Goal: Task Accomplishment & Management: Use online tool/utility

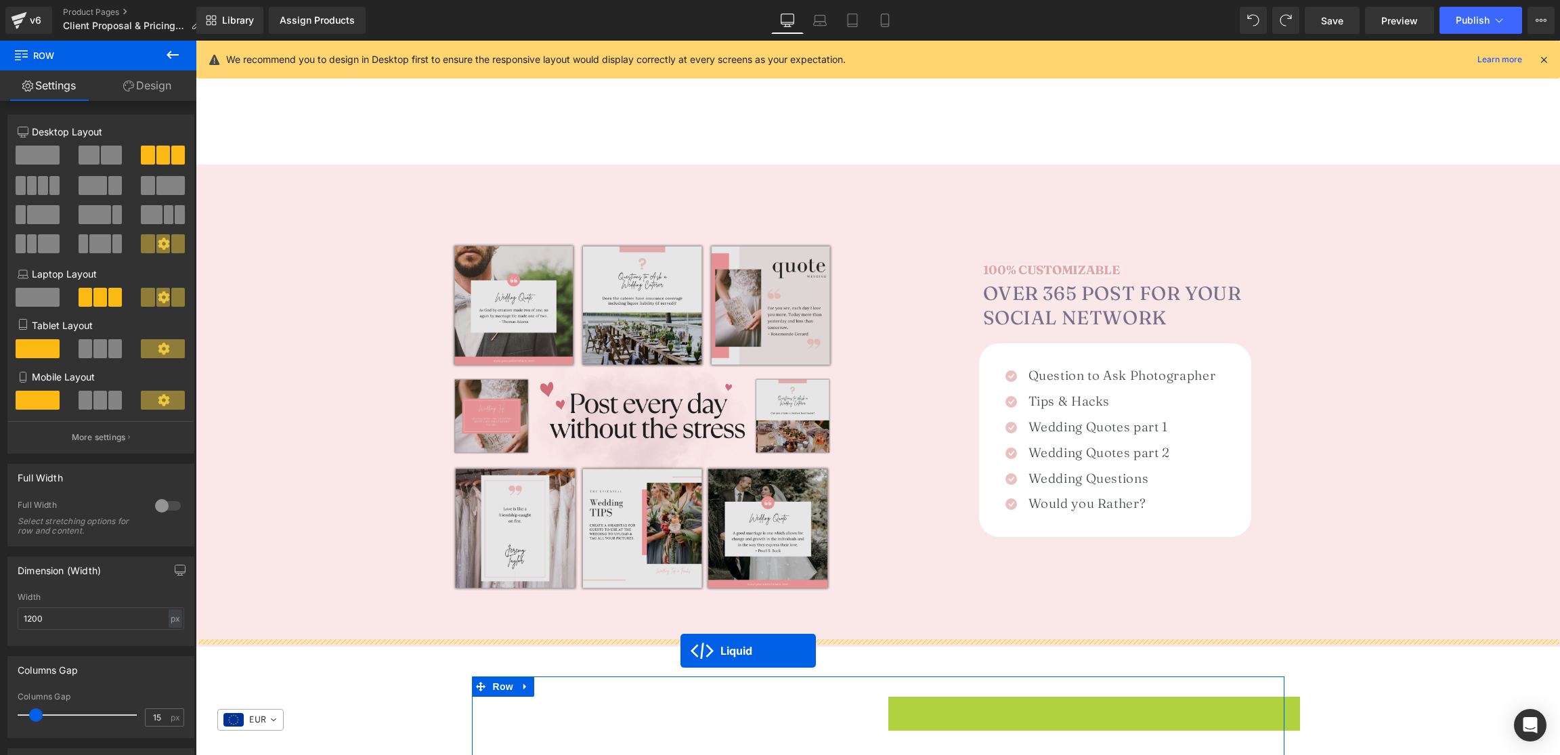
scroll to position [782, 0]
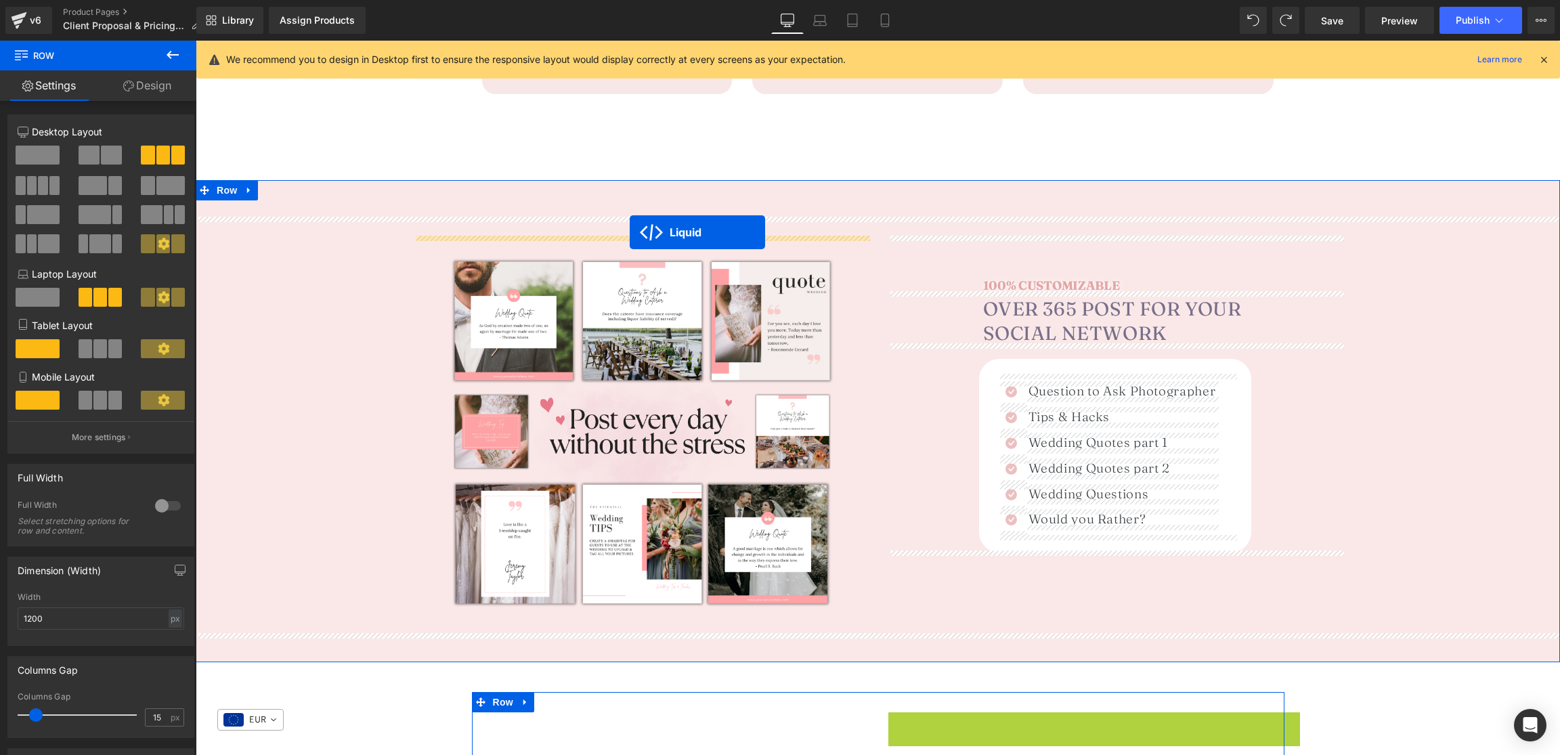
drag, startPoint x: 1062, startPoint y: 288, endPoint x: 631, endPoint y: 233, distance: 434.2
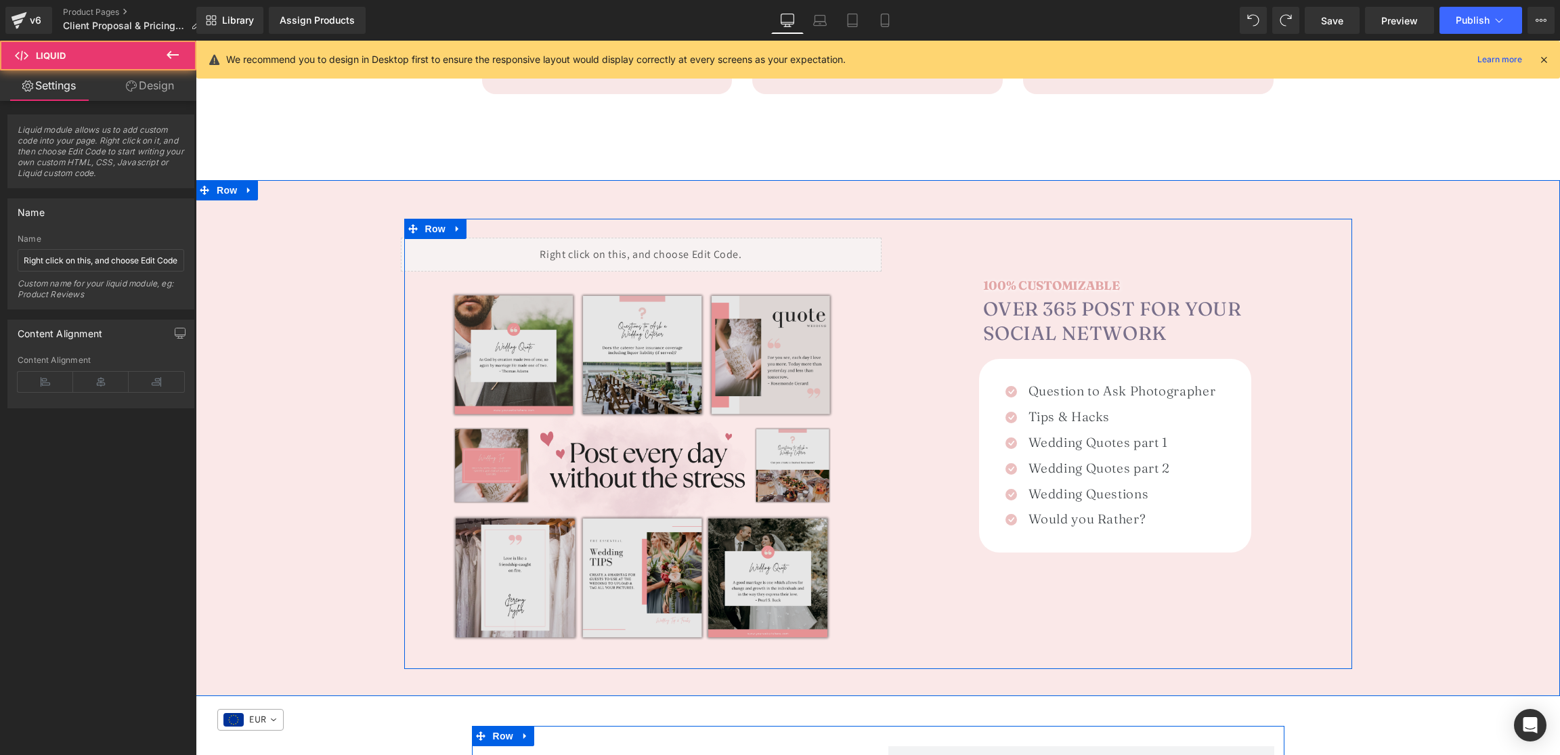
click at [640, 402] on img at bounding box center [643, 471] width 398 height 398
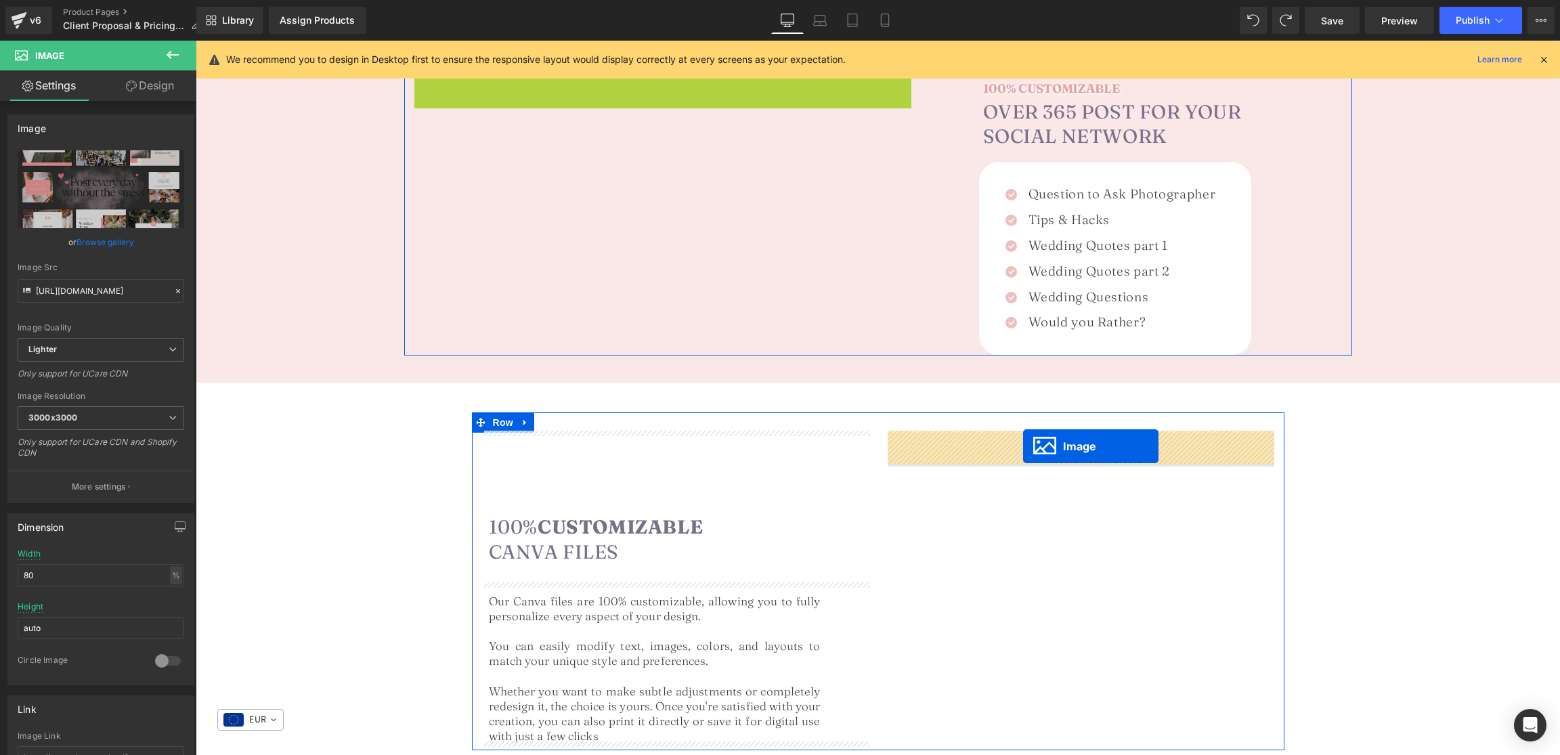
drag, startPoint x: 650, startPoint y: 469, endPoint x: 1023, endPoint y: 446, distance: 374.6
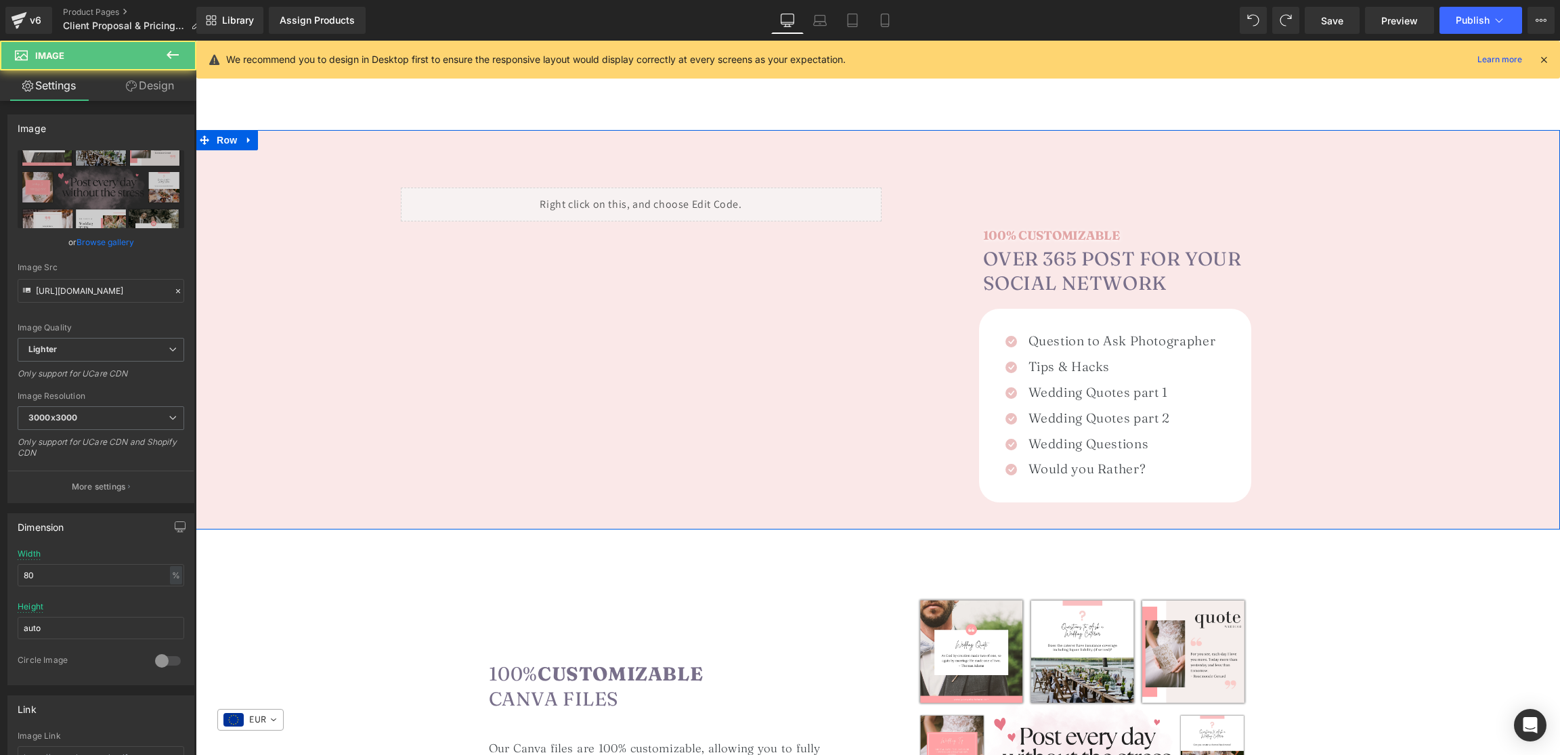
scroll to position [819, 0]
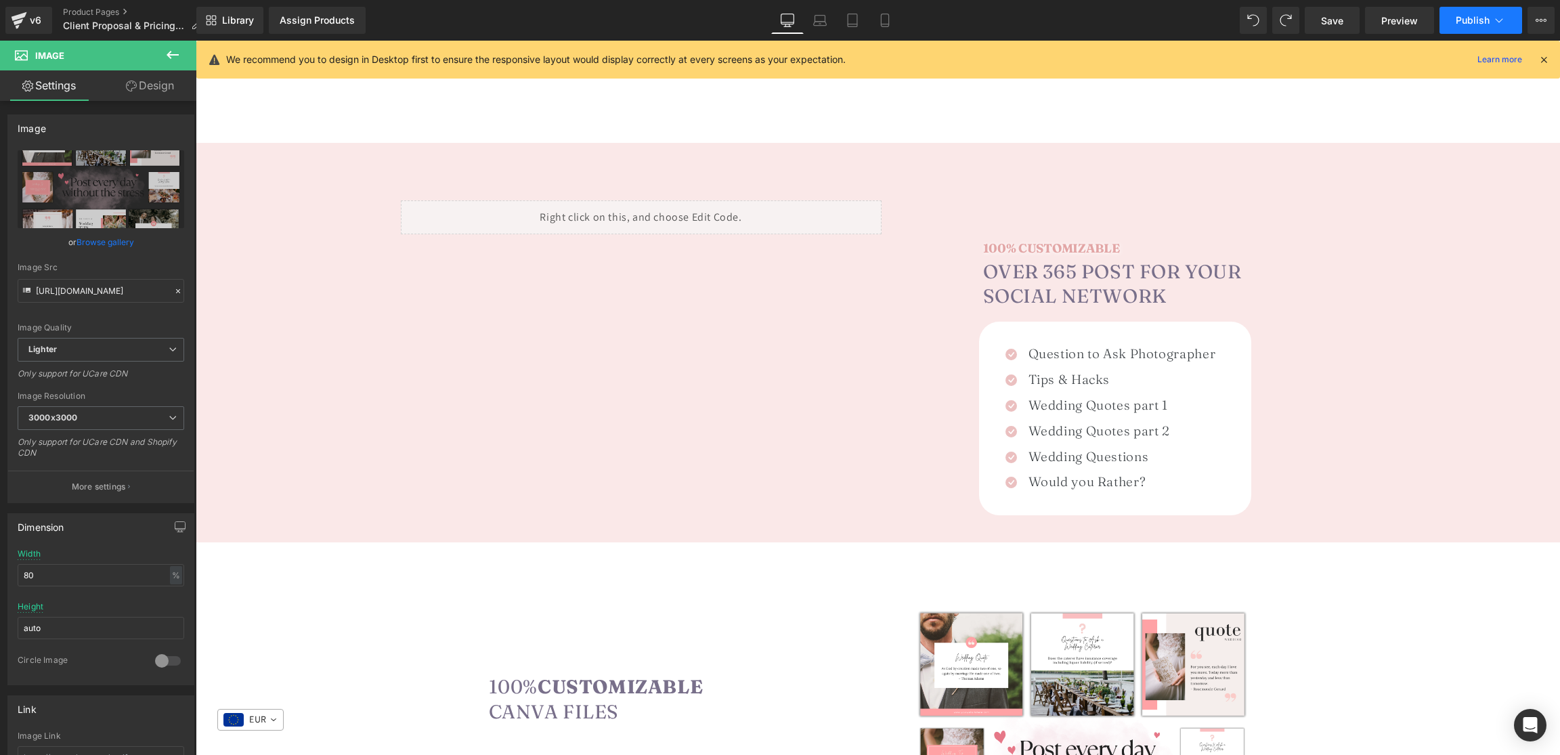
click at [1487, 22] on span "Publish" at bounding box center [1473, 20] width 34 height 11
click at [1336, 25] on span "Save" at bounding box center [1332, 21] width 22 height 14
click at [1538, 55] on icon at bounding box center [1544, 60] width 12 height 12
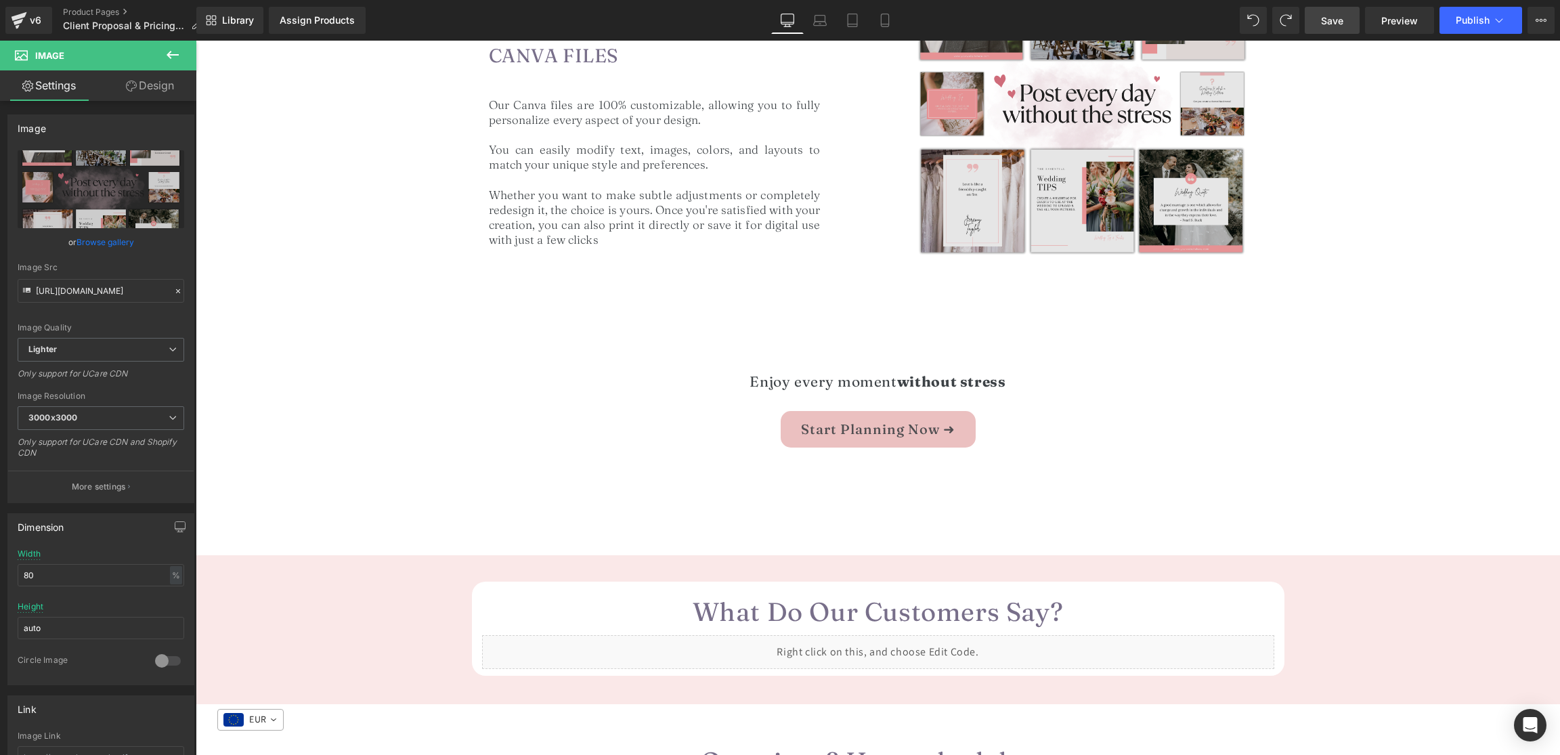
scroll to position [1481, 0]
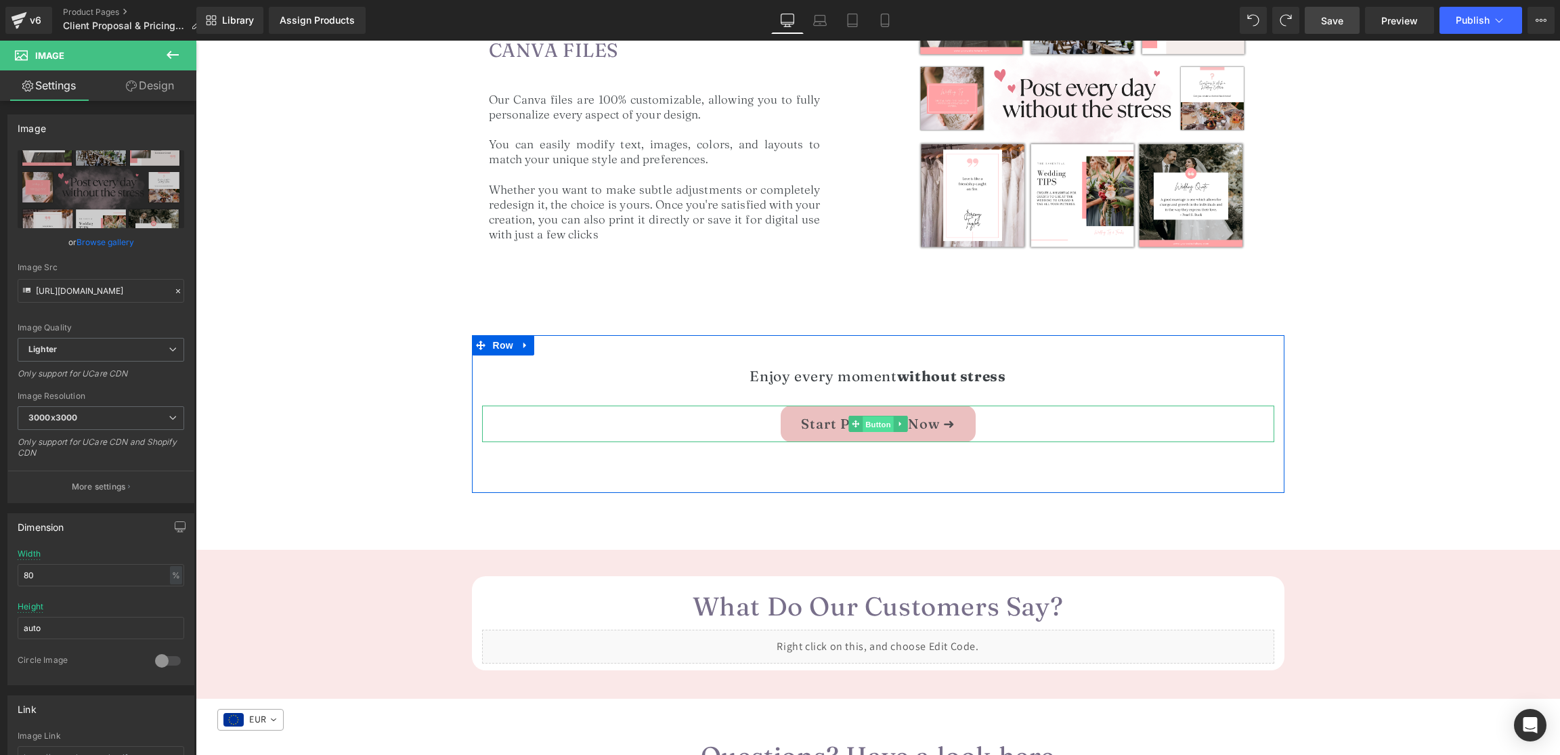
click at [880, 422] on span "Button" at bounding box center [878, 424] width 31 height 16
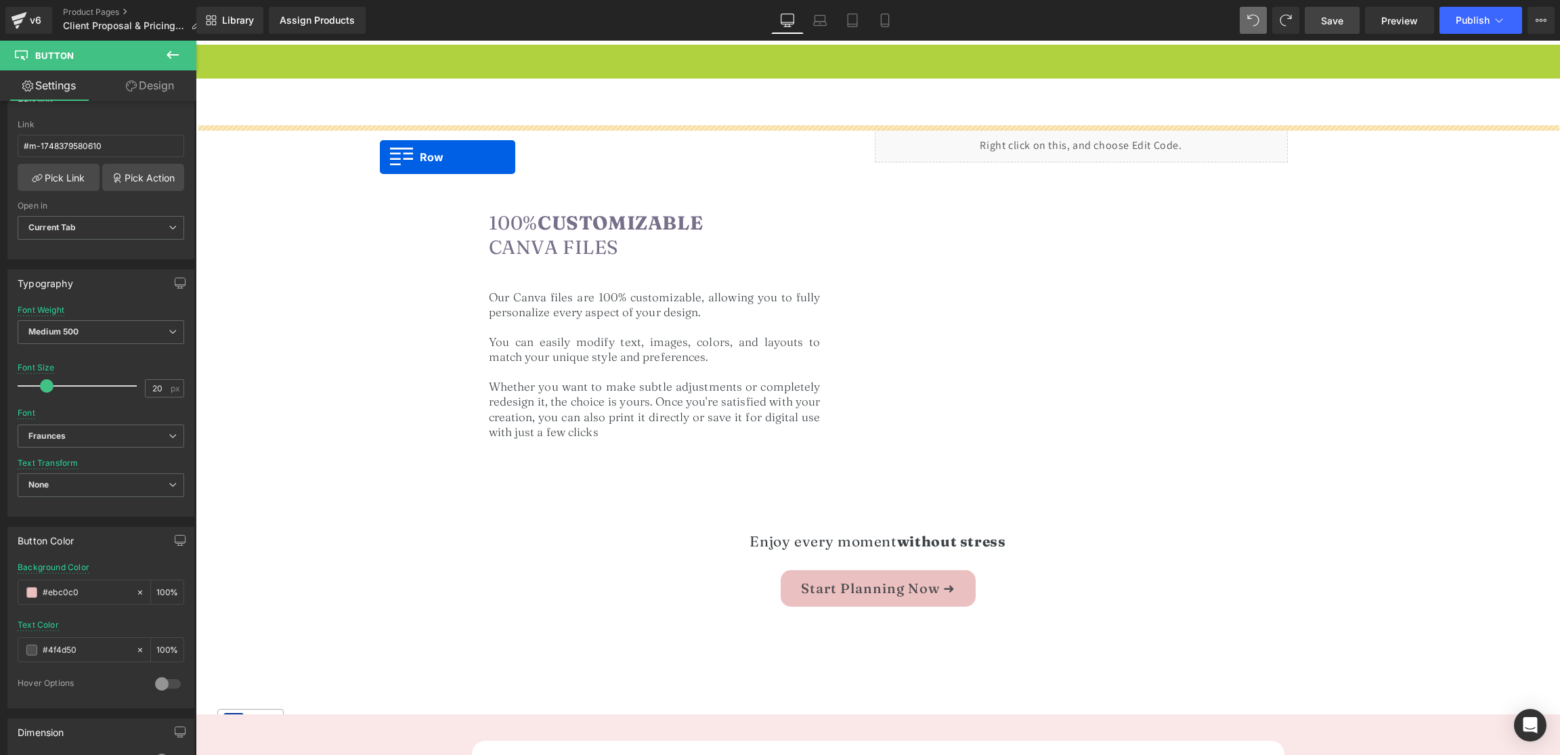
scroll to position [994, 0]
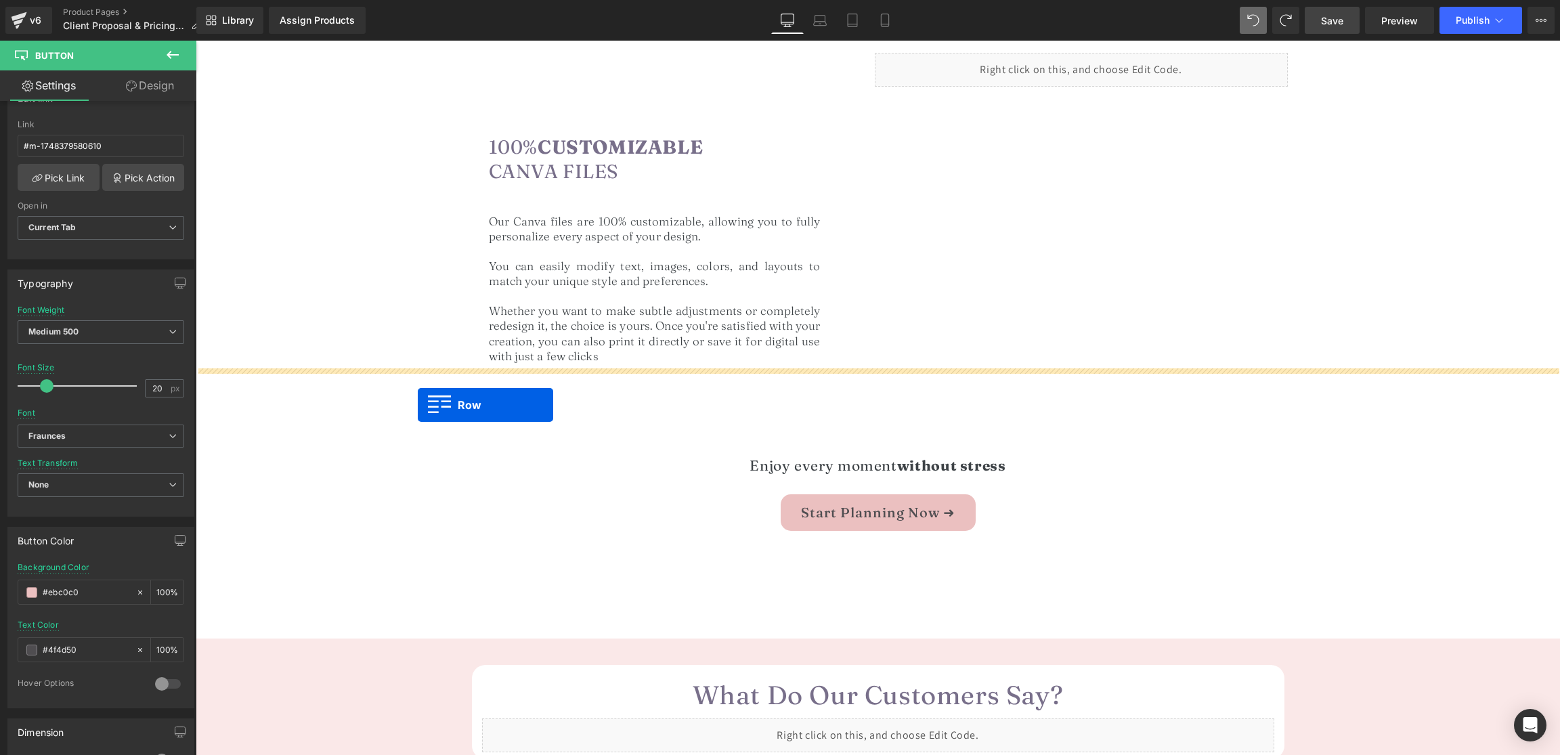
drag, startPoint x: 231, startPoint y: 119, endPoint x: 417, endPoint y: 404, distance: 340.2
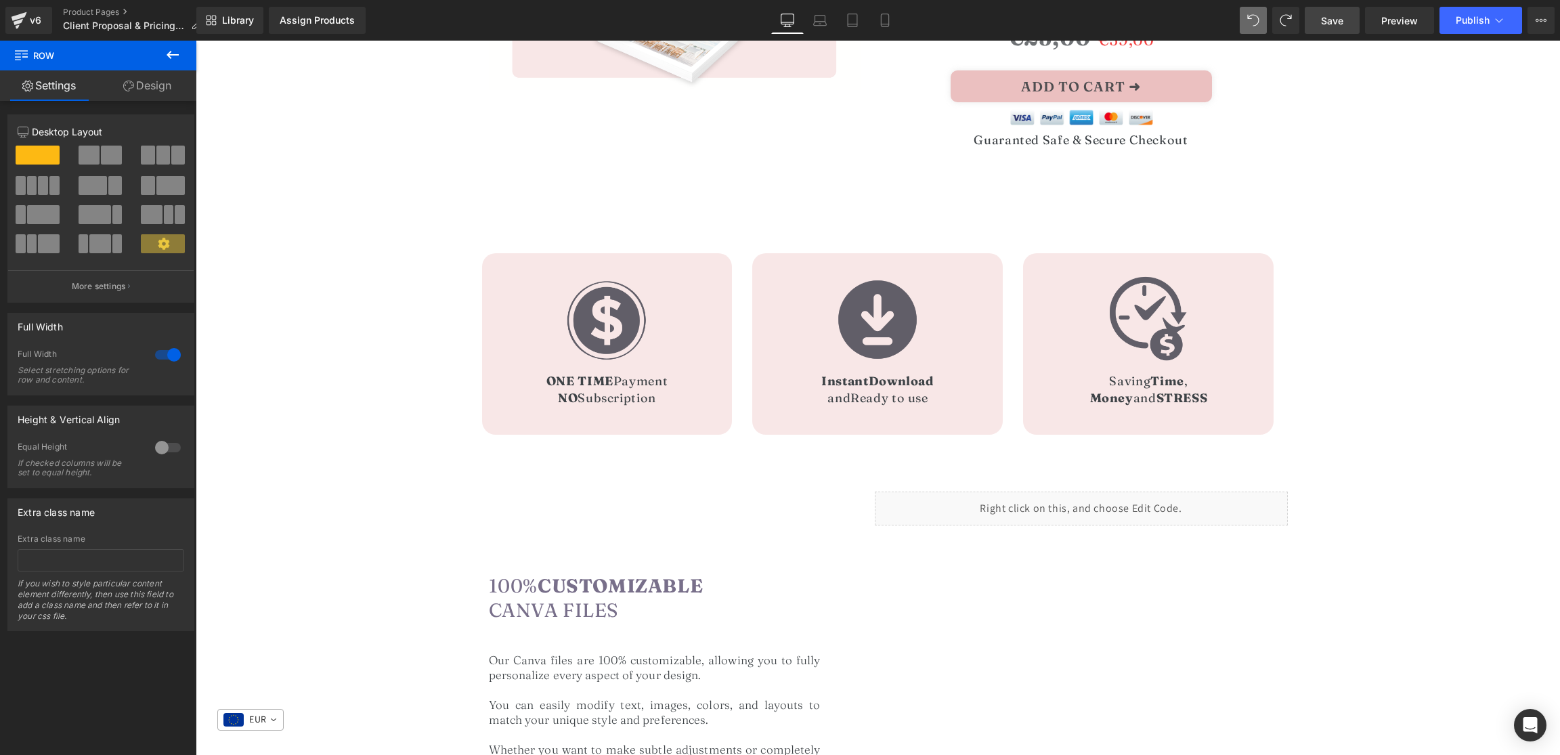
scroll to position [388, 0]
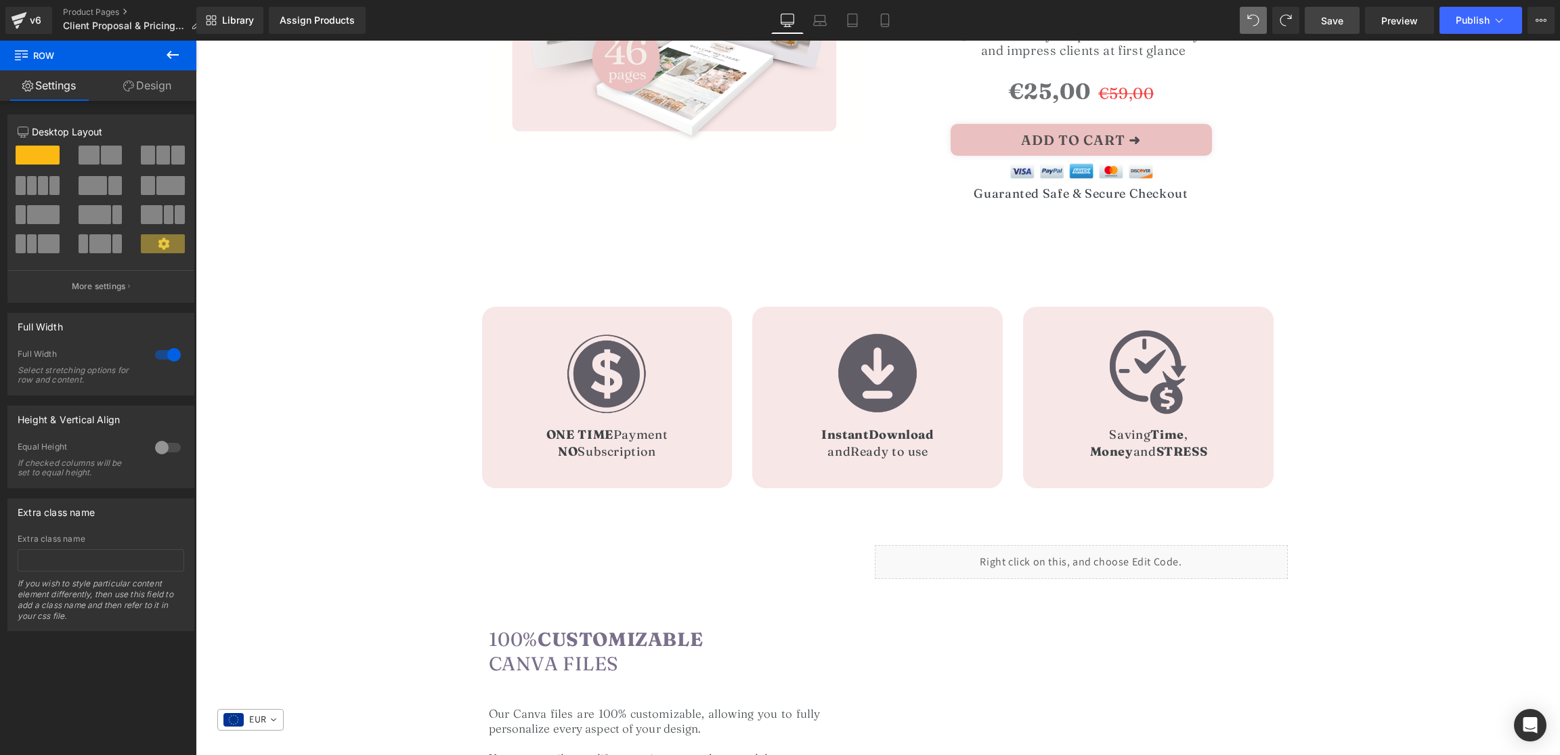
drag, startPoint x: 1323, startPoint y: 28, endPoint x: 898, endPoint y: 235, distance: 473.1
click at [1323, 28] on link "Save" at bounding box center [1332, 20] width 55 height 27
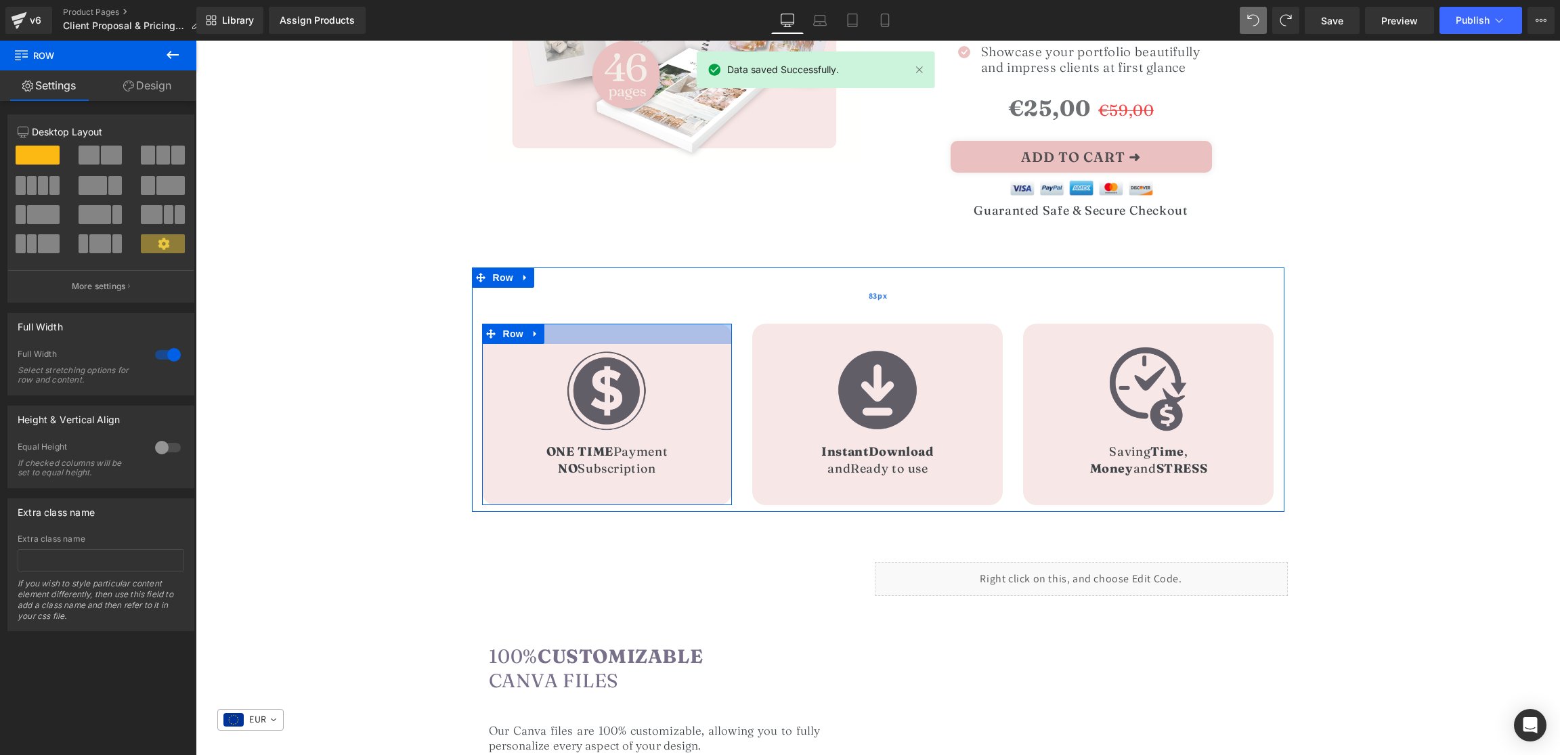
scroll to position [373, 0]
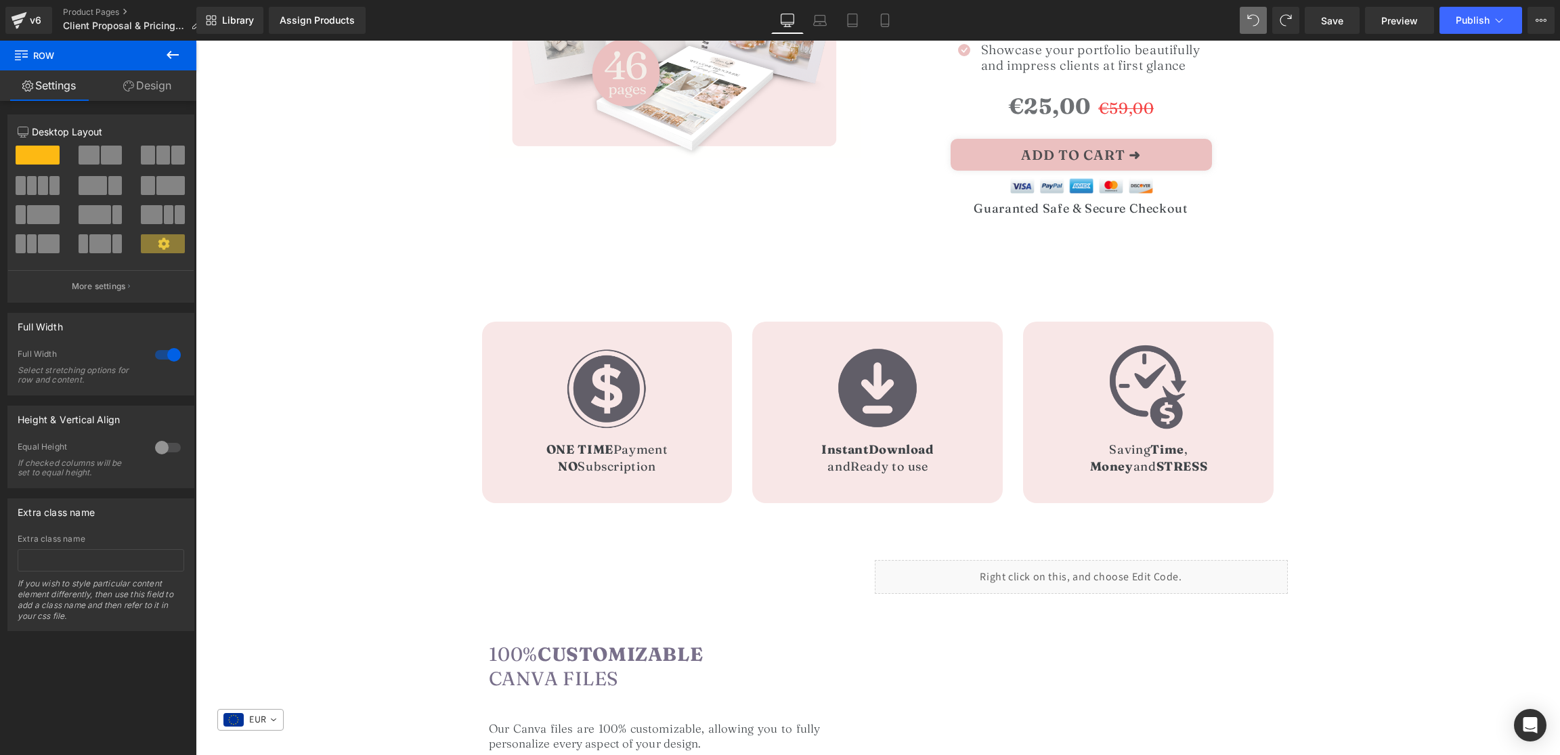
click at [168, 55] on icon at bounding box center [173, 55] width 12 height 8
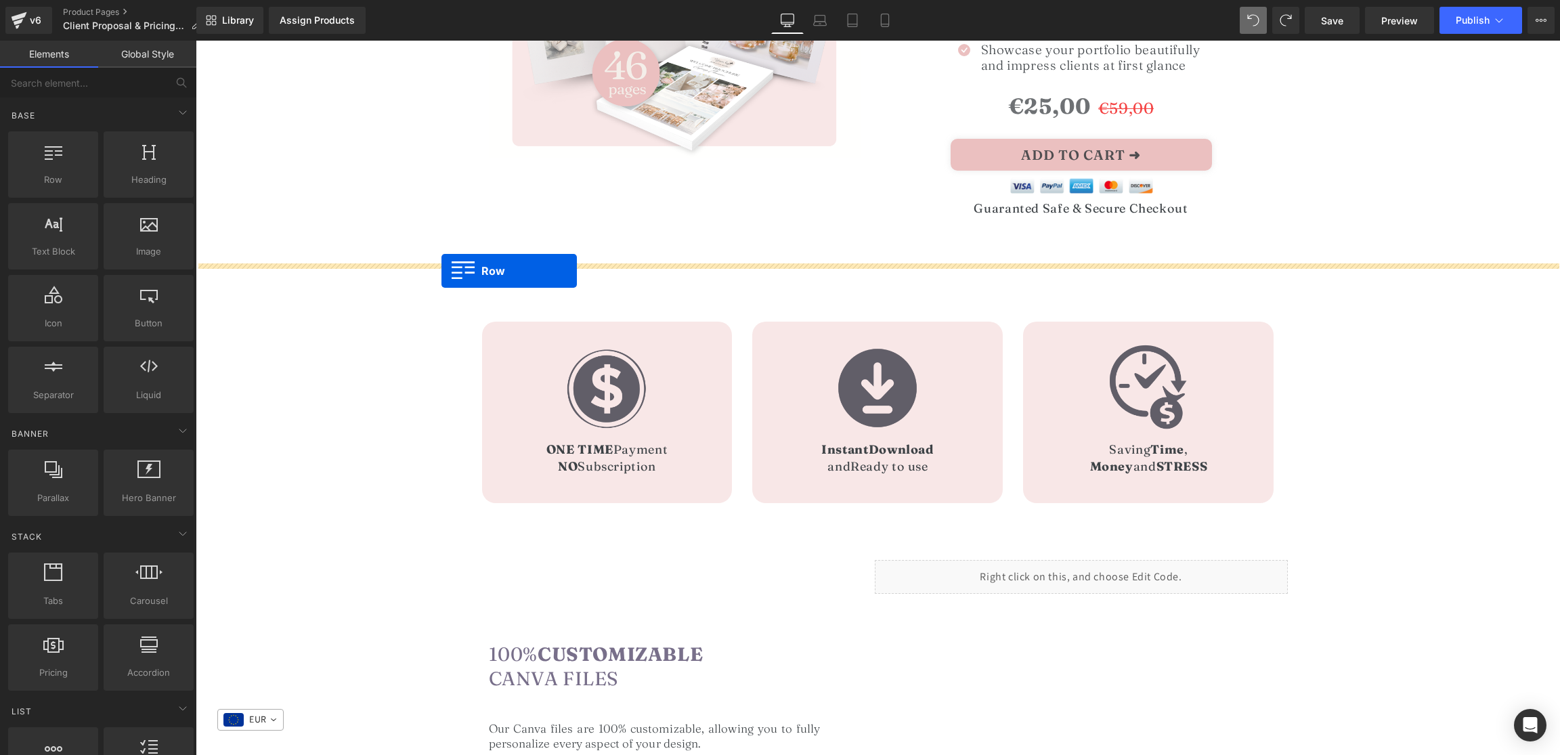
drag, startPoint x: 250, startPoint y: 205, endPoint x: 442, endPoint y: 271, distance: 202.8
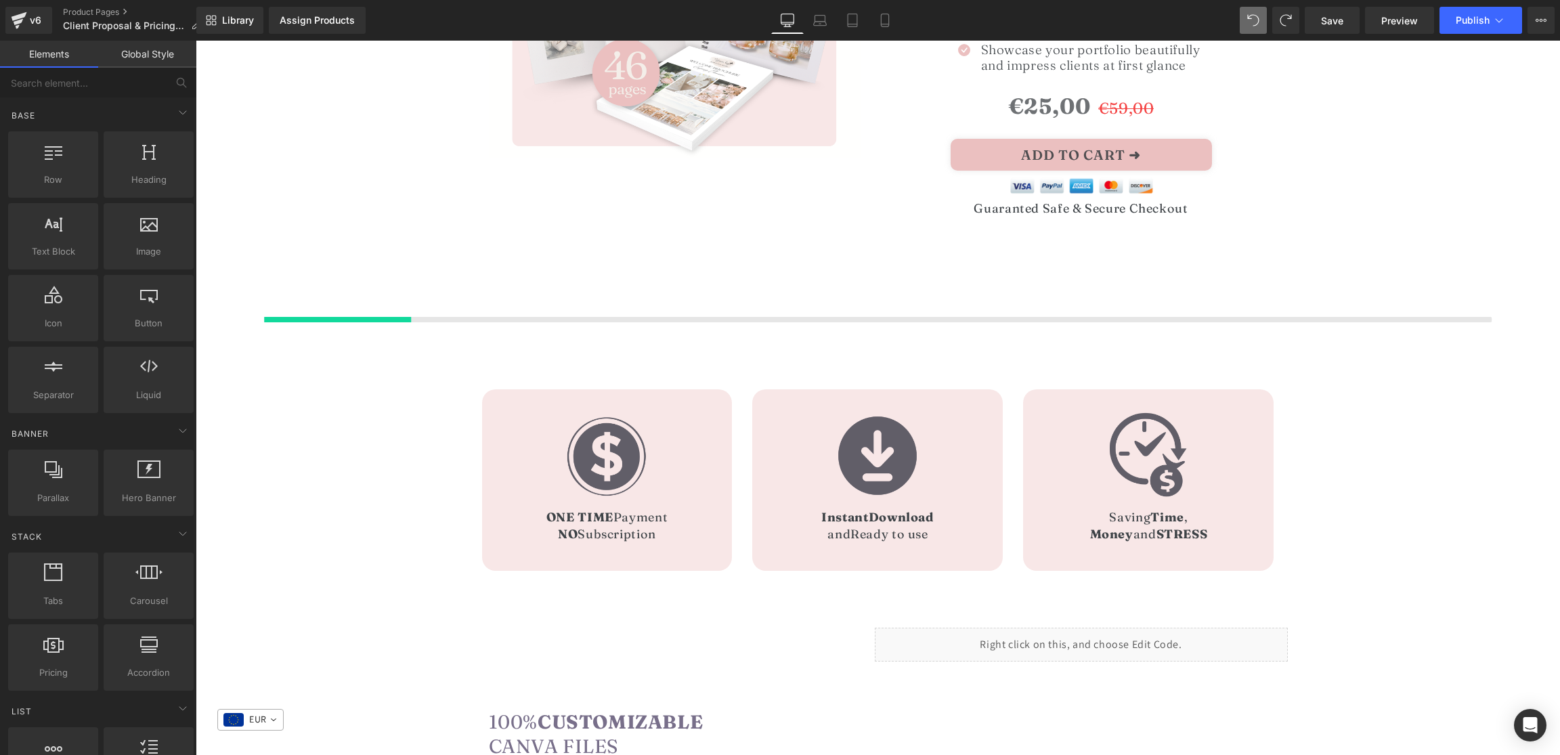
scroll to position [377, 0]
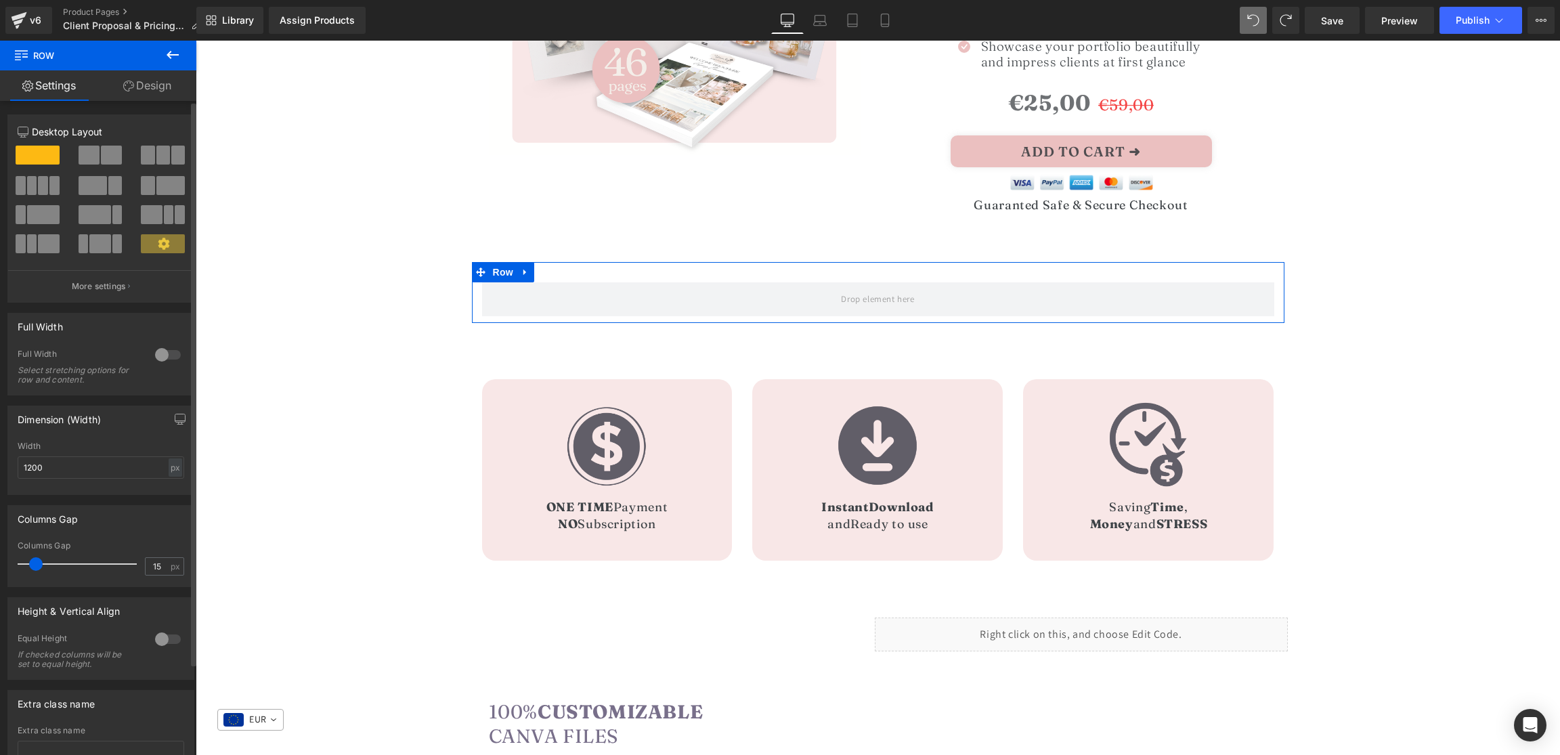
click at [154, 360] on div at bounding box center [168, 355] width 33 height 22
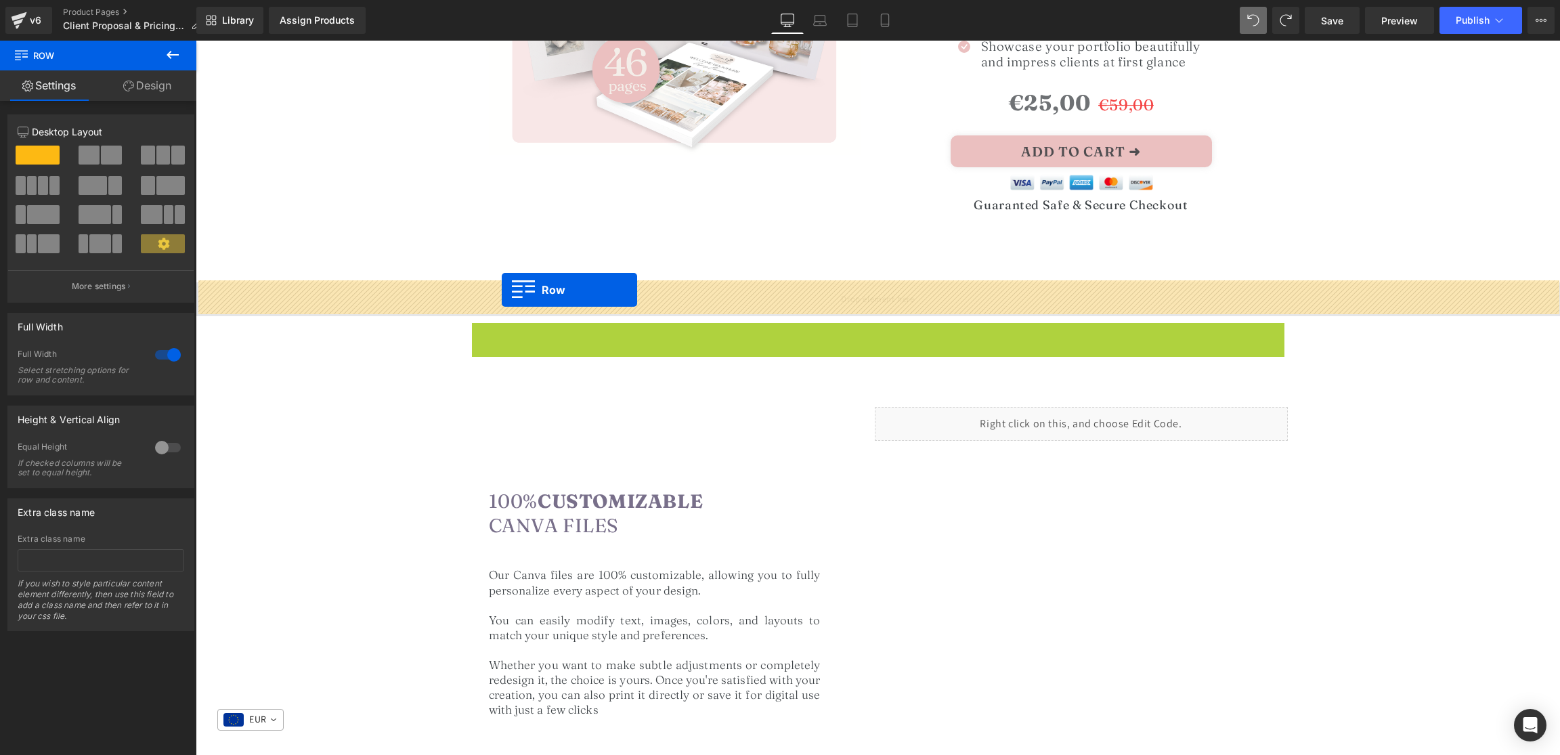
drag, startPoint x: 502, startPoint y: 336, endPoint x: 502, endPoint y: 290, distance: 46.1
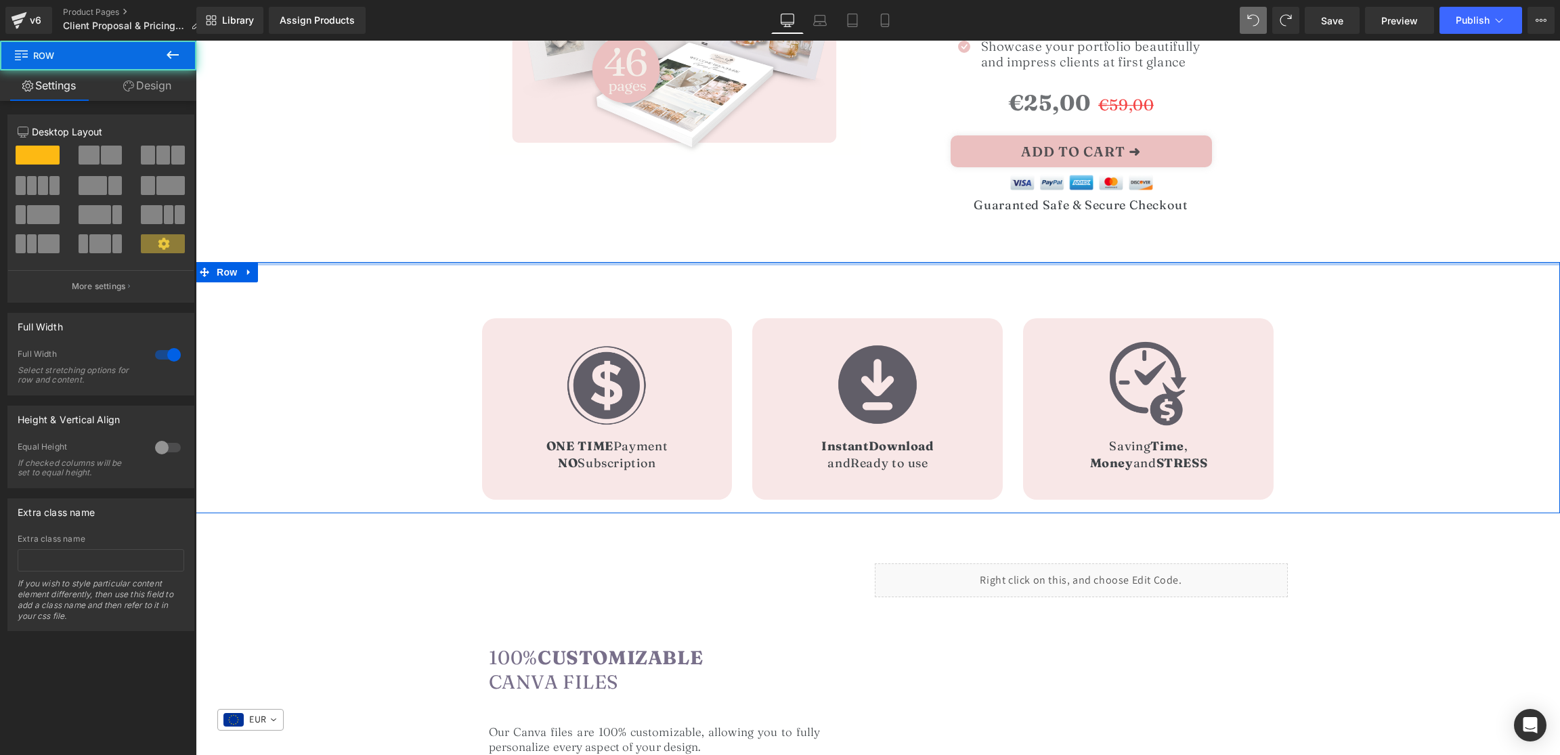
drag, startPoint x: 412, startPoint y: 263, endPoint x: 421, endPoint y: 269, distance: 10.9
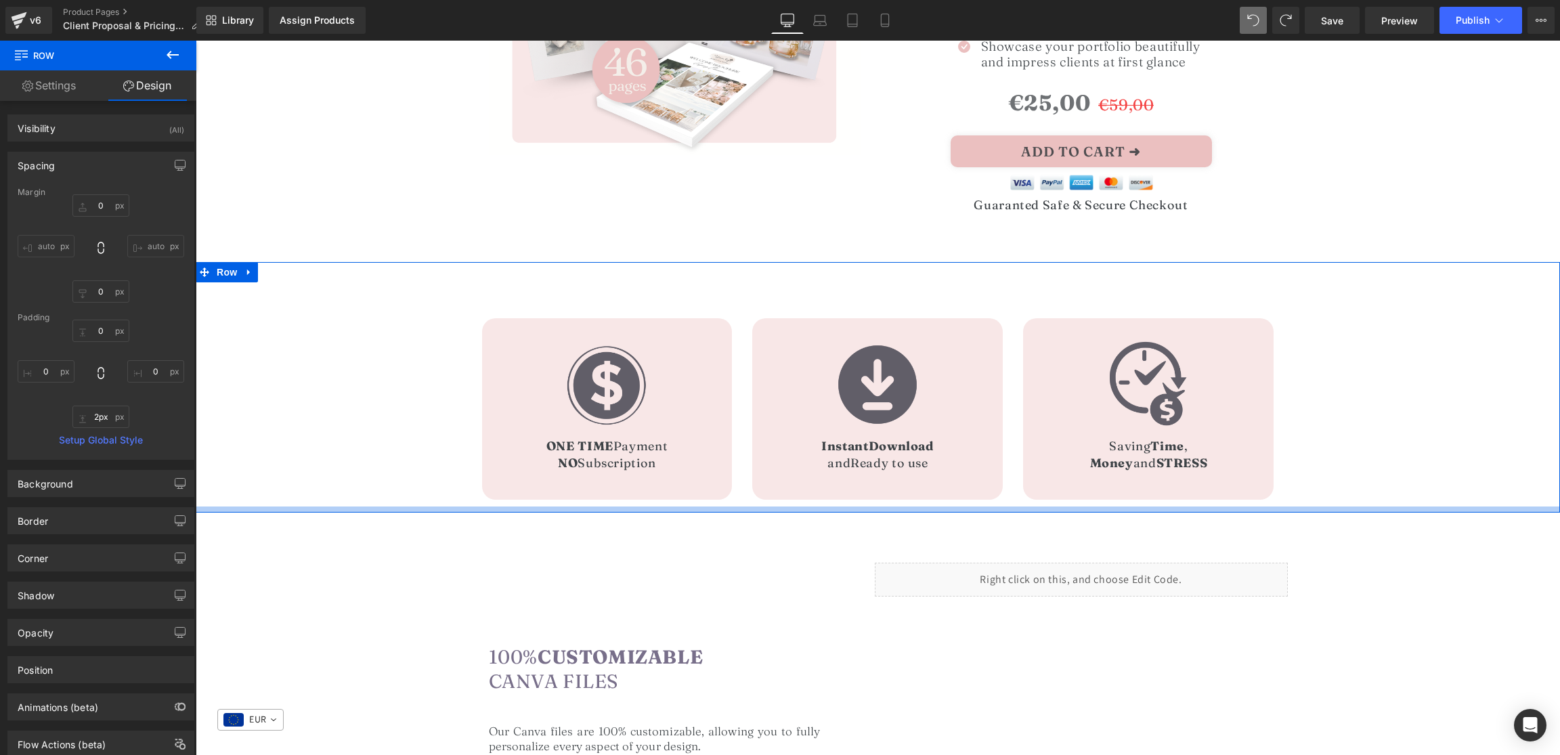
type input "0px"
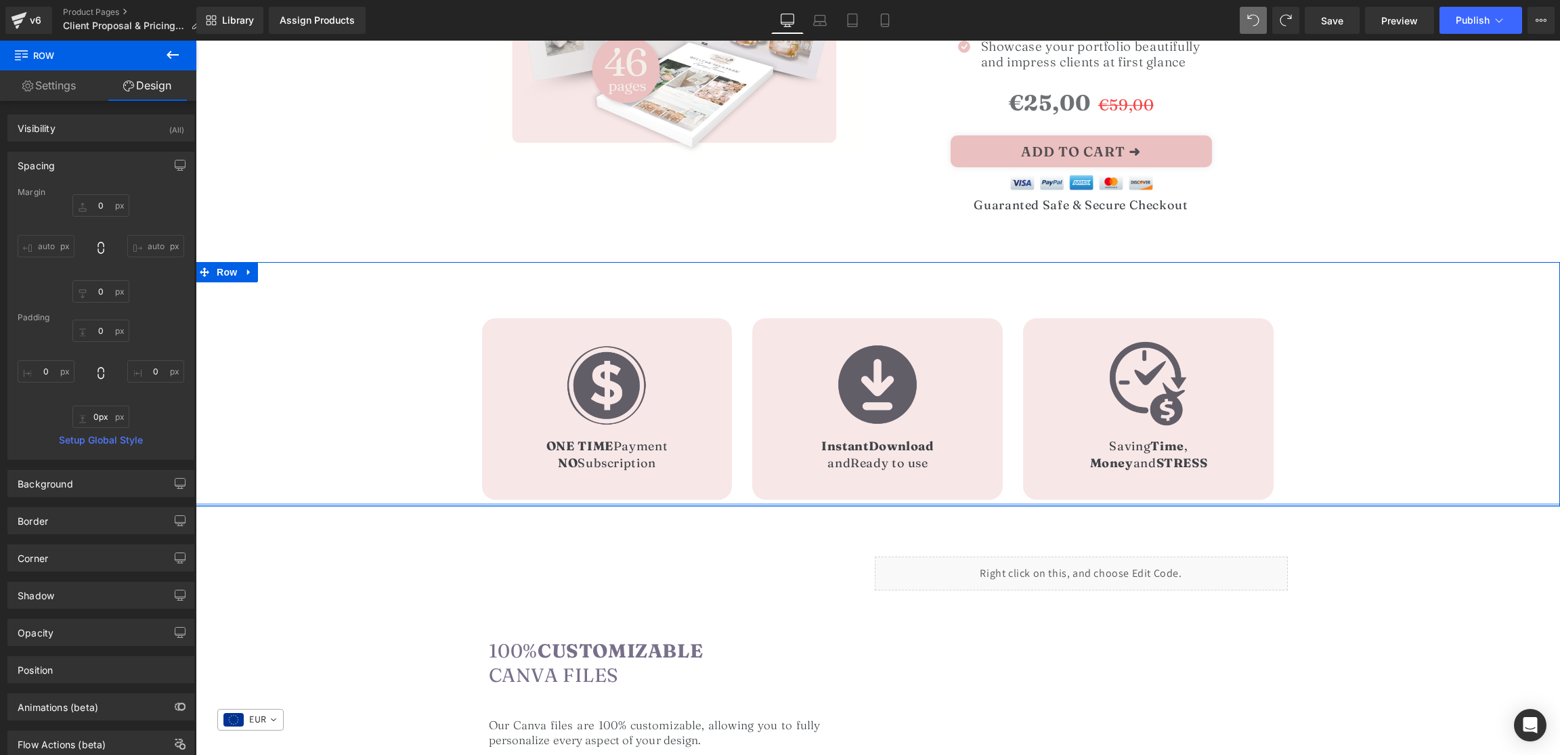
drag, startPoint x: 418, startPoint y: 508, endPoint x: 419, endPoint y: 495, distance: 12.9
click at [419, 498] on div "Image ONE TIME Payment NO Subscription Heading Row 42px Image Instant Download …" at bounding box center [878, 384] width 1365 height 244
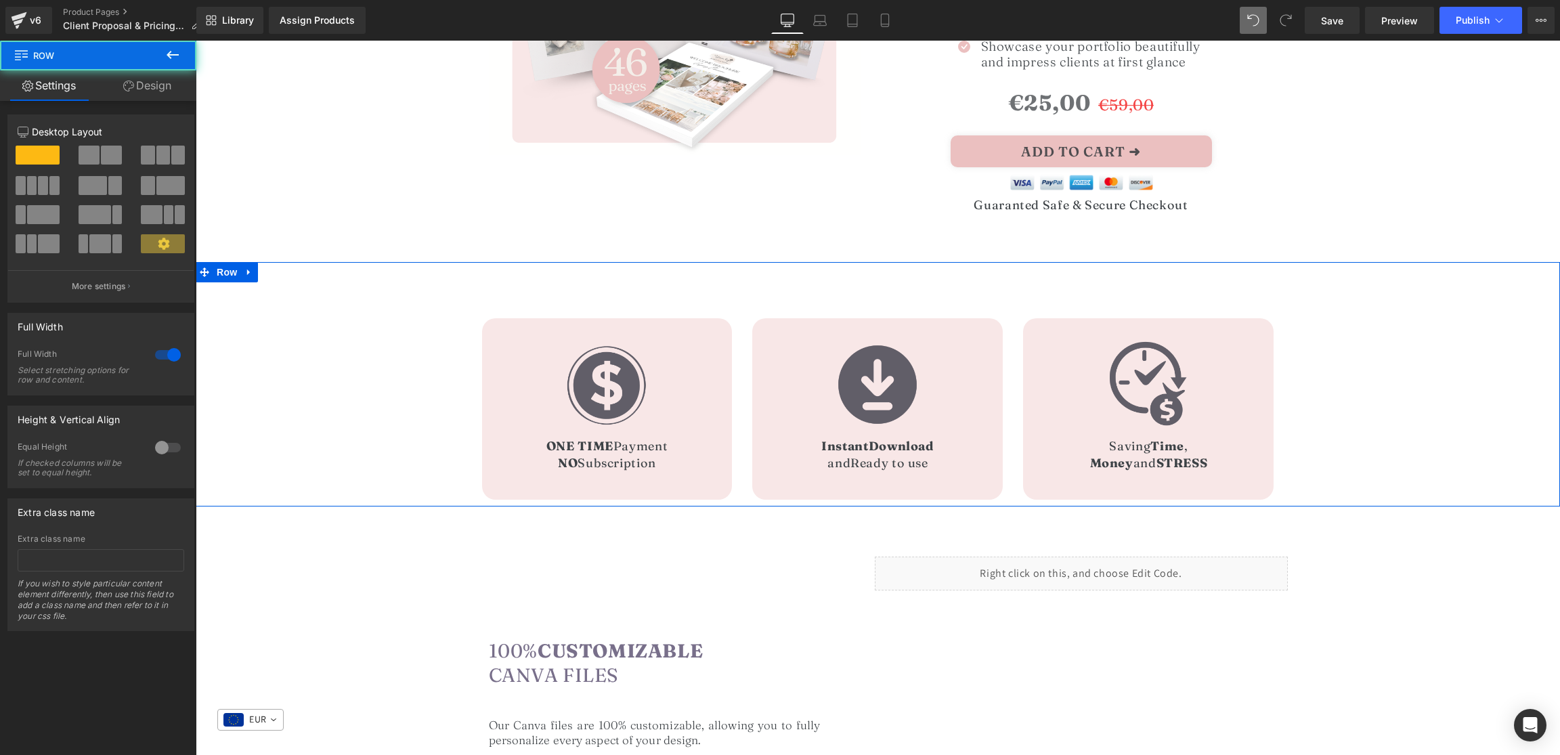
click at [421, 490] on div "Image ONE TIME Payment NO Subscription Heading Row 42px Image Instant Download …" at bounding box center [878, 384] width 1365 height 244
click at [292, 349] on div "Image ONE TIME Payment NO Subscription Heading Row 42px Image Instant Download …" at bounding box center [878, 384] width 1365 height 244
click at [148, 83] on link "Design" at bounding box center [147, 85] width 98 height 30
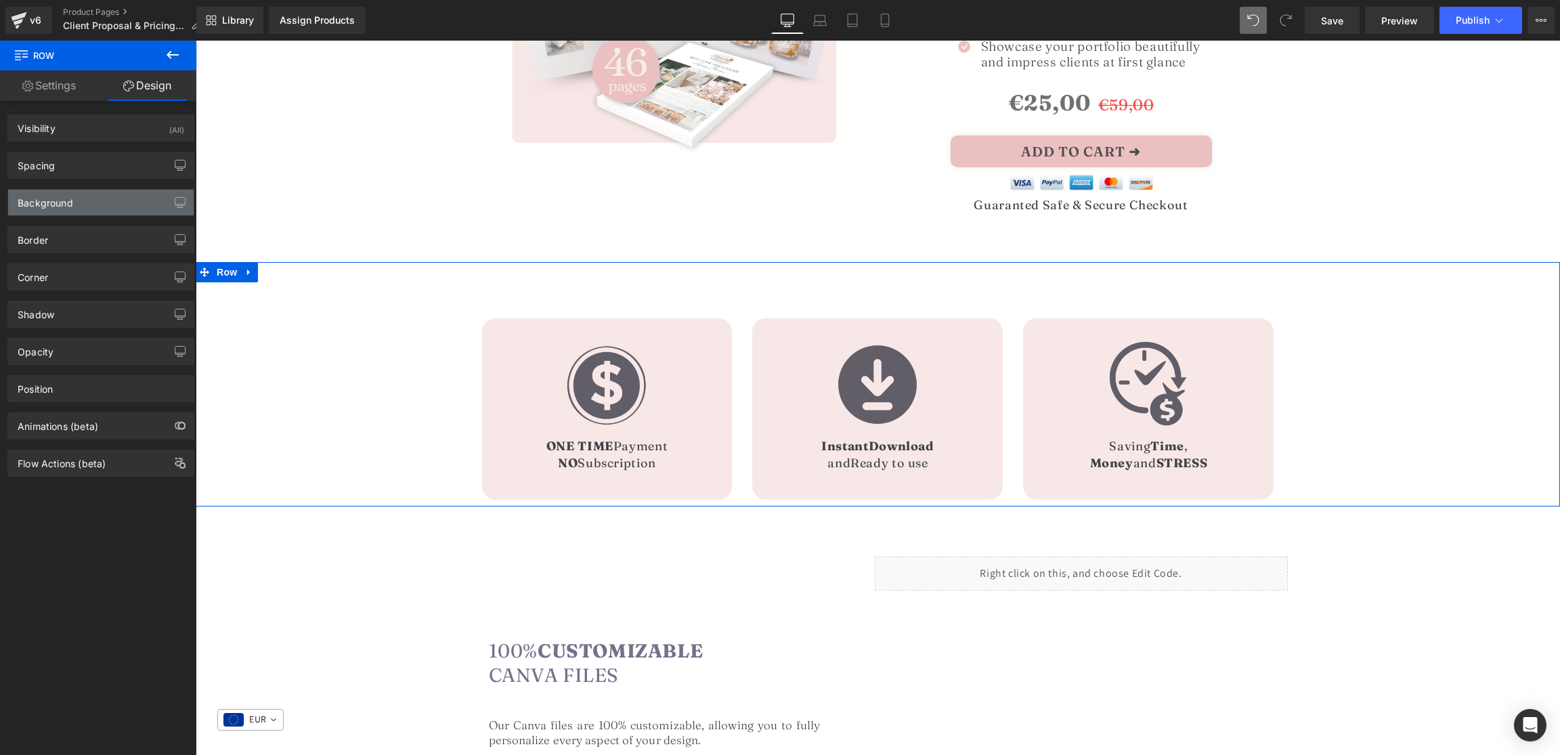
click at [65, 205] on div "Background" at bounding box center [46, 199] width 56 height 19
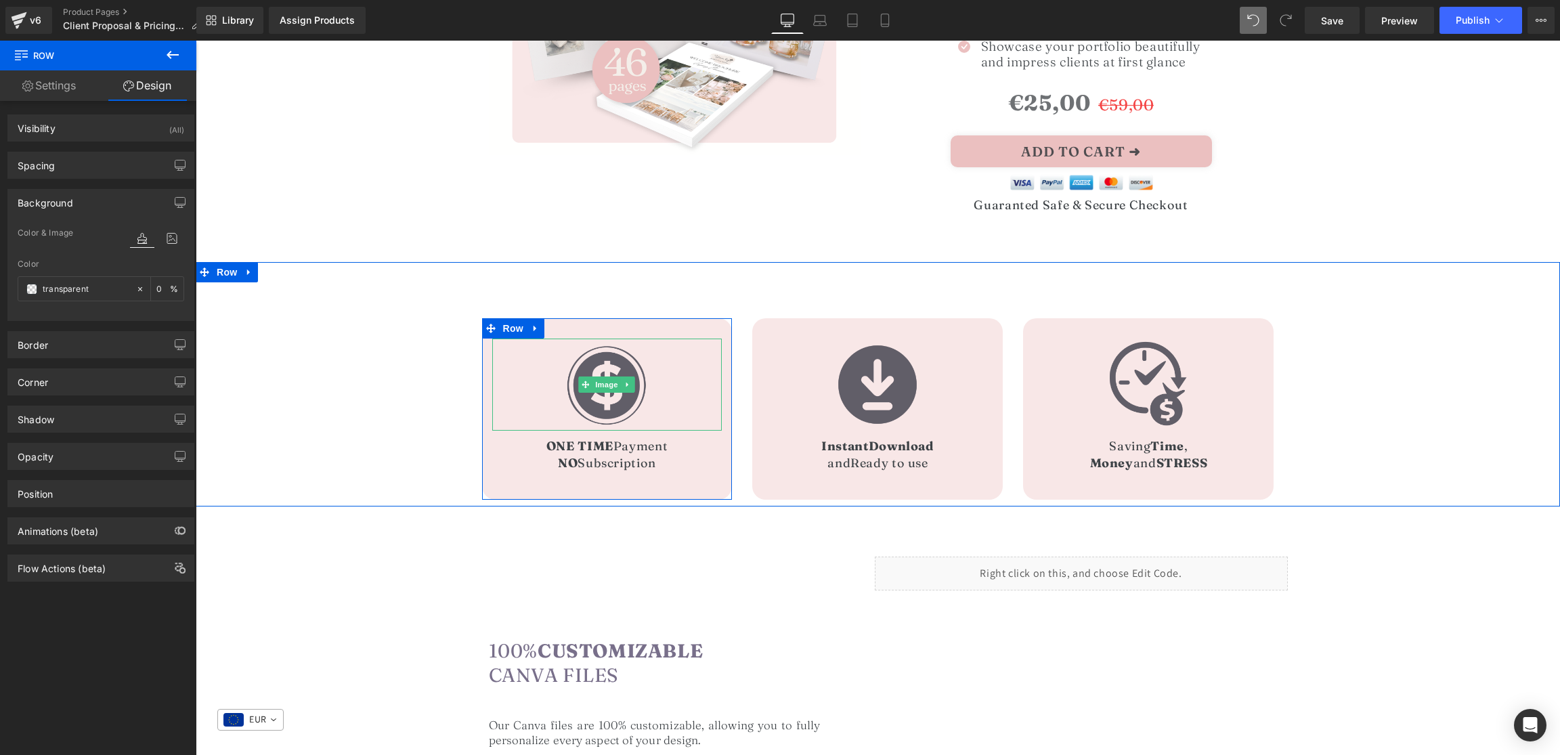
click at [524, 356] on div at bounding box center [607, 385] width 230 height 92
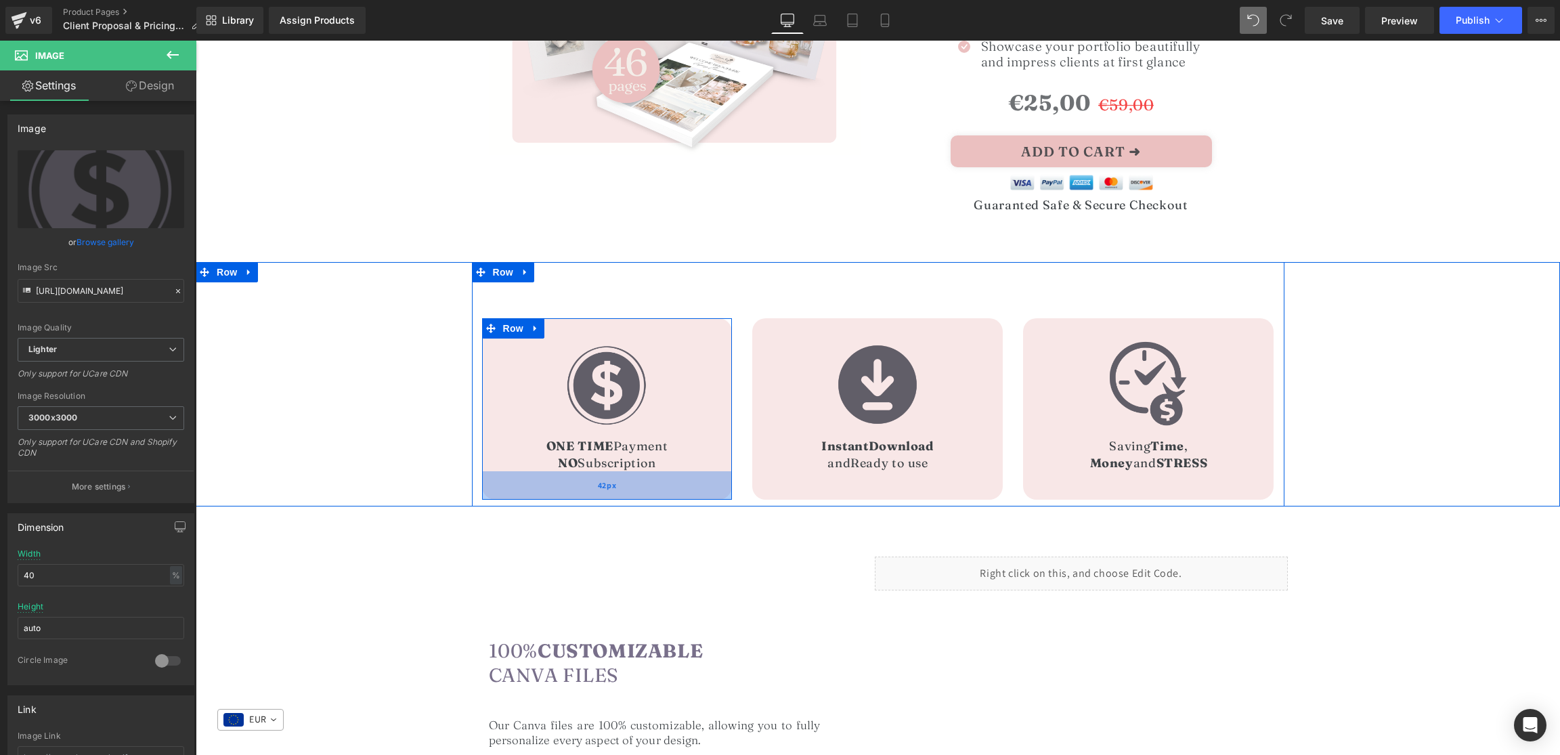
click at [494, 471] on div "42px" at bounding box center [607, 485] width 251 height 28
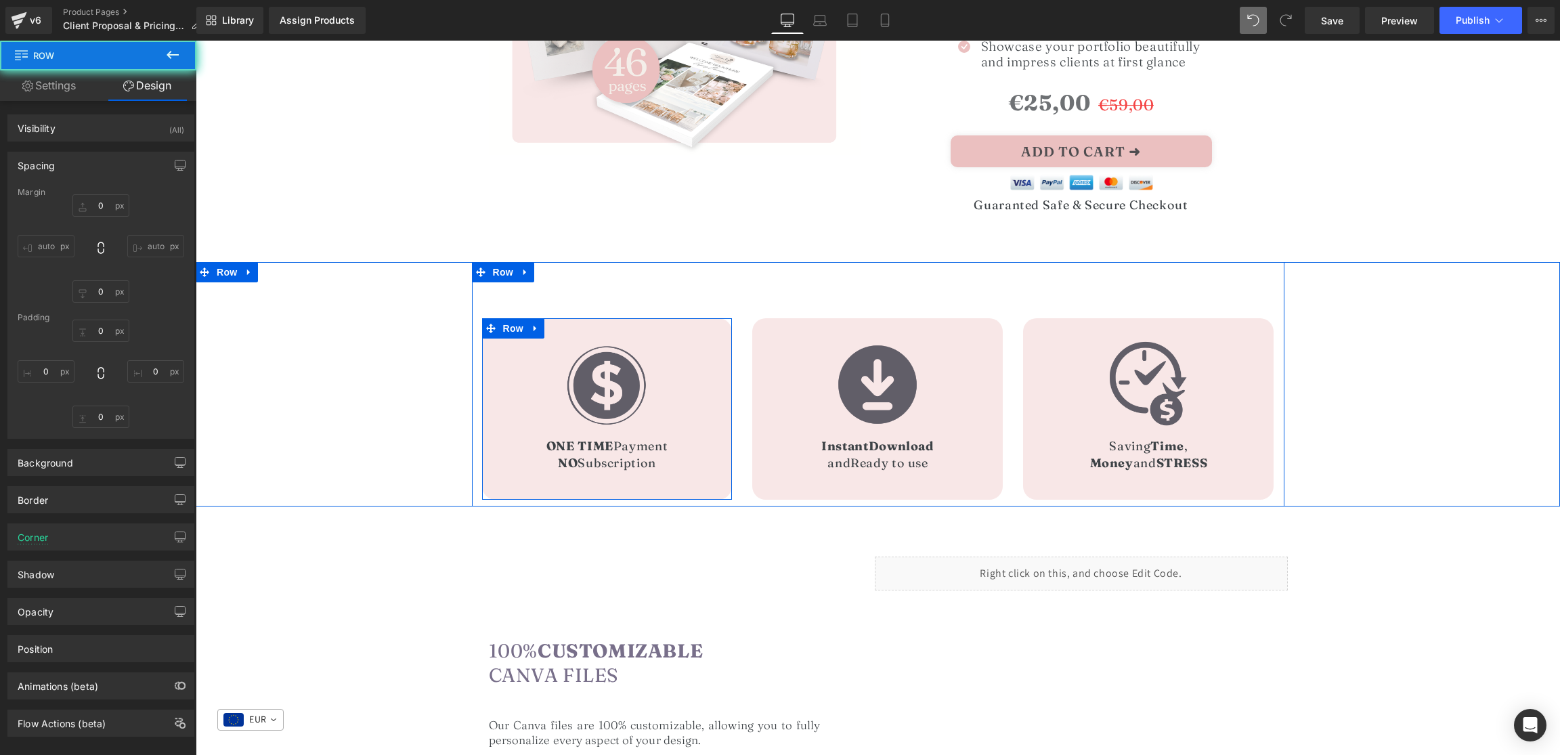
type input "0"
type input "30"
type input "0"
type input "42"
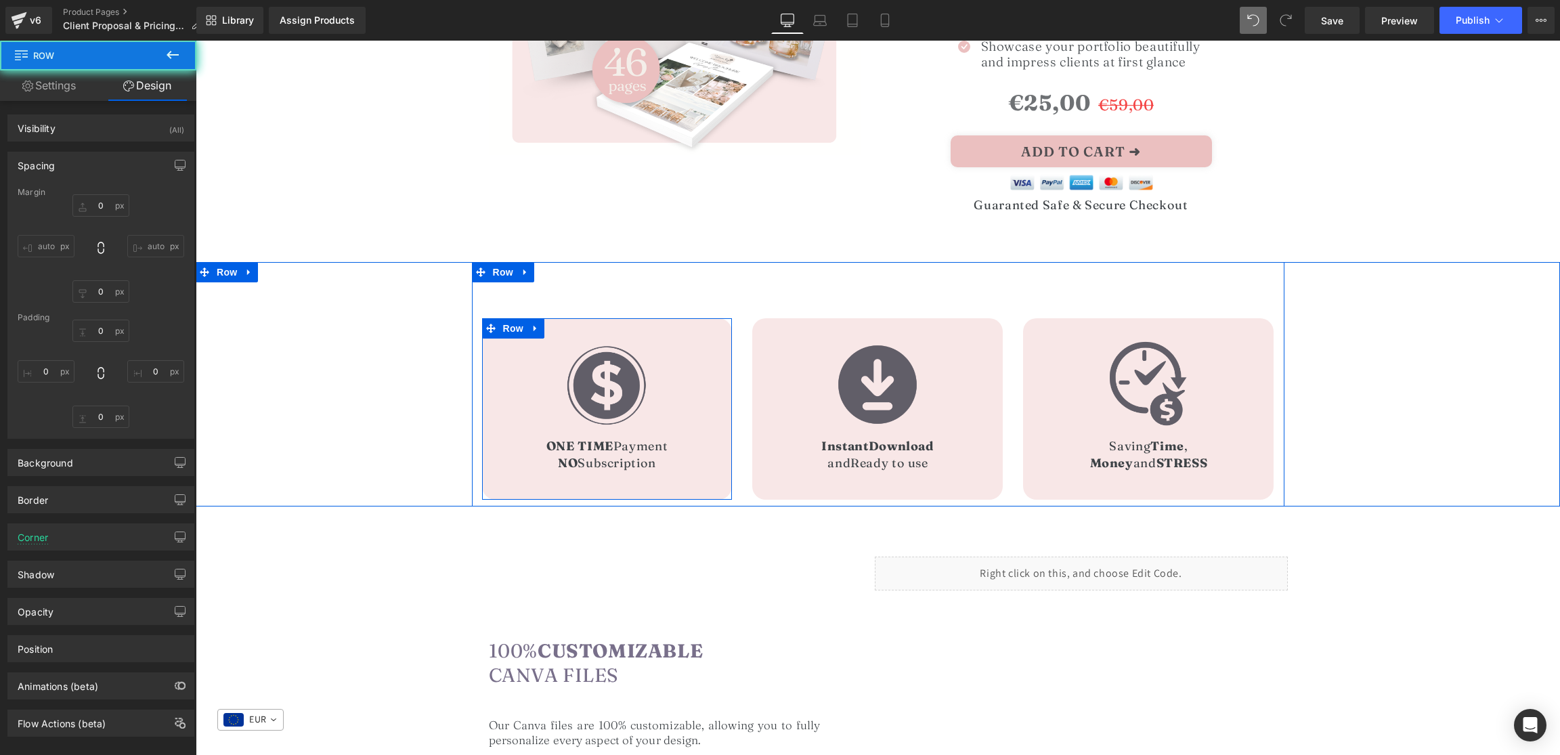
type input "0"
type input "#f8e7e7"
type input "100"
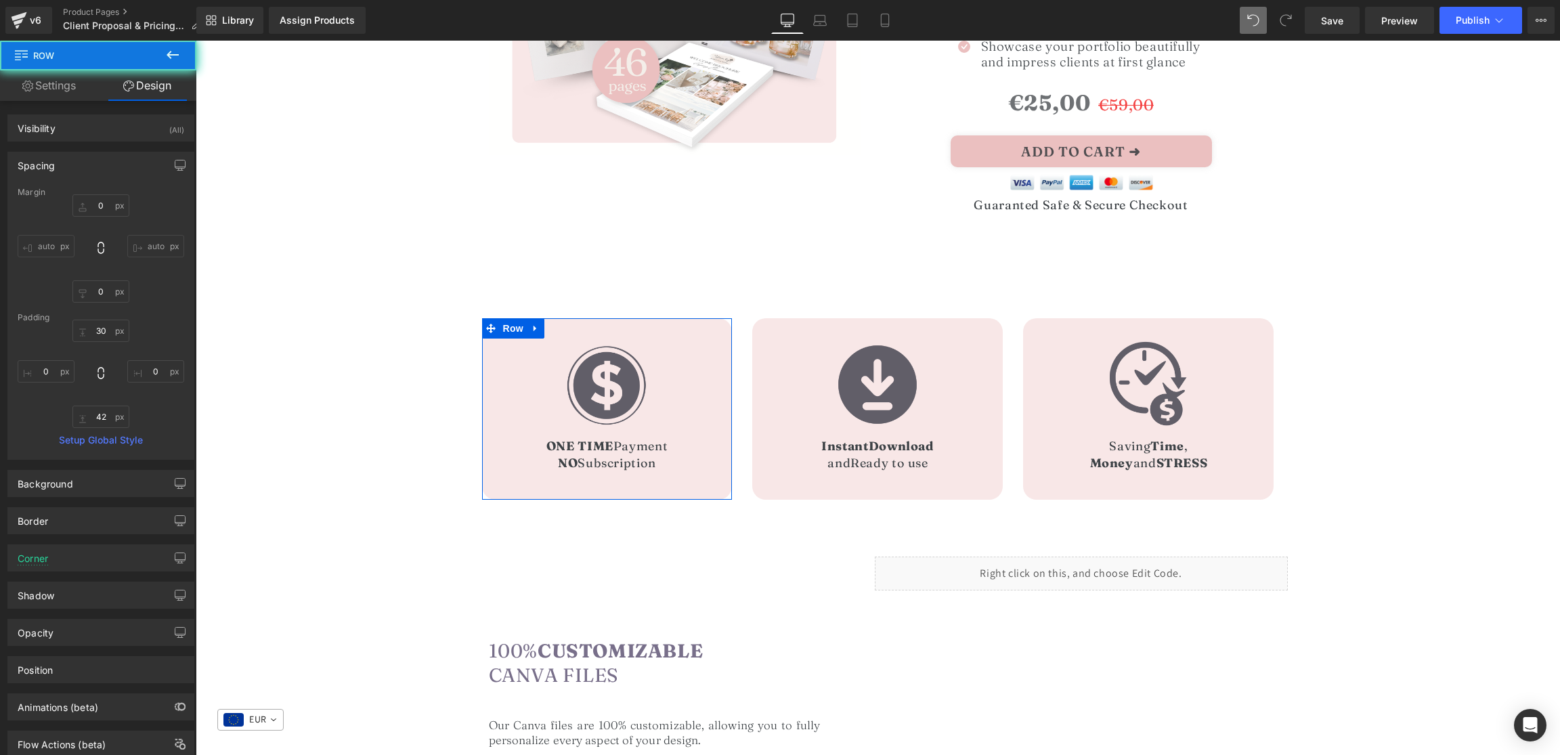
click at [138, 89] on link "Design" at bounding box center [147, 85] width 98 height 30
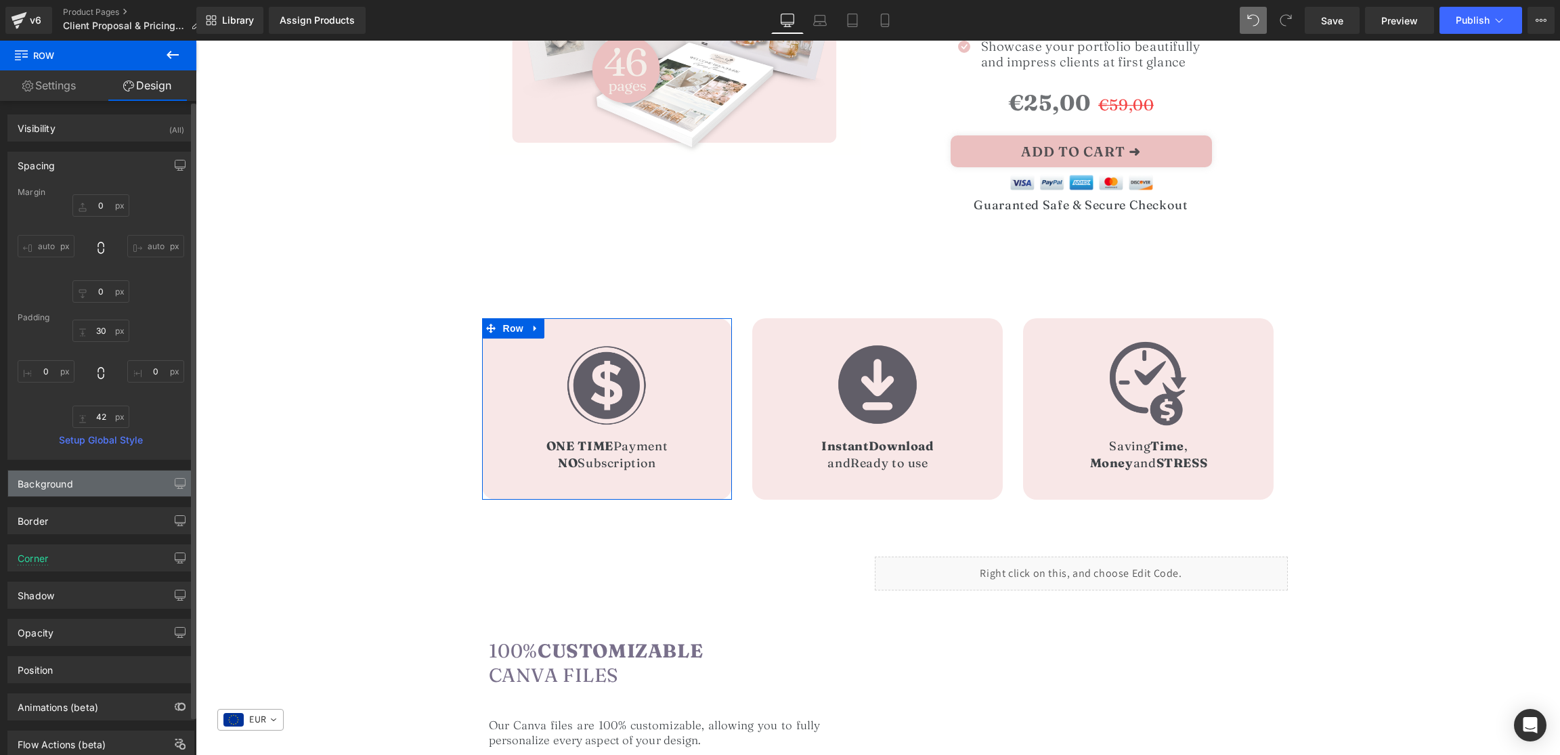
click at [57, 483] on div "Background" at bounding box center [46, 480] width 56 height 19
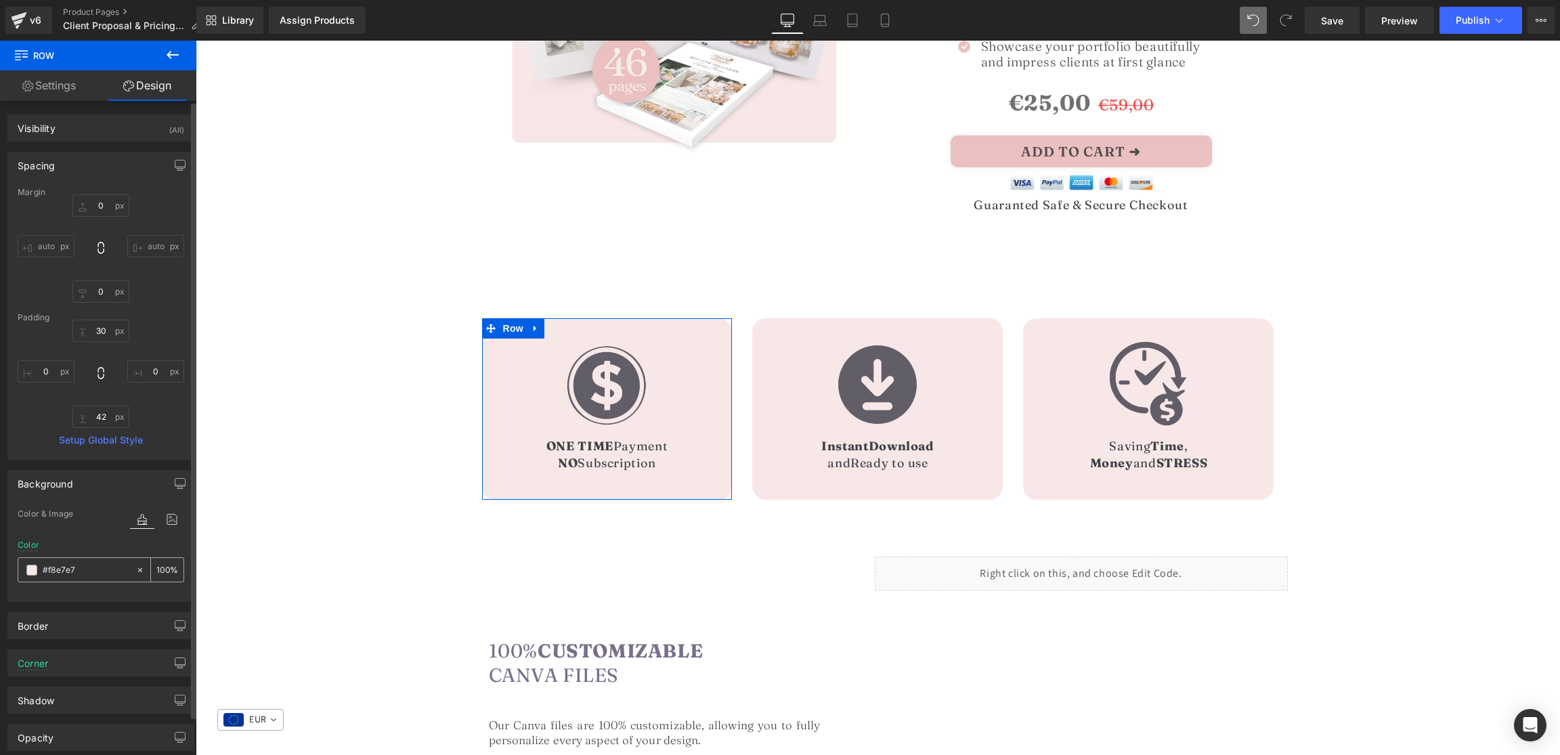
click at [68, 565] on input "#f8e7e7" at bounding box center [86, 570] width 87 height 15
click at [432, 369] on div "Image ONE TIME Payment NO Subscription Heading Row 42px Image Instant Download …" at bounding box center [878, 384] width 1365 height 244
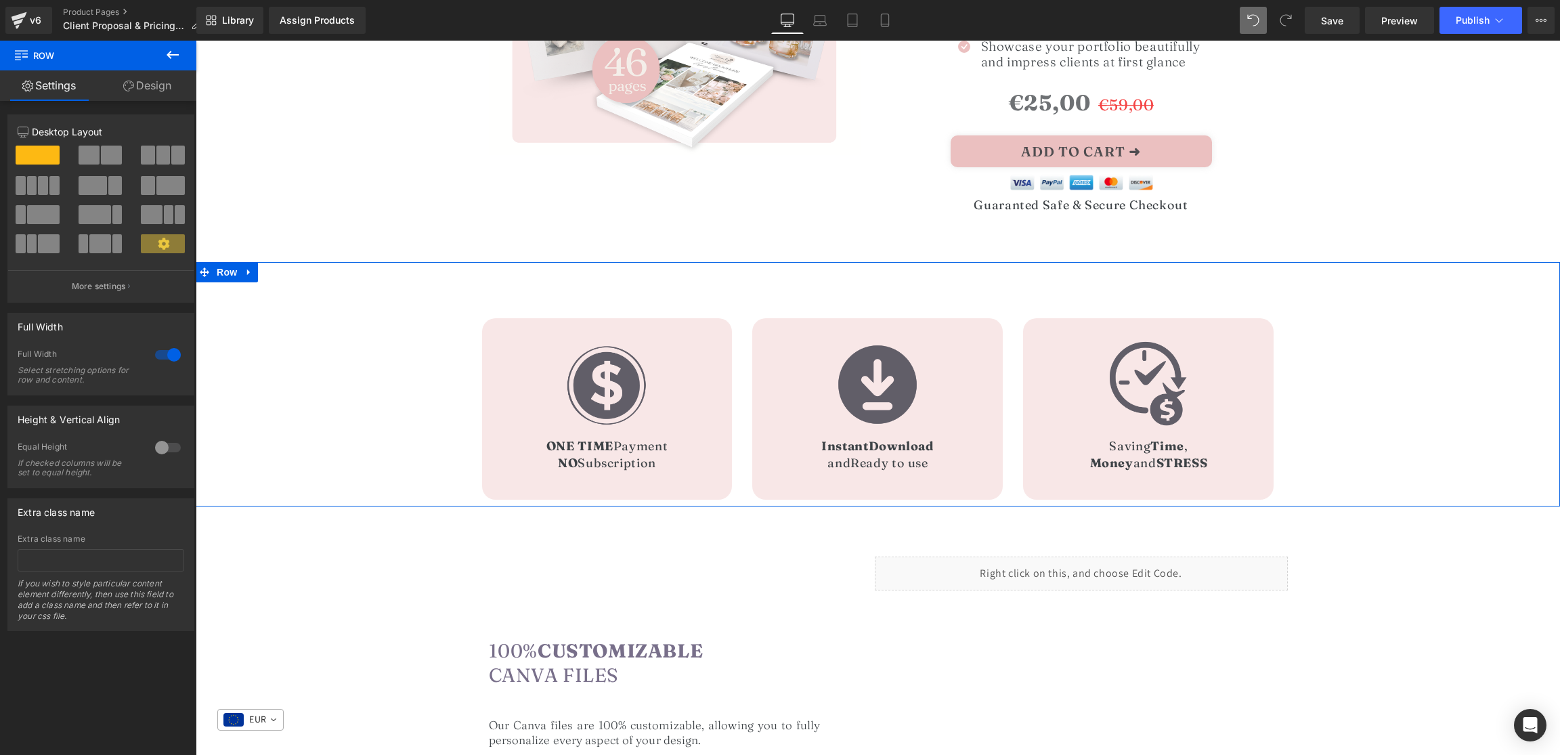
click at [158, 85] on link "Design" at bounding box center [147, 85] width 98 height 30
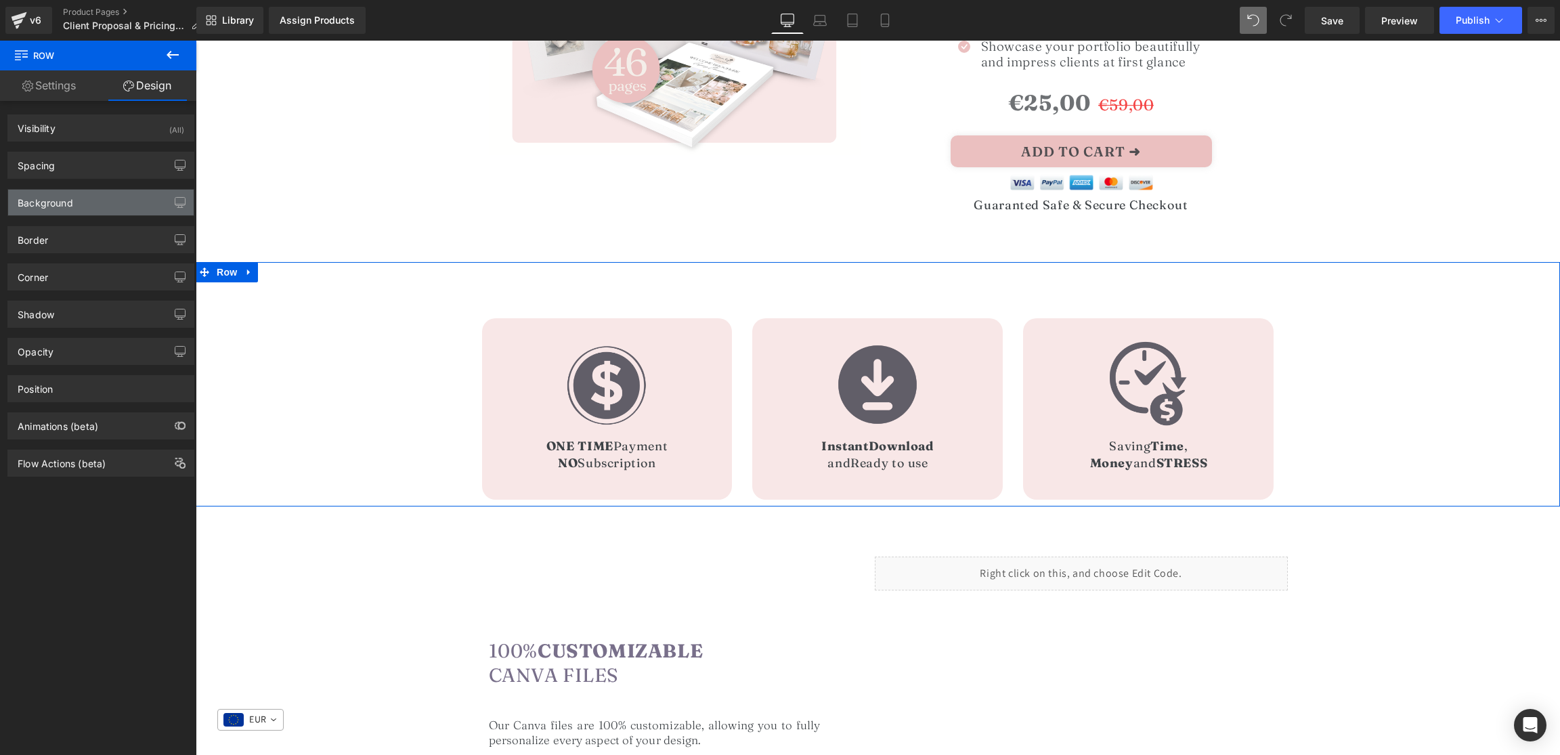
click at [70, 205] on div "Background" at bounding box center [46, 199] width 56 height 19
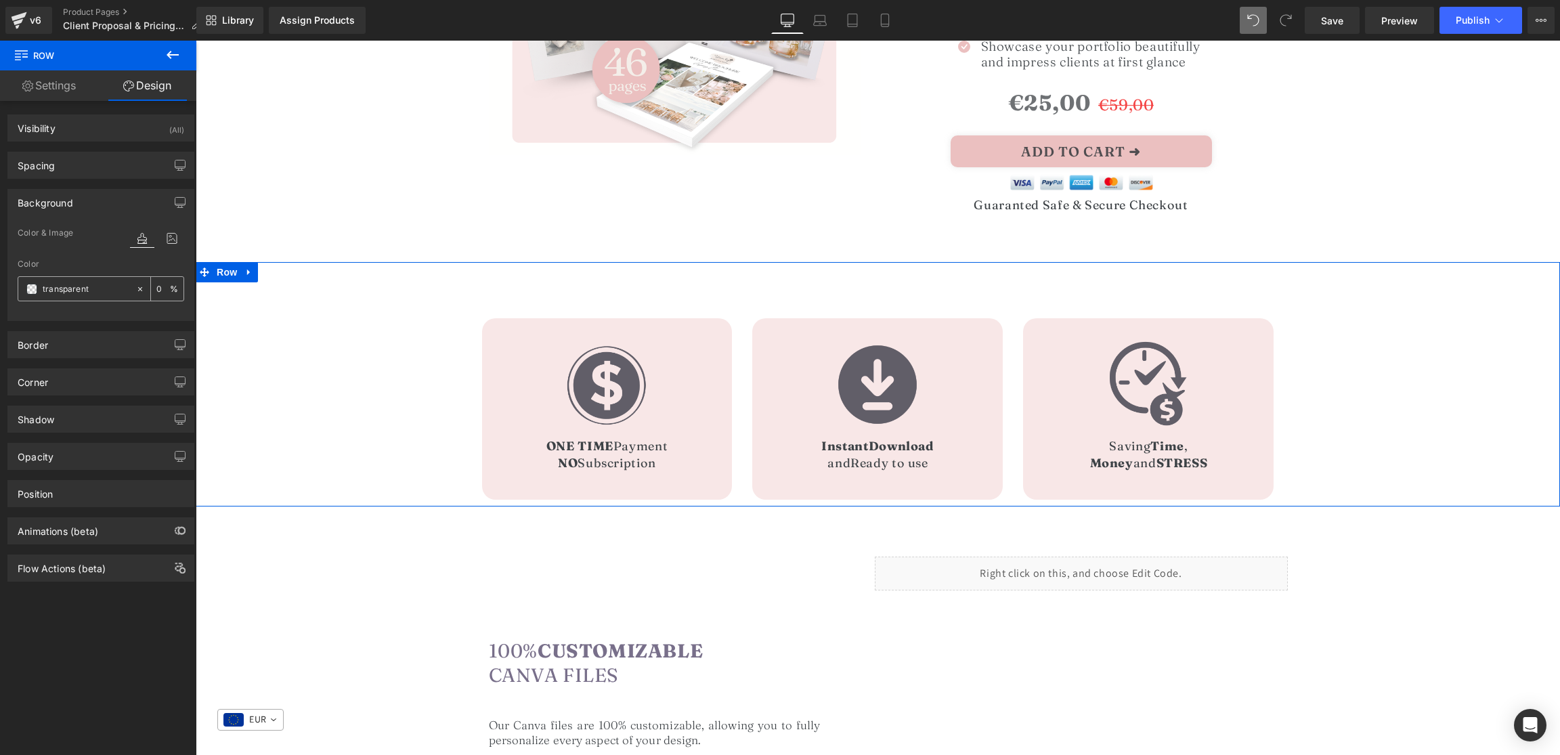
click at [68, 291] on input "transparent" at bounding box center [86, 289] width 87 height 15
paste input "#f8e7e7"
click at [74, 293] on input "#f8e7e7arent" at bounding box center [86, 289] width 87 height 15
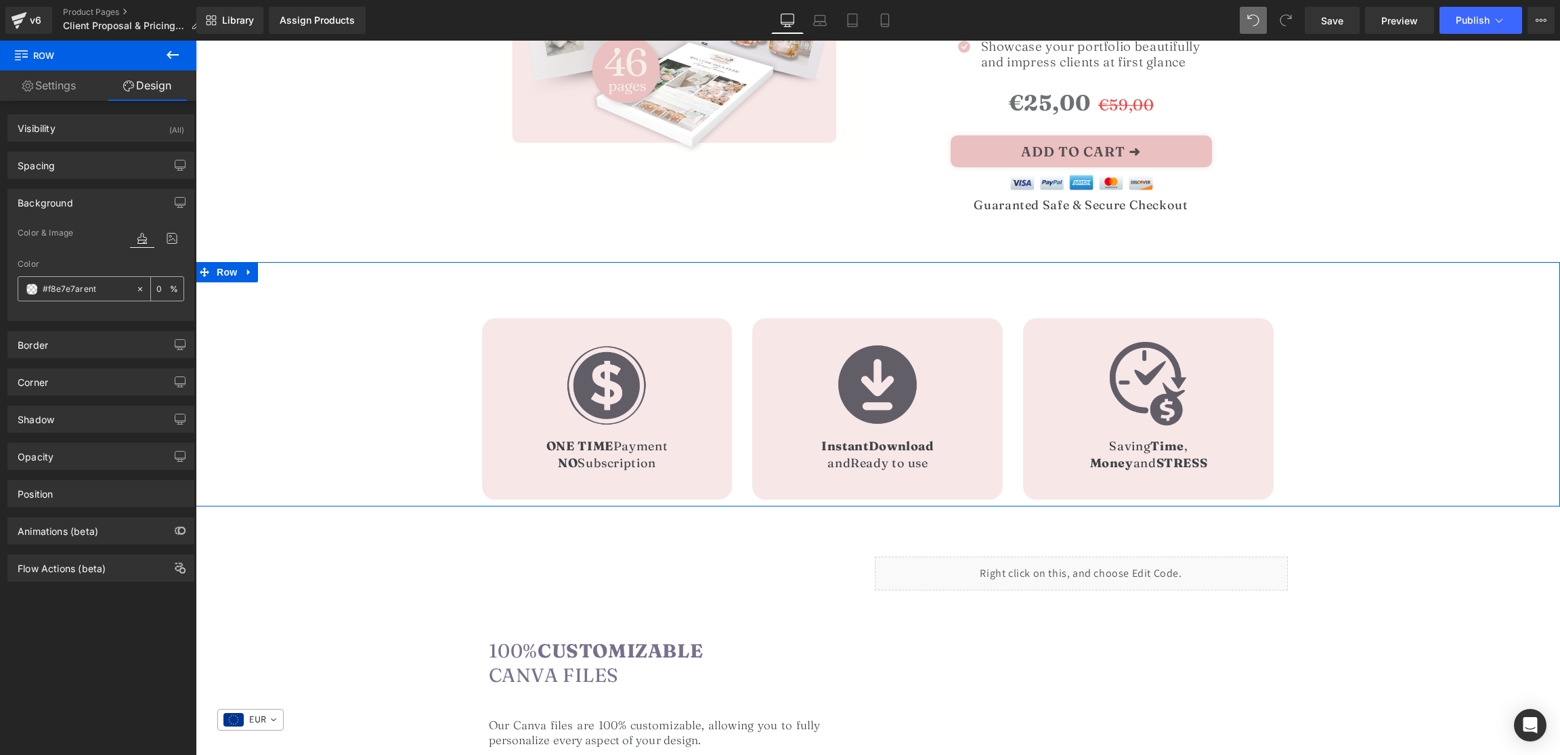
paste input "text"
type input "#f8e7e7"
type input "100"
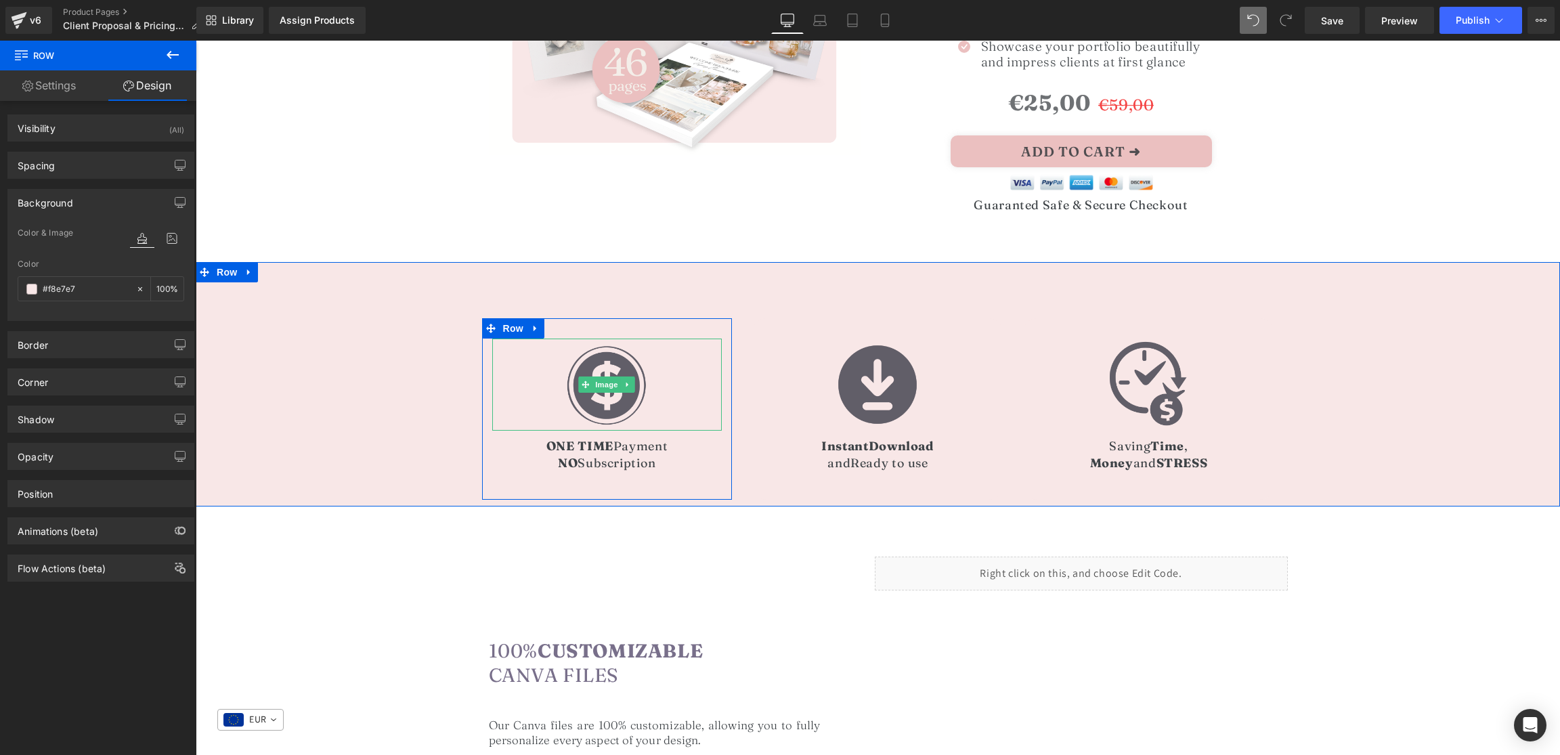
click at [534, 379] on div at bounding box center [607, 385] width 230 height 92
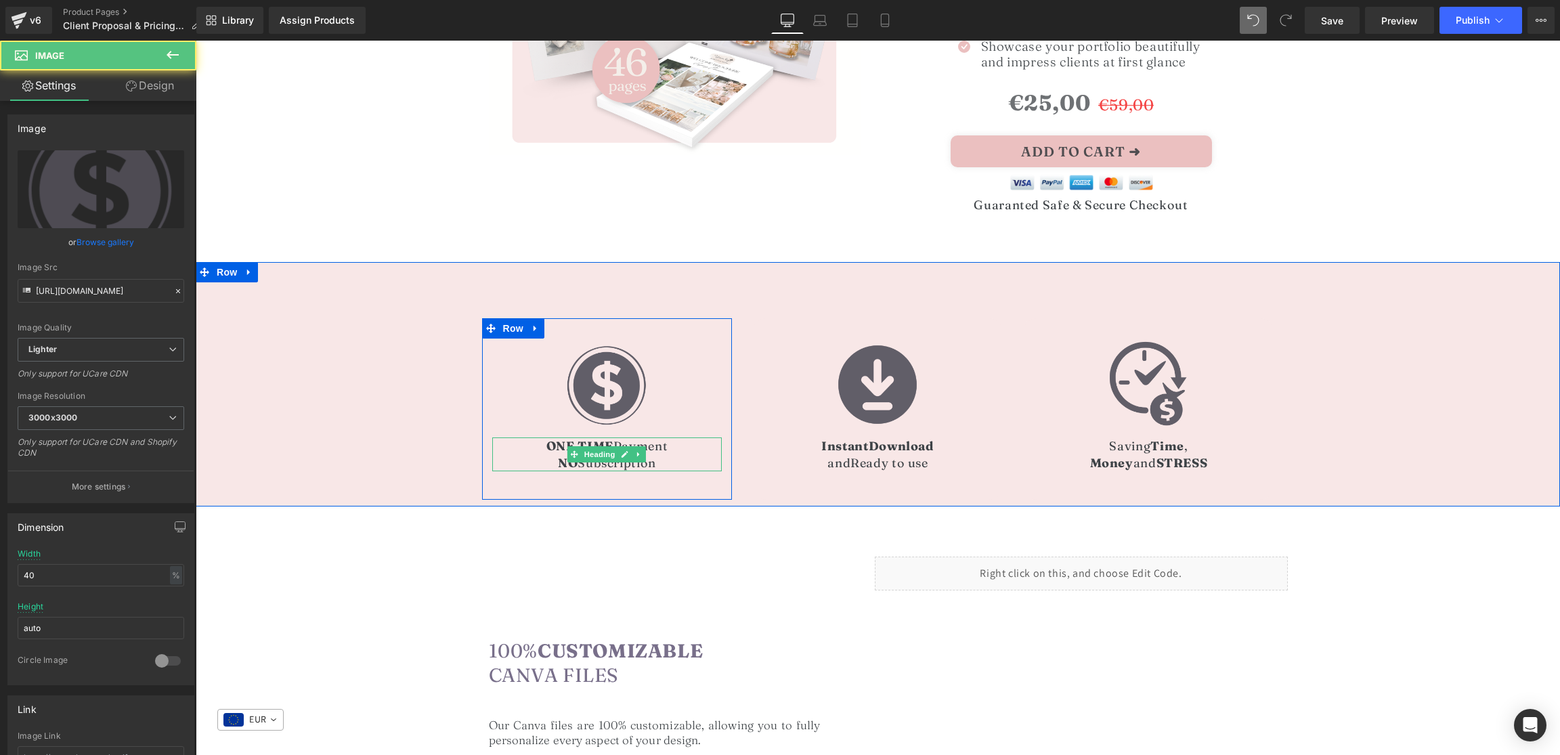
click at [496, 454] on h1 "NO Subscription" at bounding box center [607, 462] width 230 height 17
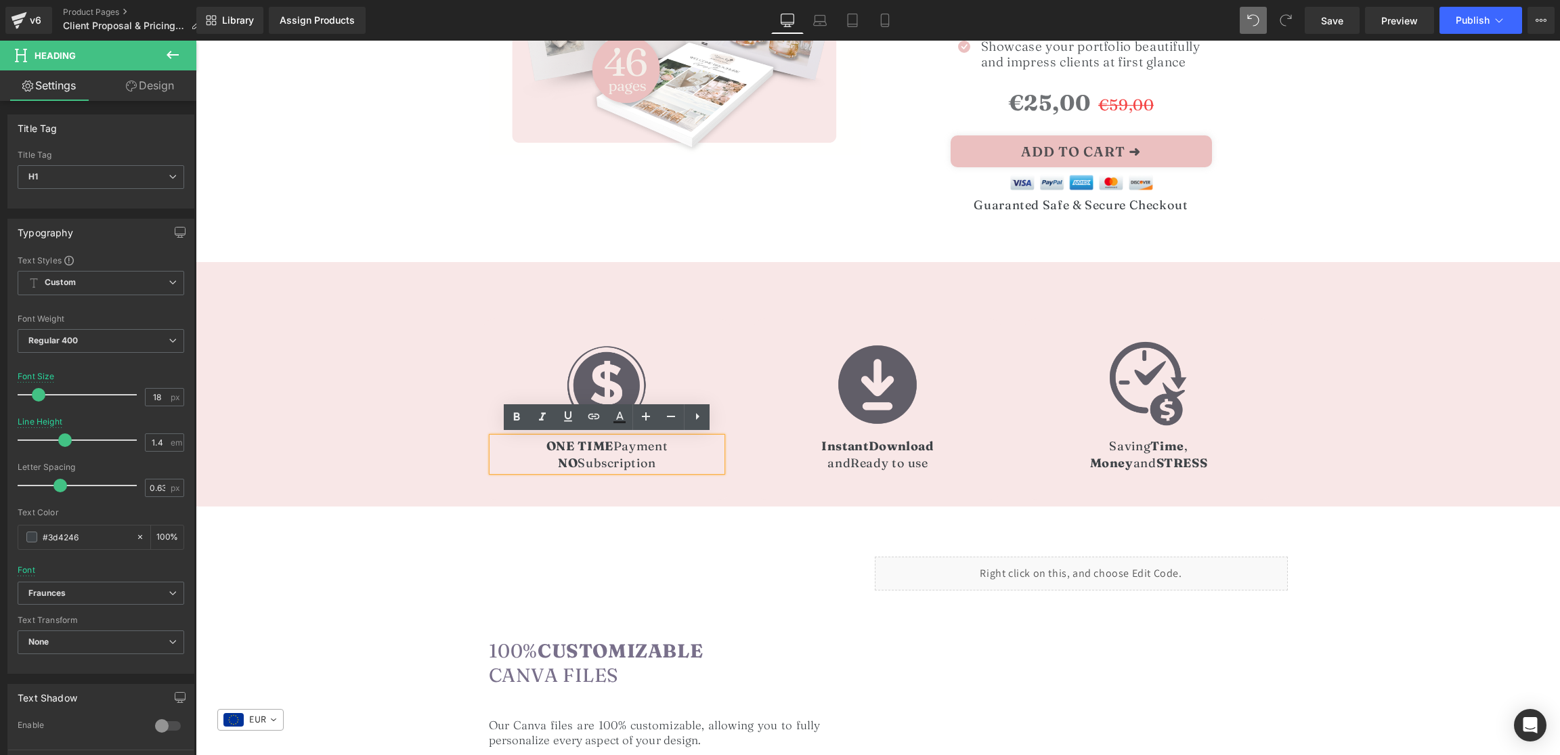
click at [496, 481] on div "Image ONE TIME Payment NO Subscription Heading Row 42px" at bounding box center [607, 409] width 251 height 182
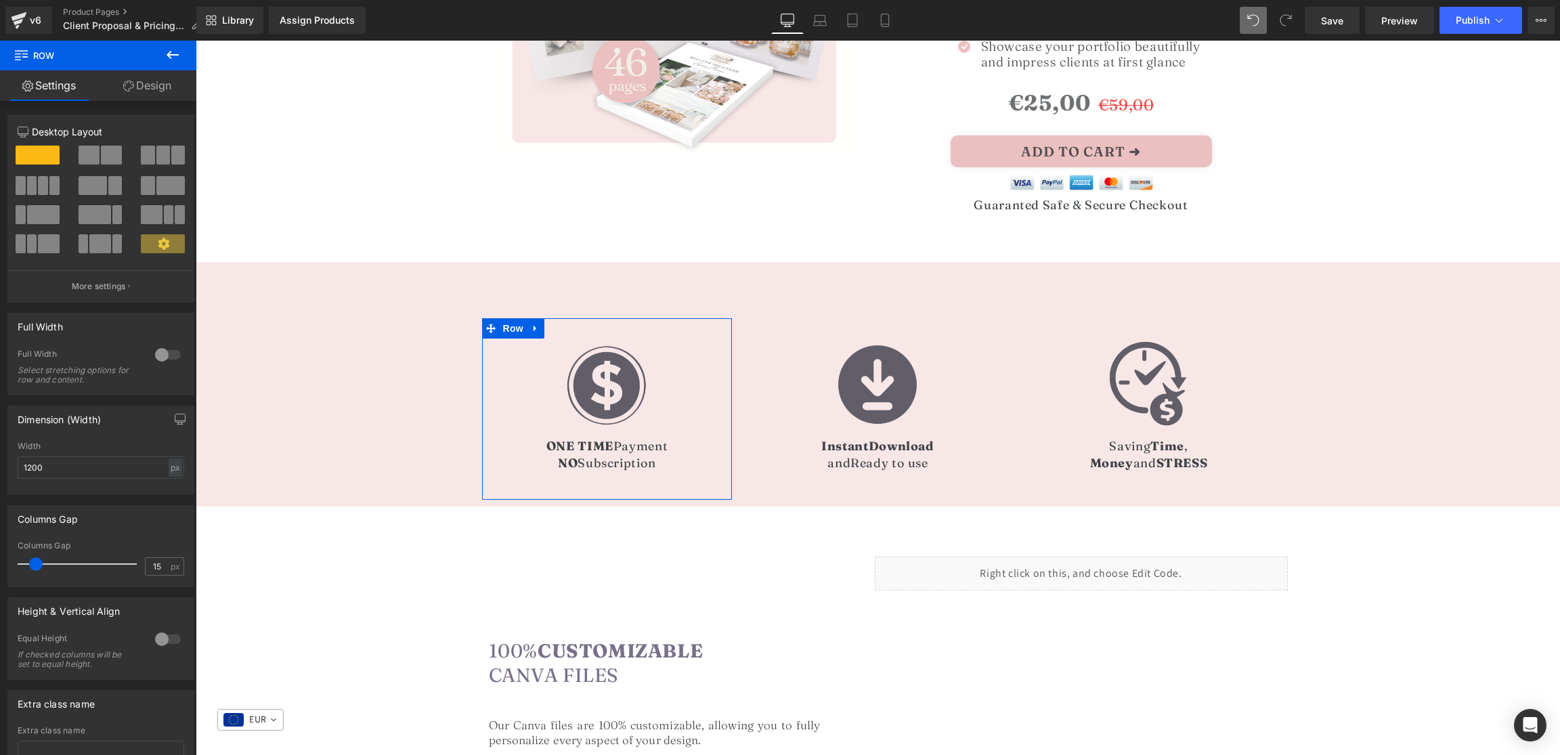
click at [153, 91] on link "Design" at bounding box center [147, 85] width 98 height 30
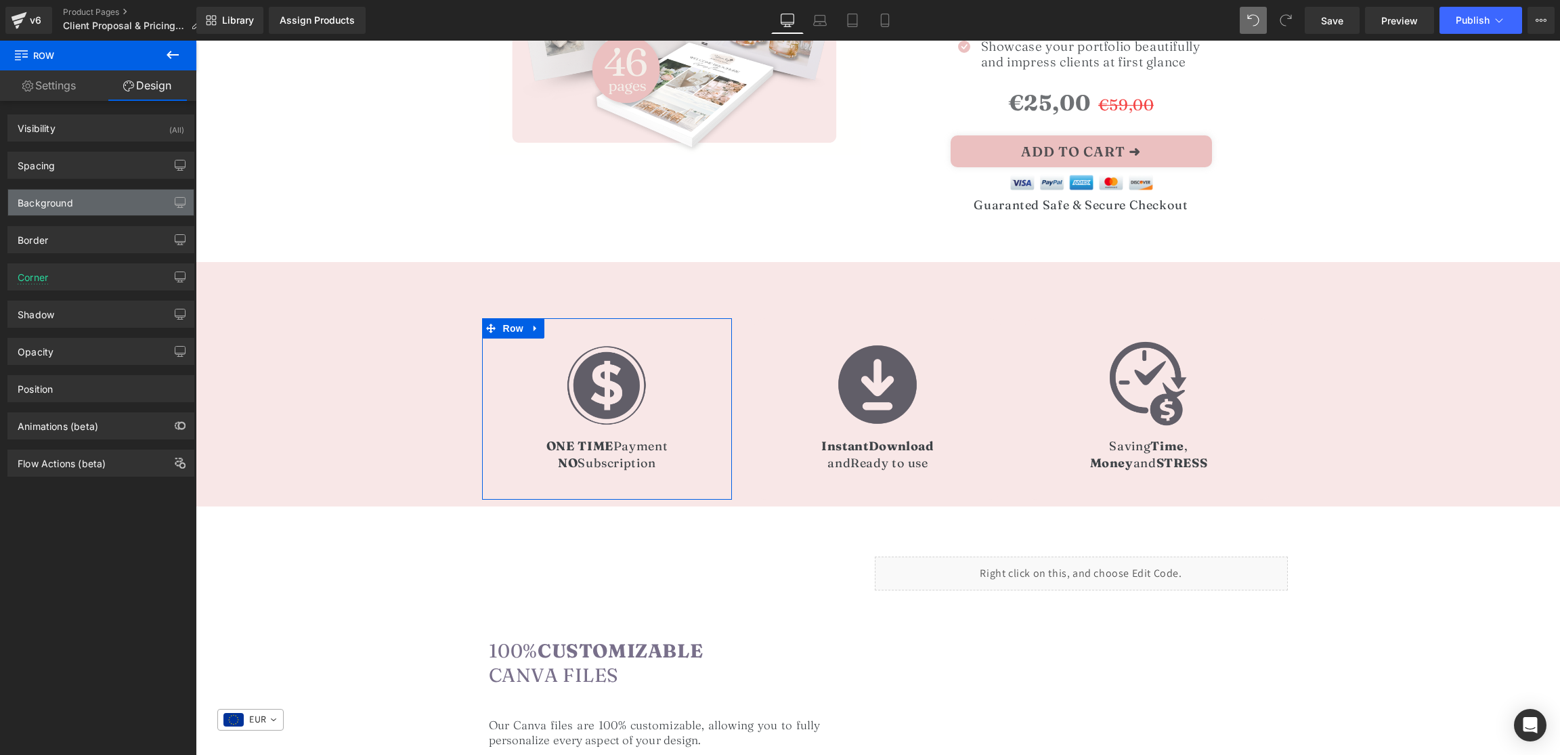
click at [68, 198] on div "Background" at bounding box center [46, 199] width 56 height 19
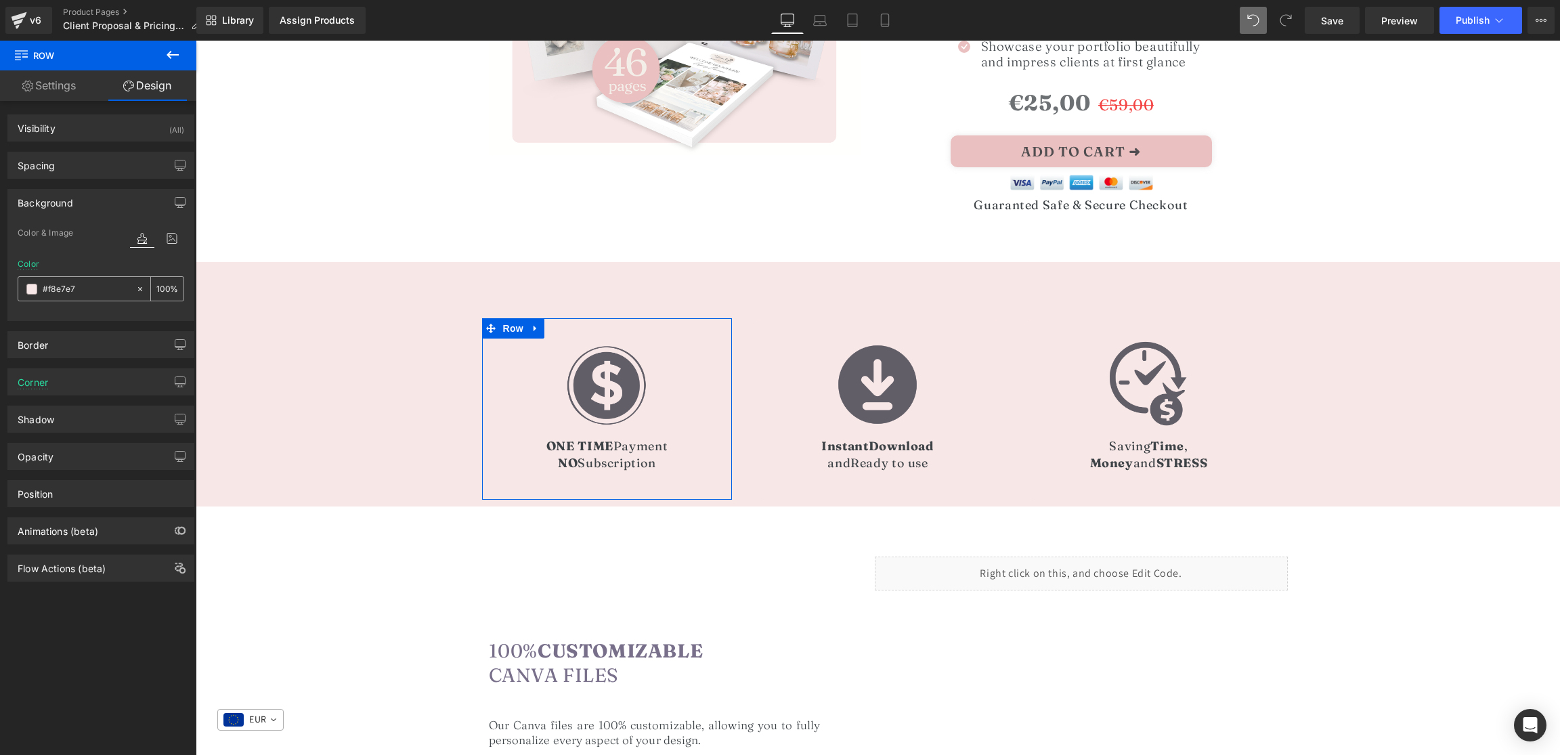
click at [35, 289] on span at bounding box center [31, 289] width 11 height 11
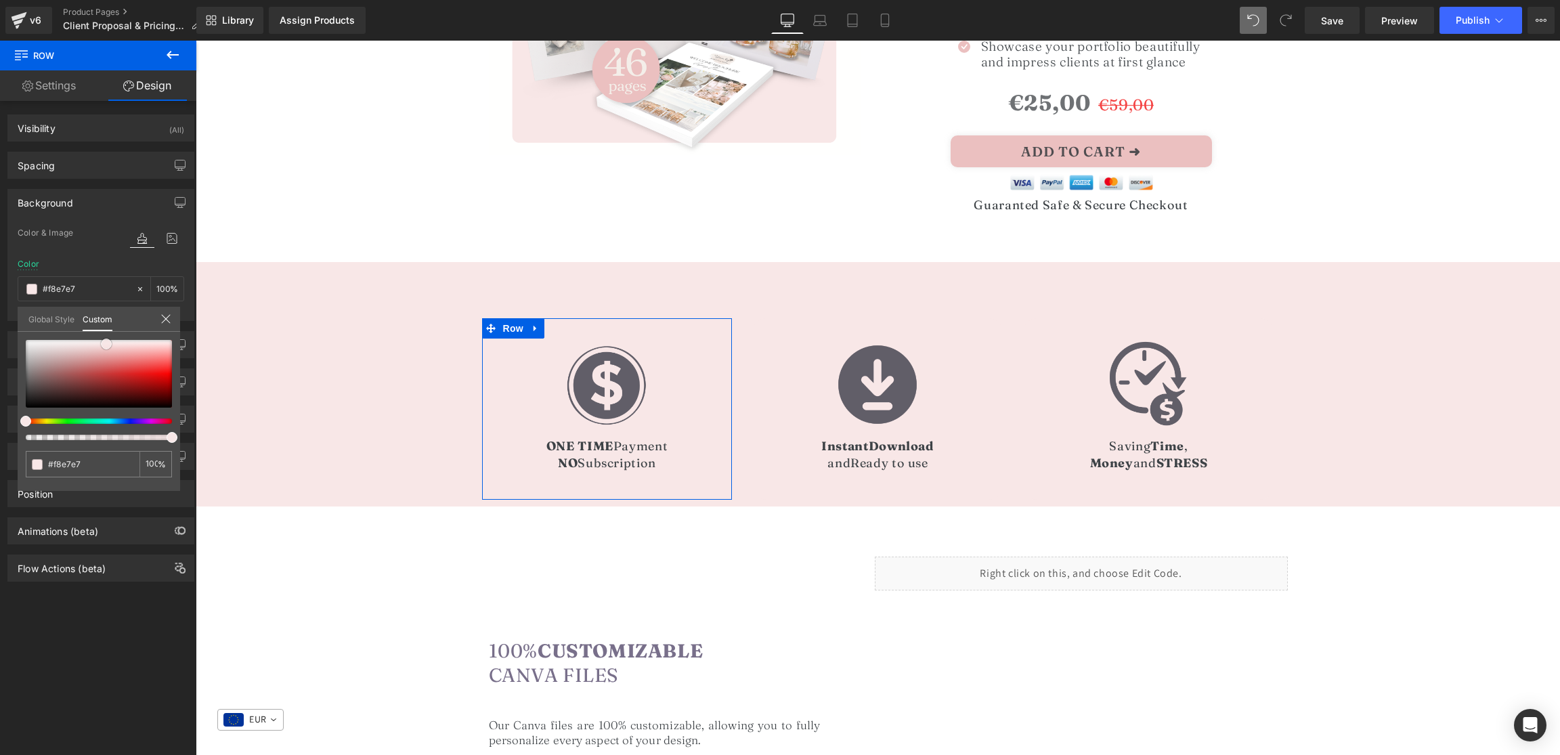
type input "#ba8c8c"
type input "#bc8f8f"
type input "#c8b0b0"
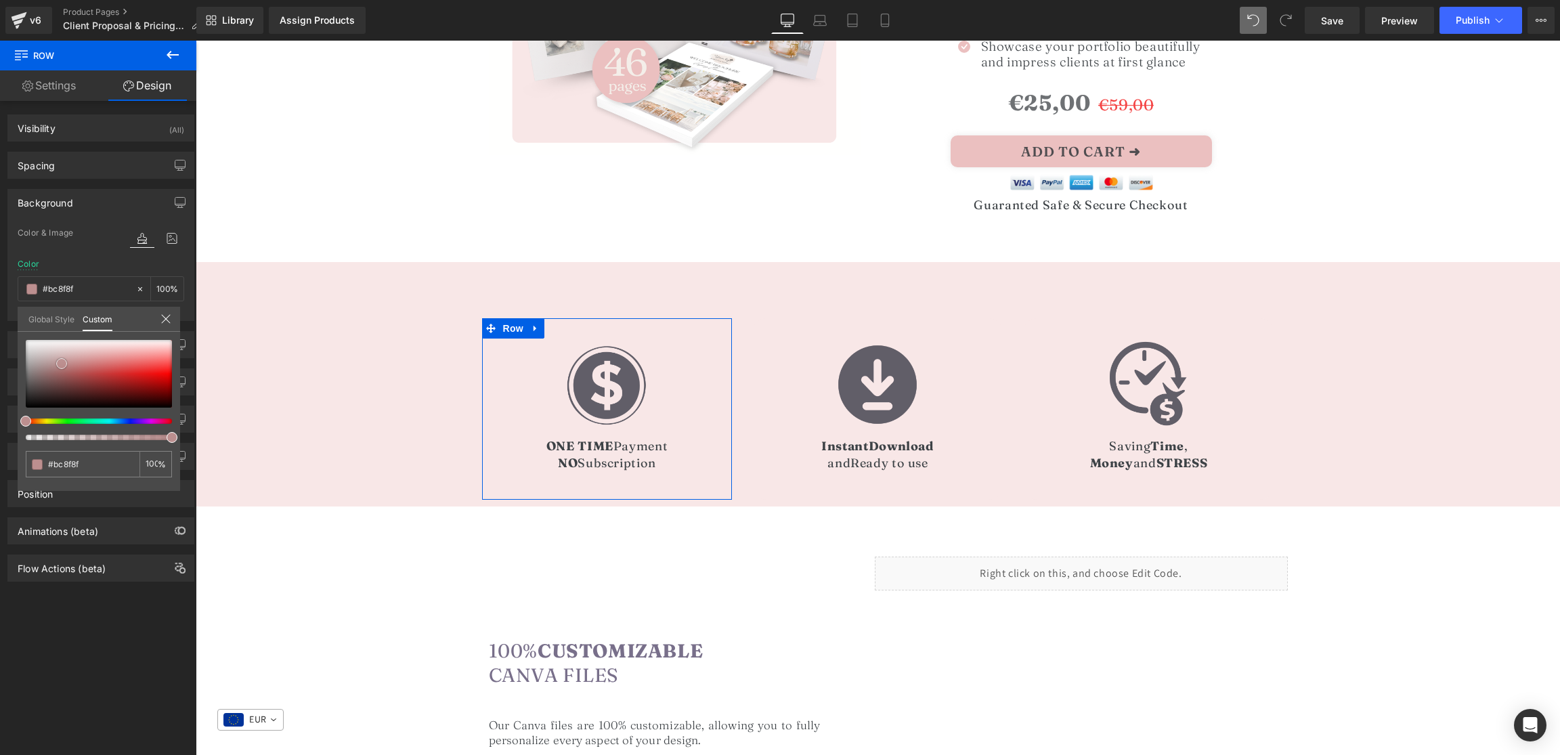
type input "#c8b0b0"
type input "#ebe9e9"
type input "#ffffff"
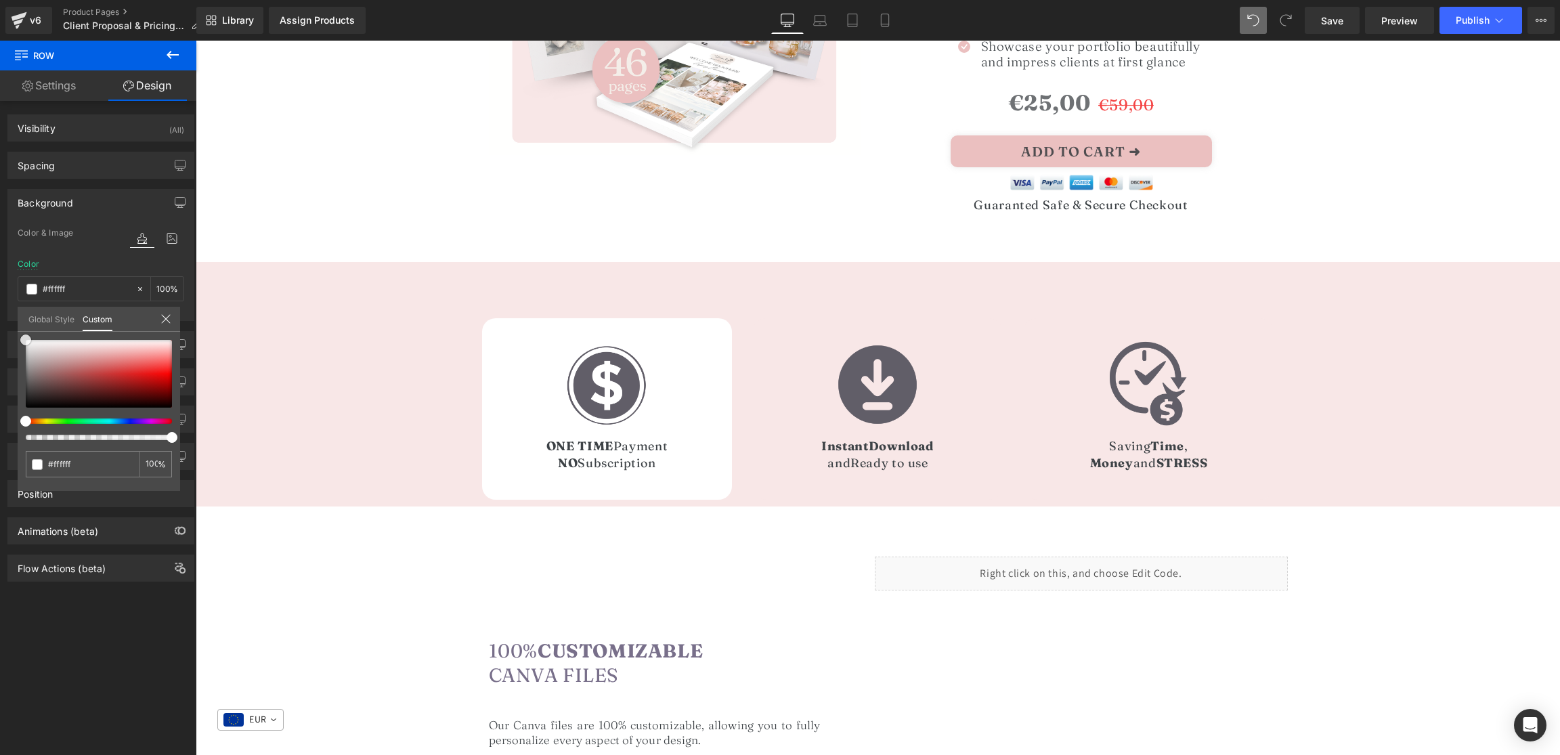
drag, startPoint x: 62, startPoint y: 364, endPoint x: -14, endPoint y: 315, distance: 89.6
click at [0, 315] on html "Row You are previewing how the will restyle your page. You can not edit Element…" at bounding box center [780, 377] width 1560 height 755
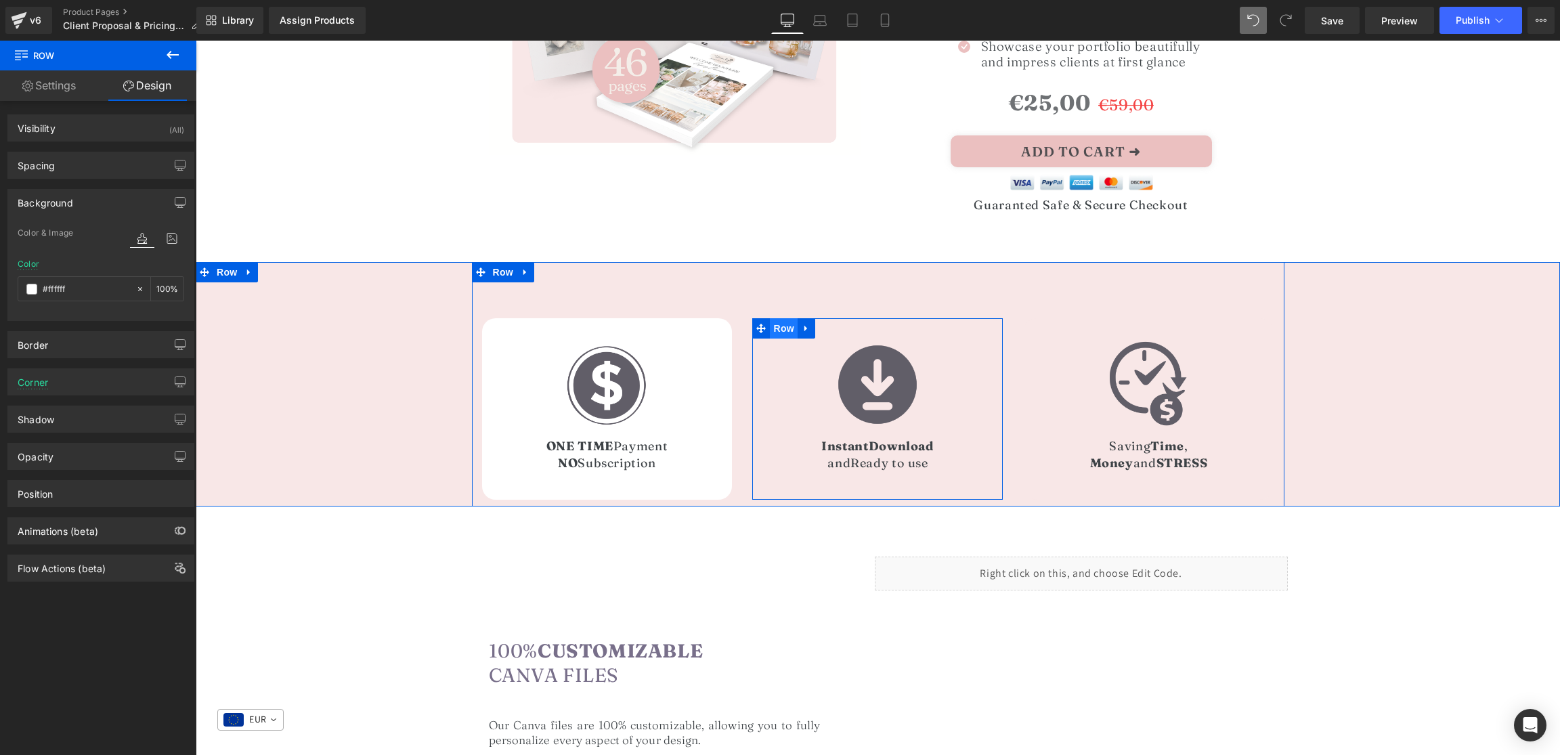
click at [784, 326] on span "Row" at bounding box center [783, 328] width 27 height 20
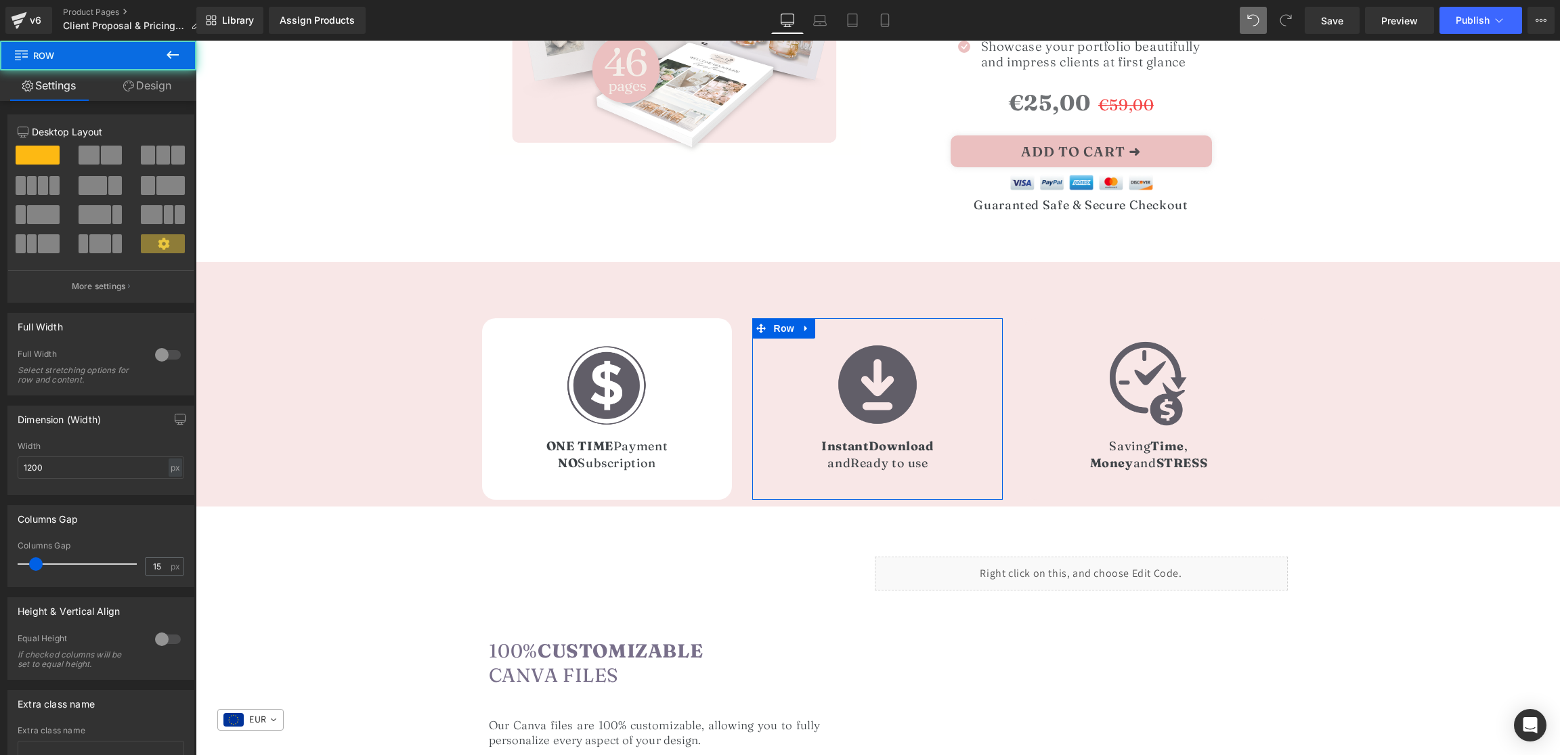
drag, startPoint x: 158, startPoint y: 91, endPoint x: 84, endPoint y: 234, distance: 160.6
click at [158, 91] on link "Design" at bounding box center [147, 85] width 98 height 30
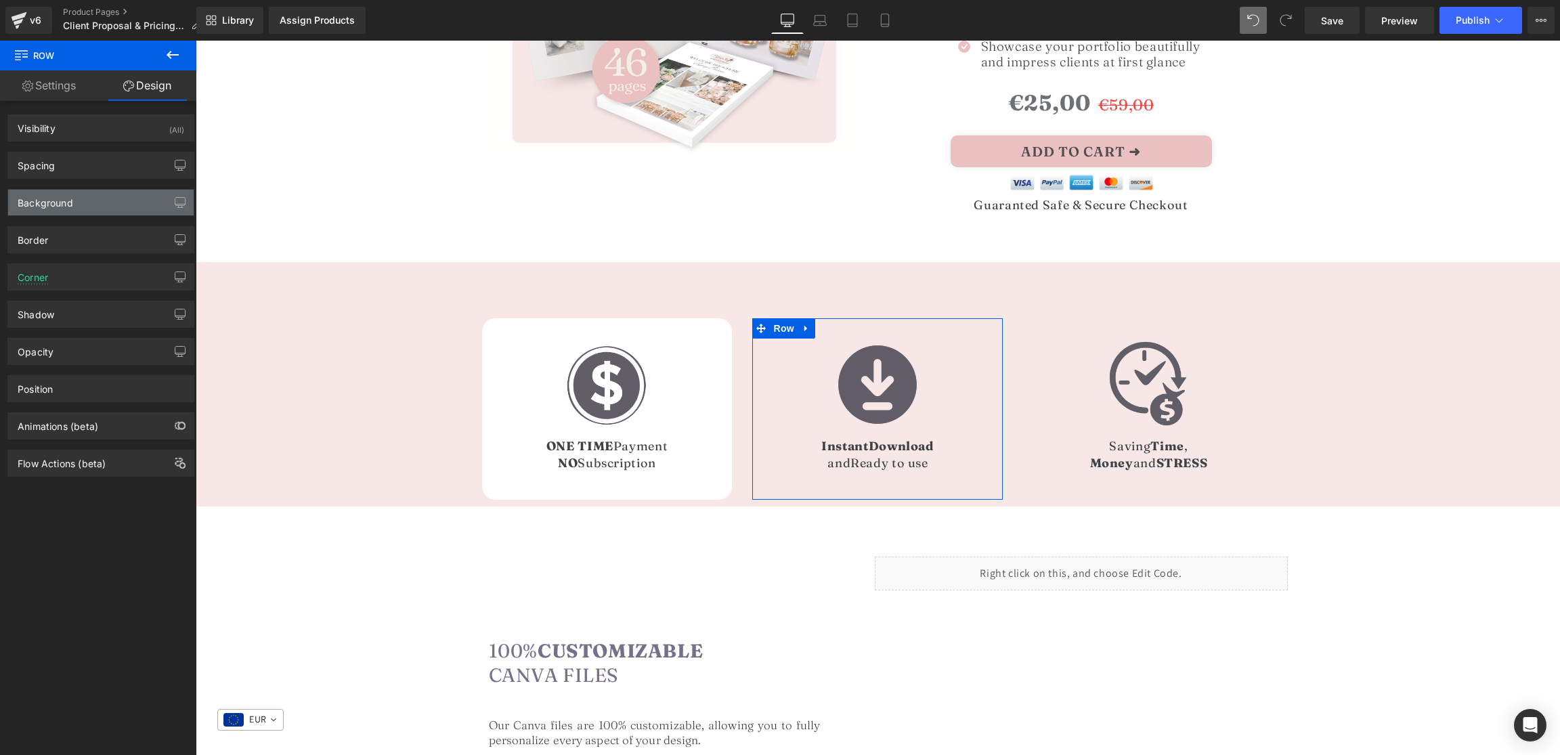
click at [68, 212] on div "Background" at bounding box center [101, 203] width 186 height 26
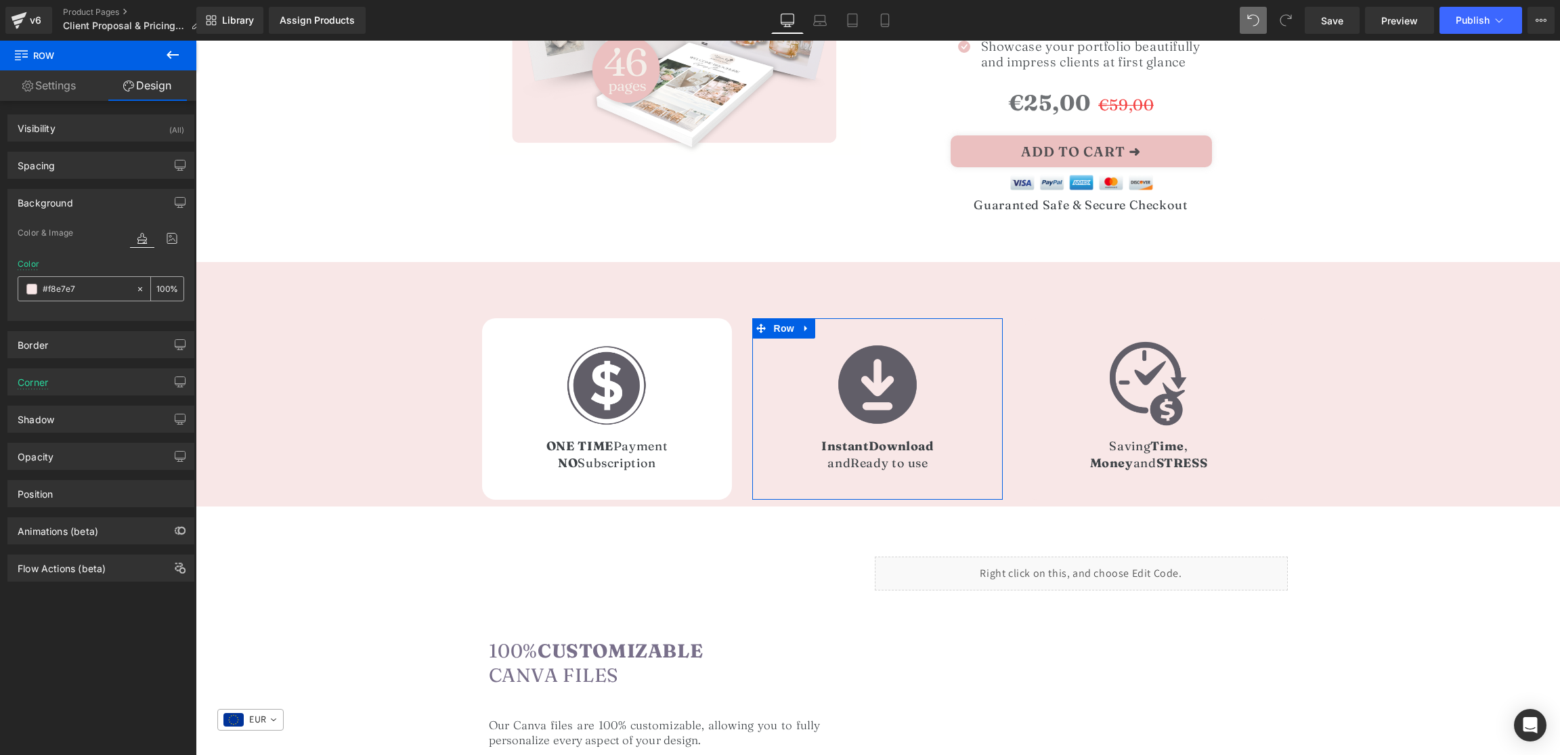
click at [33, 292] on span at bounding box center [31, 289] width 11 height 11
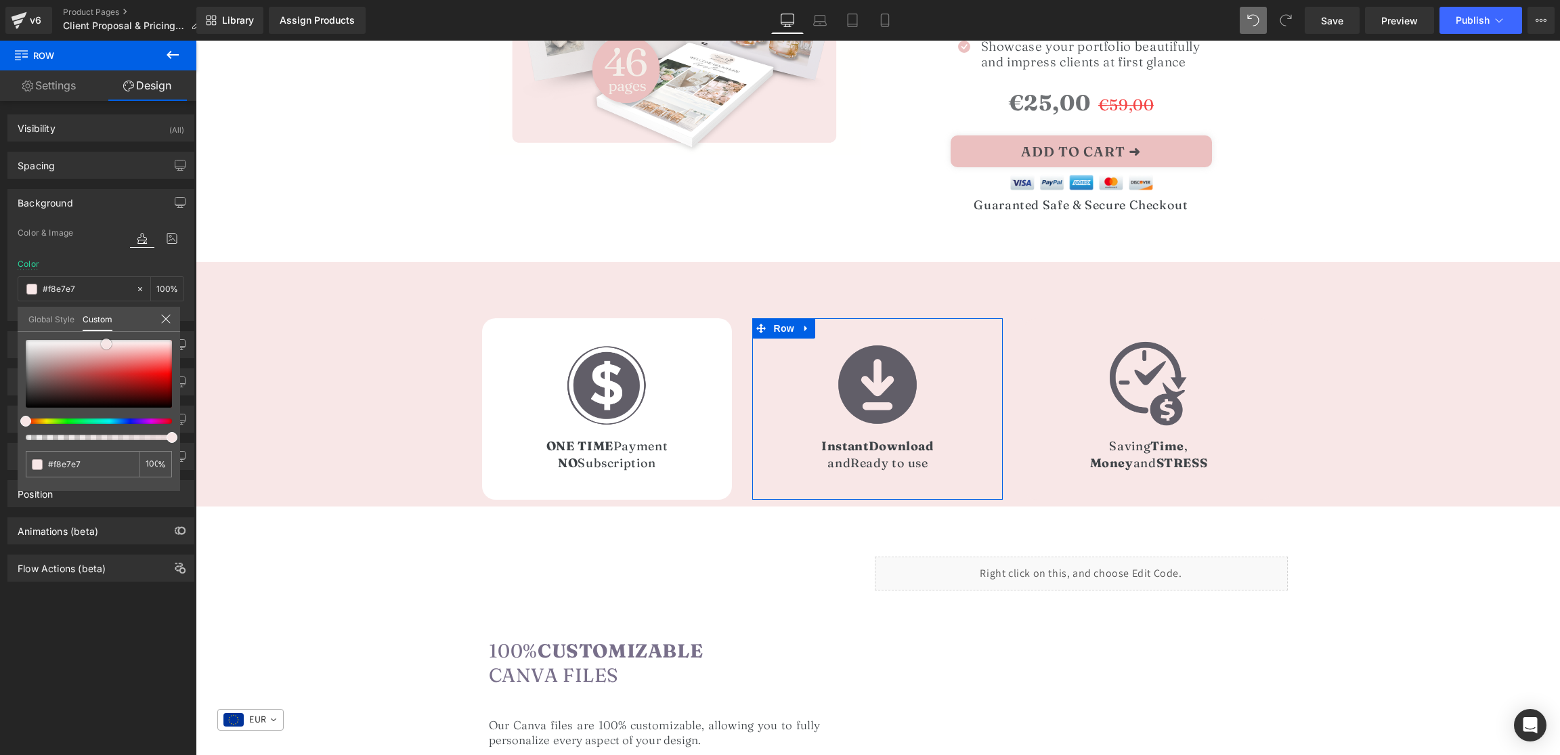
type input "#443535"
type input "#473838"
type input "#756a6a"
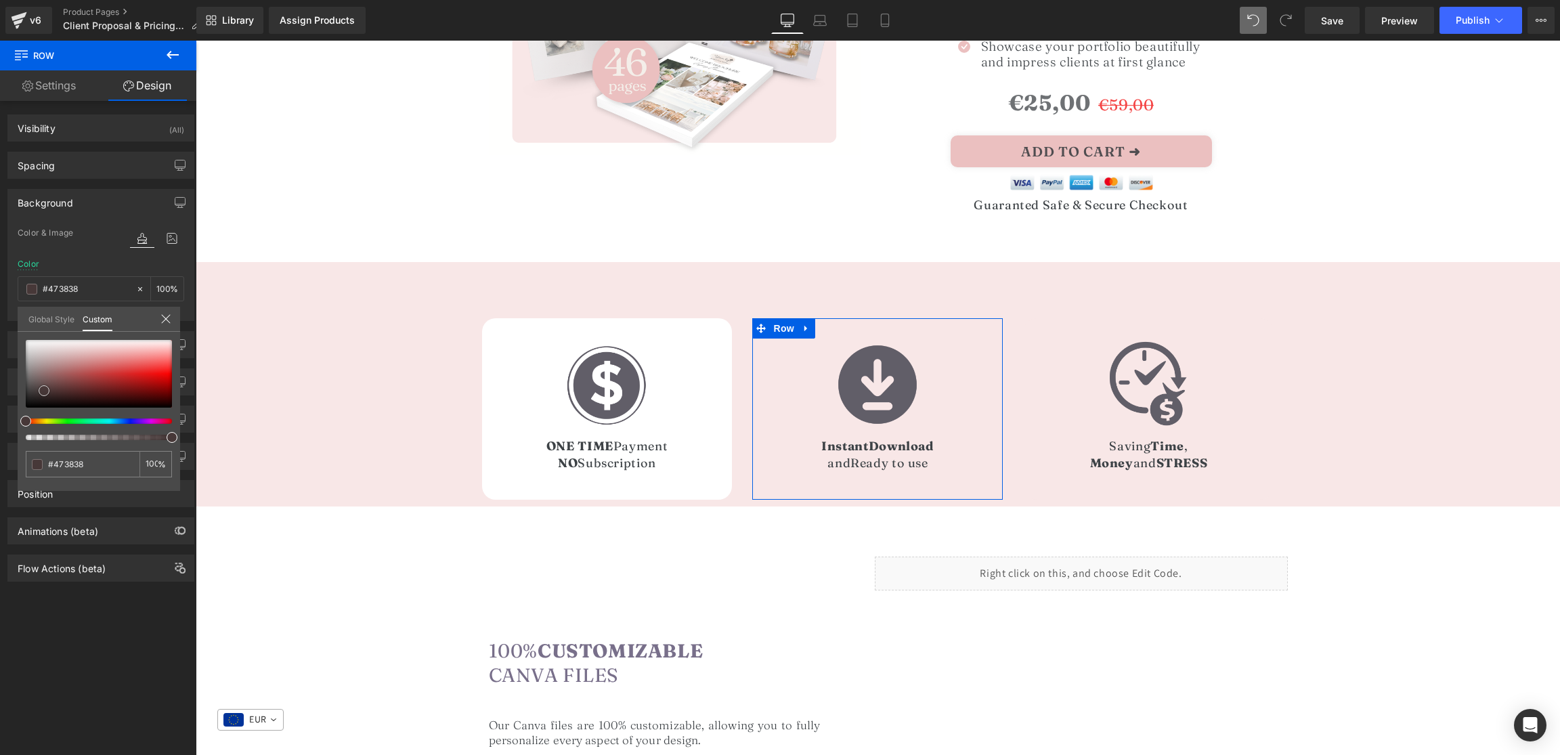
type input "#756a6a"
type input "#ffffff"
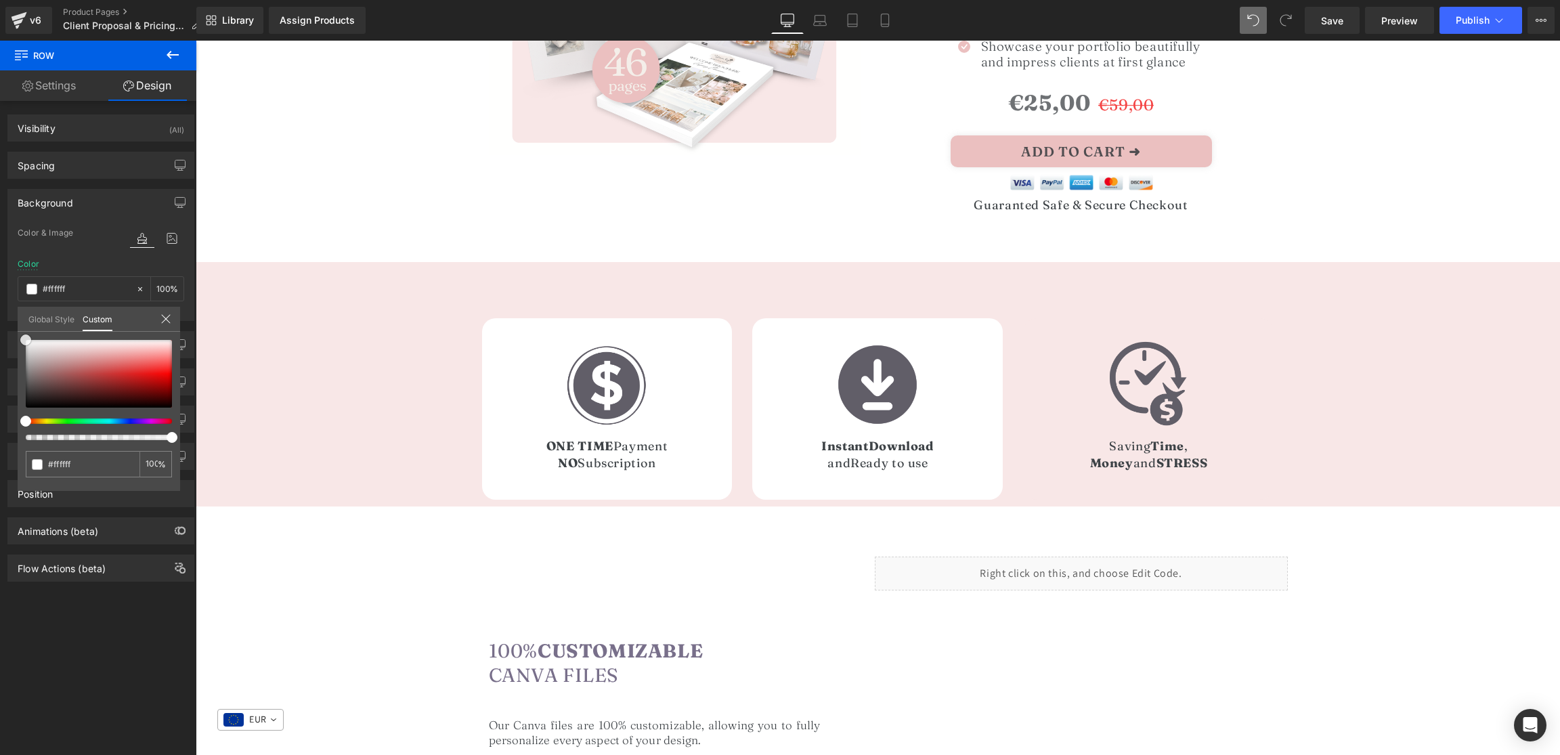
drag, startPoint x: 44, startPoint y: 391, endPoint x: -24, endPoint y: 292, distance: 119.9
click at [0, 292] on html "Row You are previewing how the will restyle your page. You can not edit Element…" at bounding box center [780, 377] width 1560 height 755
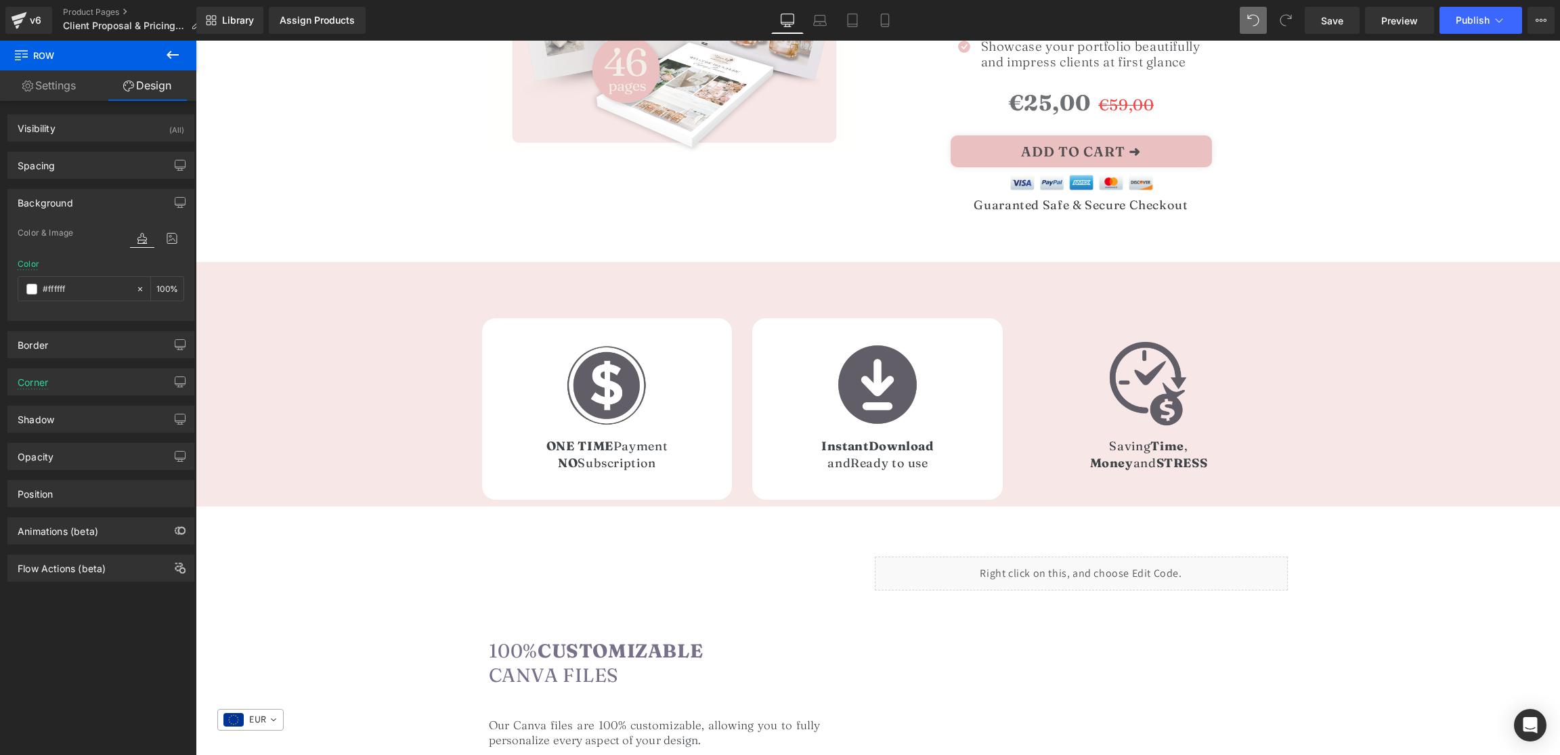
drag, startPoint x: 1105, startPoint y: 337, endPoint x: 1093, endPoint y: 335, distance: 11.8
click at [1053, 325] on span "Row" at bounding box center [1055, 328] width 22 height 16
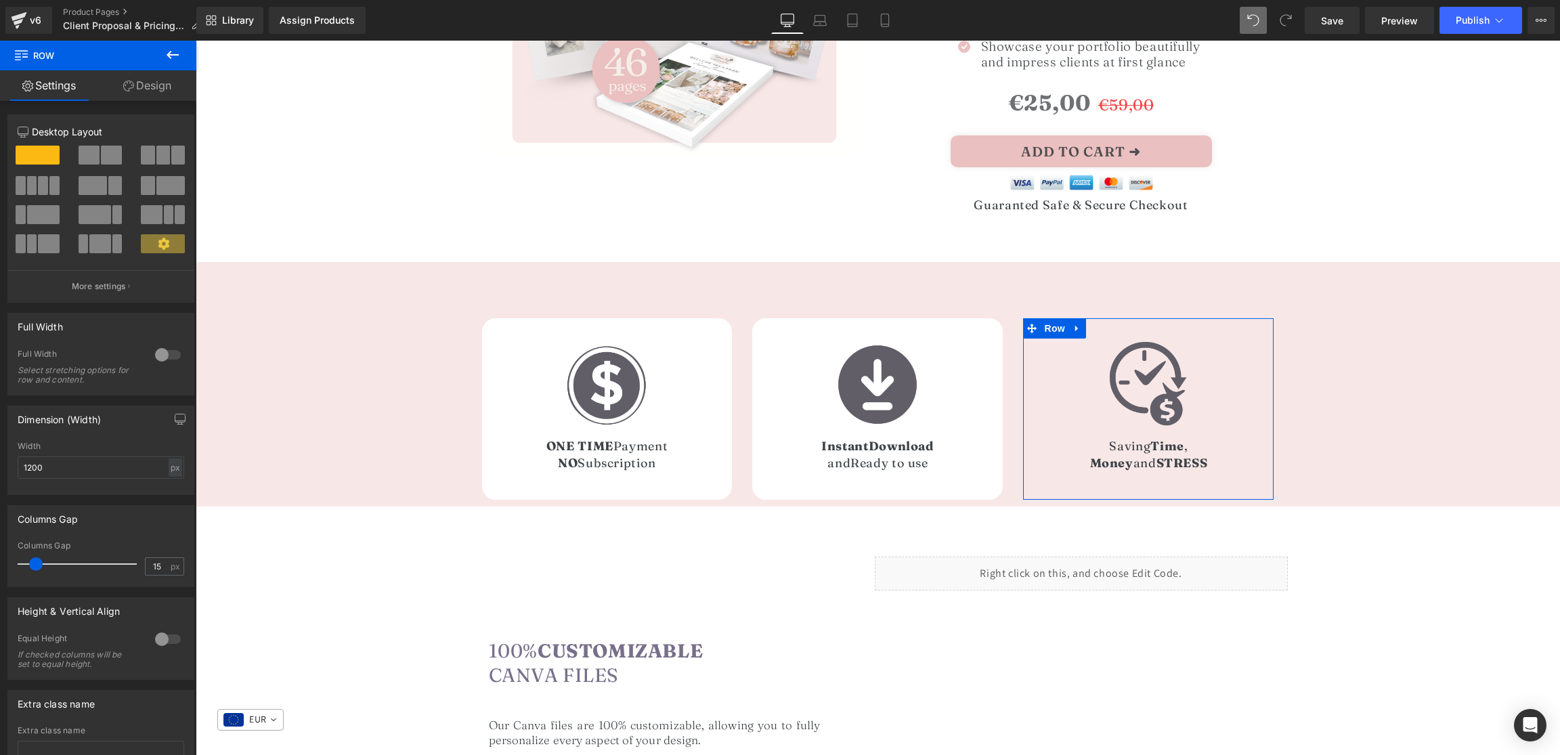
drag, startPoint x: 154, startPoint y: 93, endPoint x: 166, endPoint y: 96, distance: 12.5
click at [154, 93] on link "Design" at bounding box center [147, 85] width 98 height 30
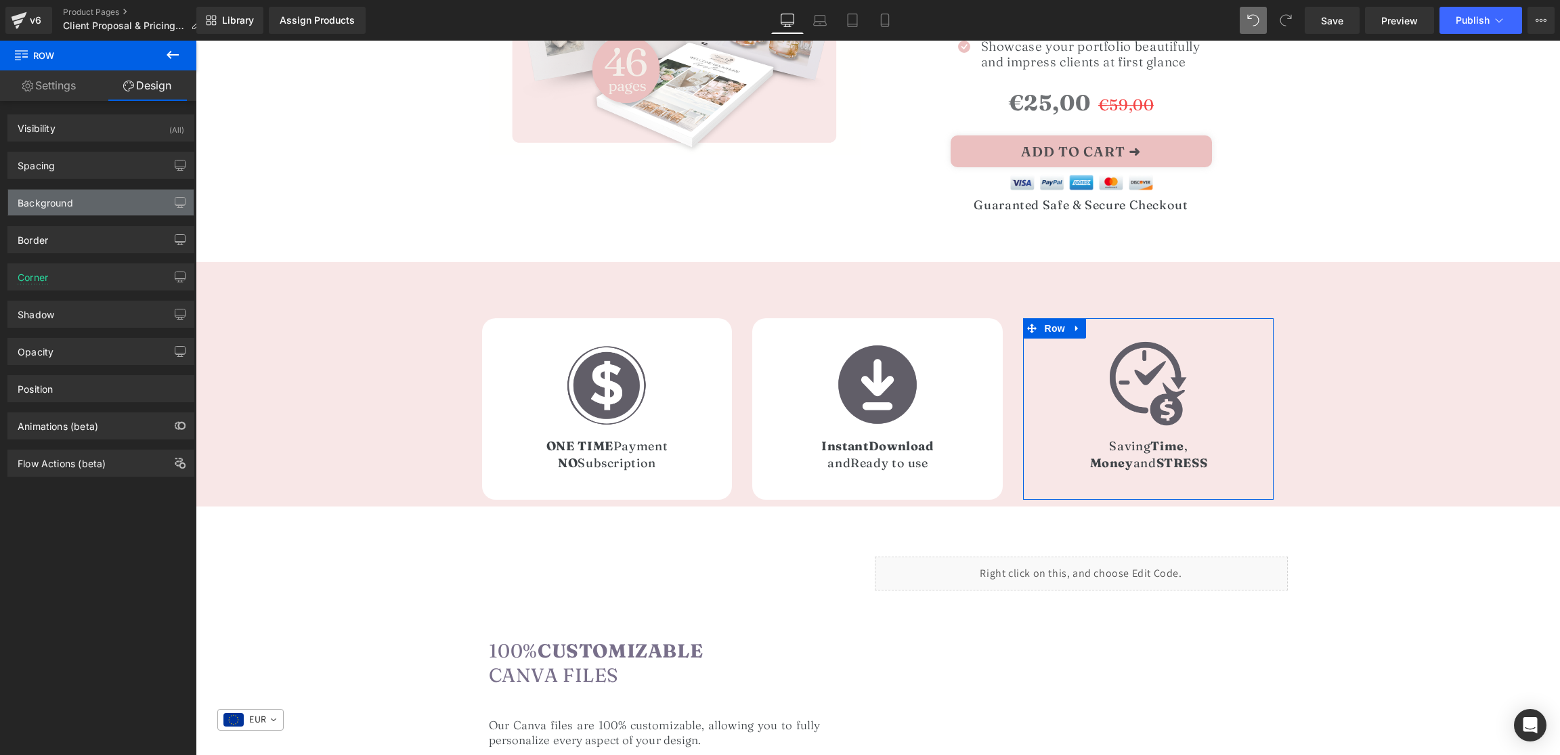
click at [34, 206] on div "Background" at bounding box center [46, 199] width 56 height 19
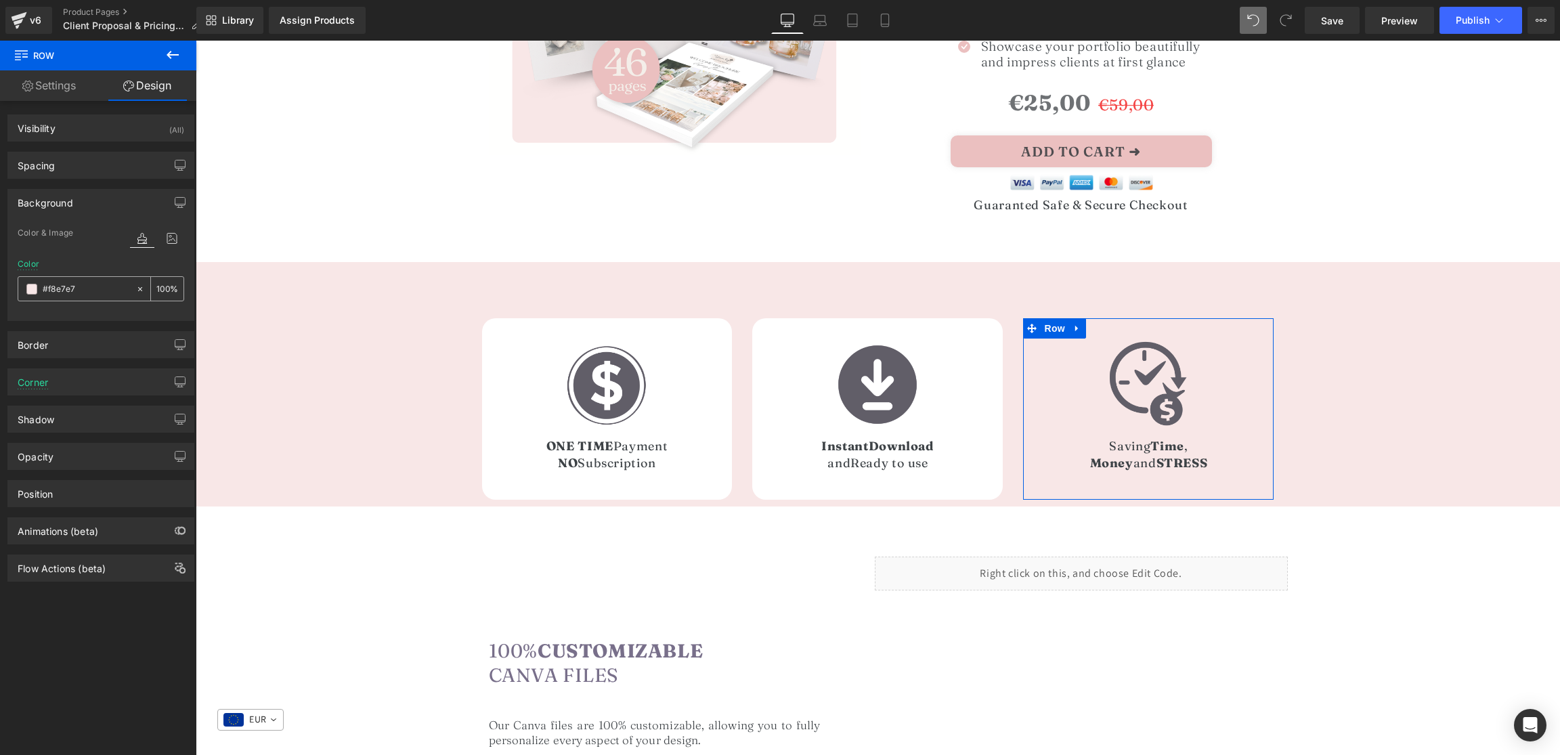
click at [31, 289] on span at bounding box center [31, 289] width 11 height 11
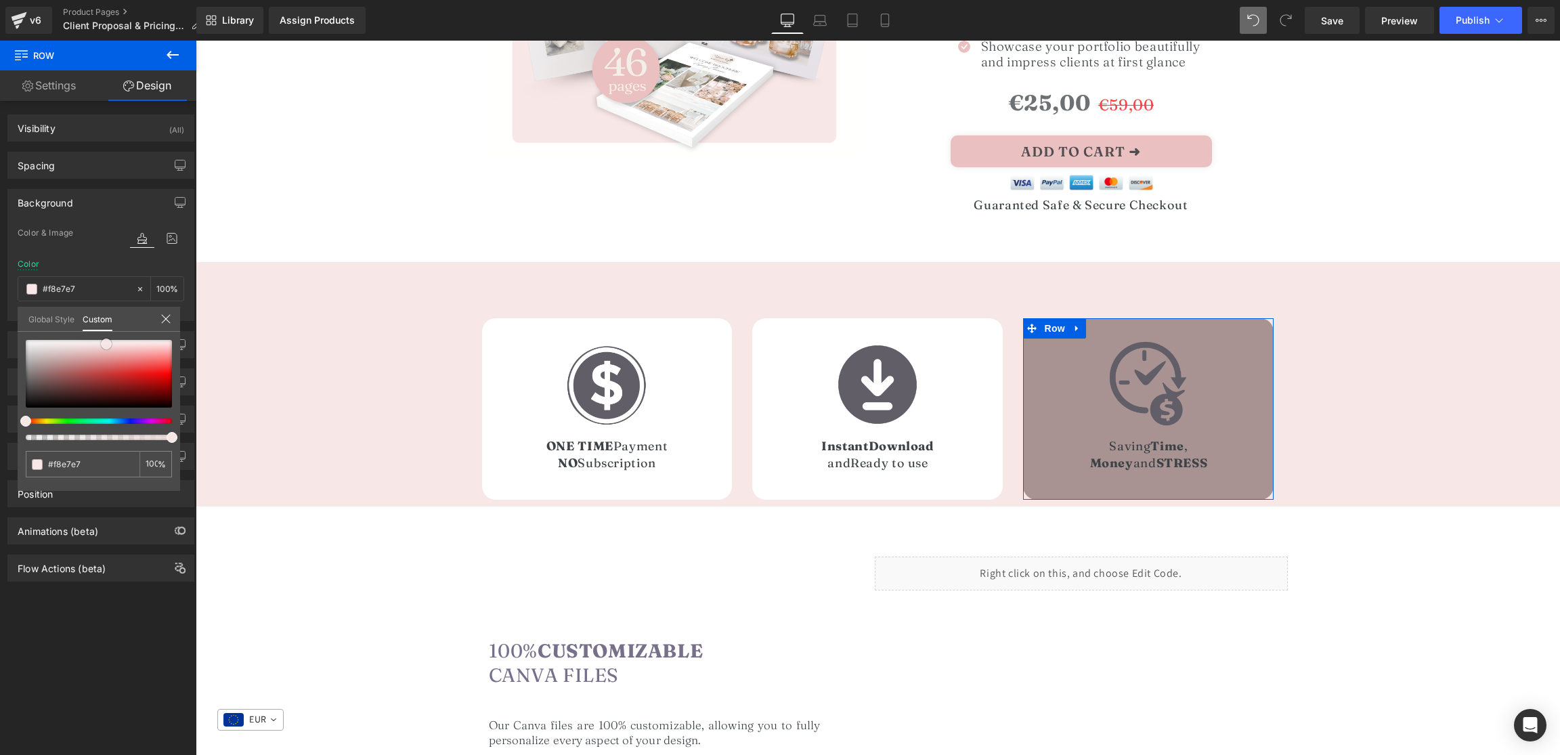
type input "#a99292"
type input "#baaaaa"
type input "#f4f4f4"
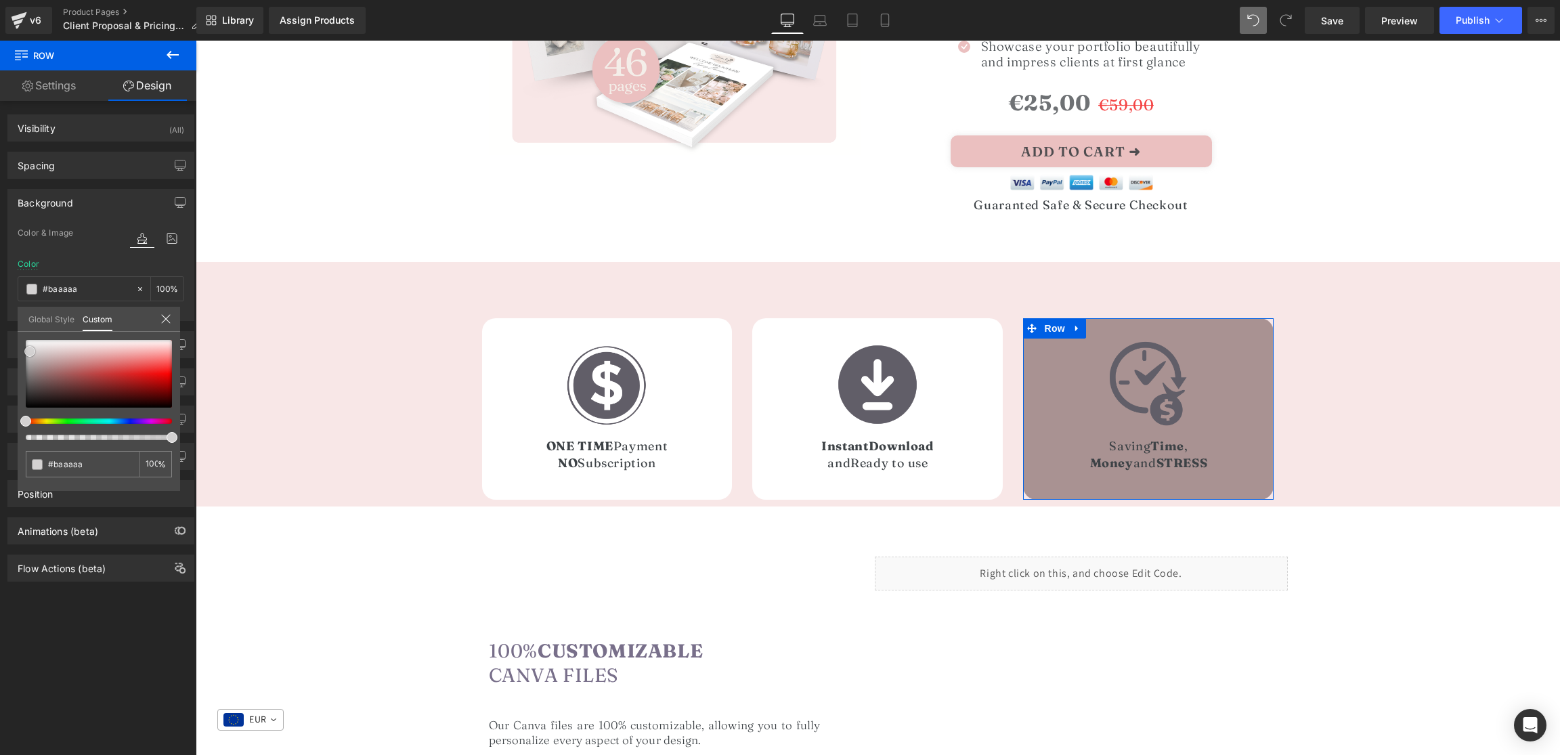
type input "#f4f4f4"
type input "#ffffff"
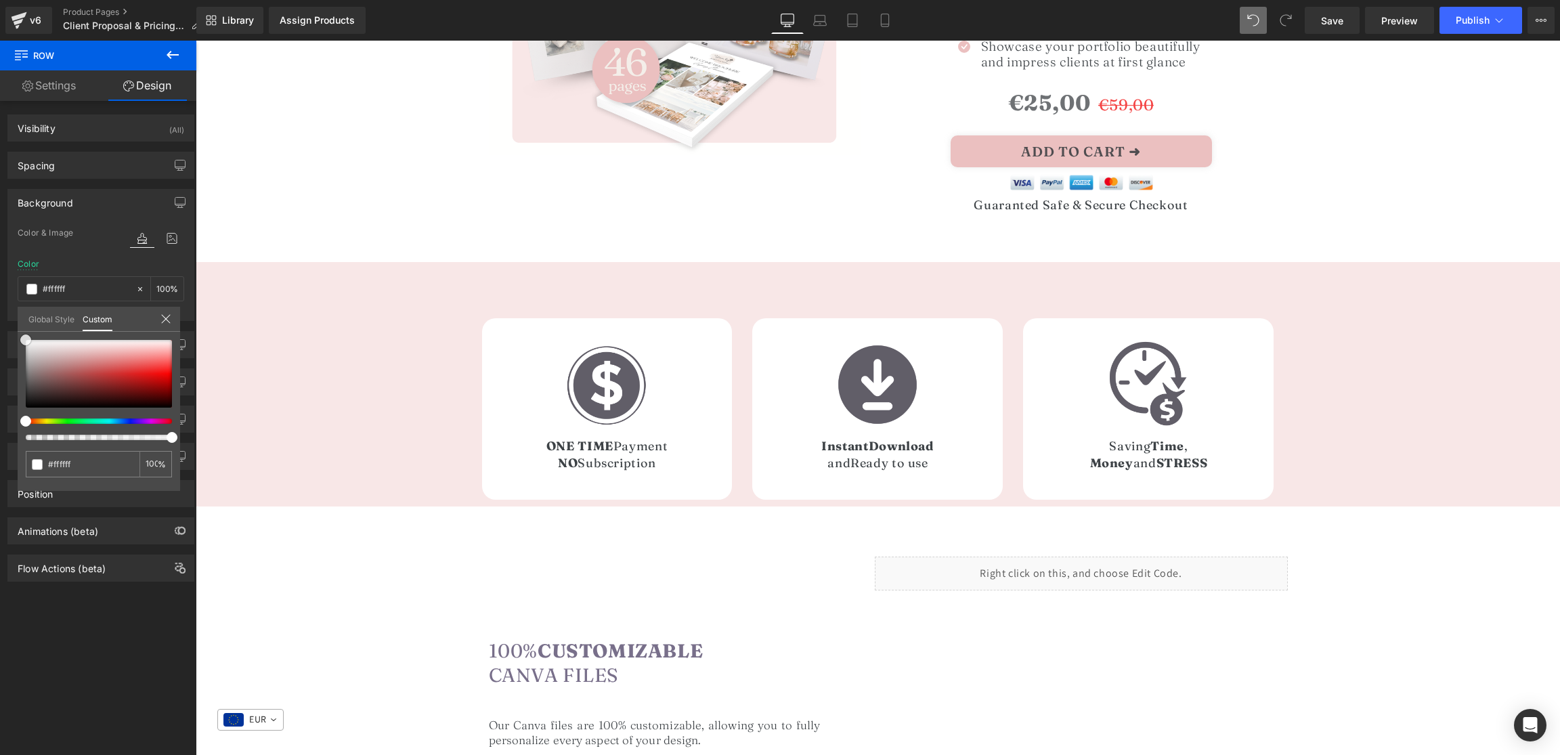
drag, startPoint x: 44, startPoint y: 364, endPoint x: -34, endPoint y: 292, distance: 105.9
click at [0, 292] on html "Row You are previewing how the will restyle your page. You can not edit Element…" at bounding box center [780, 377] width 1560 height 755
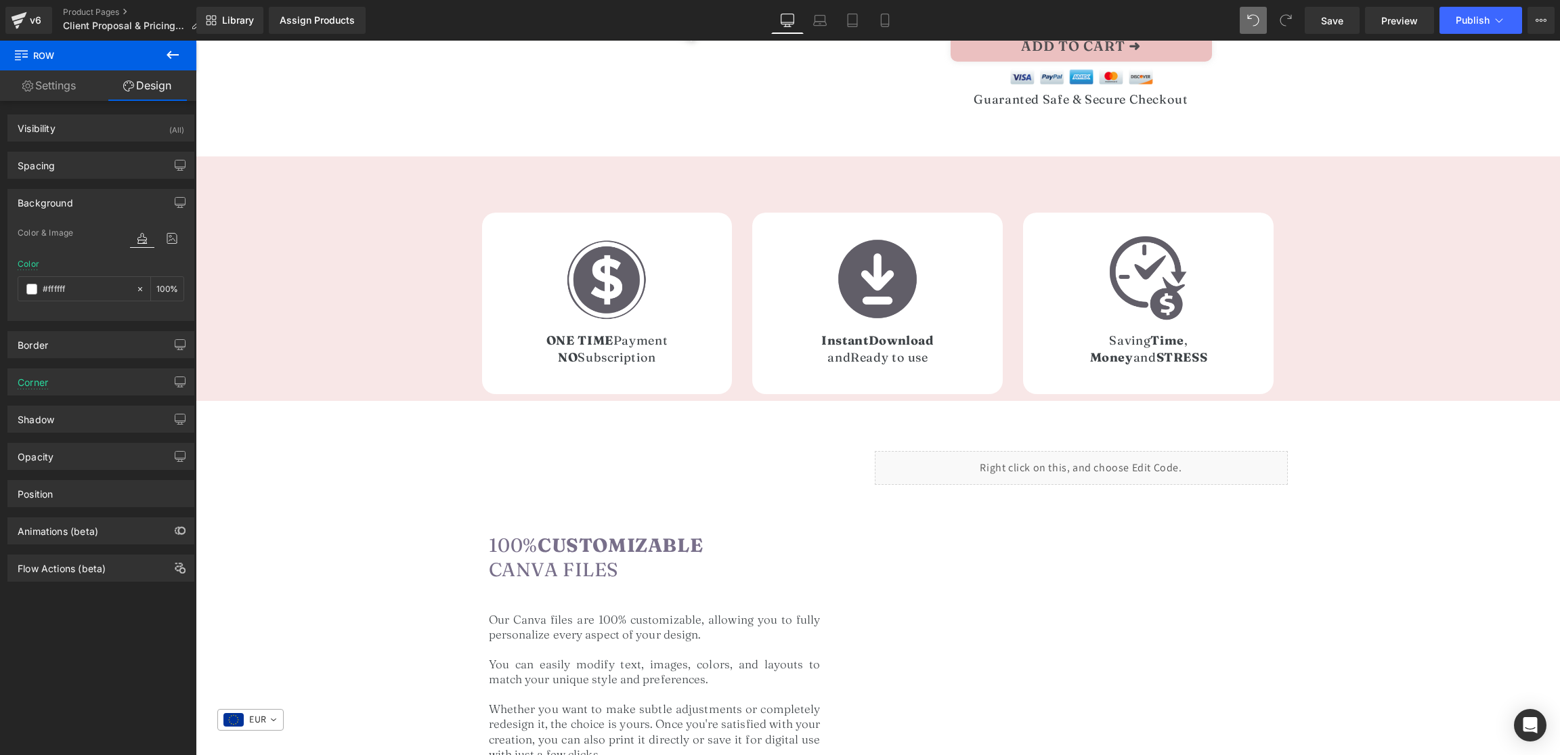
scroll to position [484, 0]
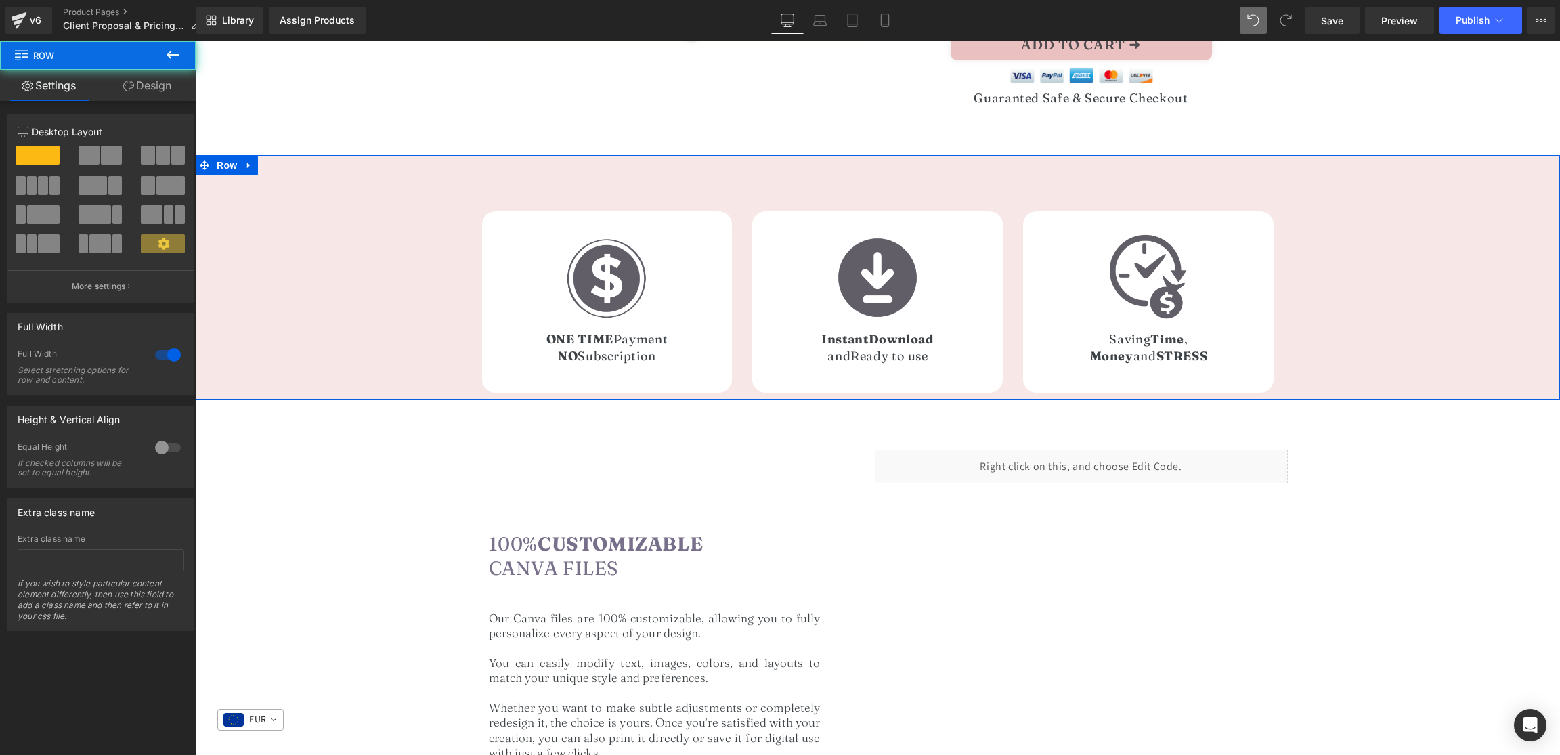
click at [444, 383] on div "Image ONE TIME Payment NO Subscription Heading Row 42px Image Instant Download …" at bounding box center [878, 277] width 1365 height 244
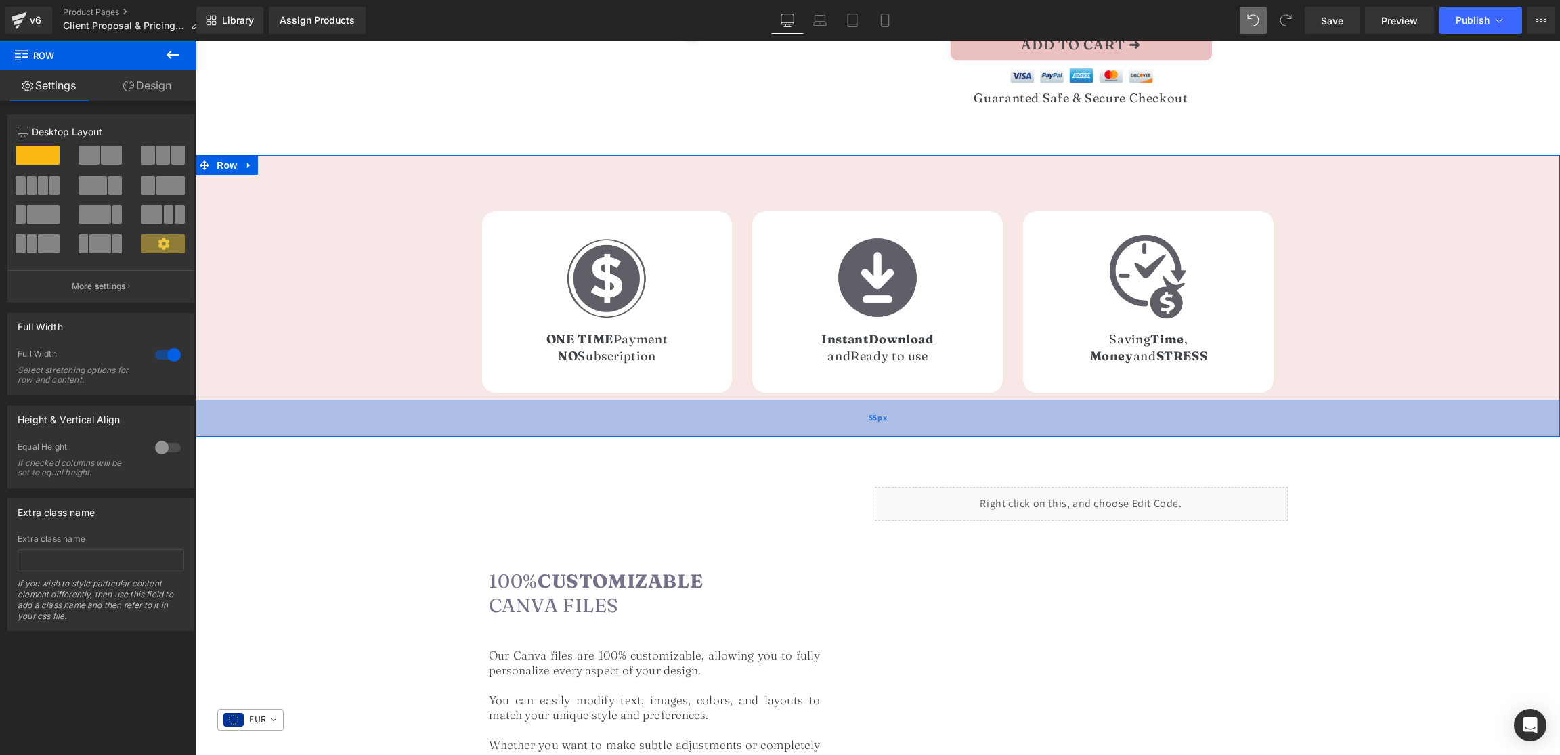
drag, startPoint x: 449, startPoint y: 395, endPoint x: 450, endPoint y: 432, distance: 37.3
click at [450, 432] on div "55px" at bounding box center [878, 418] width 1365 height 37
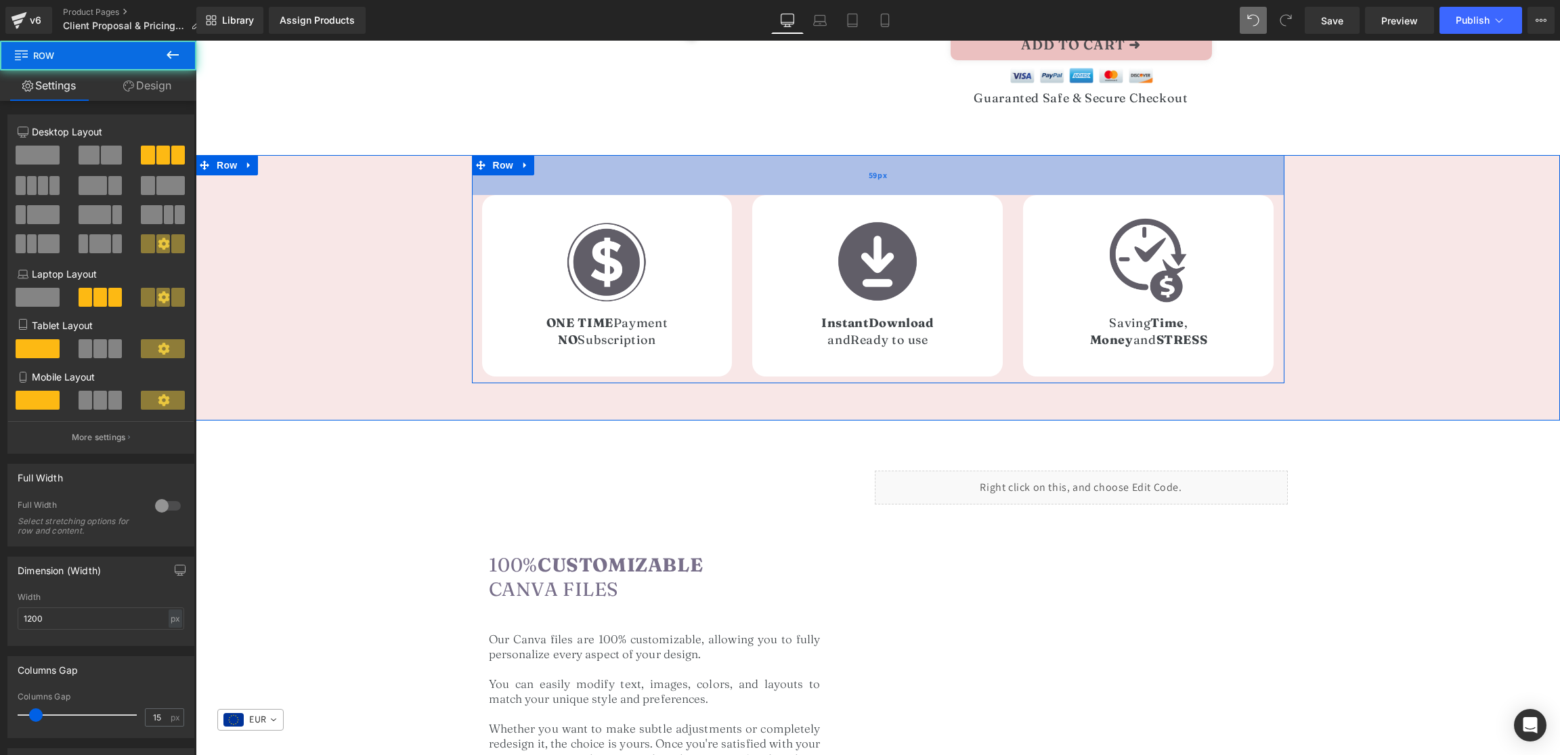
drag, startPoint x: 668, startPoint y: 185, endPoint x: 671, endPoint y: 169, distance: 16.5
click at [671, 169] on div "59px" at bounding box center [878, 175] width 813 height 40
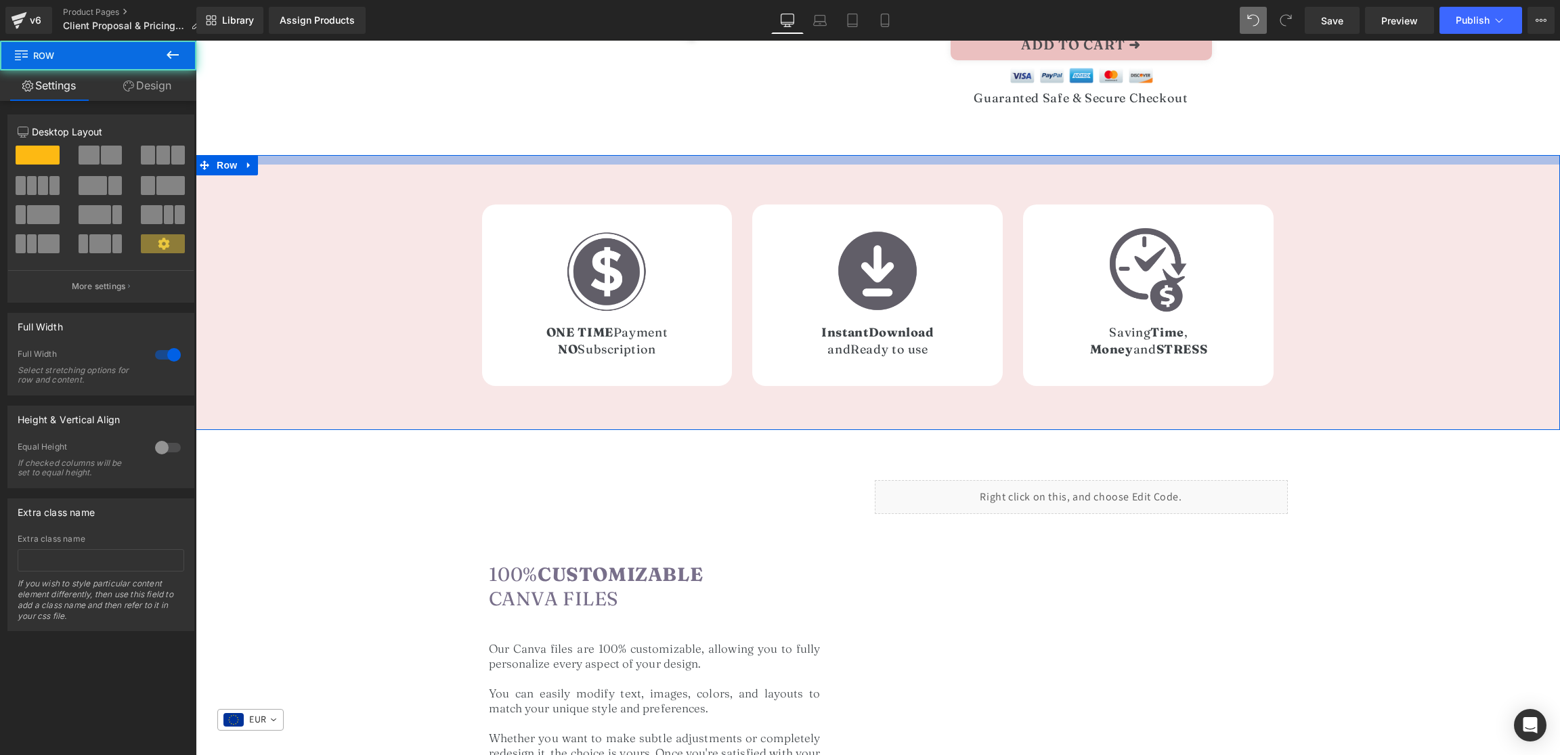
drag, startPoint x: 569, startPoint y: 158, endPoint x: 568, endPoint y: 167, distance: 8.9
click at [568, 165] on div "Image ONE TIME Payment NO Subscription Heading Row 42px Image Instant Download …" at bounding box center [878, 292] width 1365 height 275
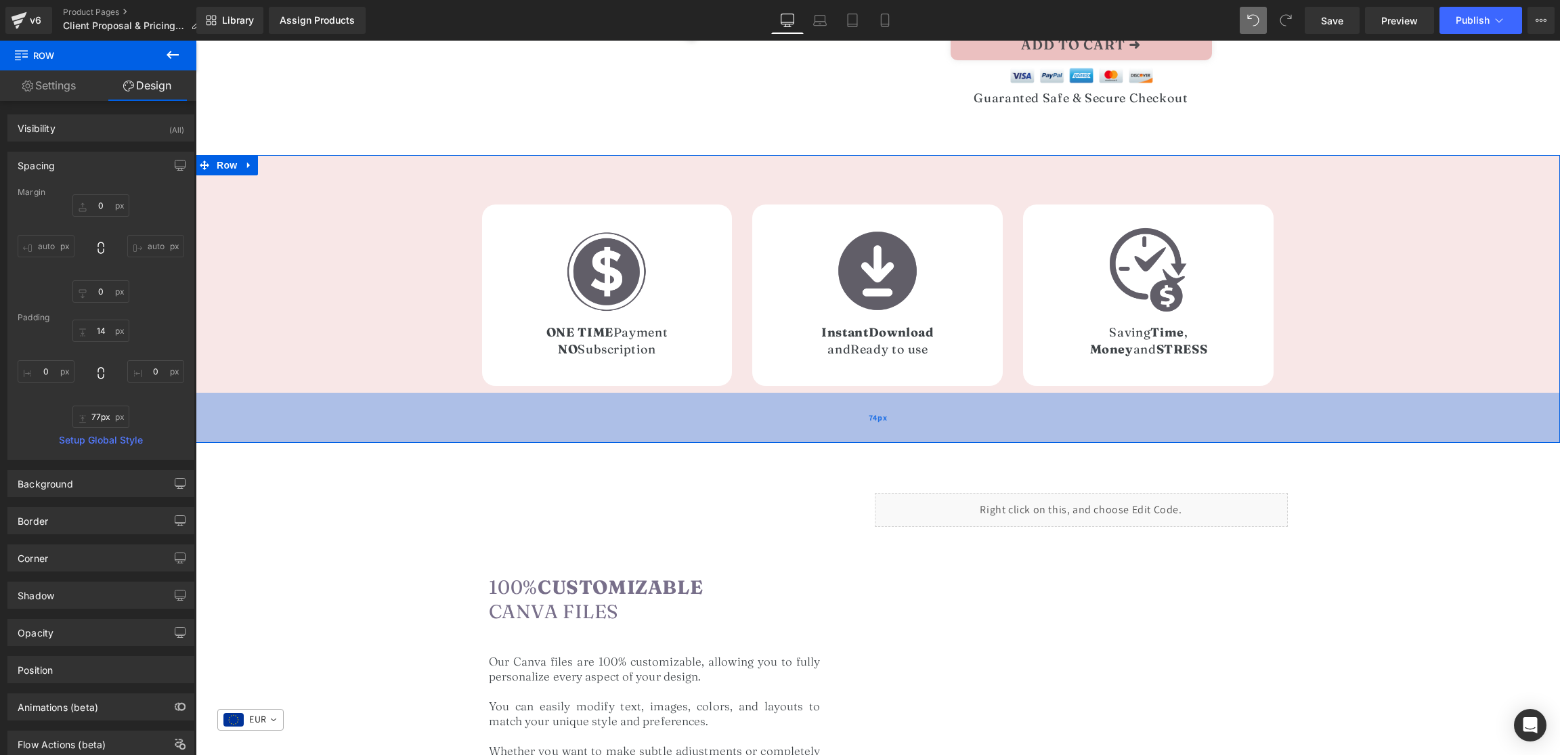
type input "78px"
drag, startPoint x: 602, startPoint y: 415, endPoint x: 602, endPoint y: 427, distance: 12.2
click at [602, 427] on div "74px" at bounding box center [878, 418] width 1365 height 50
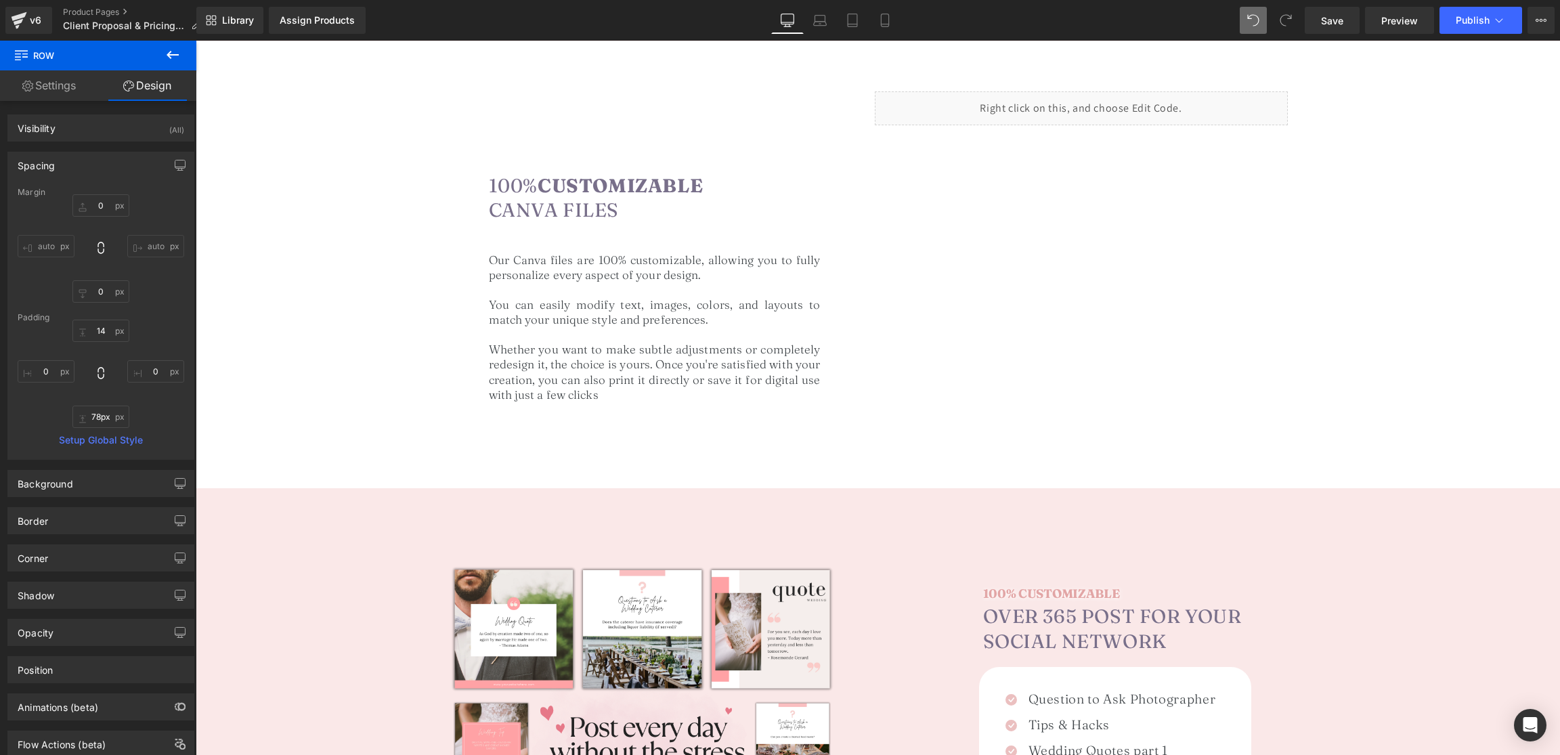
scroll to position [867, 0]
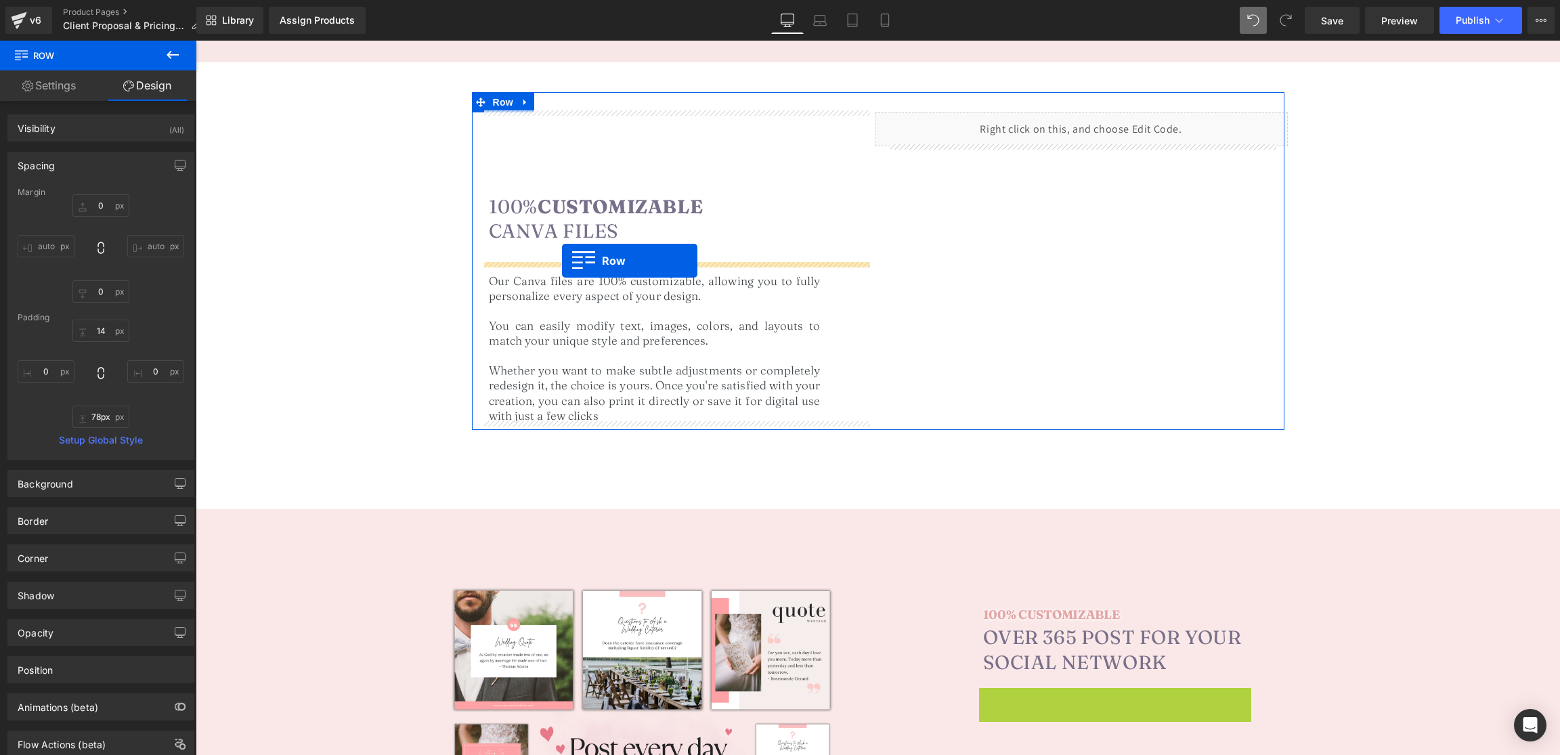
drag, startPoint x: 1006, startPoint y: 698, endPoint x: 562, endPoint y: 261, distance: 623.1
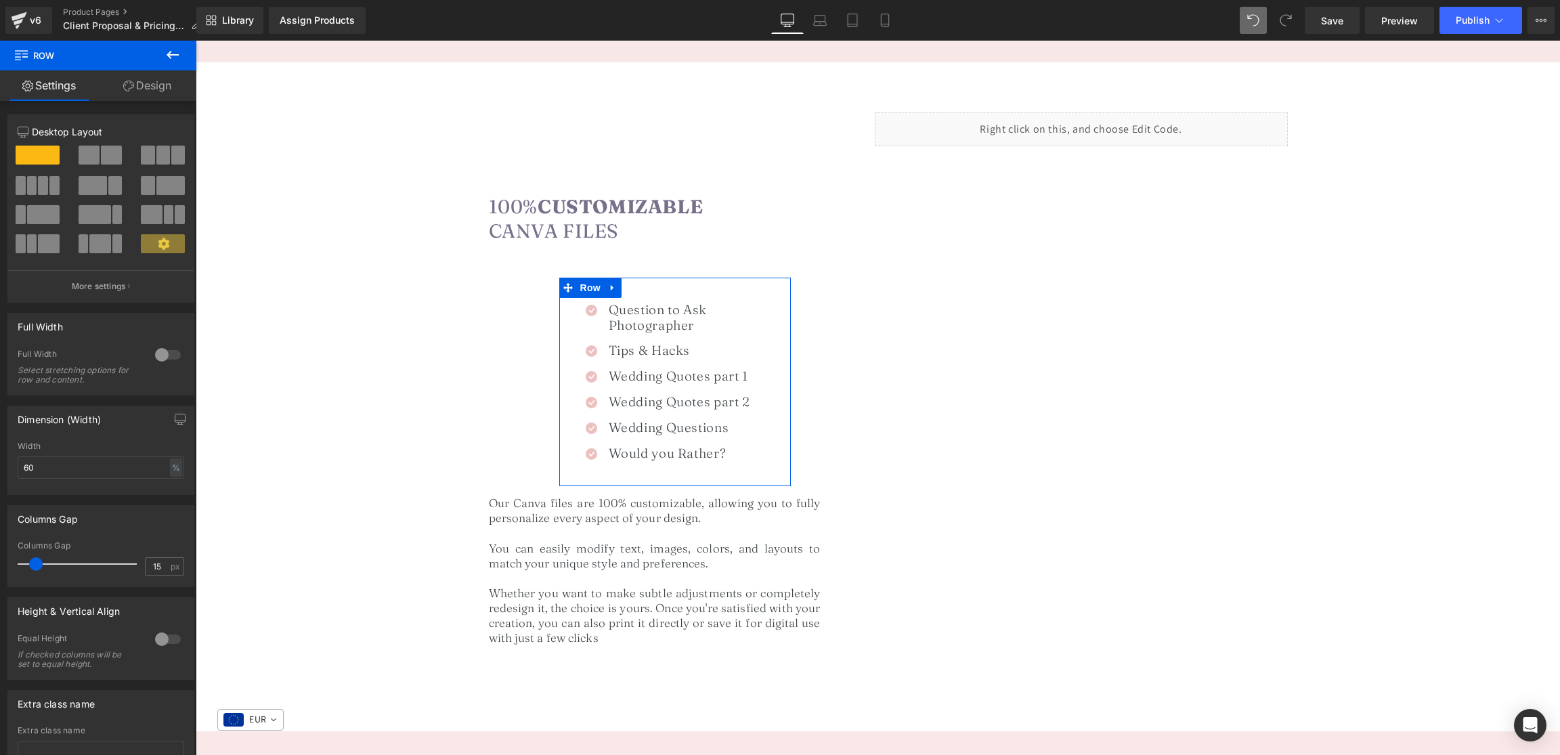
click at [157, 100] on link "Design" at bounding box center [147, 85] width 98 height 30
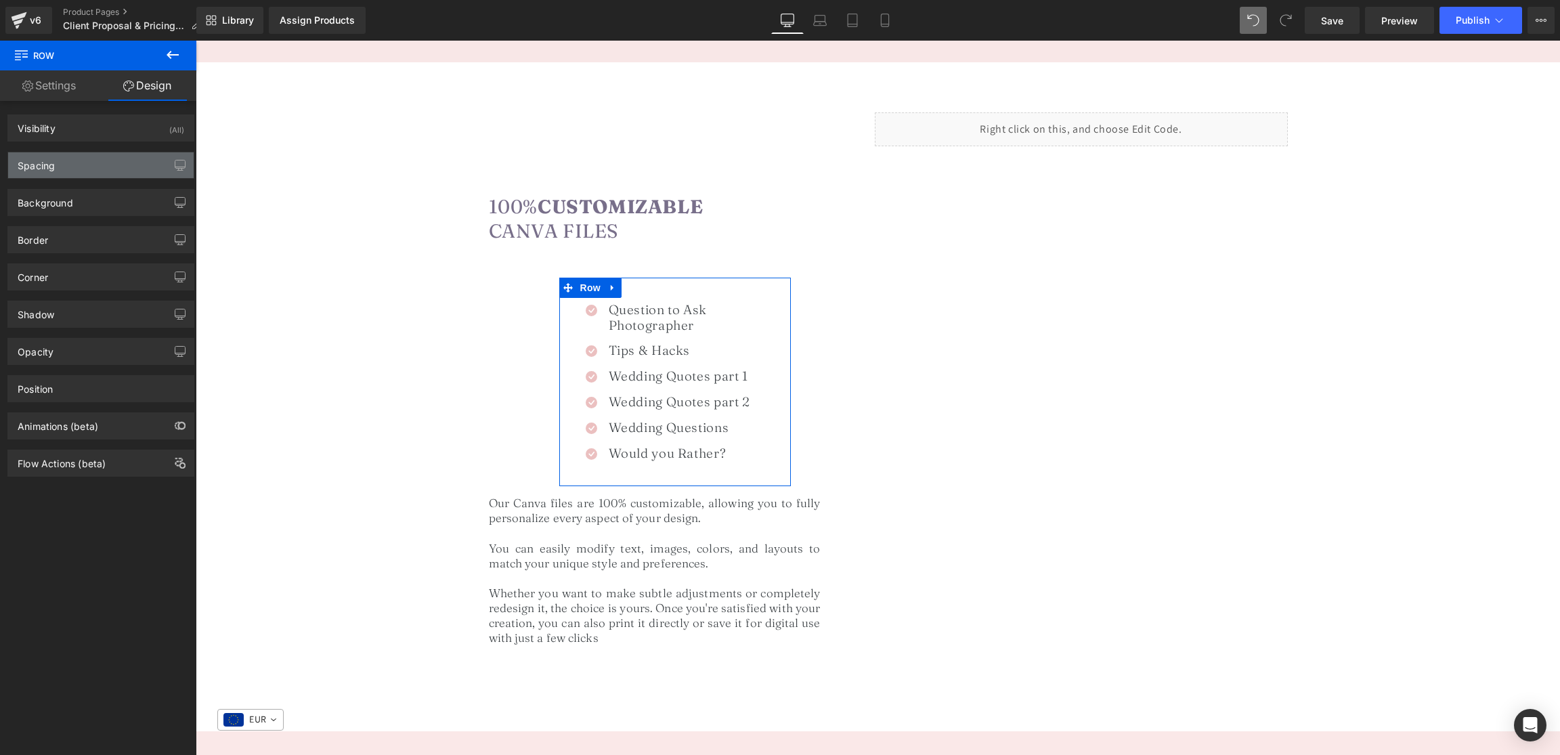
click at [60, 168] on div "Spacing" at bounding box center [101, 165] width 186 height 26
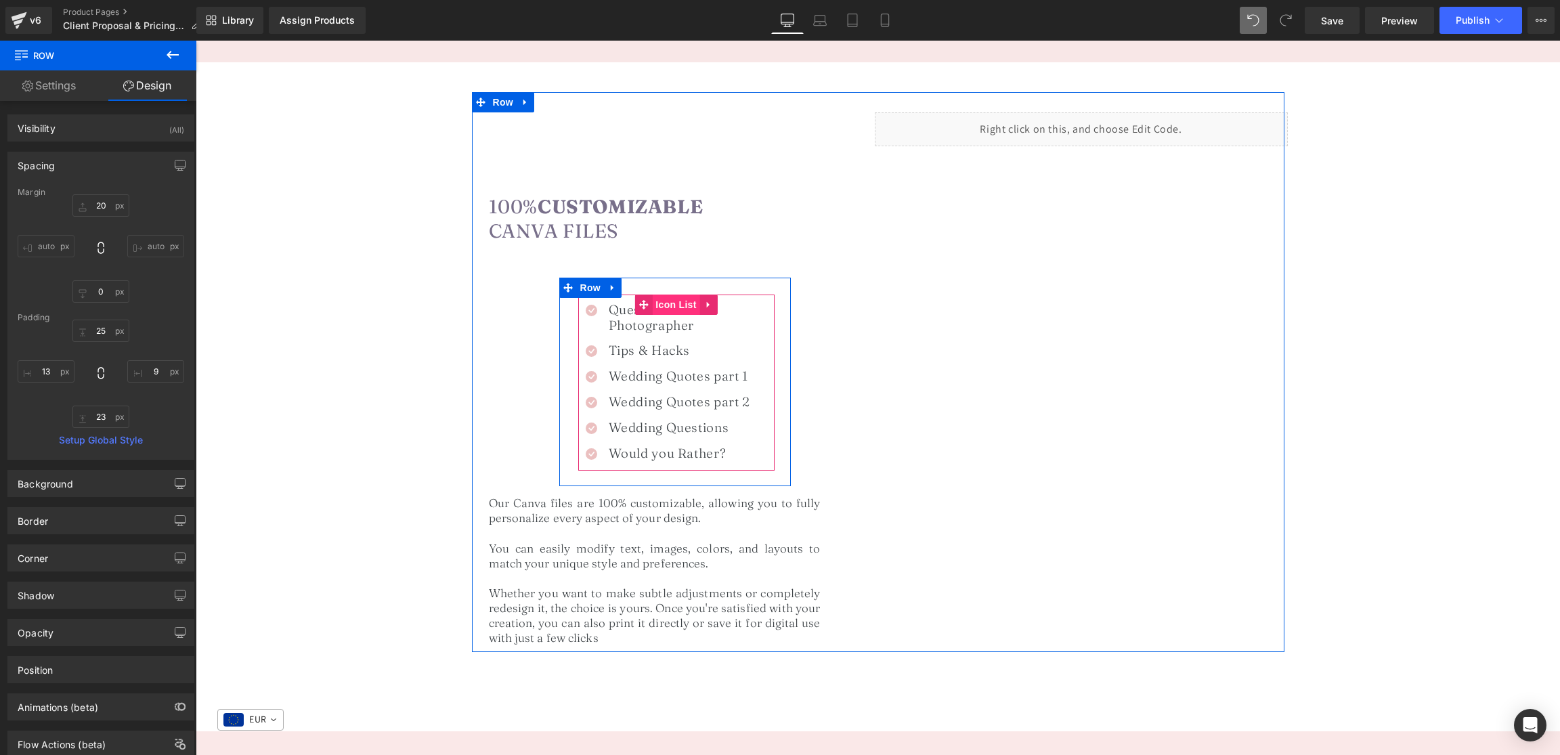
click at [665, 299] on span "Icon List" at bounding box center [675, 305] width 47 height 20
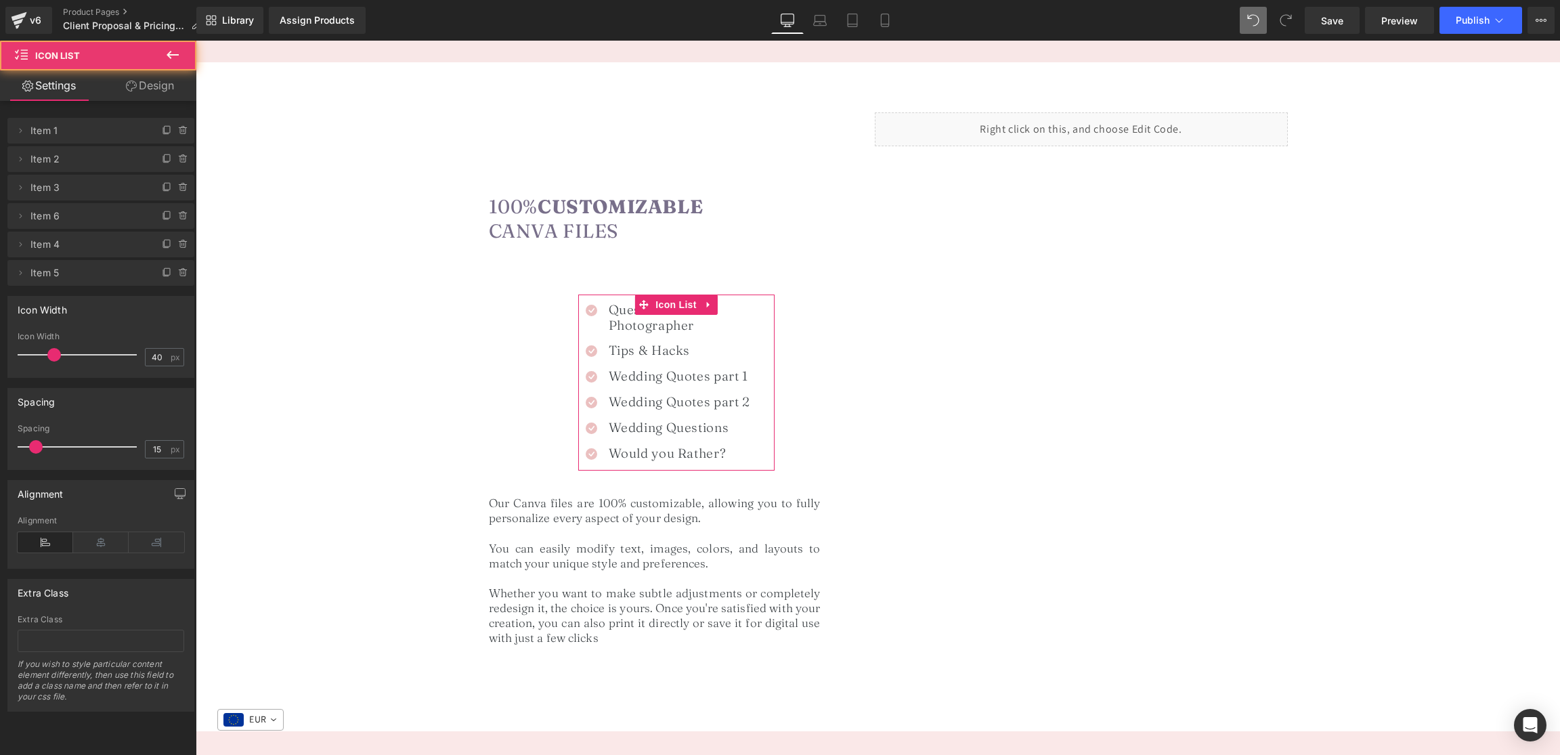
drag, startPoint x: 148, startPoint y: 87, endPoint x: 36, endPoint y: 218, distance: 172.5
click at [148, 87] on link "Design" at bounding box center [150, 85] width 98 height 30
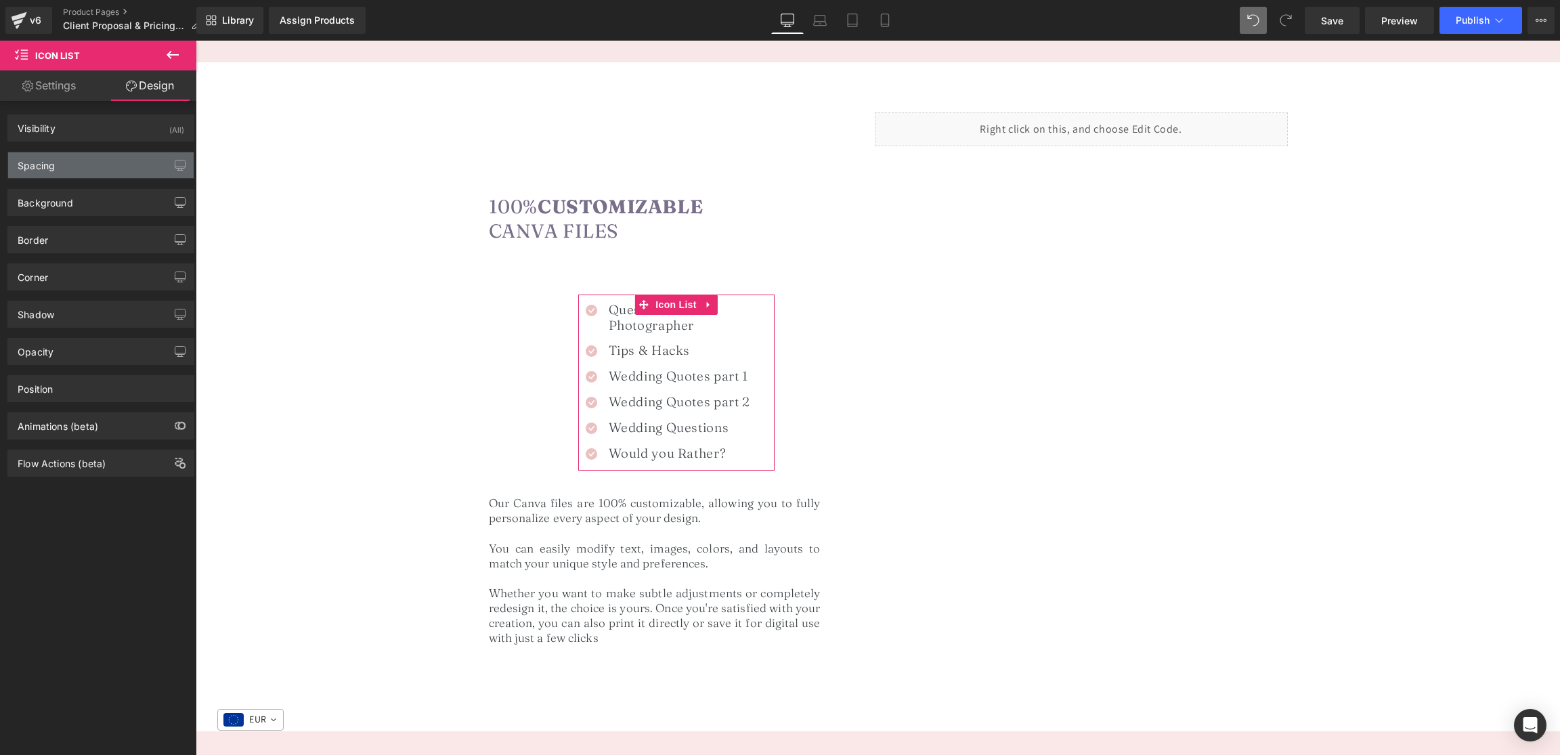
click at [49, 162] on div "Spacing" at bounding box center [36, 161] width 37 height 19
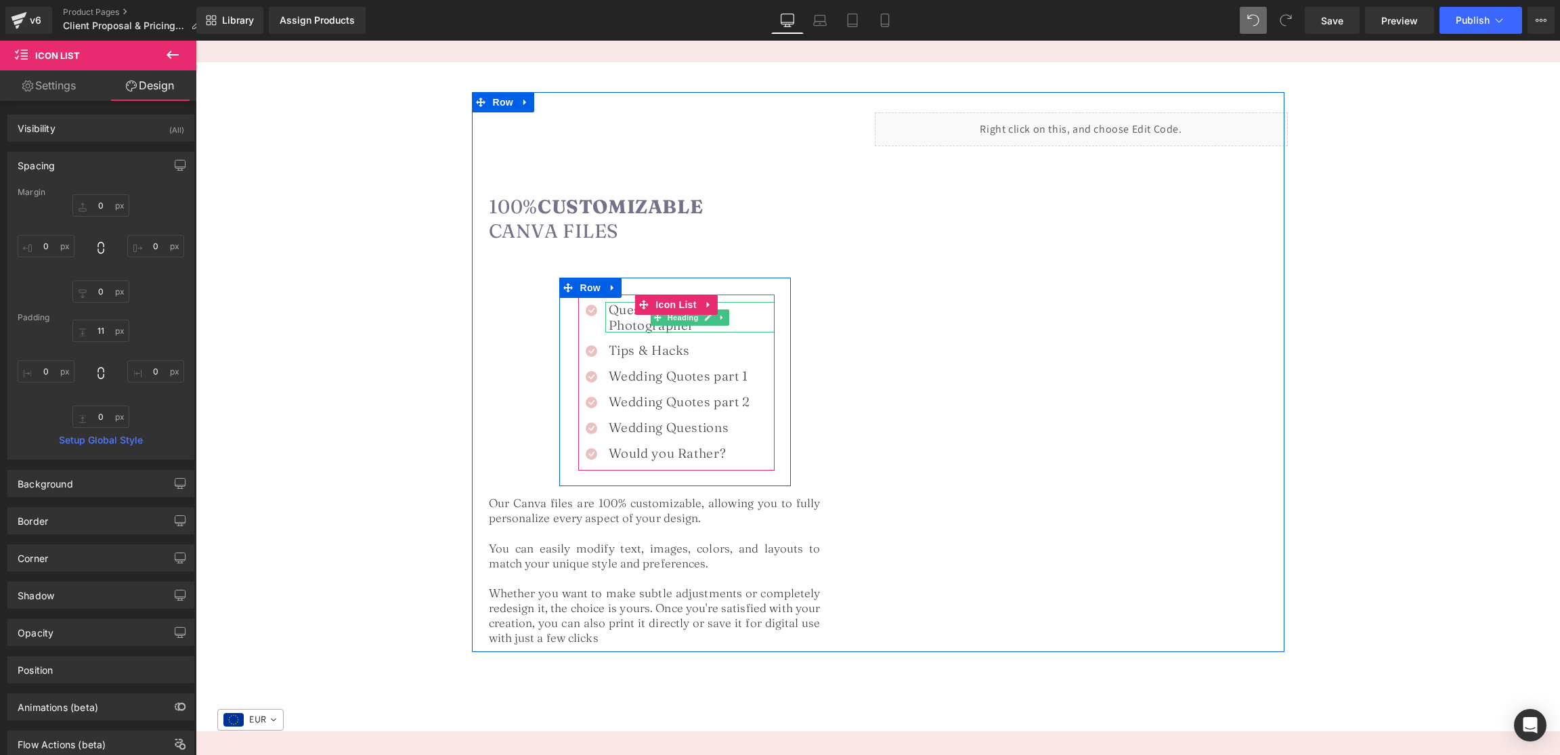
click at [630, 325] on h1 "Question to Ask Photographer" at bounding box center [692, 317] width 166 height 31
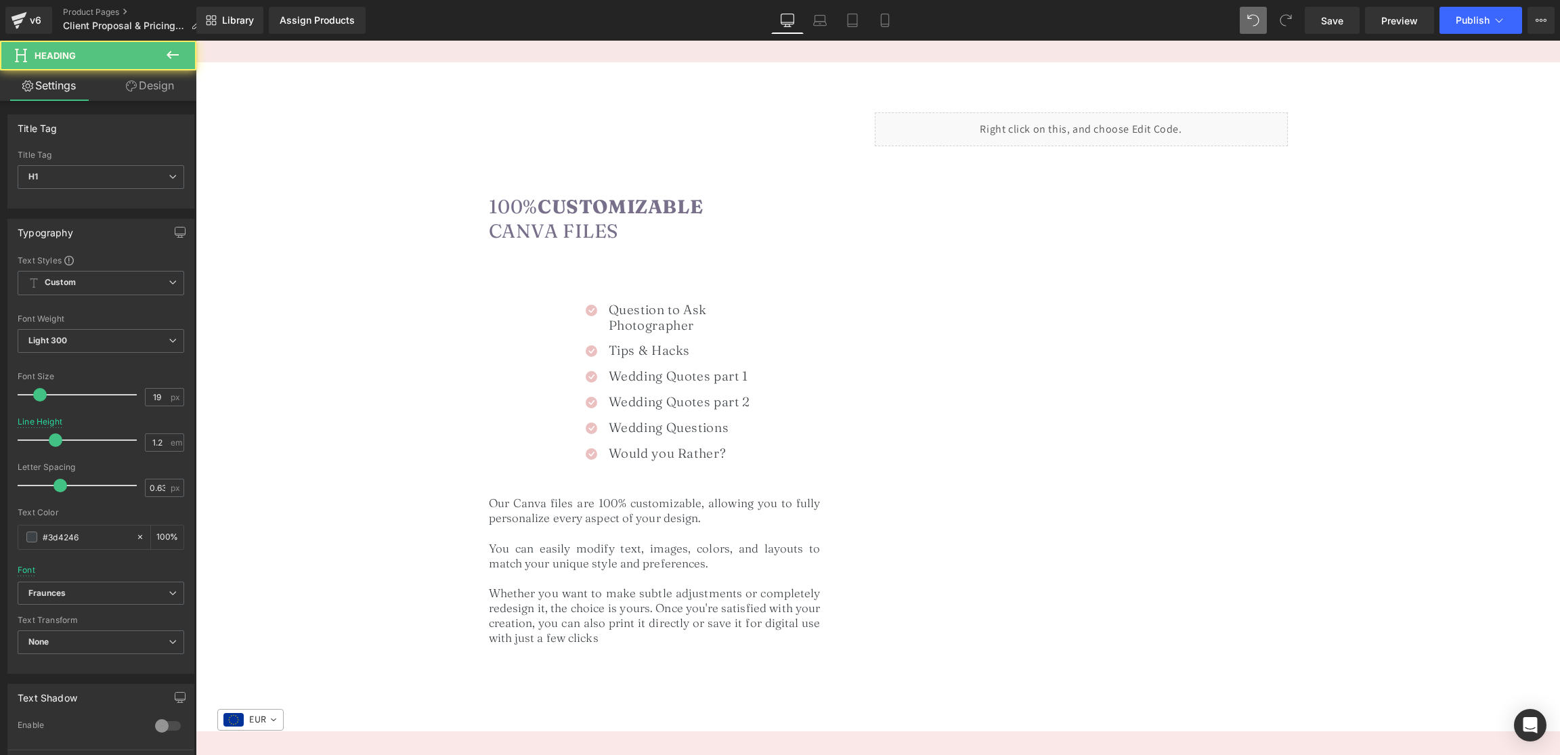
click at [159, 86] on link "Design" at bounding box center [150, 85] width 98 height 30
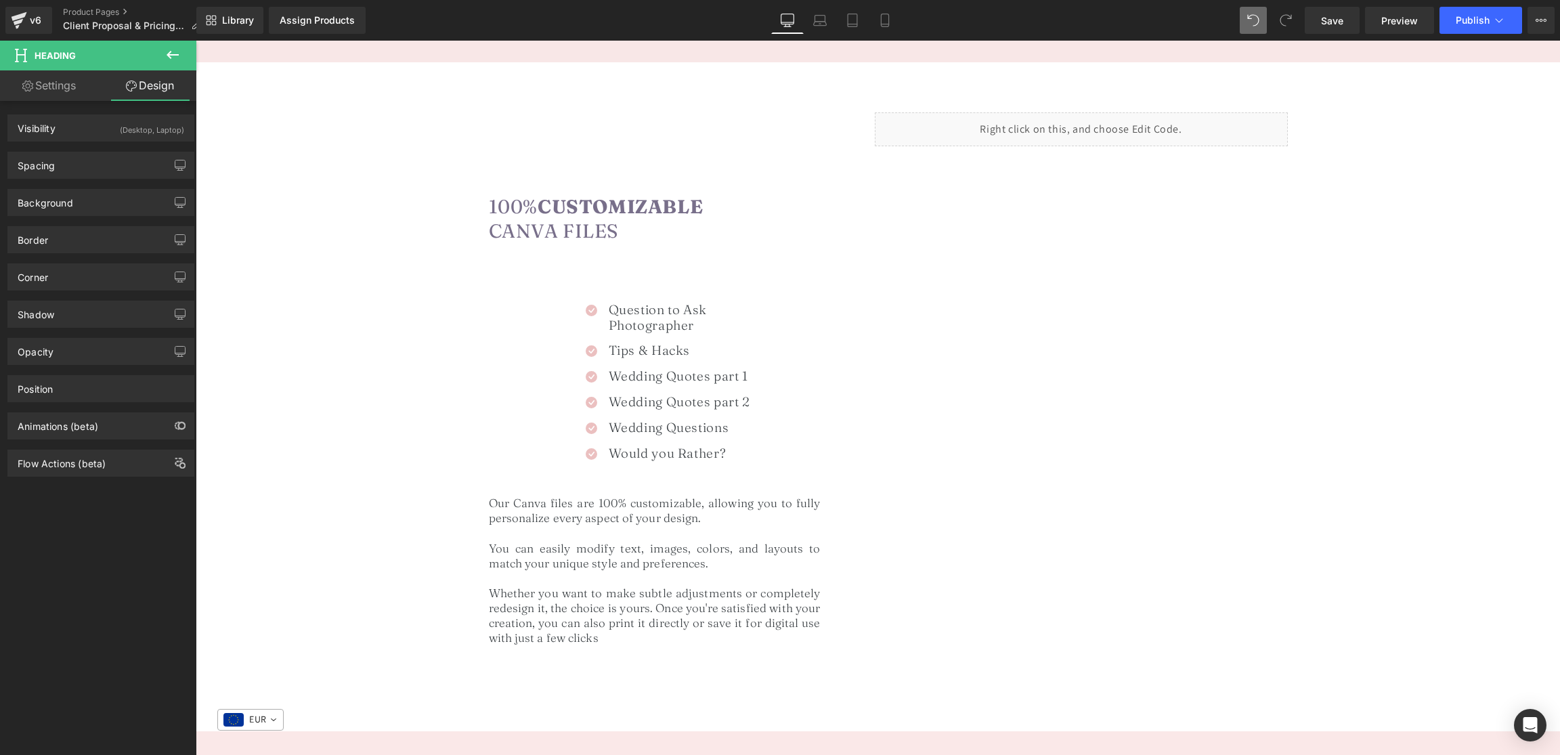
click at [87, 181] on div "Background Color & Image color transparent Color transparent 0 % Image Replace …" at bounding box center [101, 197] width 203 height 37
click at [96, 172] on div "Spacing" at bounding box center [101, 165] width 186 height 26
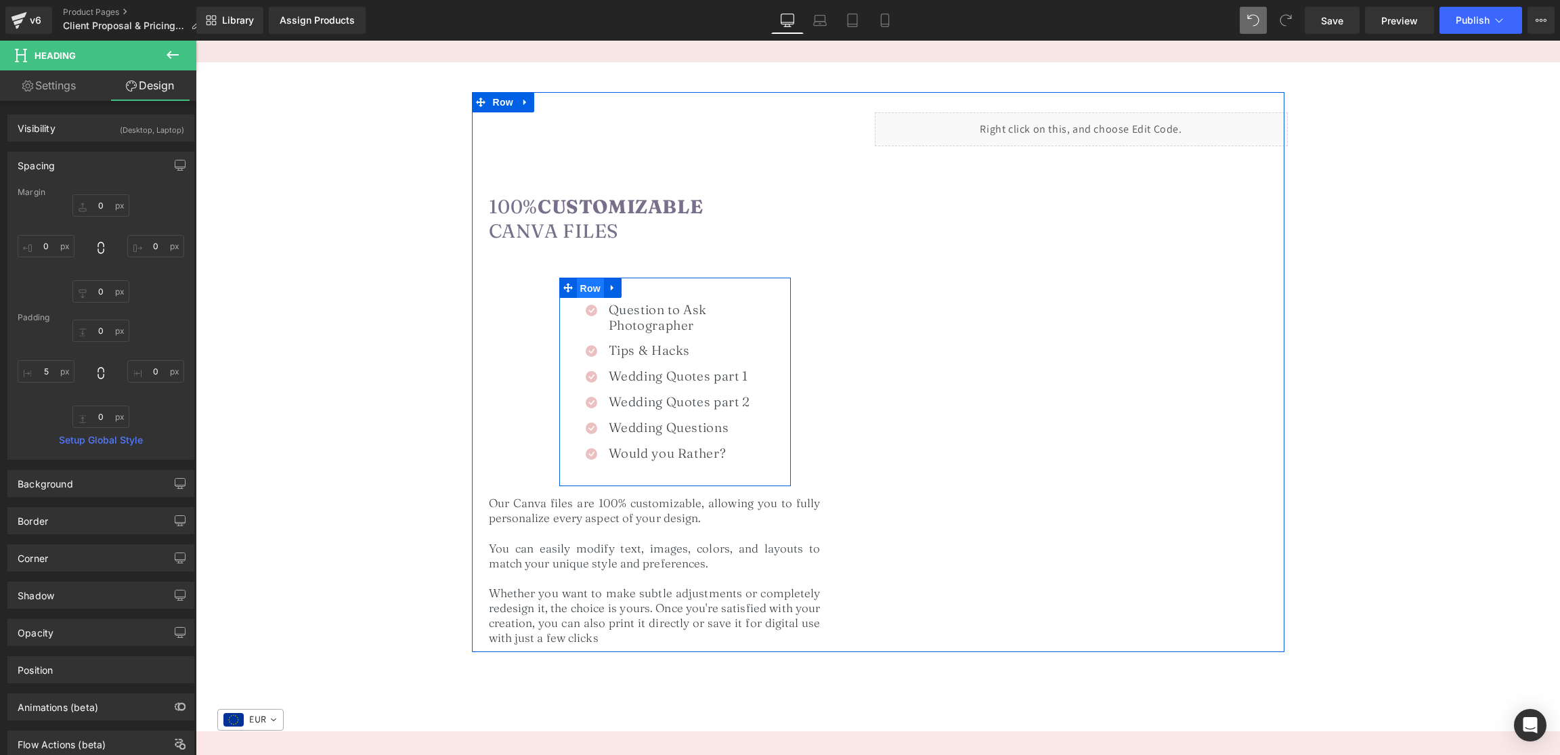
click at [587, 292] on span "Row" at bounding box center [590, 288] width 27 height 20
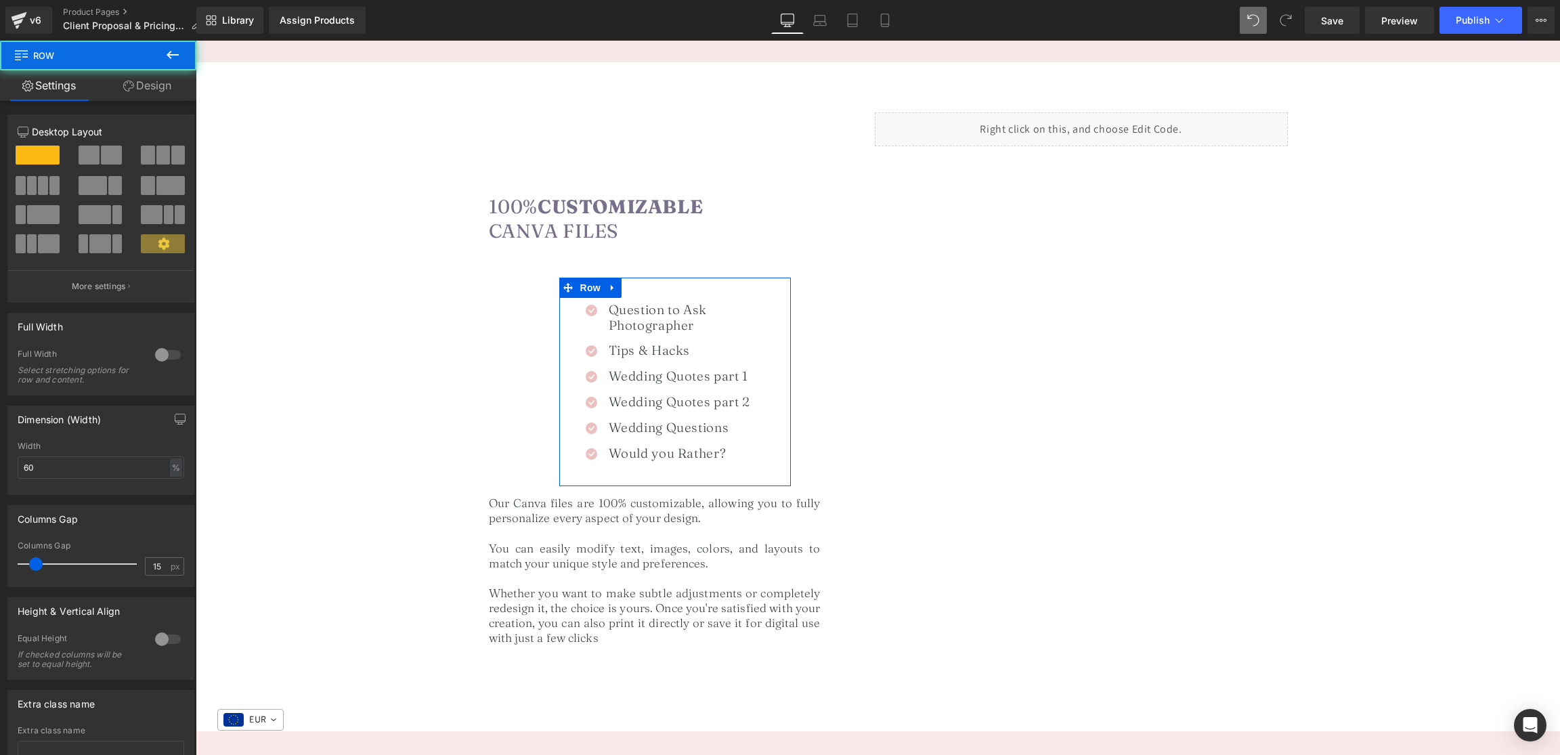
click at [141, 81] on link "Design" at bounding box center [147, 85] width 98 height 30
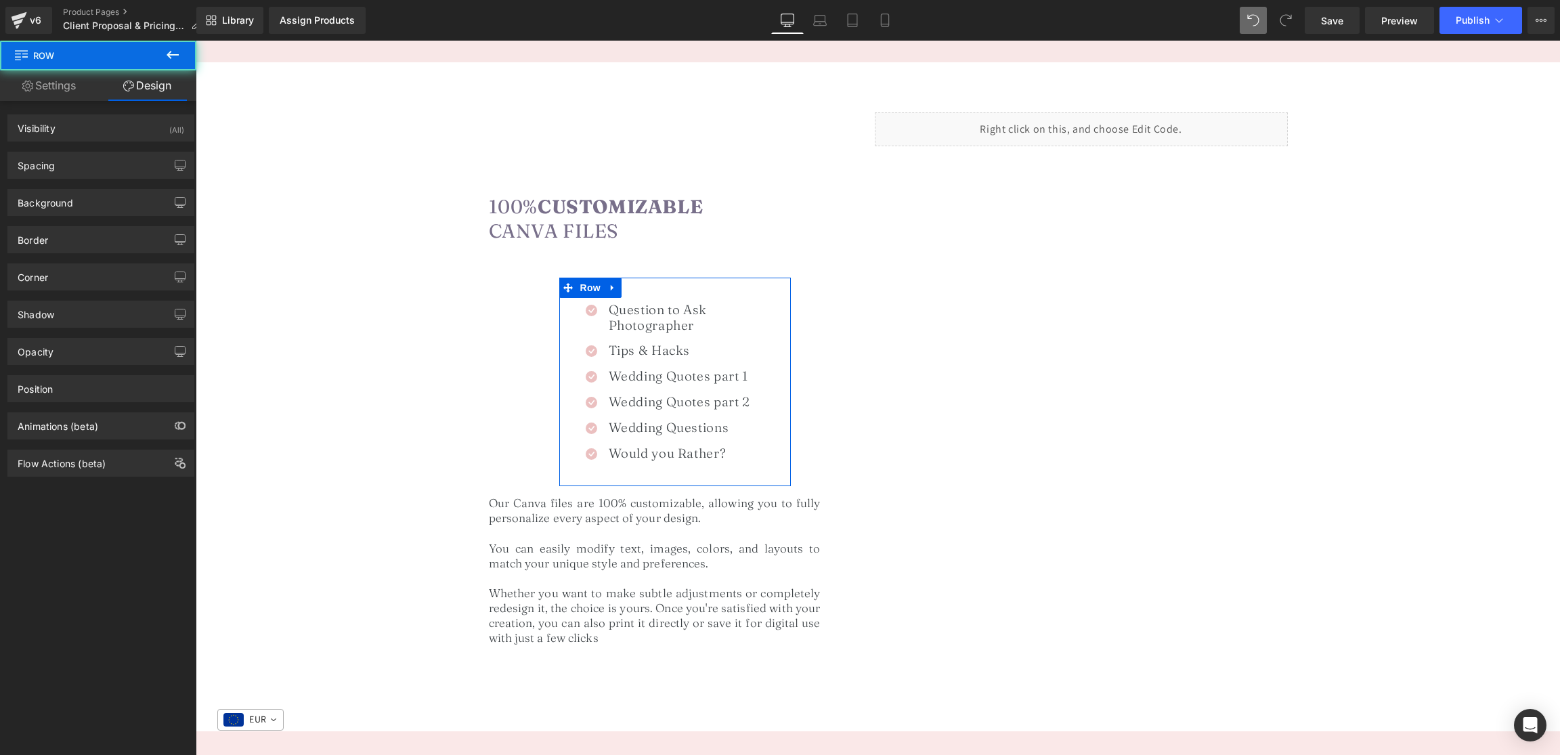
type input "20"
type input "0"
type input "25"
type input "9"
type input "23"
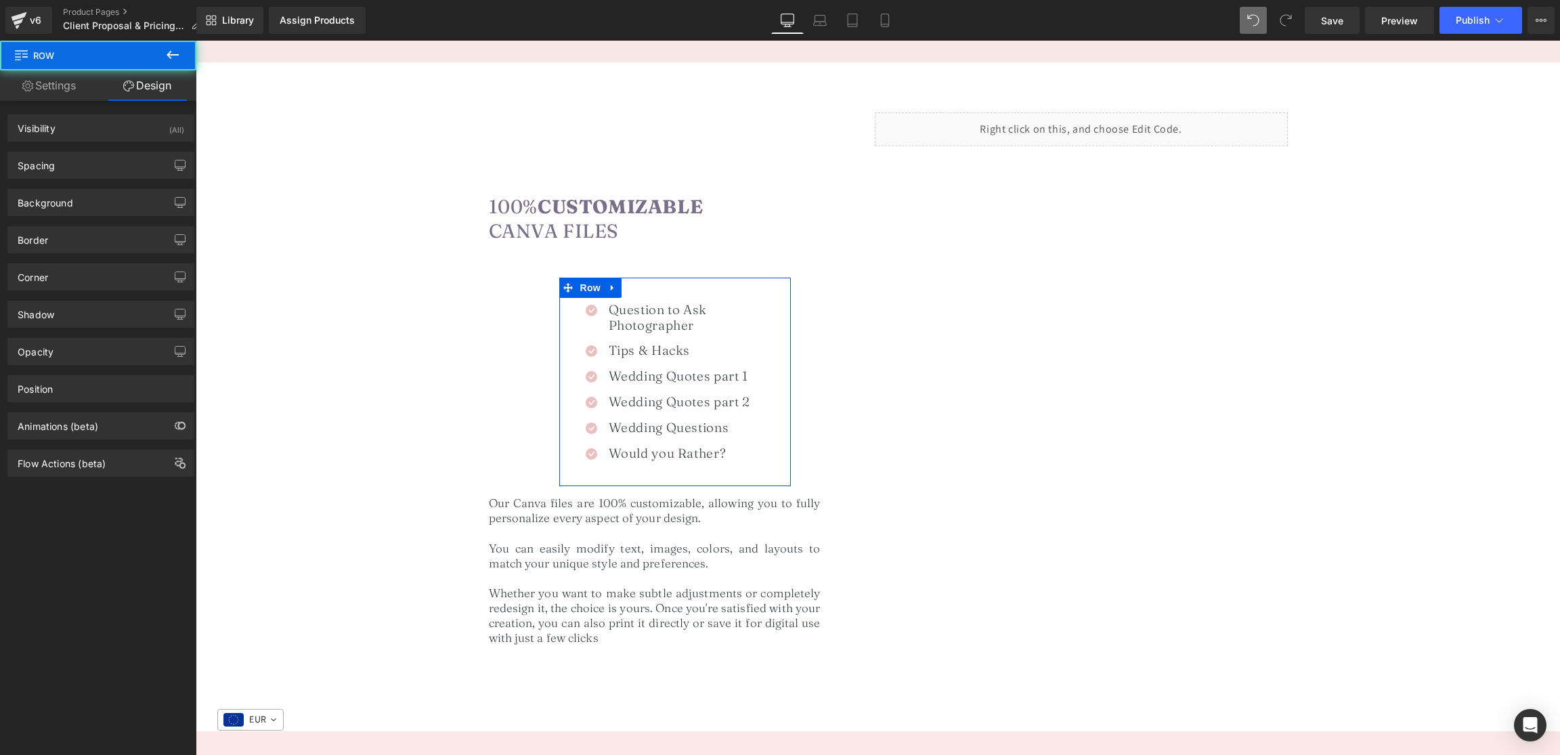
type input "13"
click at [46, 165] on div "Spacing" at bounding box center [36, 161] width 37 height 19
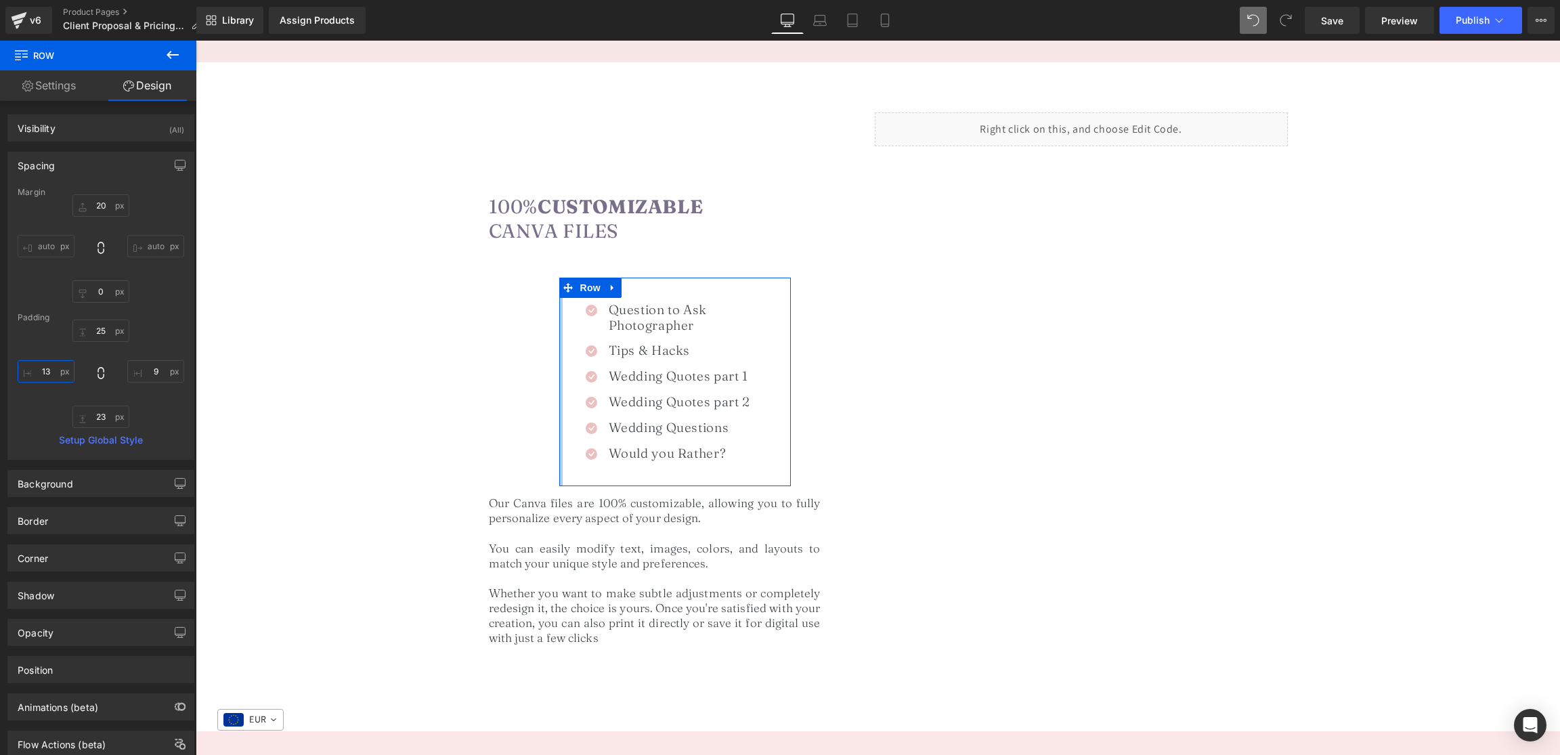
click at [56, 369] on input "13" at bounding box center [46, 371] width 57 height 22
click at [60, 93] on link "Settings" at bounding box center [49, 85] width 98 height 30
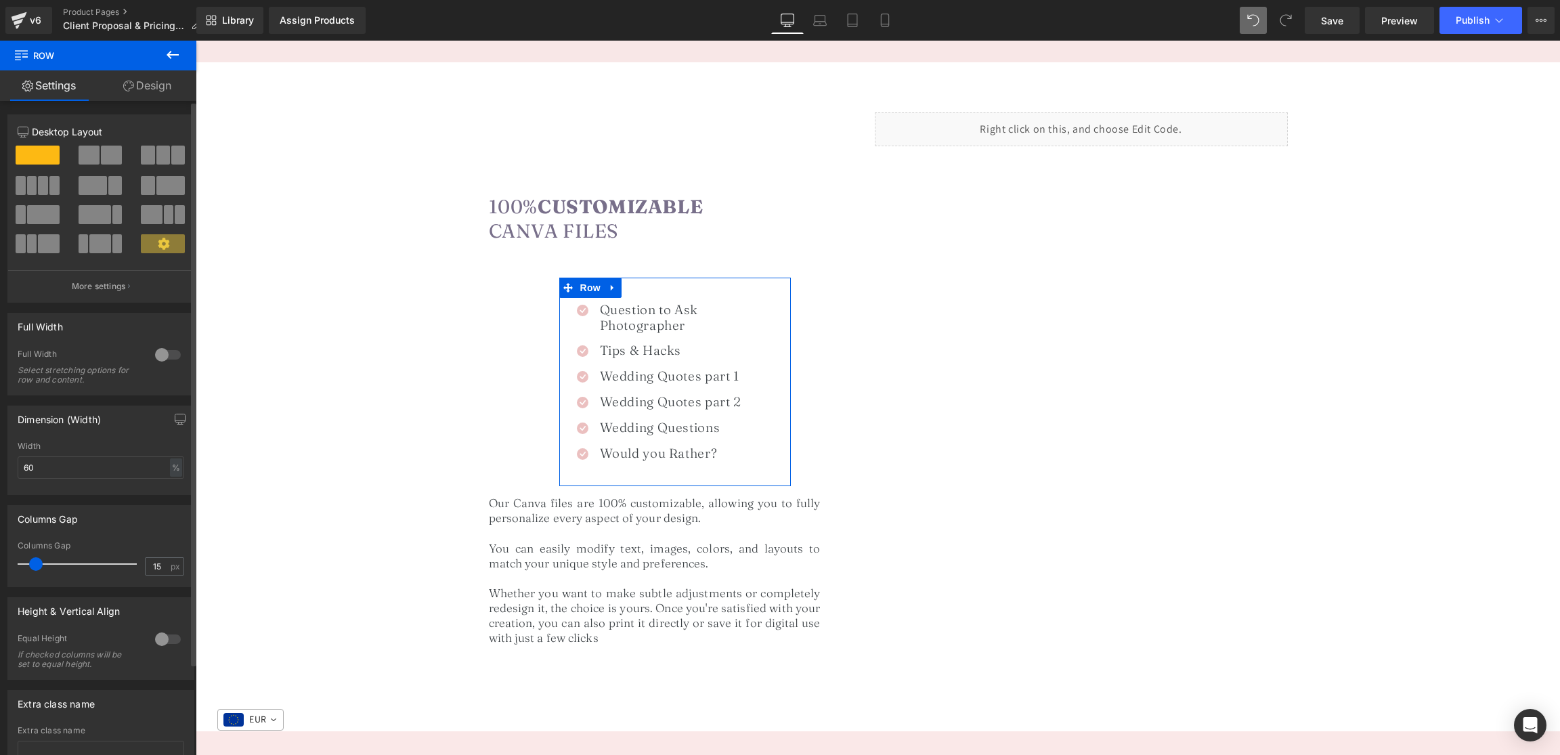
scroll to position [106, 0]
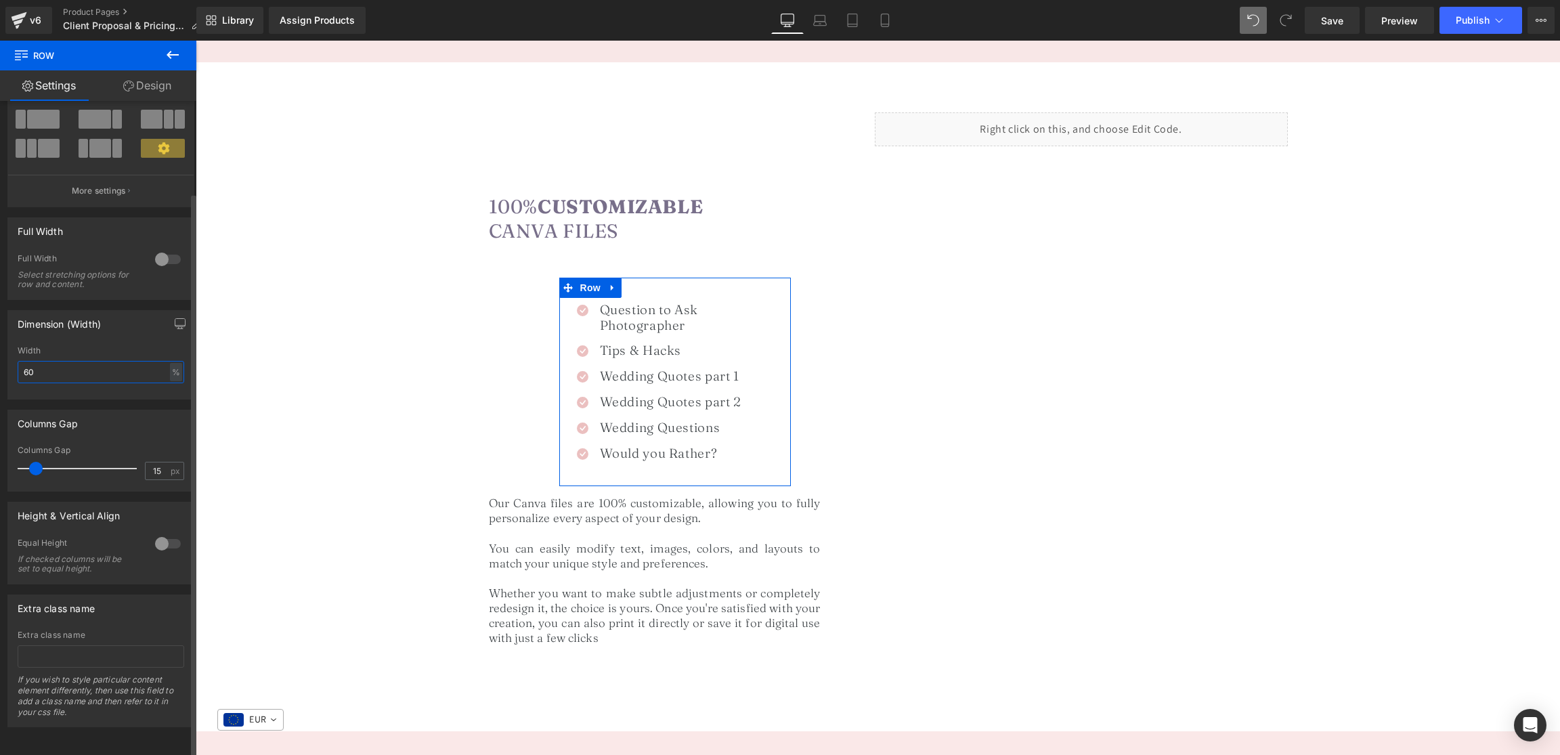
click at [65, 361] on input "60" at bounding box center [101, 372] width 167 height 22
click at [585, 286] on span "Row" at bounding box center [590, 288] width 27 height 20
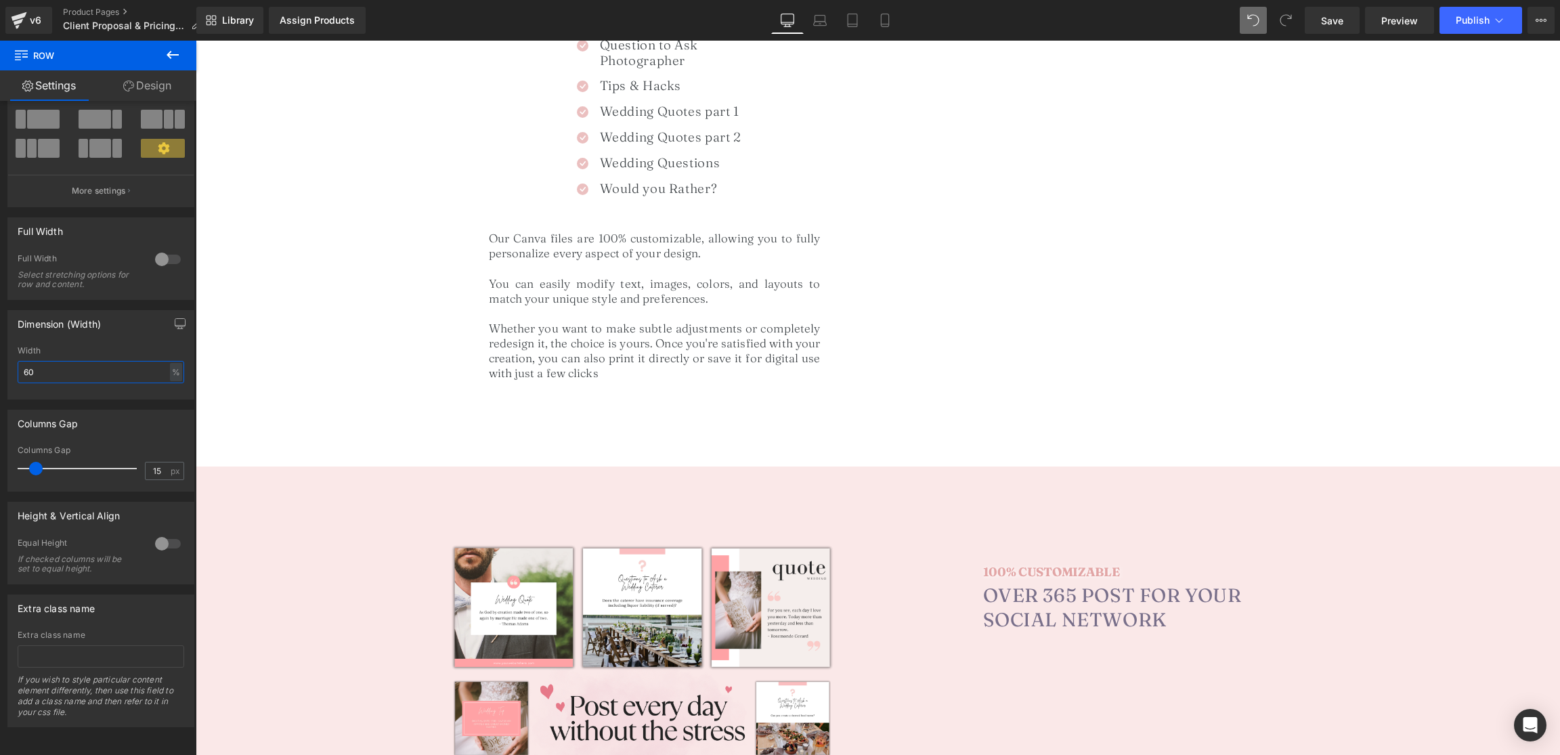
scroll to position [960, 0]
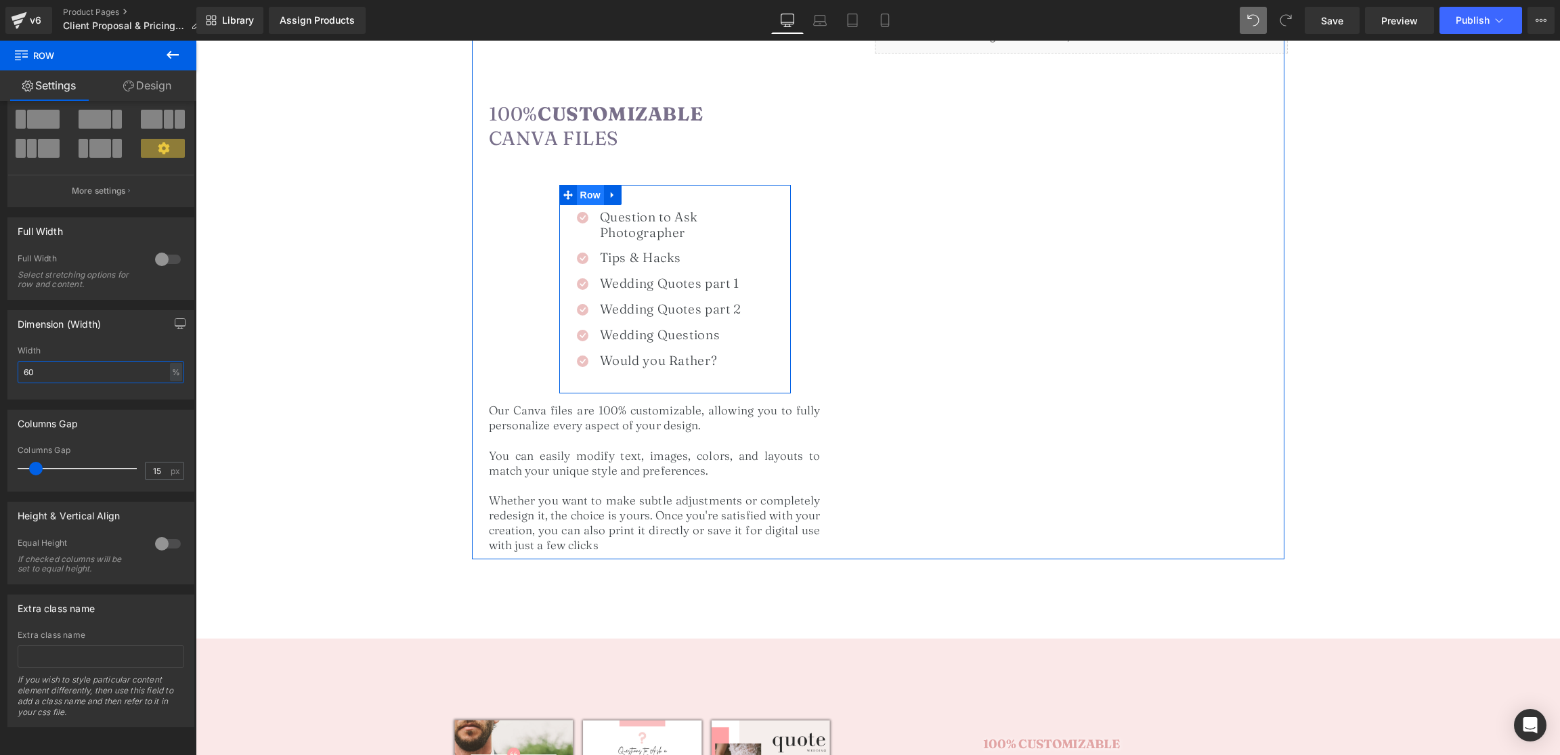
click at [601, 194] on span "Row" at bounding box center [590, 195] width 27 height 20
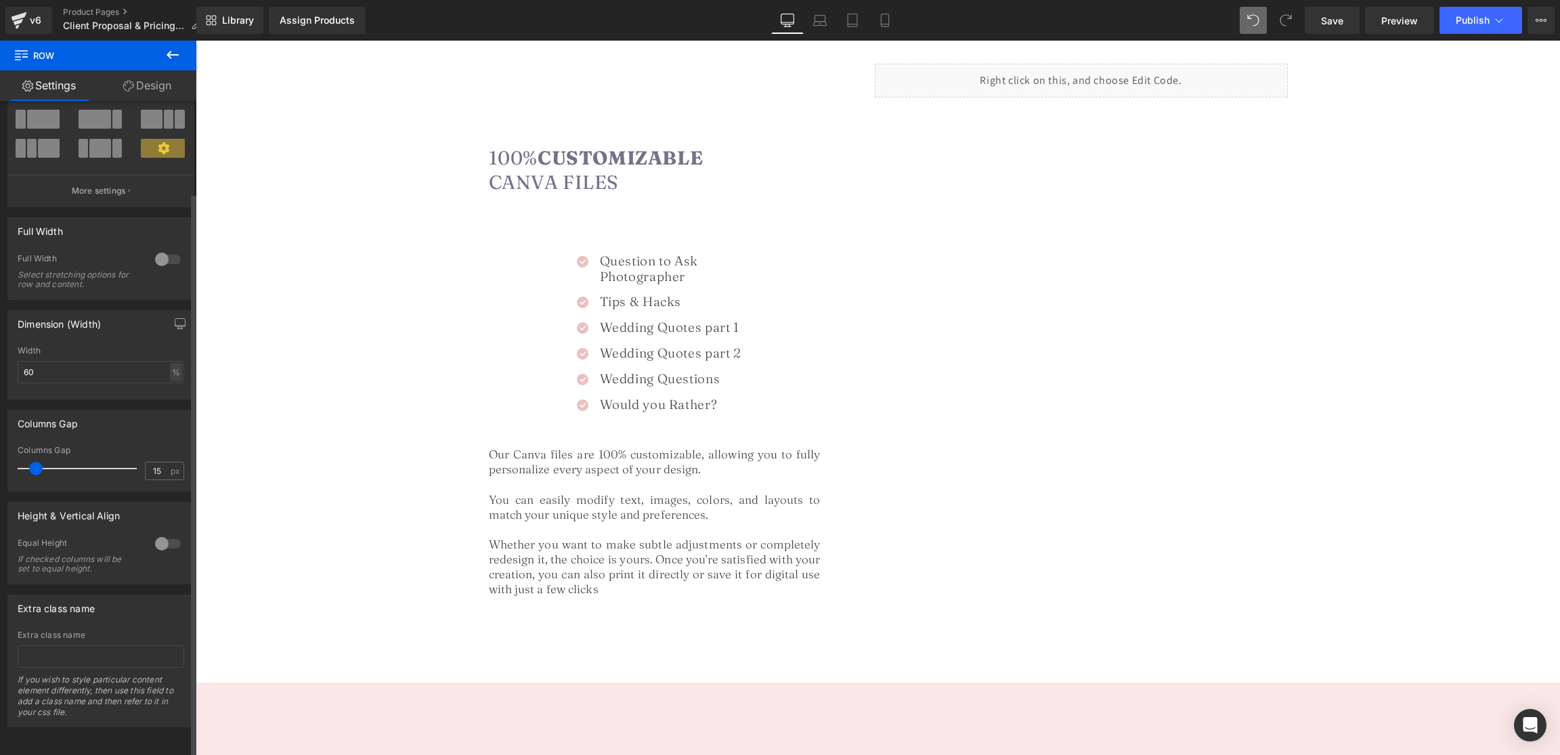
scroll to position [912, 0]
drag, startPoint x: 1337, startPoint y: 23, endPoint x: 576, endPoint y: 353, distance: 829.6
click at [1337, 23] on span "Save" at bounding box center [1332, 21] width 22 height 14
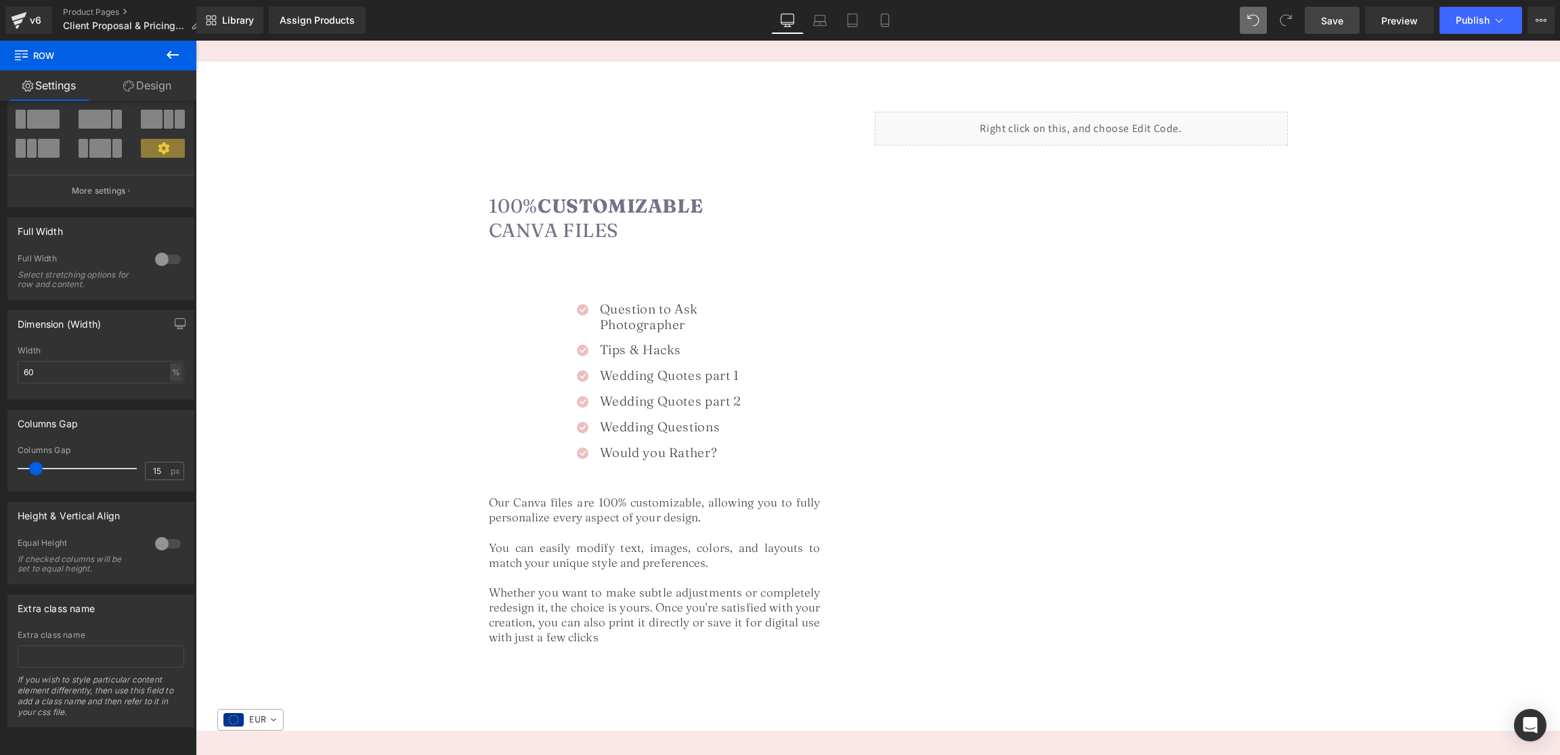
scroll to position [876, 0]
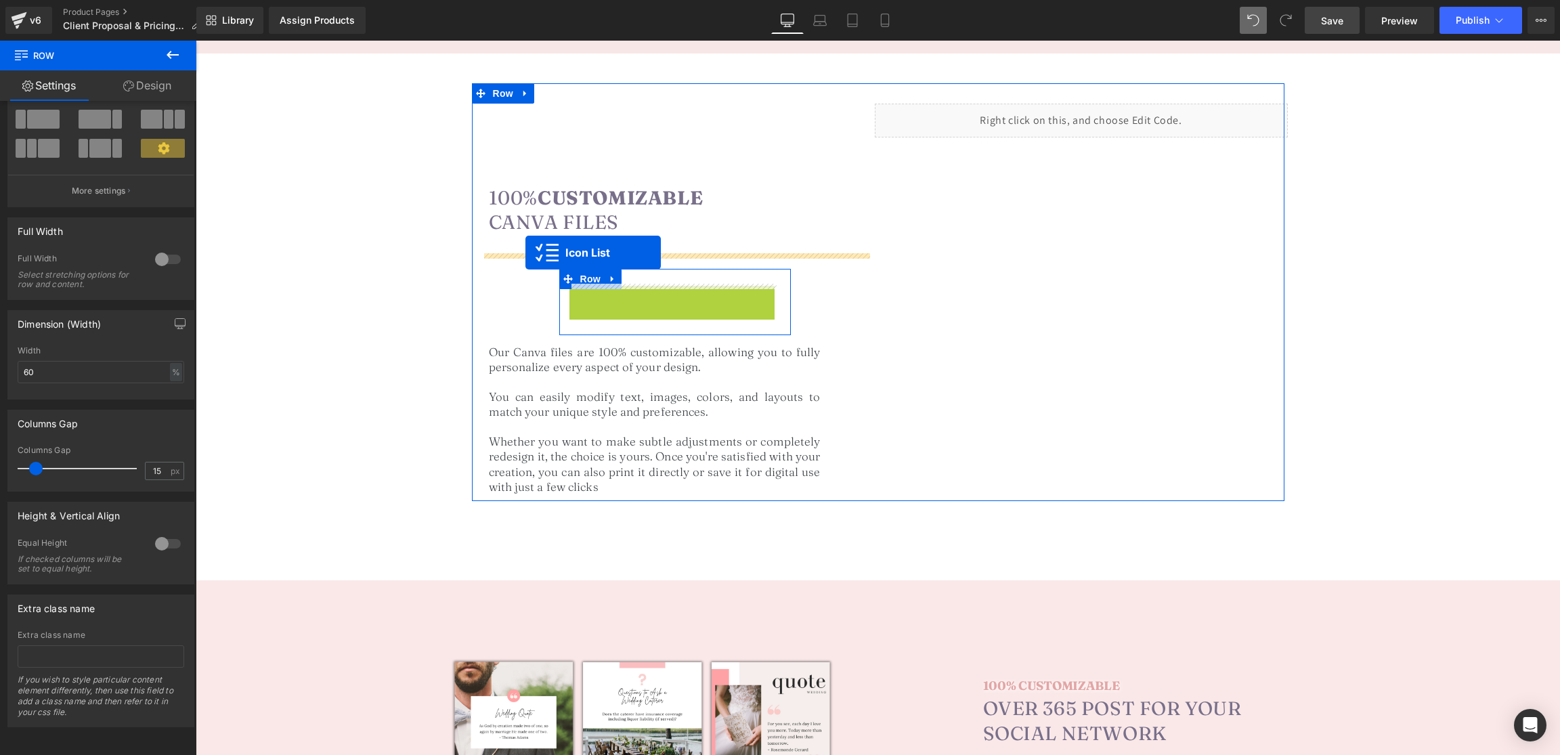
drag, startPoint x: 654, startPoint y: 290, endPoint x: 526, endPoint y: 253, distance: 133.3
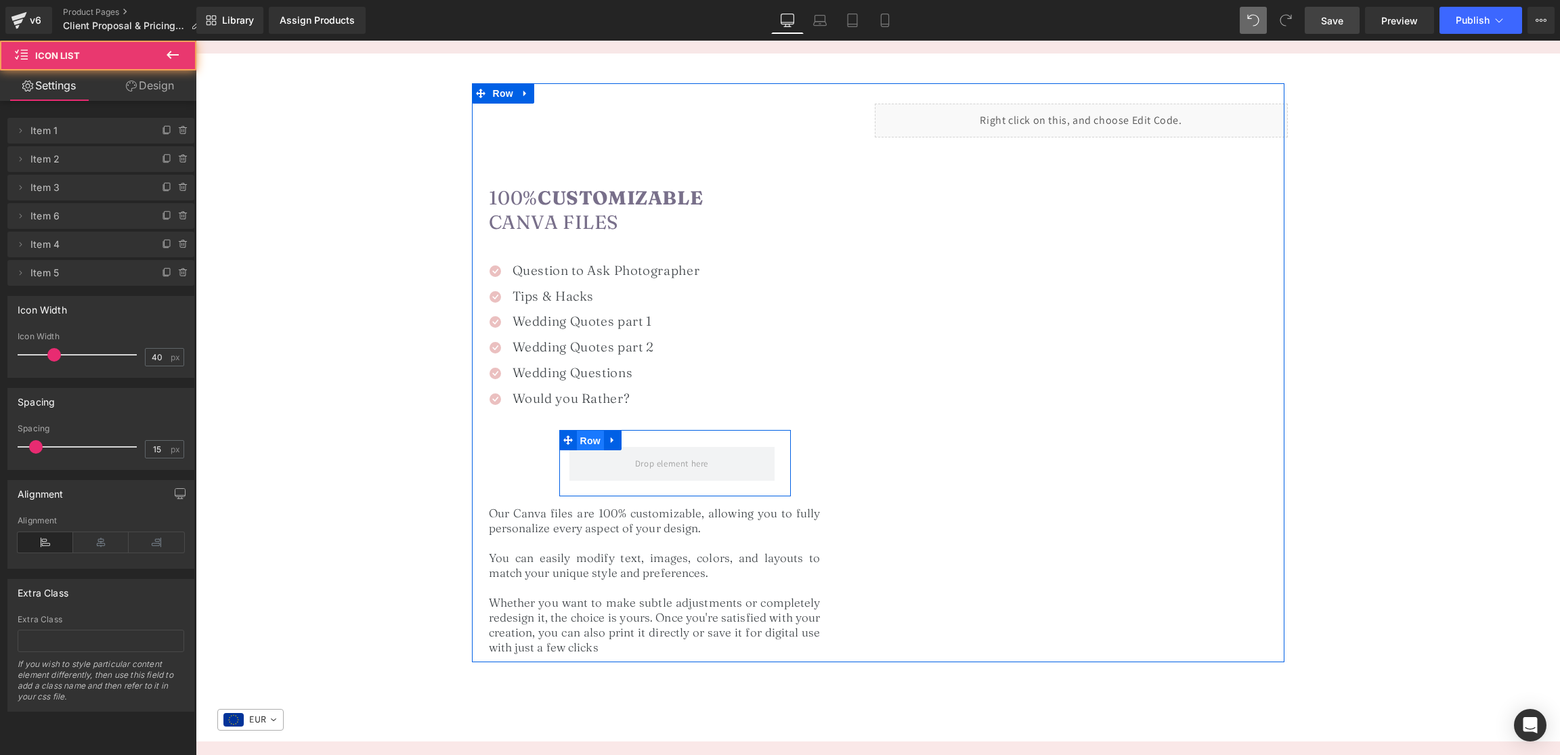
click at [592, 431] on span "Row" at bounding box center [590, 441] width 27 height 20
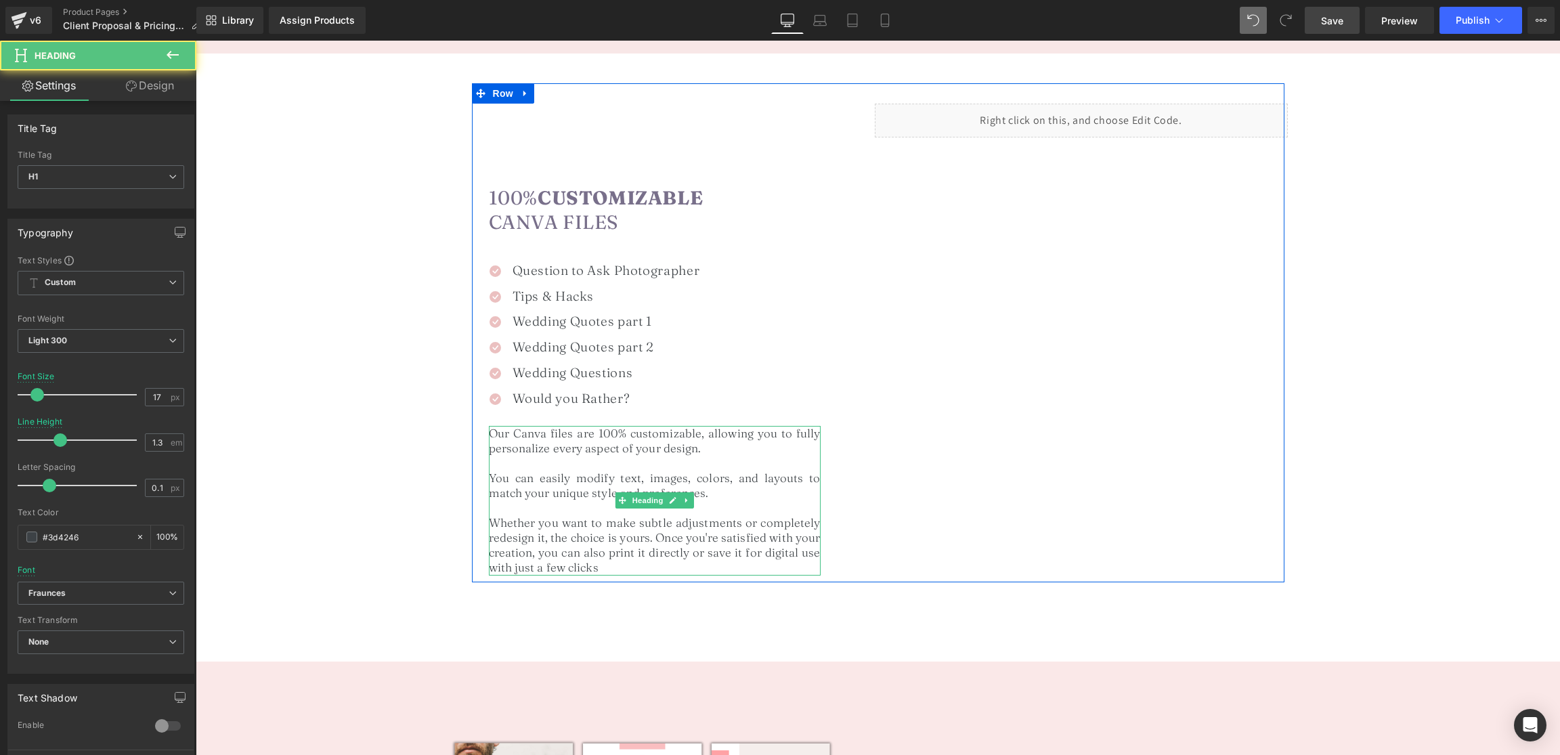
drag, startPoint x: 677, startPoint y: 491, endPoint x: 713, endPoint y: 495, distance: 36.1
click at [729, 490] on h1 "You can easily modify text, images, colors, and layouts to match your unique st…" at bounding box center [655, 486] width 332 height 30
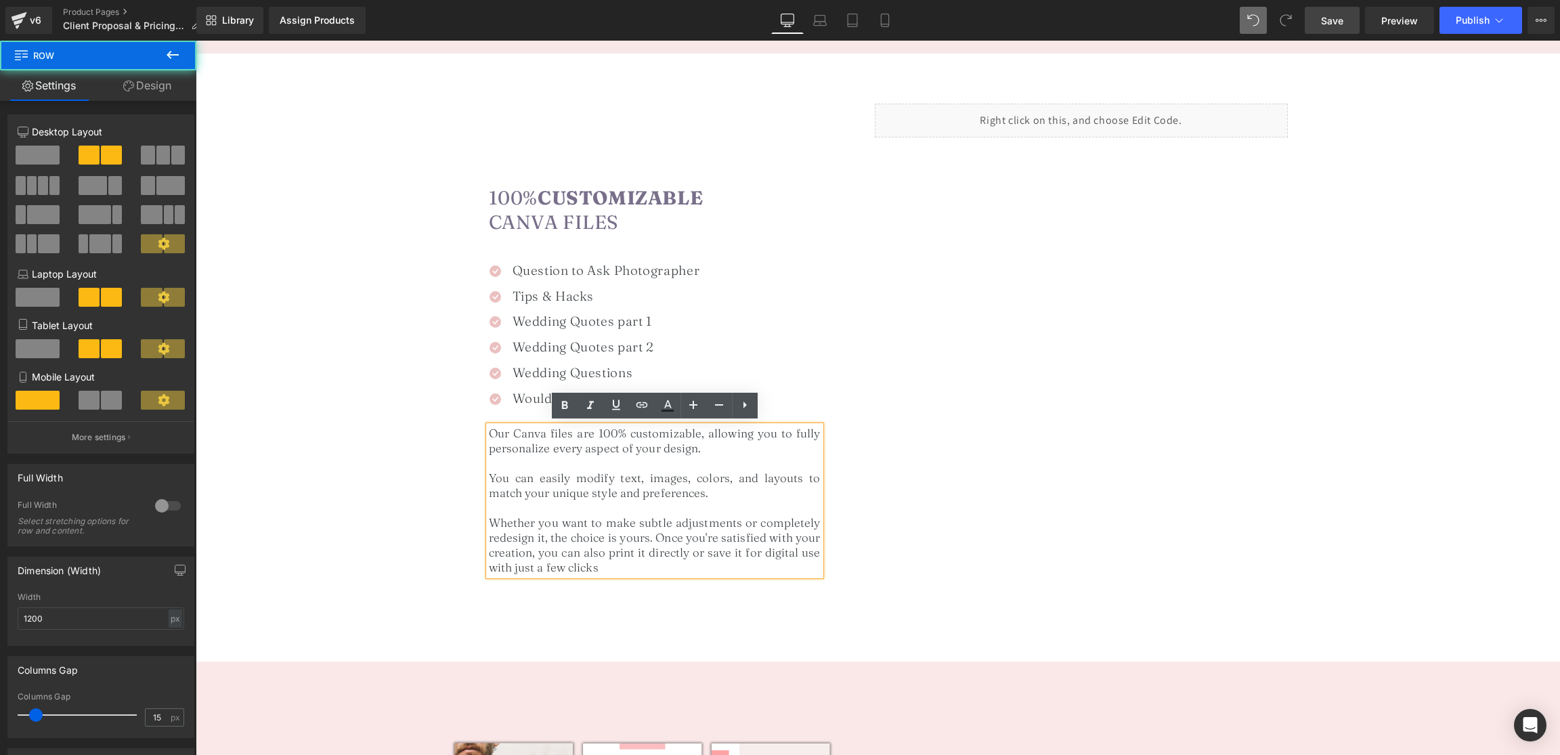
drag, startPoint x: 1029, startPoint y: 449, endPoint x: 771, endPoint y: 496, distance: 262.9
click at [1029, 449] on div "100% Customizable Canva Files Heading Icon Question to Ask Photographer Heading…" at bounding box center [878, 332] width 813 height 499
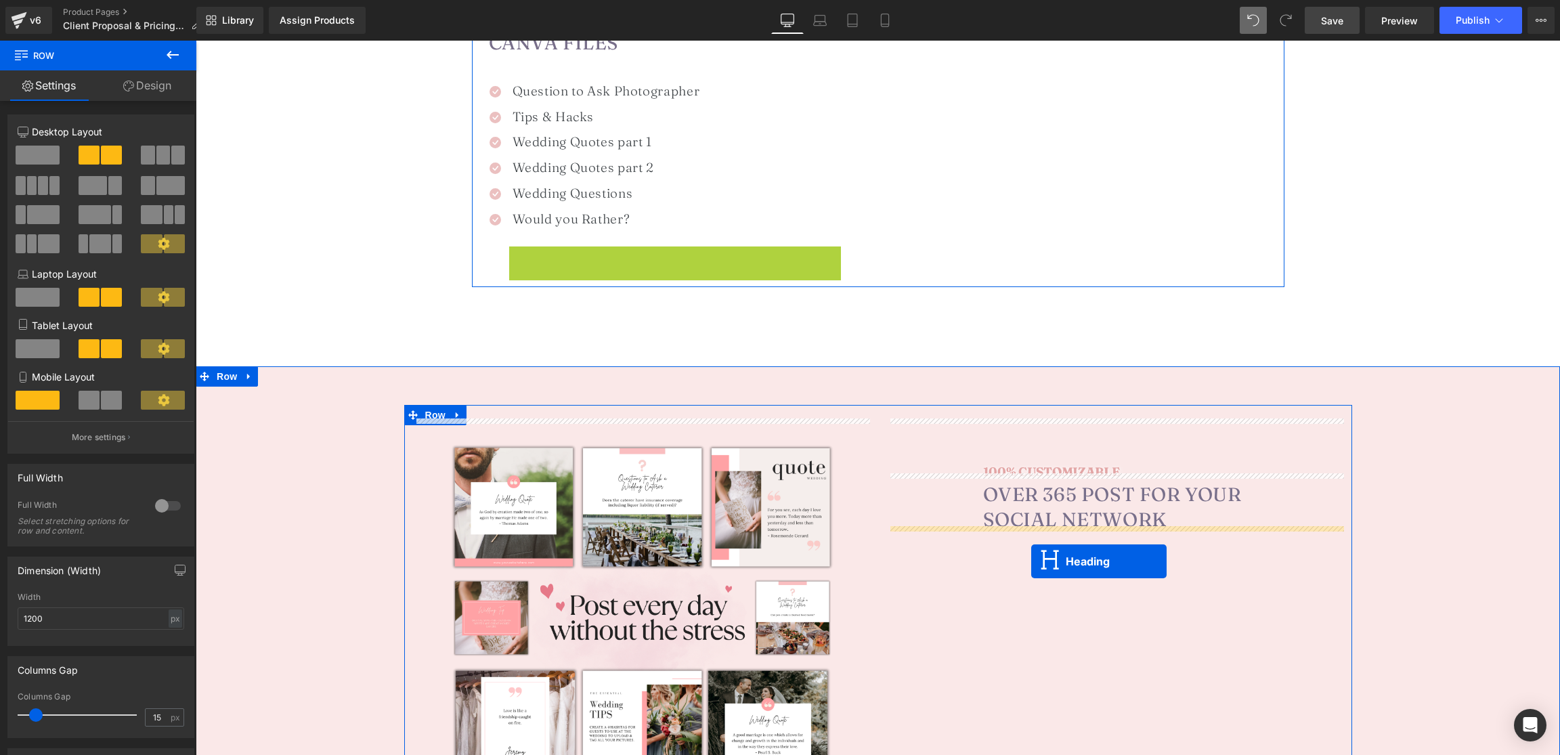
drag, startPoint x: 644, startPoint y: 498, endPoint x: 1031, endPoint y: 561, distance: 392.5
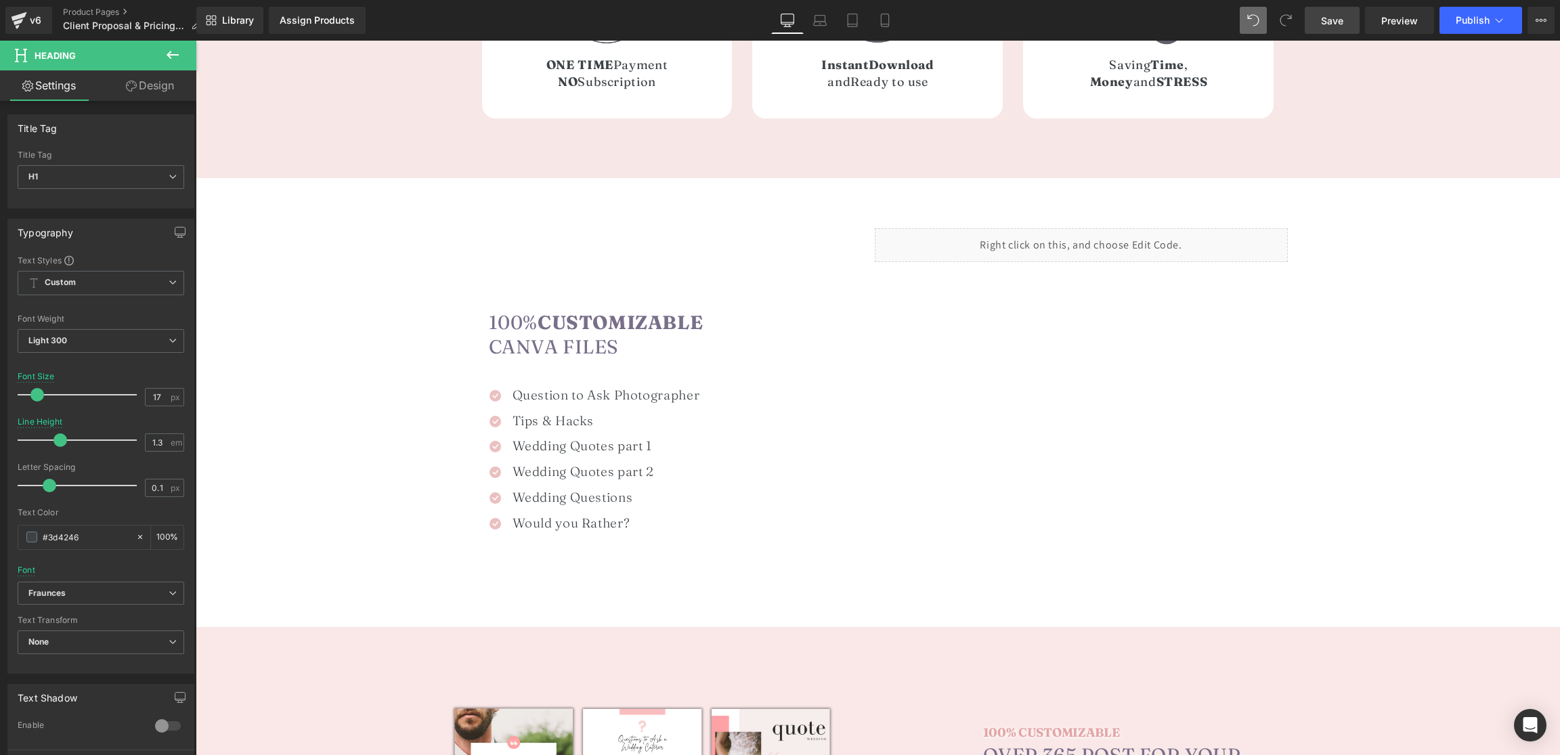
scroll to position [750, 0]
click at [175, 69] on button at bounding box center [172, 56] width 47 height 30
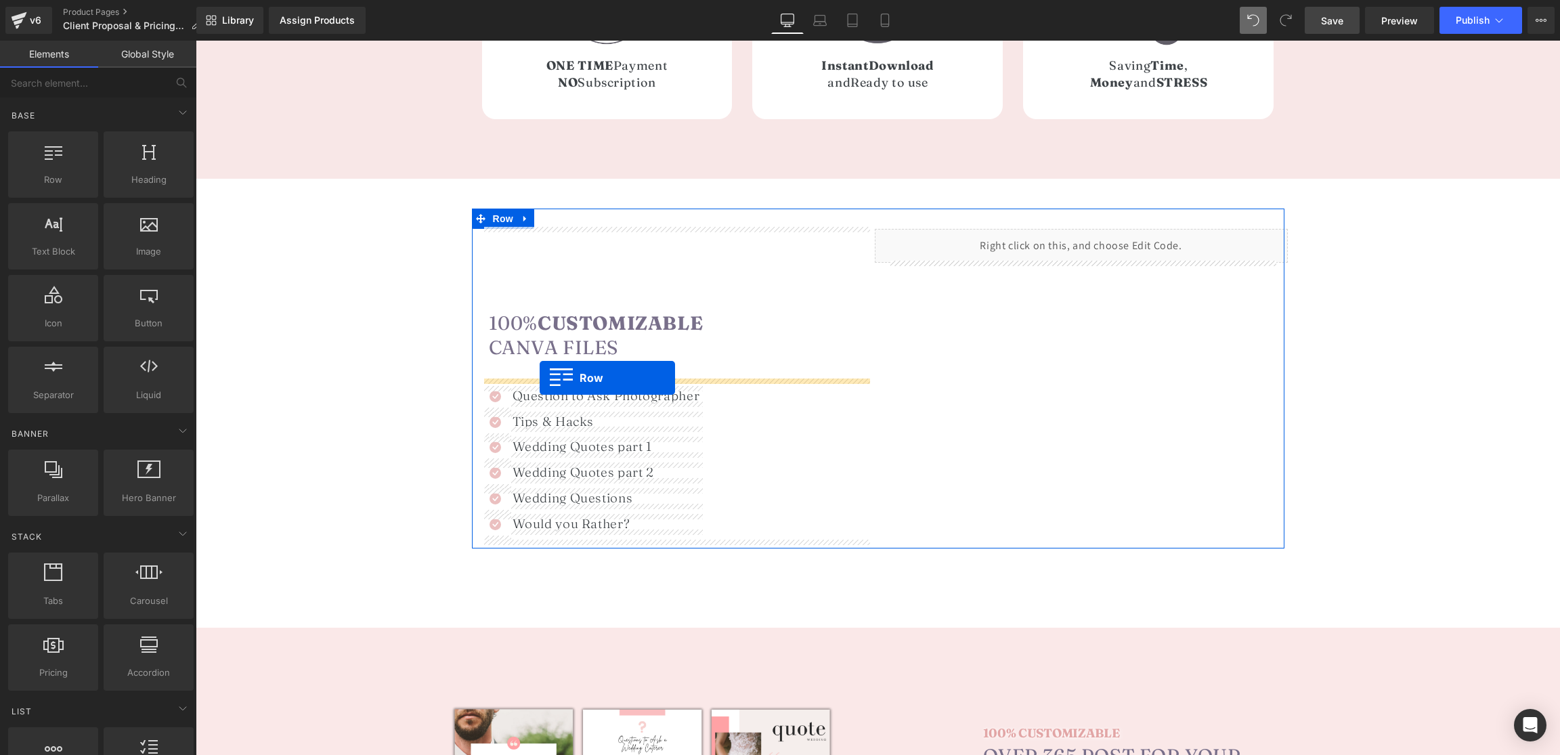
drag, startPoint x: 253, startPoint y: 214, endPoint x: 540, endPoint y: 378, distance: 330.1
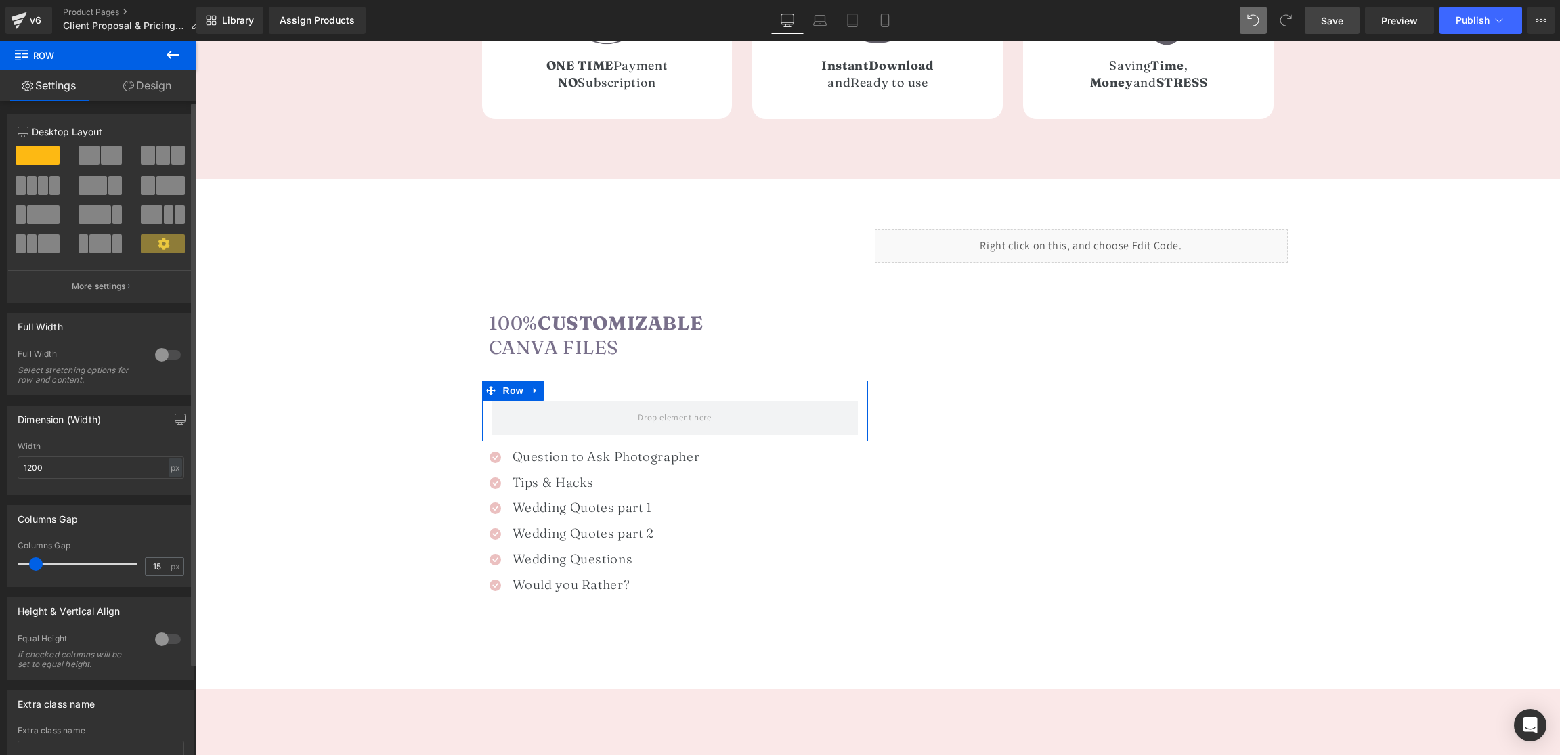
drag, startPoint x: 106, startPoint y: 148, endPoint x: 22, endPoint y: 261, distance: 140.5
click at [106, 148] on span at bounding box center [111, 155] width 21 height 19
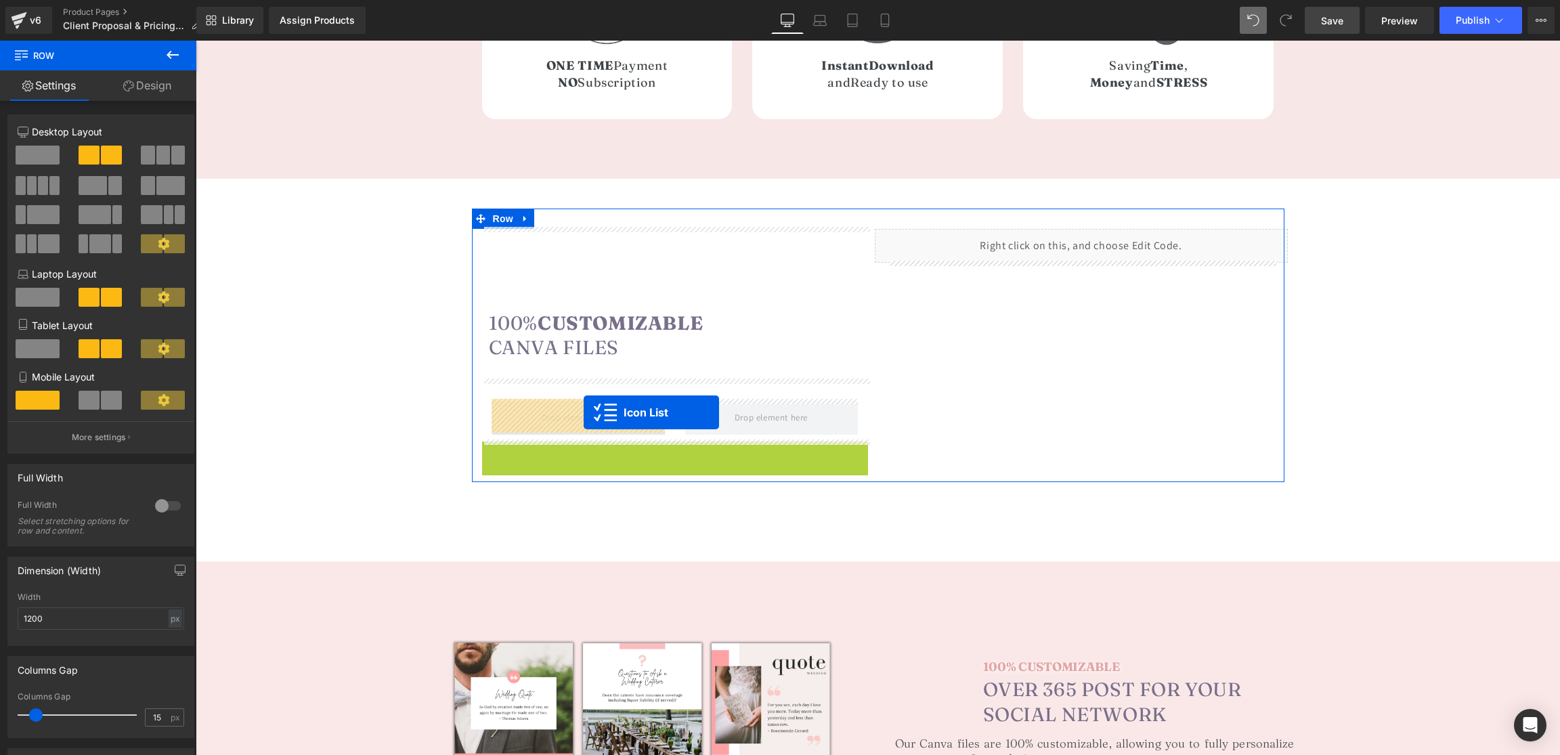
drag, startPoint x: 637, startPoint y: 437, endPoint x: 584, endPoint y: 412, distance: 58.2
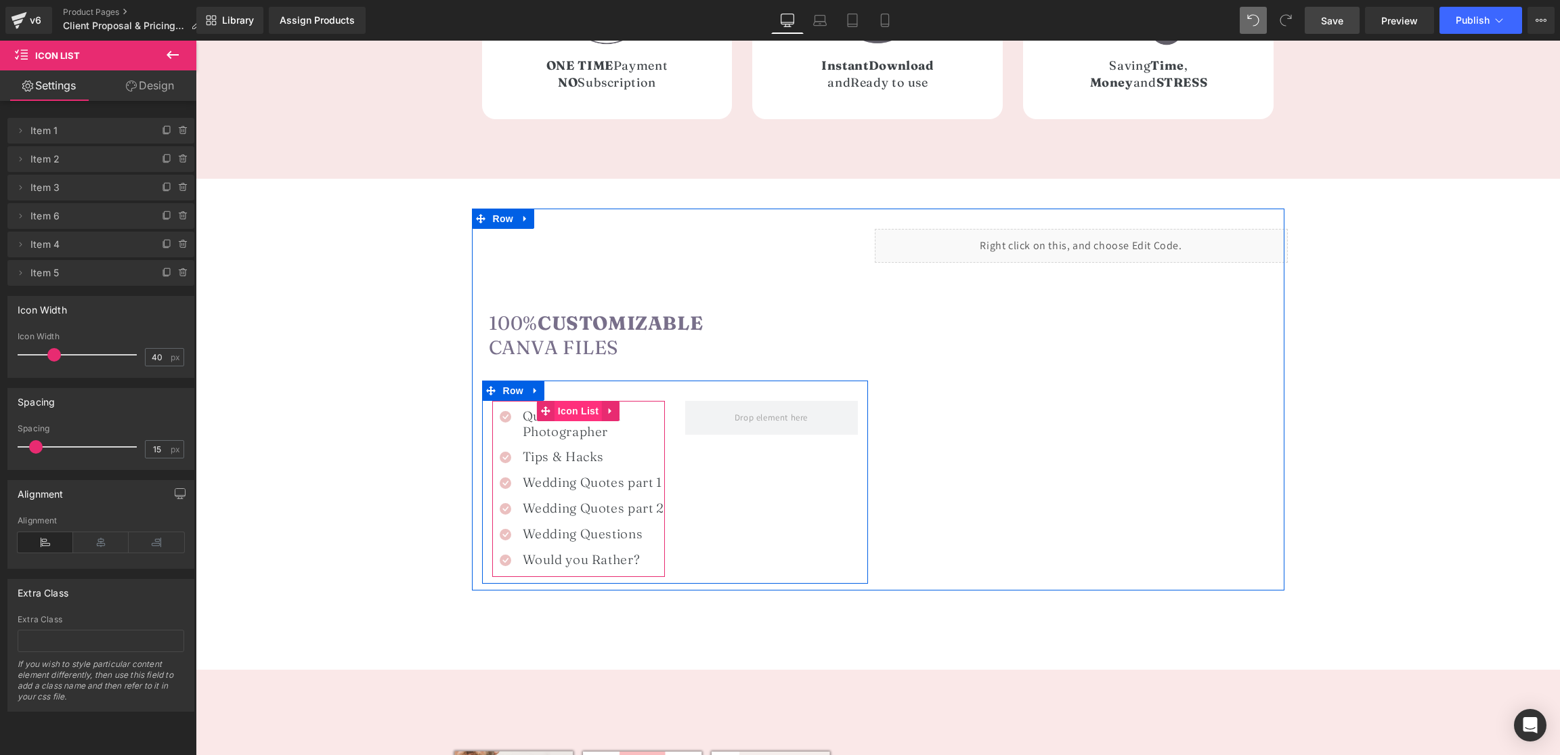
click at [566, 412] on span "Icon List" at bounding box center [578, 411] width 47 height 20
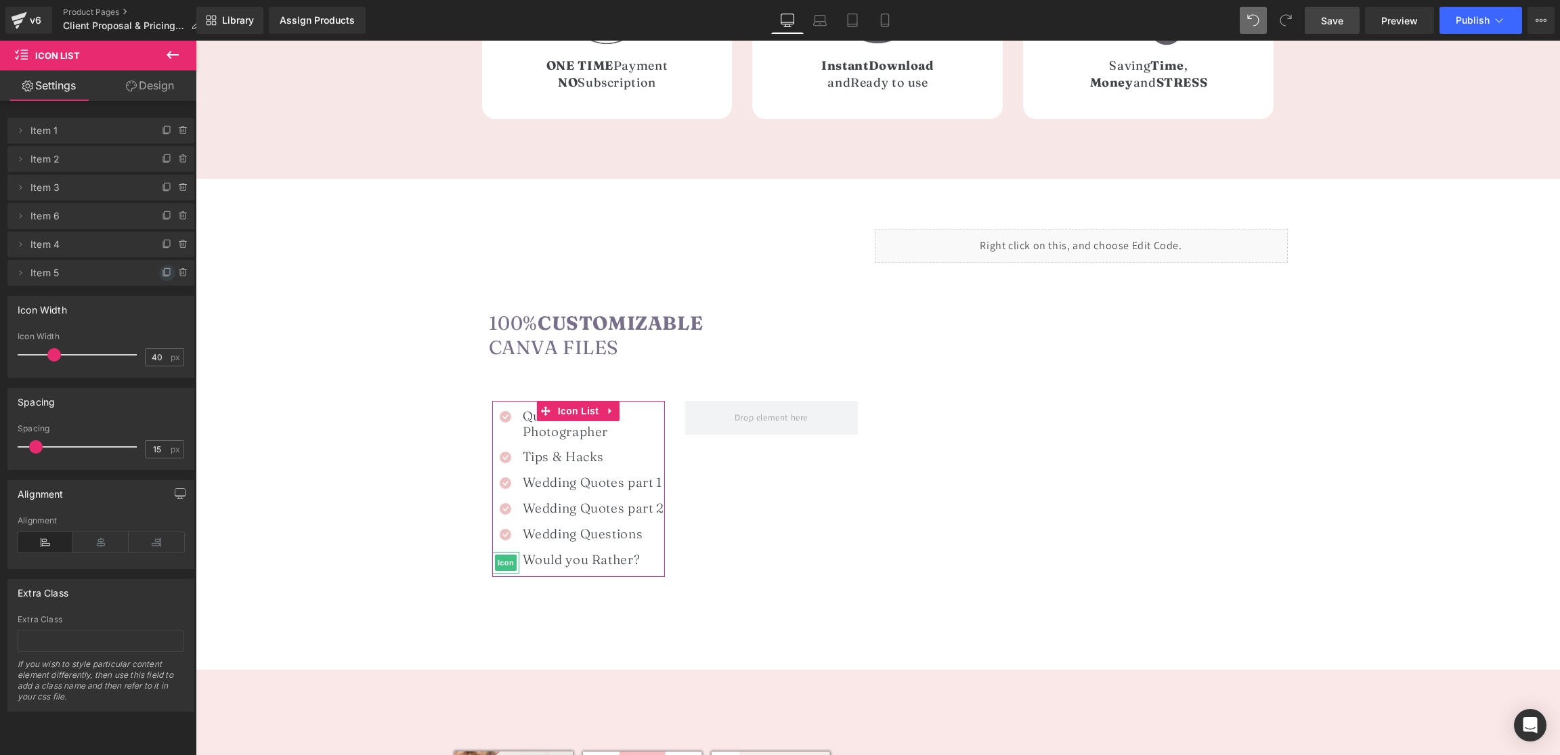
click at [165, 270] on icon at bounding box center [167, 271] width 5 height 7
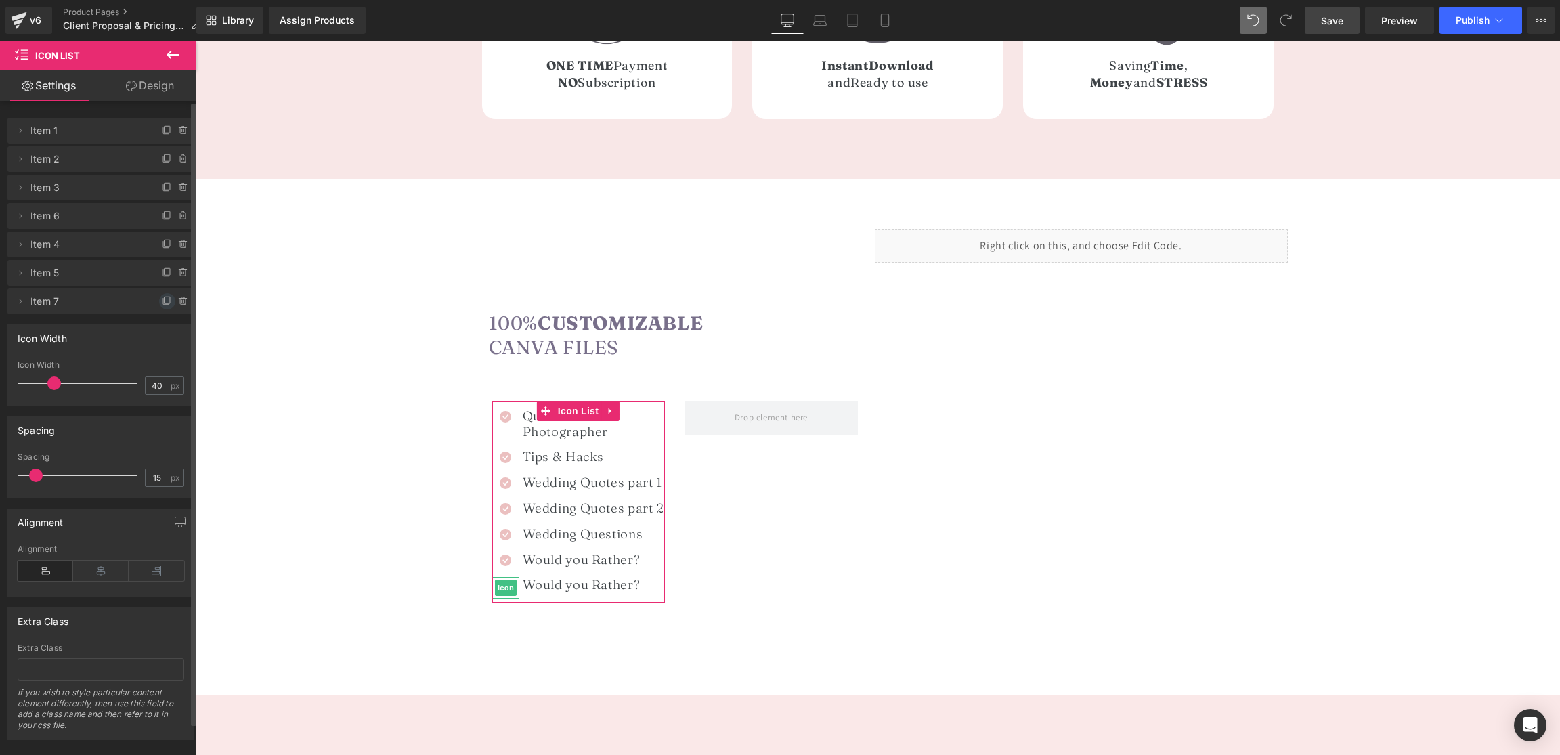
click at [162, 301] on icon at bounding box center [167, 301] width 11 height 11
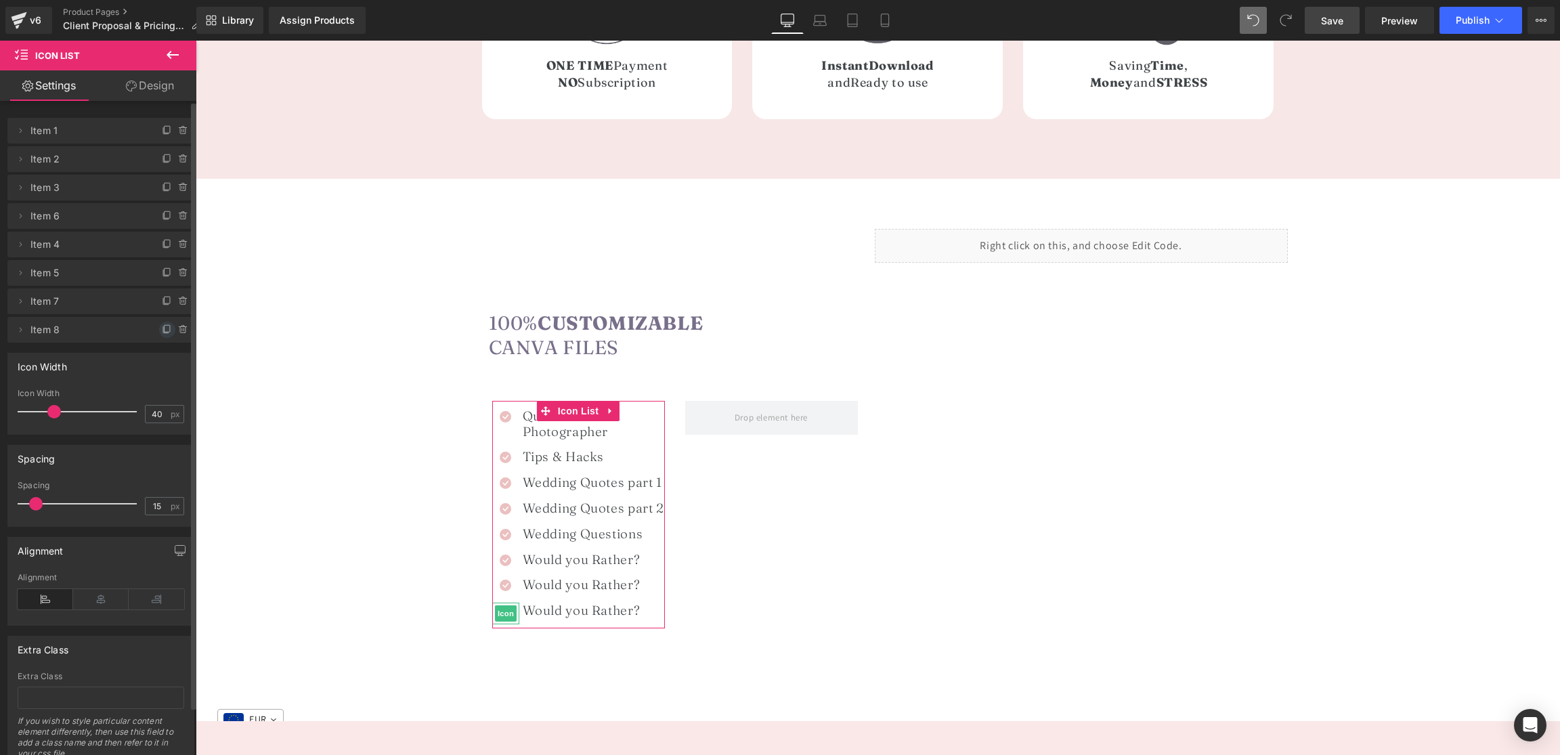
click at [165, 330] on icon at bounding box center [167, 328] width 5 height 7
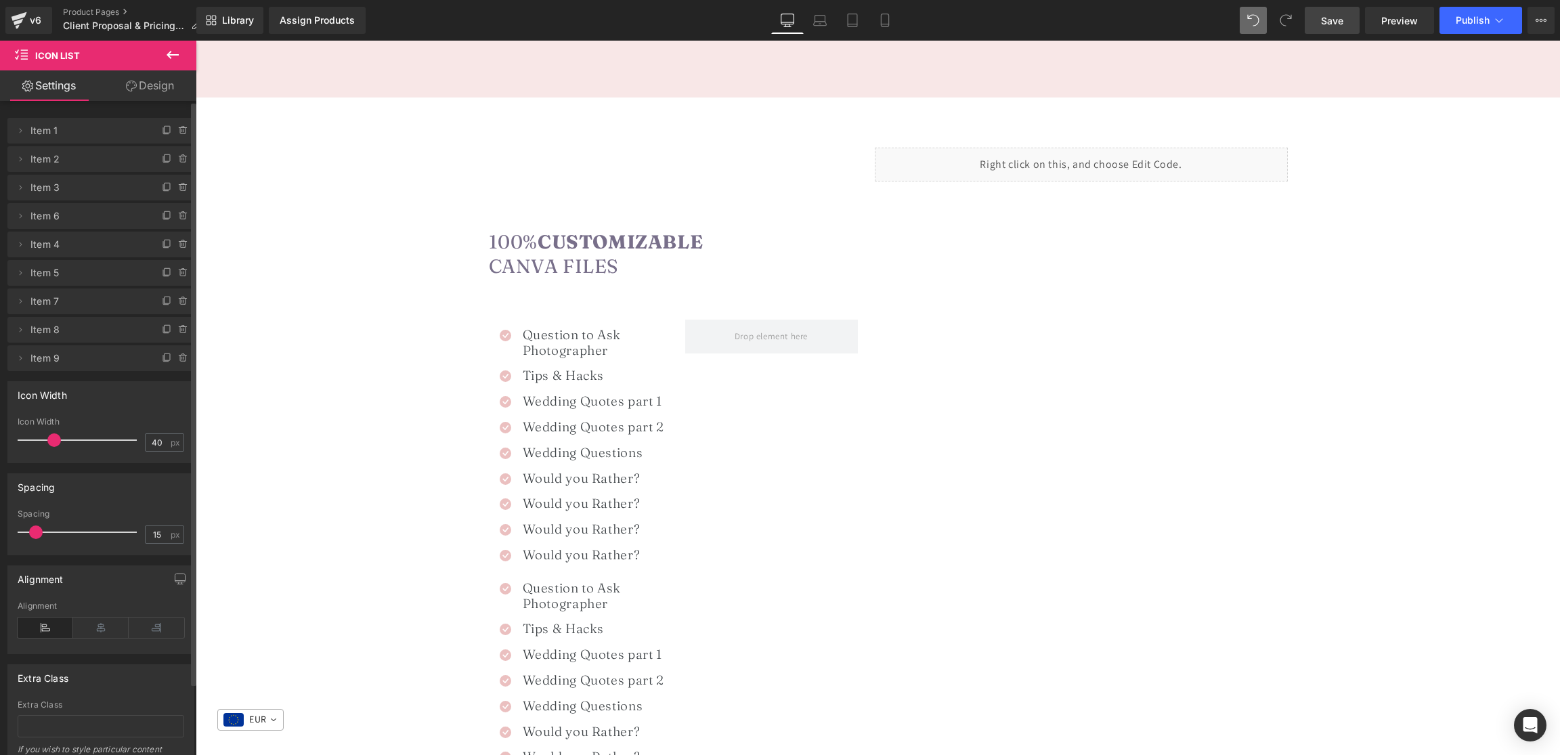
scroll to position [732, 0]
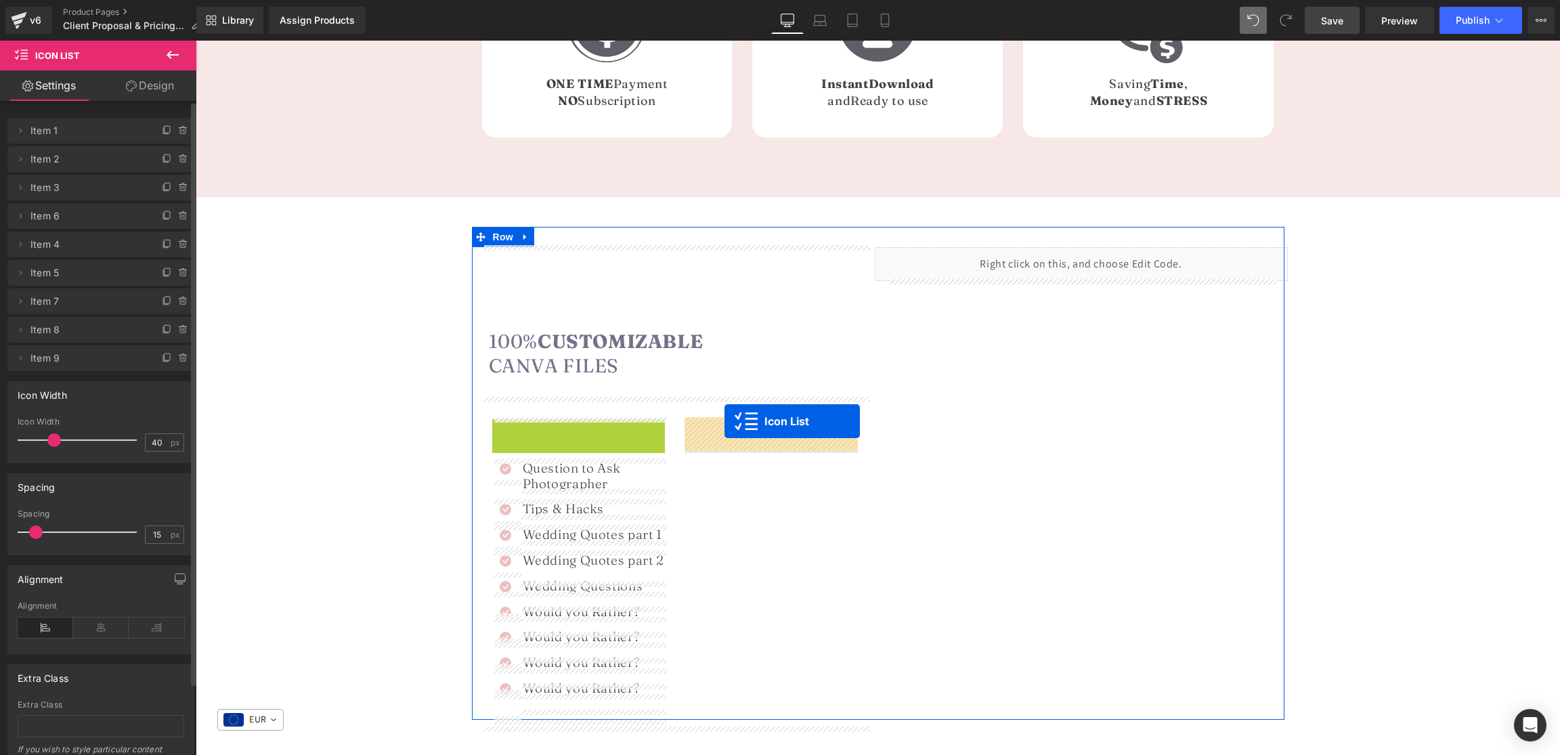
drag, startPoint x: 566, startPoint y: 428, endPoint x: 725, endPoint y: 421, distance: 159.3
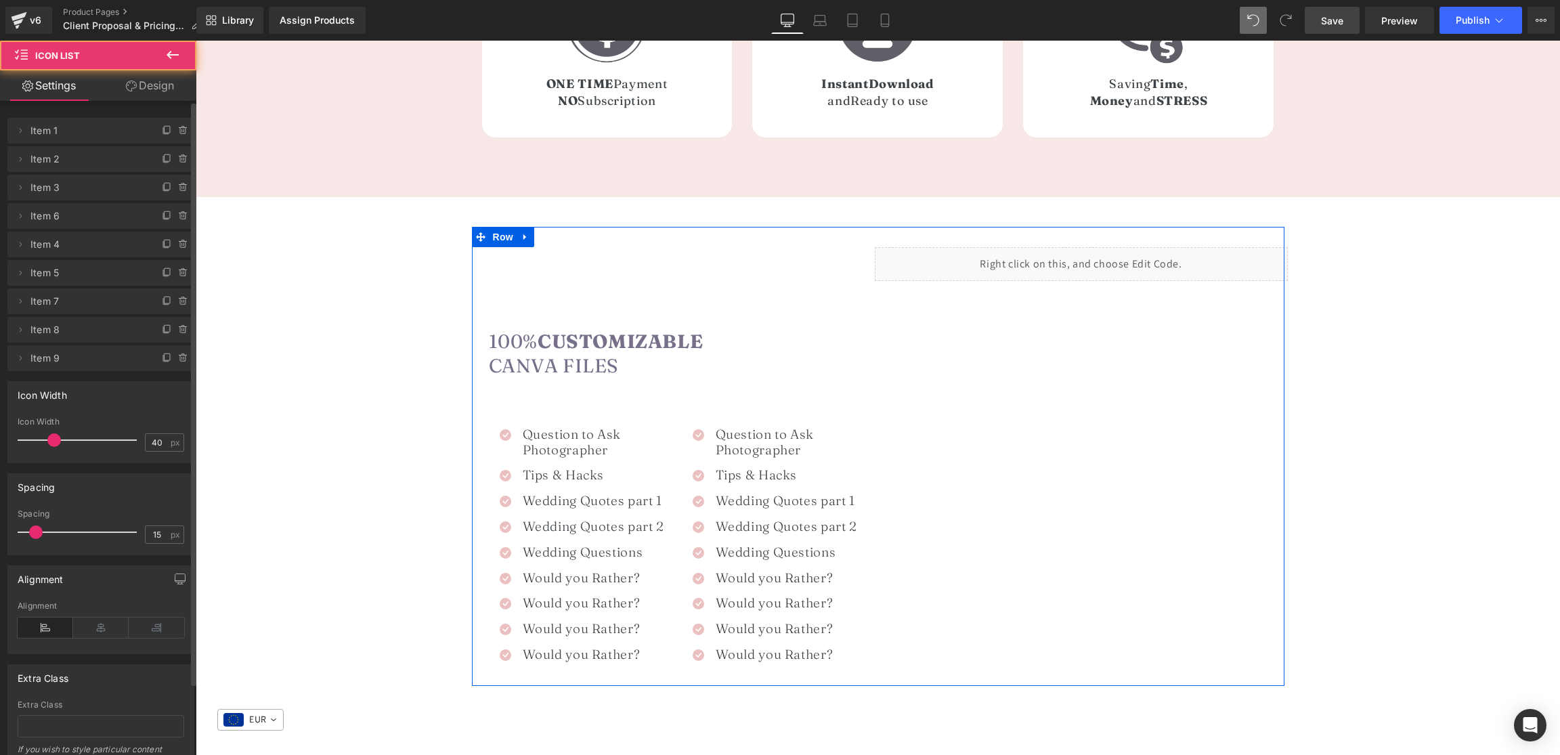
click at [983, 453] on div "100% Customizable Canva Files Heading Icon Question to Ask Photographer Heading…" at bounding box center [878, 456] width 813 height 459
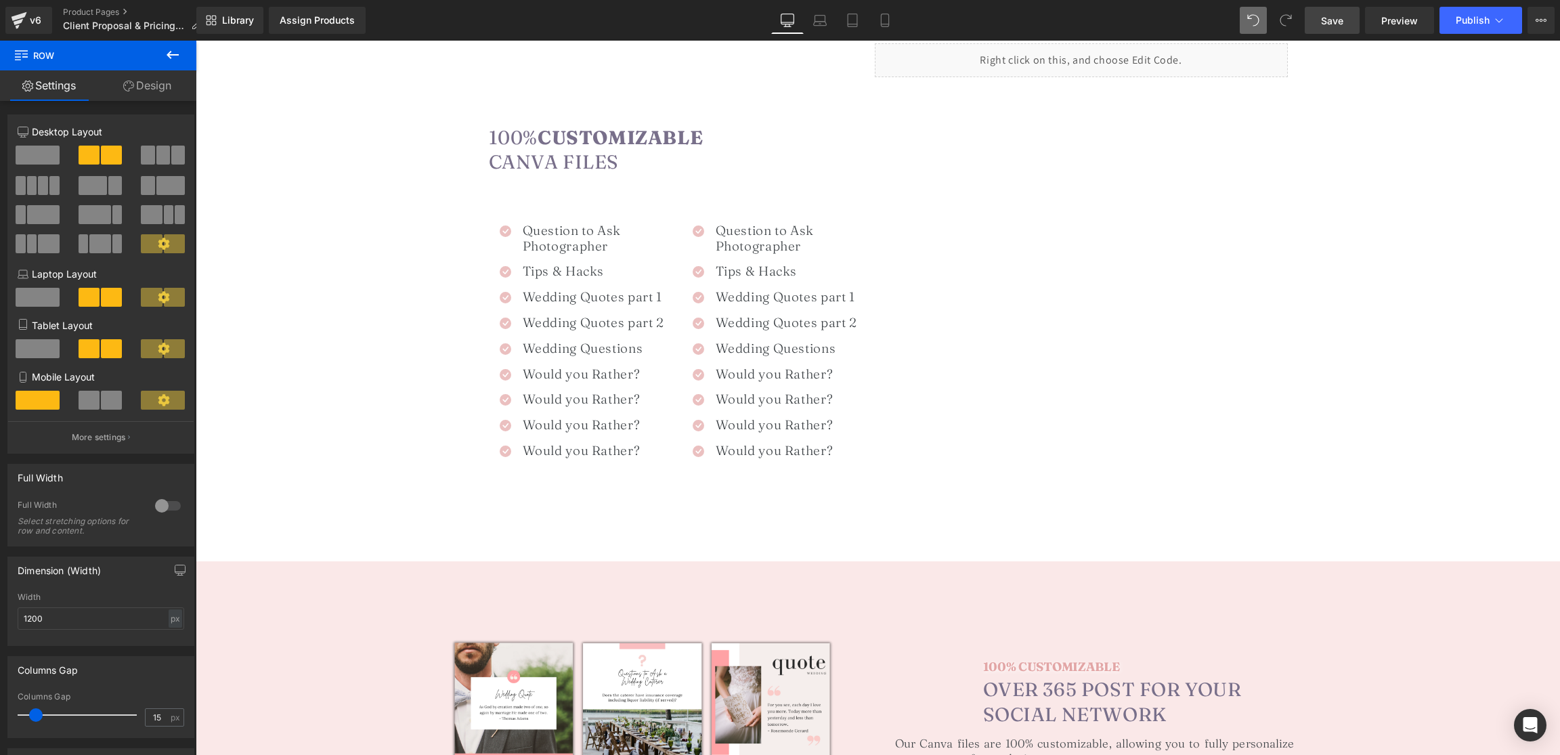
scroll to position [903, 0]
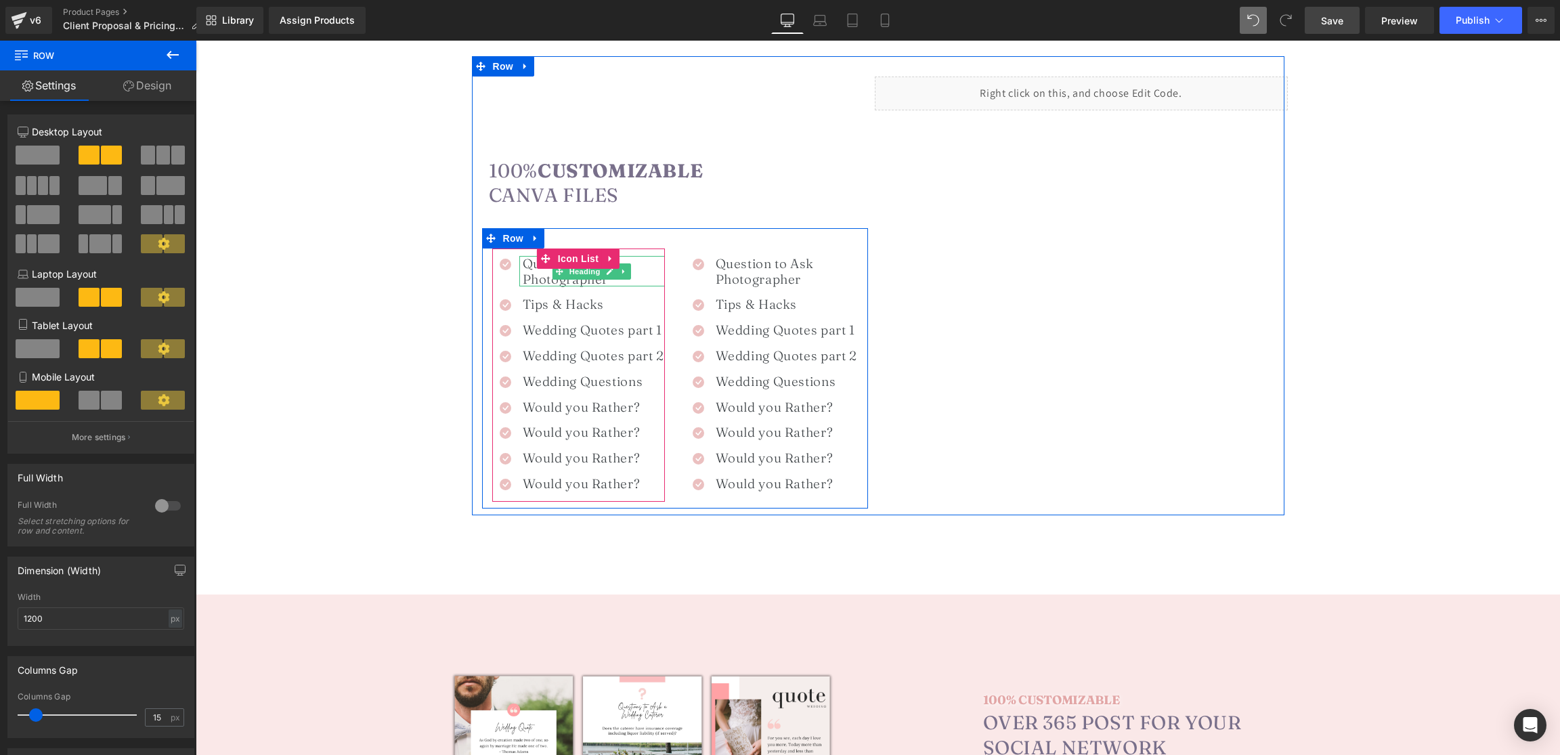
click at [557, 277] on span at bounding box center [560, 271] width 14 height 16
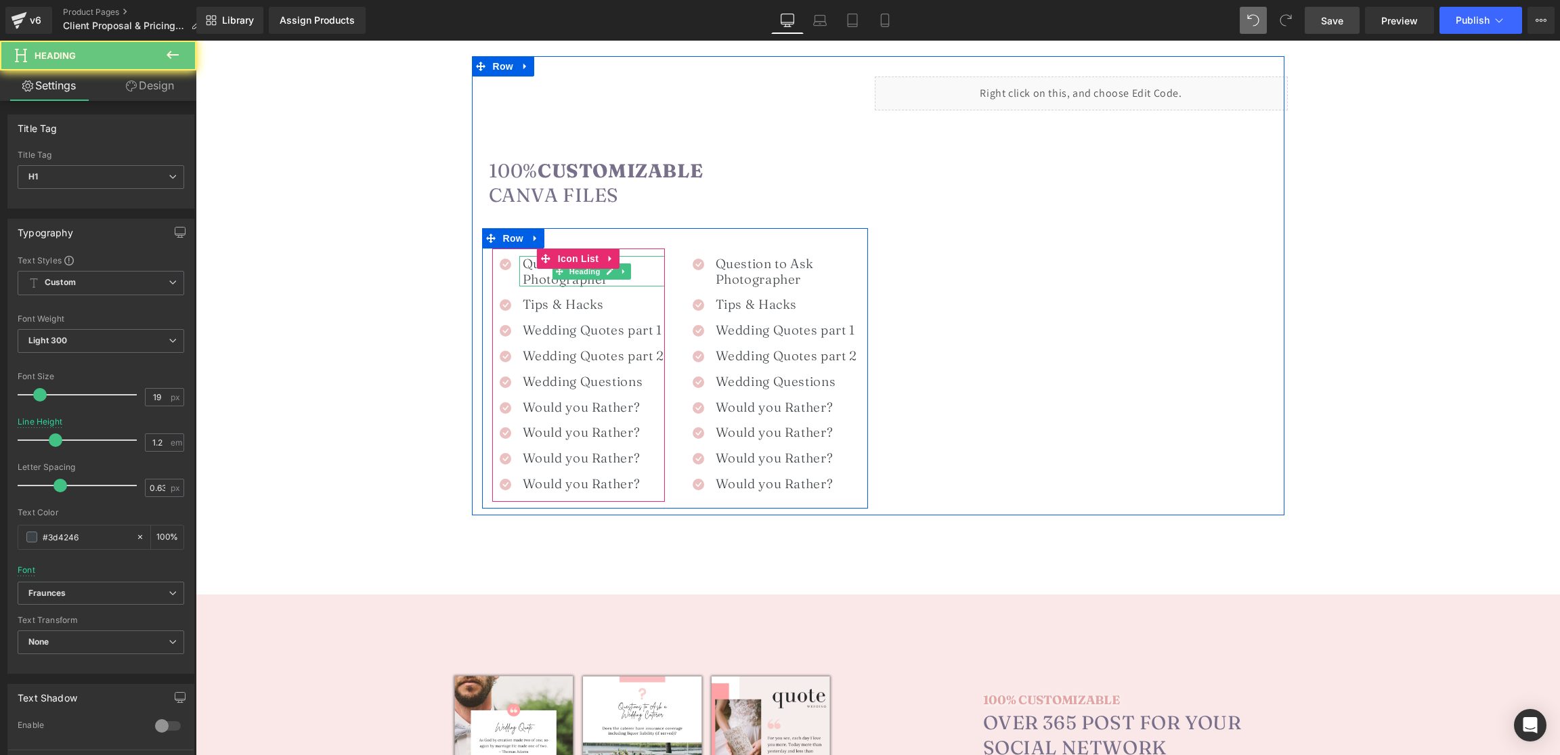
click at [542, 277] on h1 "Question to Ask Photographer" at bounding box center [594, 271] width 142 height 31
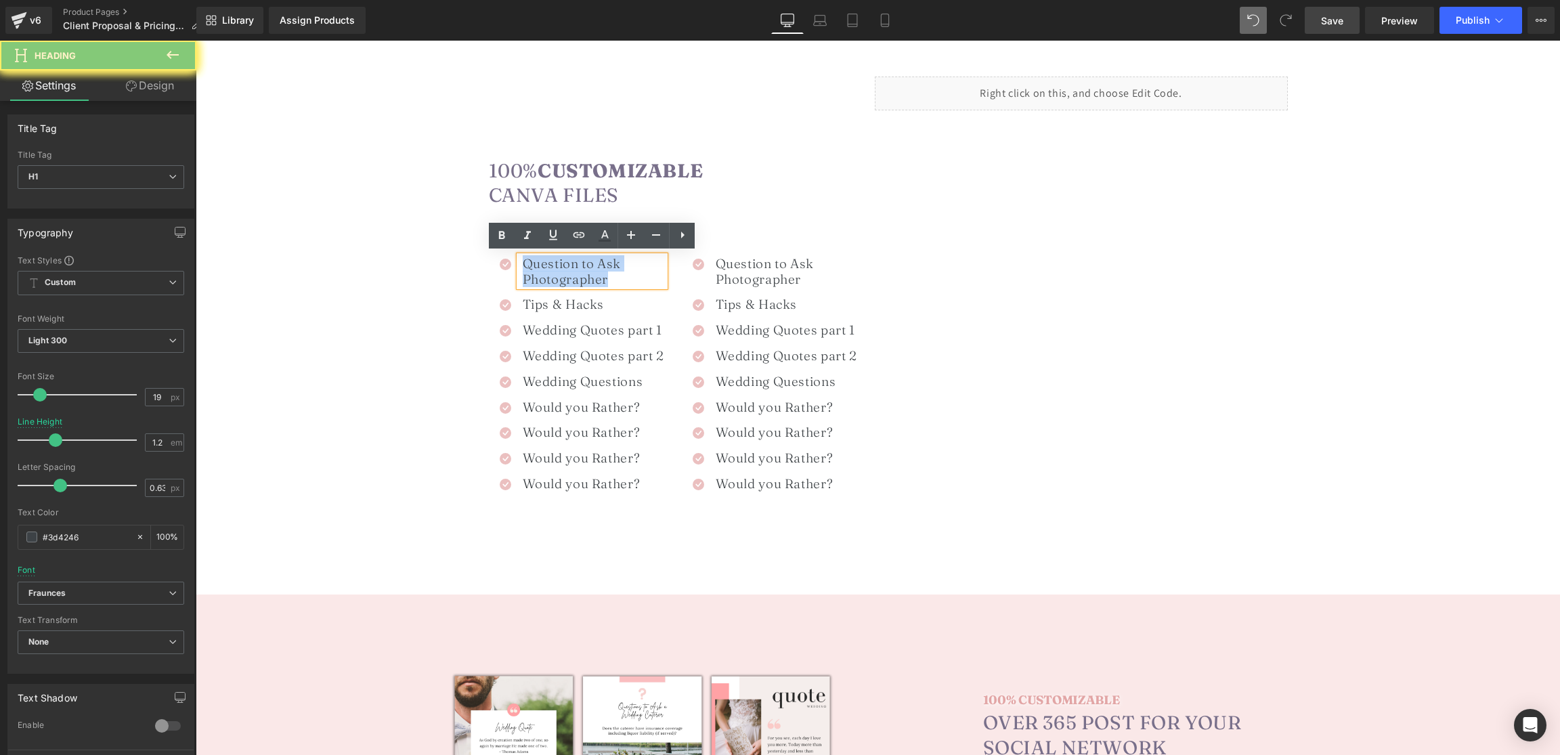
click at [542, 277] on h1 "Question to Ask Photographer" at bounding box center [594, 271] width 142 height 31
paste div
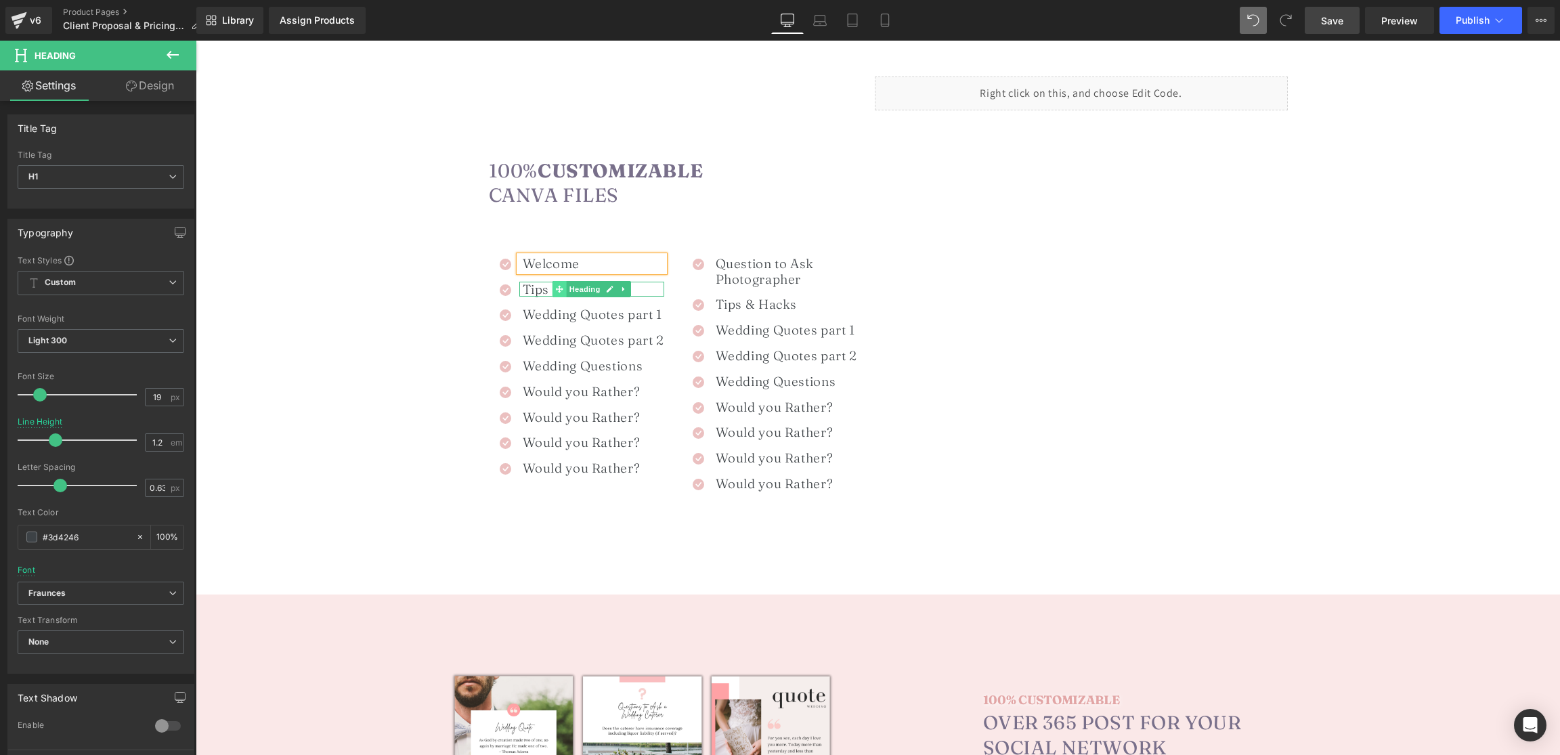
click at [559, 286] on icon at bounding box center [559, 288] width 7 height 7
click at [528, 288] on h1 "⁠Tips & Hacks" at bounding box center [594, 290] width 142 height 16
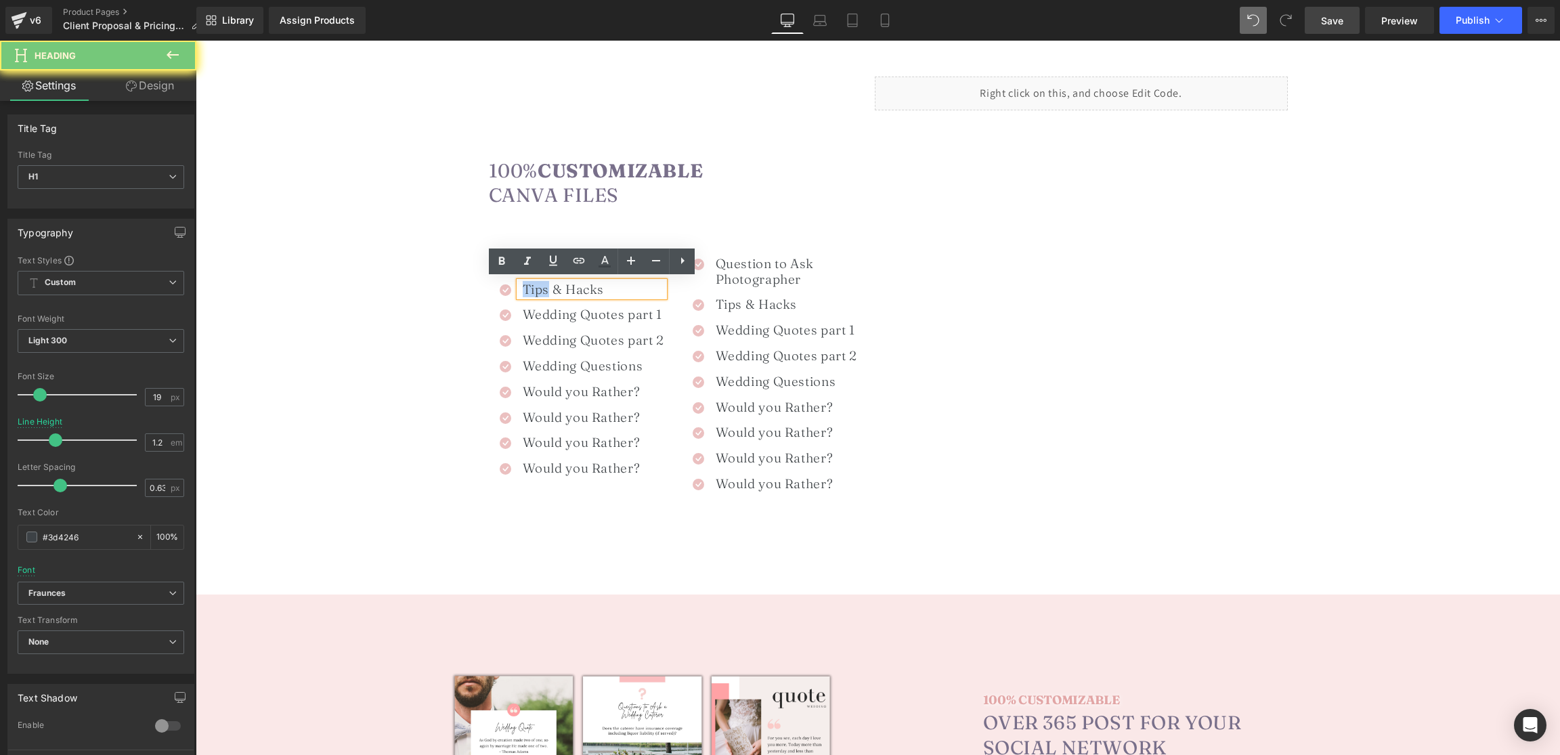
click at [528, 288] on h1 "⁠Tips & Hacks" at bounding box center [594, 290] width 142 height 16
paste div
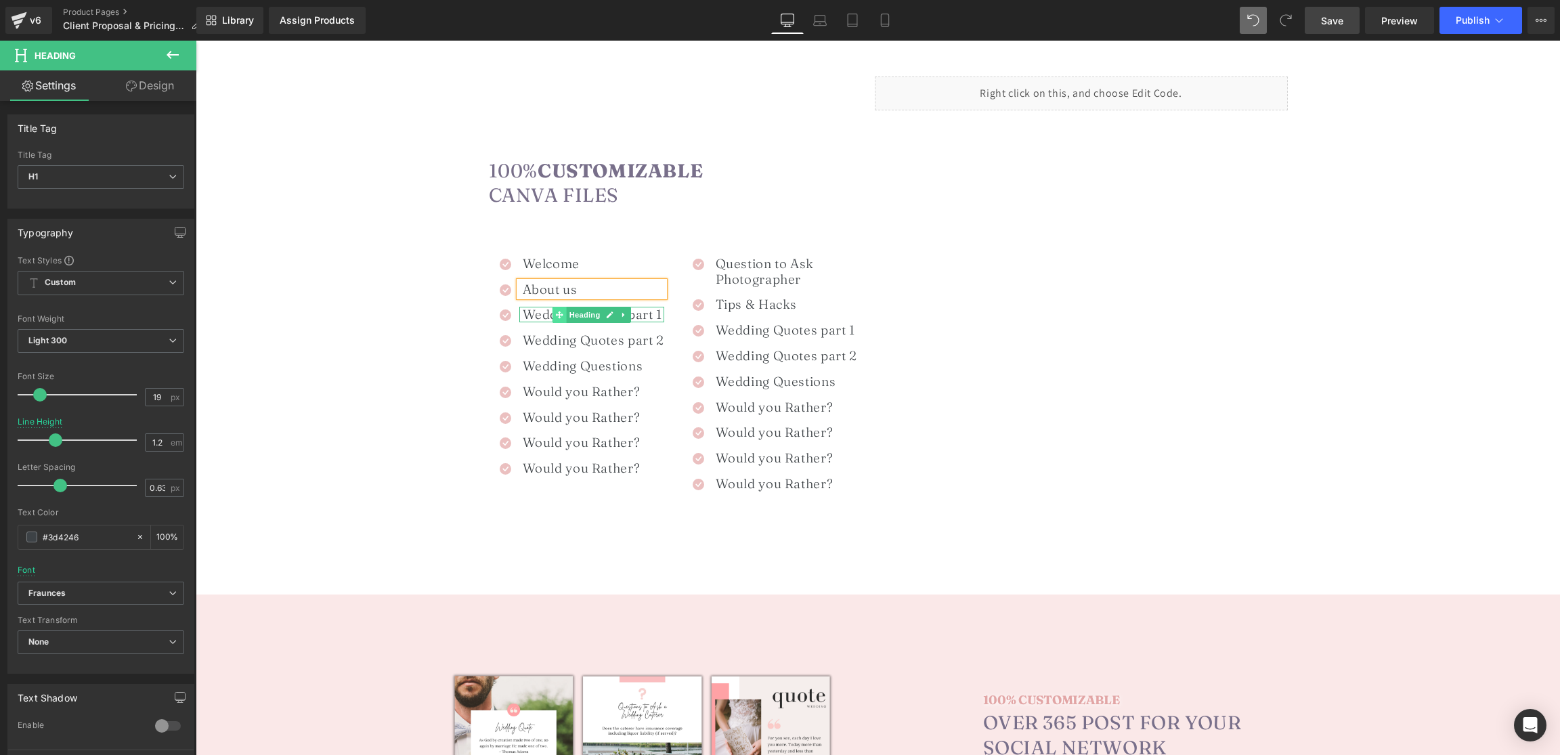
click at [565, 316] on span at bounding box center [560, 315] width 14 height 16
click at [541, 316] on h1 "Wedding Quotes part 1" at bounding box center [594, 315] width 142 height 16
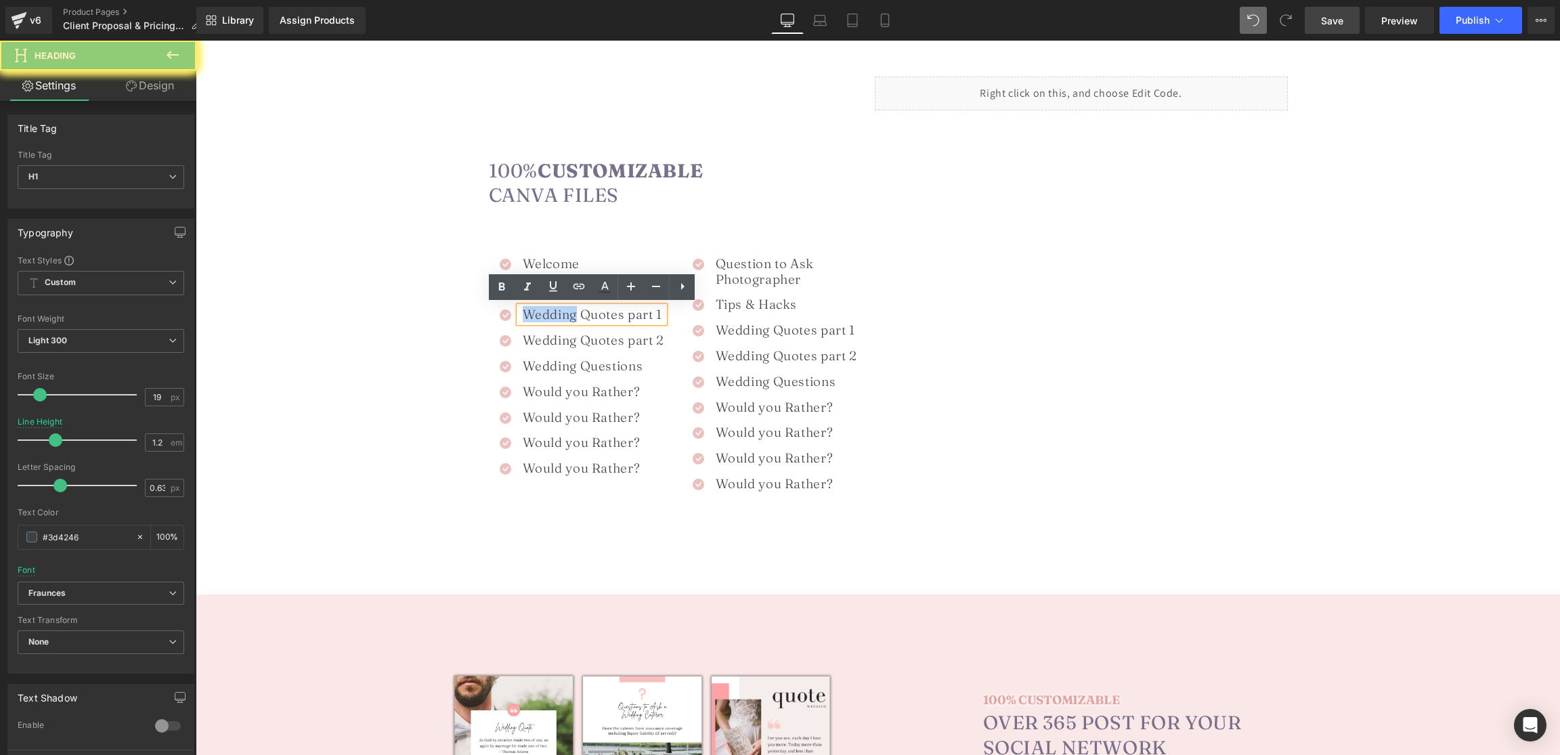
click at [541, 316] on h1 "Wedding Quotes part 1" at bounding box center [594, 315] width 142 height 16
paste div
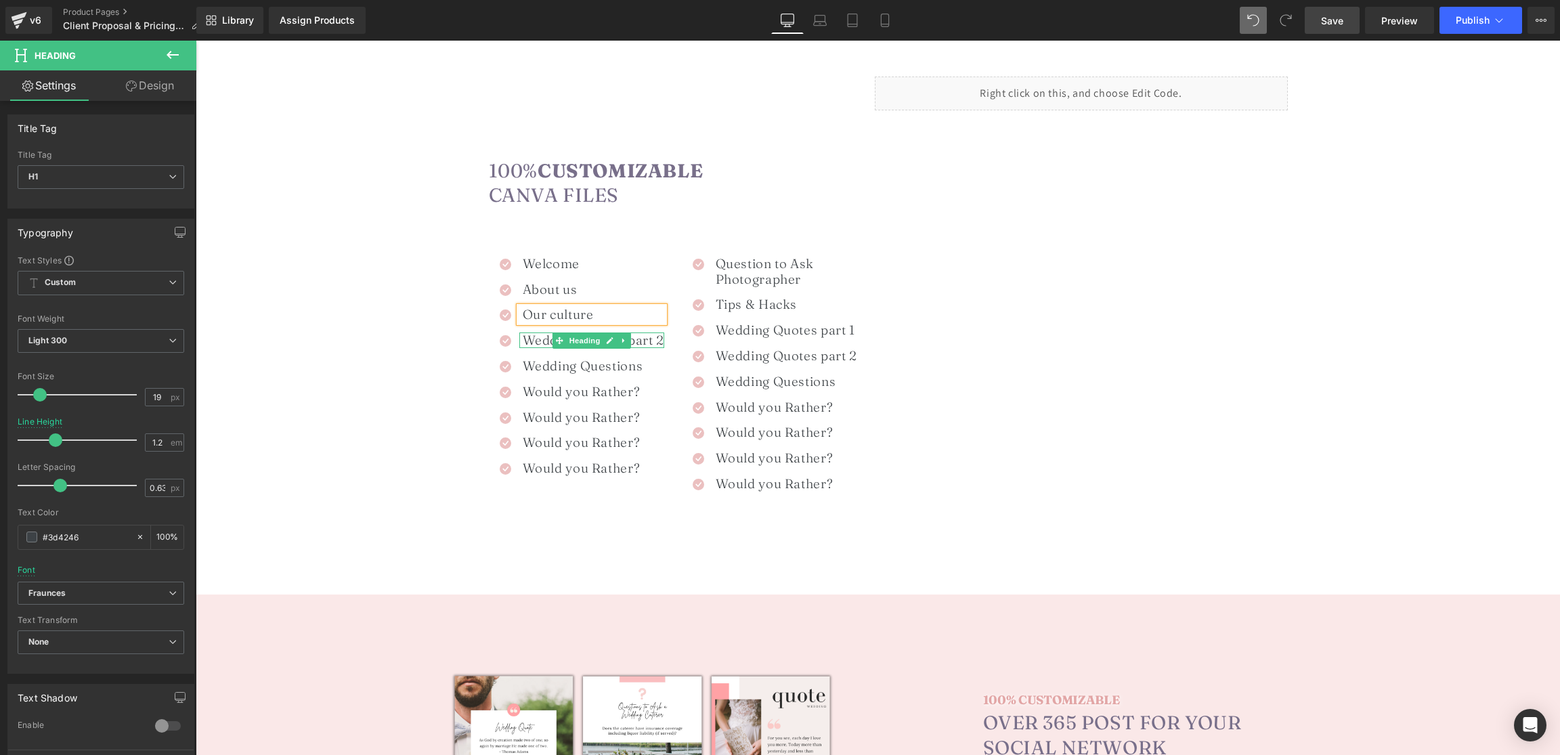
click at [547, 340] on h1 "Wedding Quotes part 2" at bounding box center [594, 341] width 142 height 16
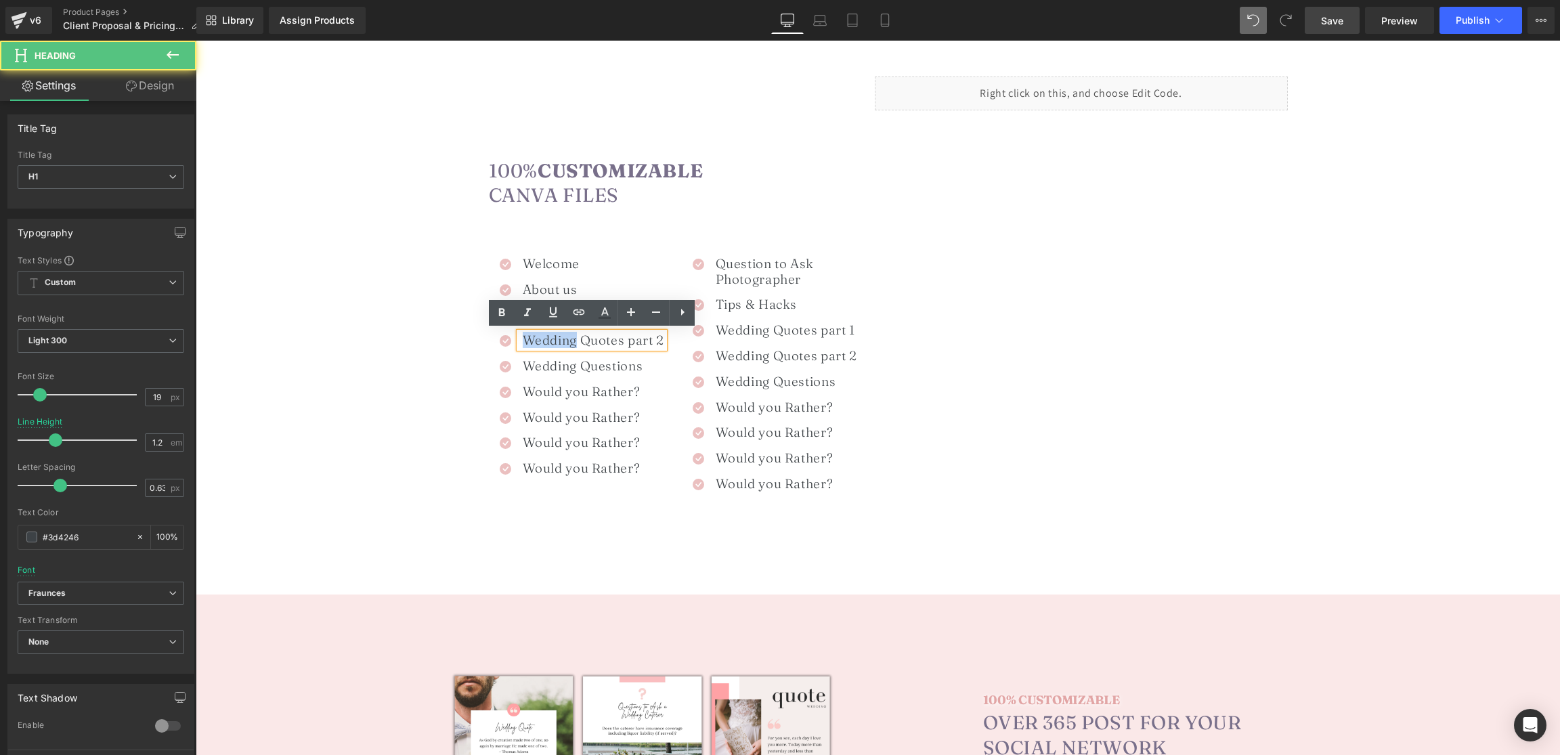
click at [547, 340] on h1 "Wedding Quotes part 2" at bounding box center [594, 341] width 142 height 16
paste div
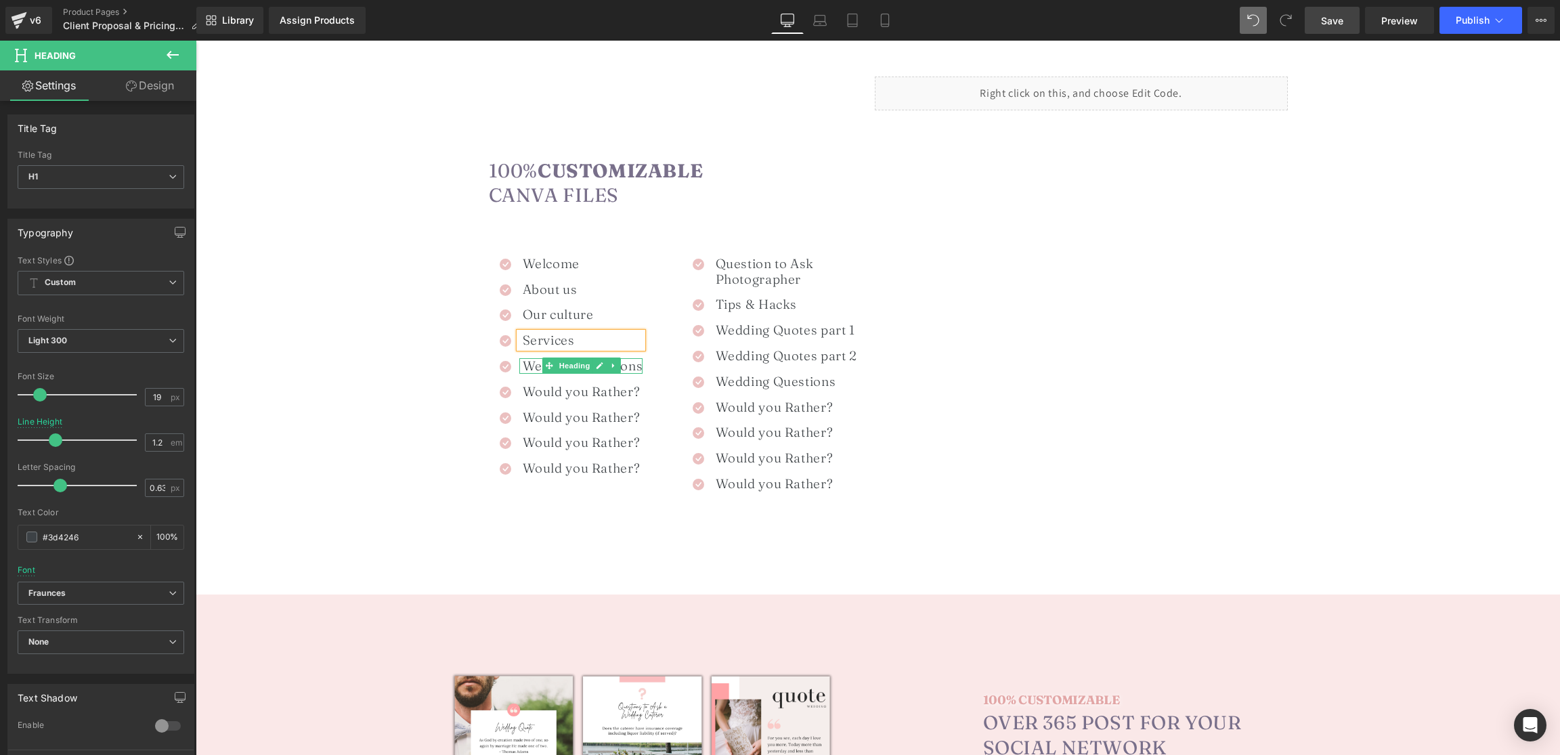
click at [551, 368] on icon at bounding box center [548, 366] width 7 height 8
drag, startPoint x: 551, startPoint y: 368, endPoint x: 530, endPoint y: 366, distance: 21.7
click at [551, 368] on icon at bounding box center [548, 366] width 7 height 8
click at [528, 366] on h1 "Wedding Questions" at bounding box center [583, 366] width 121 height 16
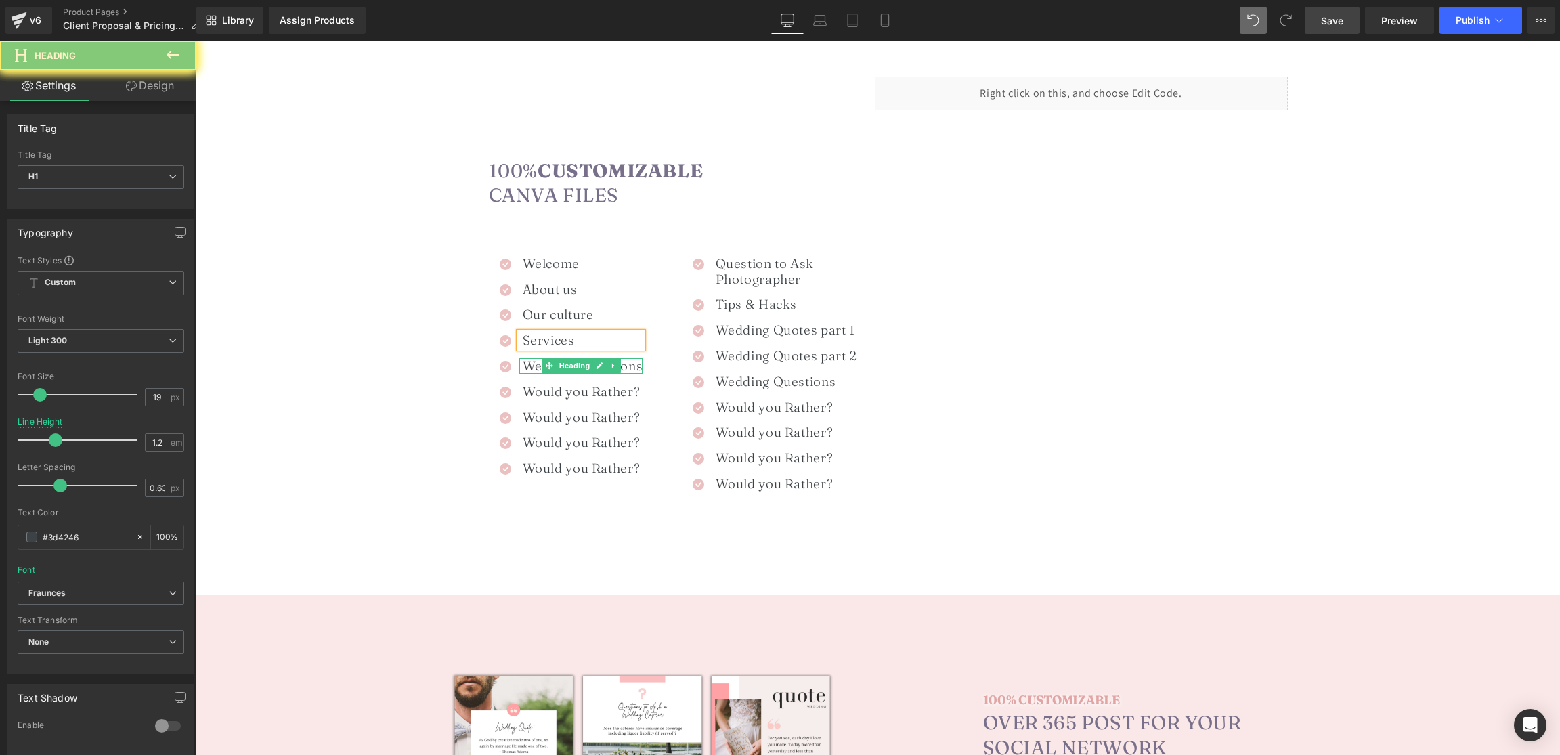
click at [528, 366] on h1 "Wedding Questions" at bounding box center [583, 366] width 121 height 16
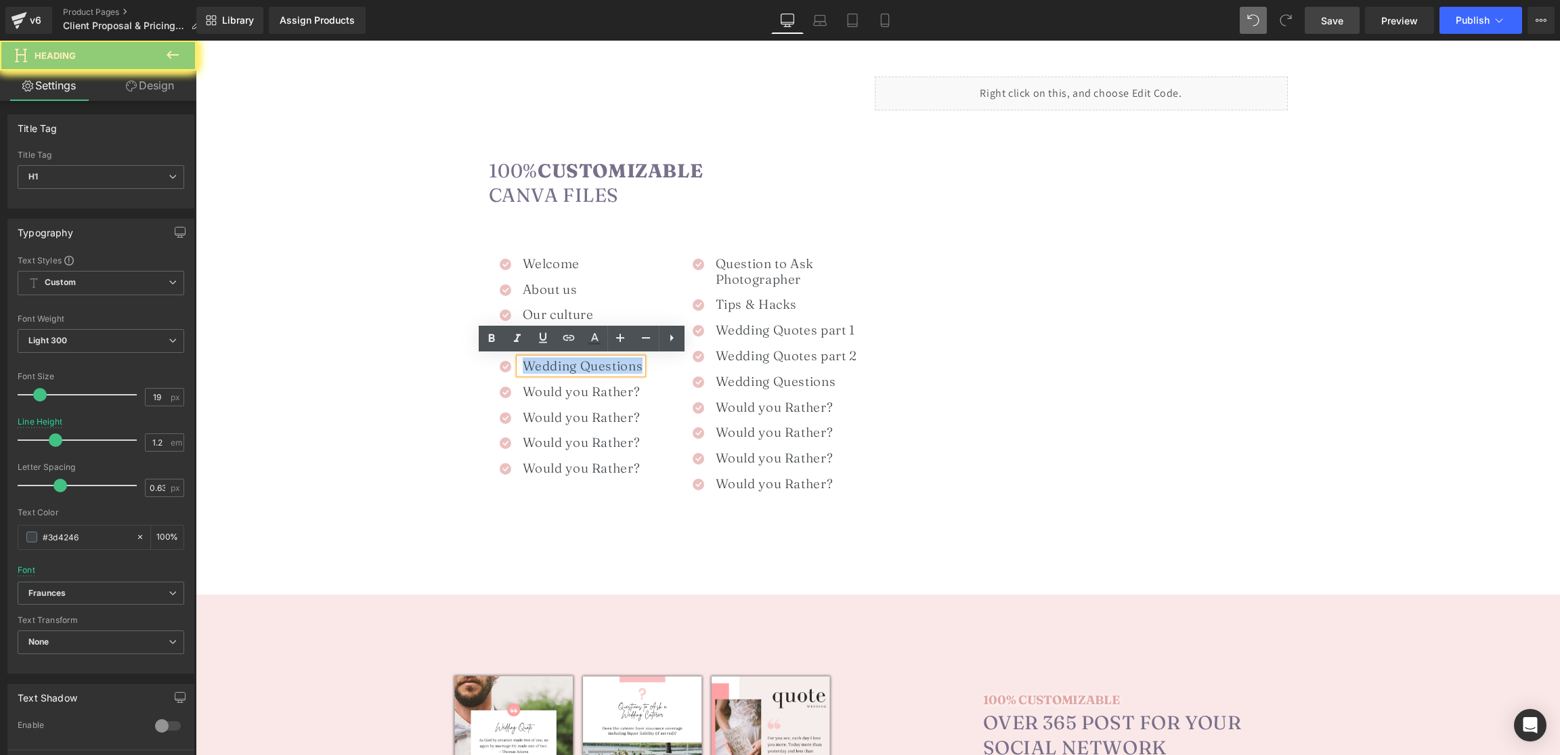
click at [528, 366] on h1 "Wedding Questions" at bounding box center [583, 366] width 121 height 16
paste div
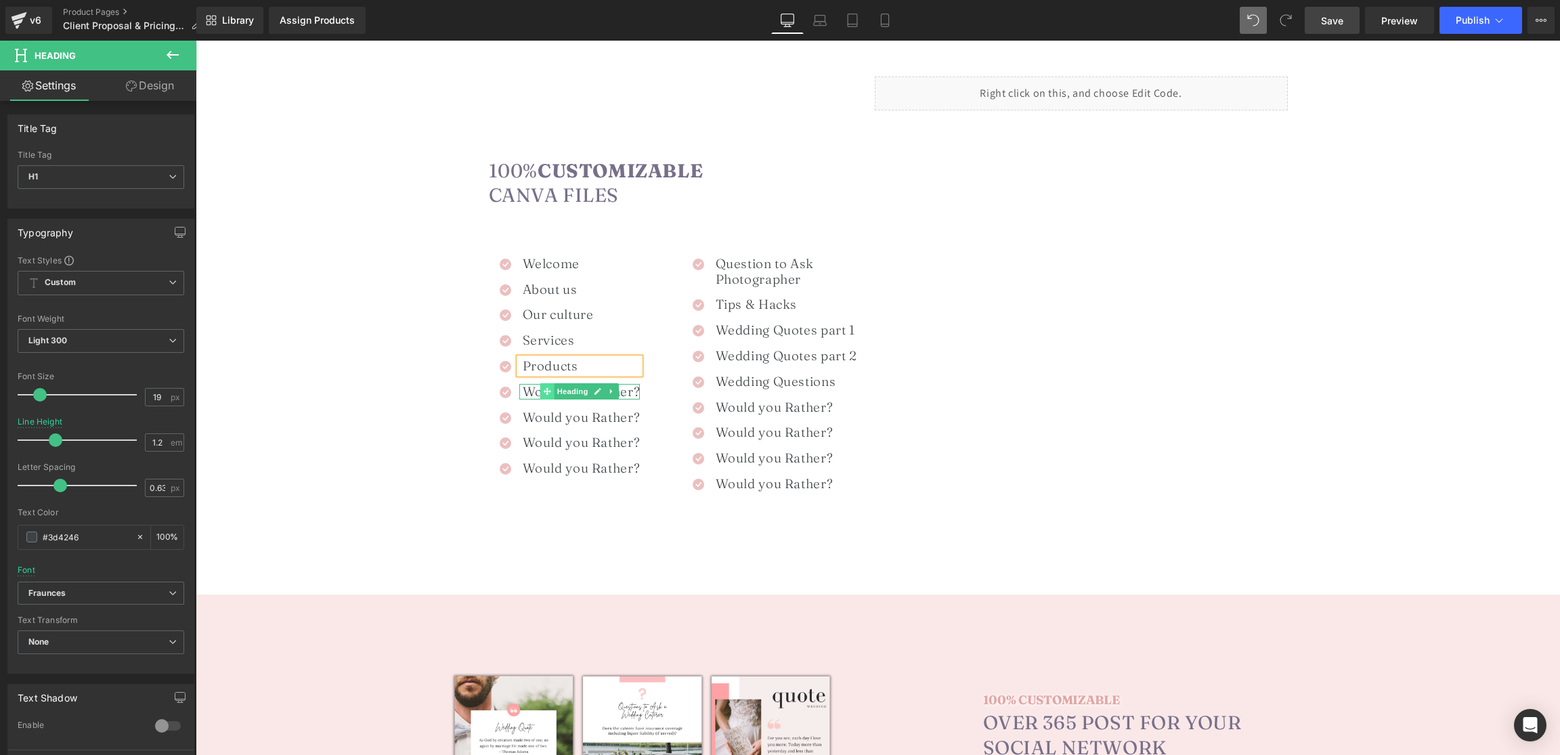
click at [541, 392] on span at bounding box center [547, 391] width 14 height 16
click at [542, 392] on span at bounding box center [547, 391] width 14 height 16
click at [530, 392] on h1 "Would you Rather?" at bounding box center [582, 392] width 118 height 16
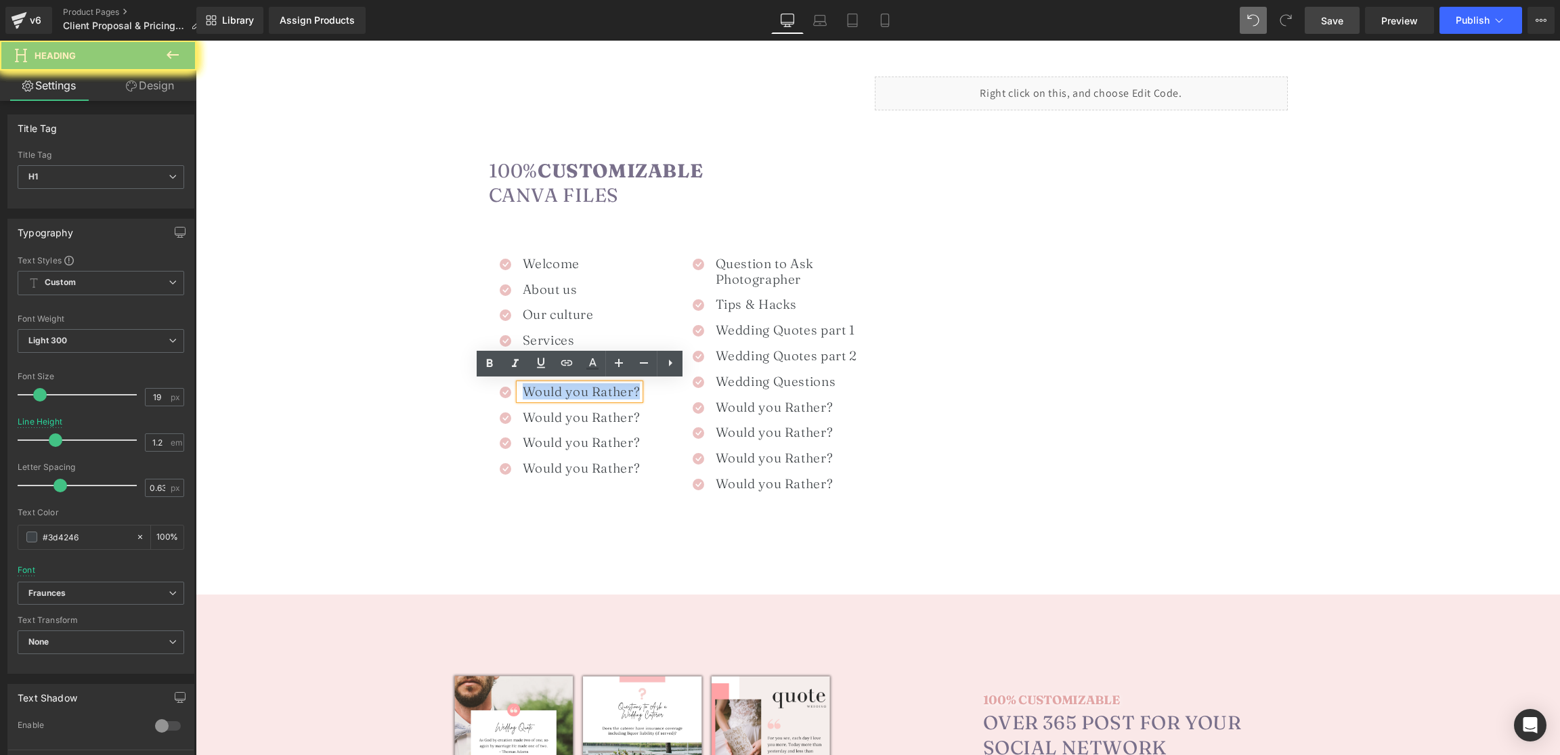
click at [530, 392] on h1 "Would you Rather?" at bounding box center [582, 392] width 118 height 16
paste div
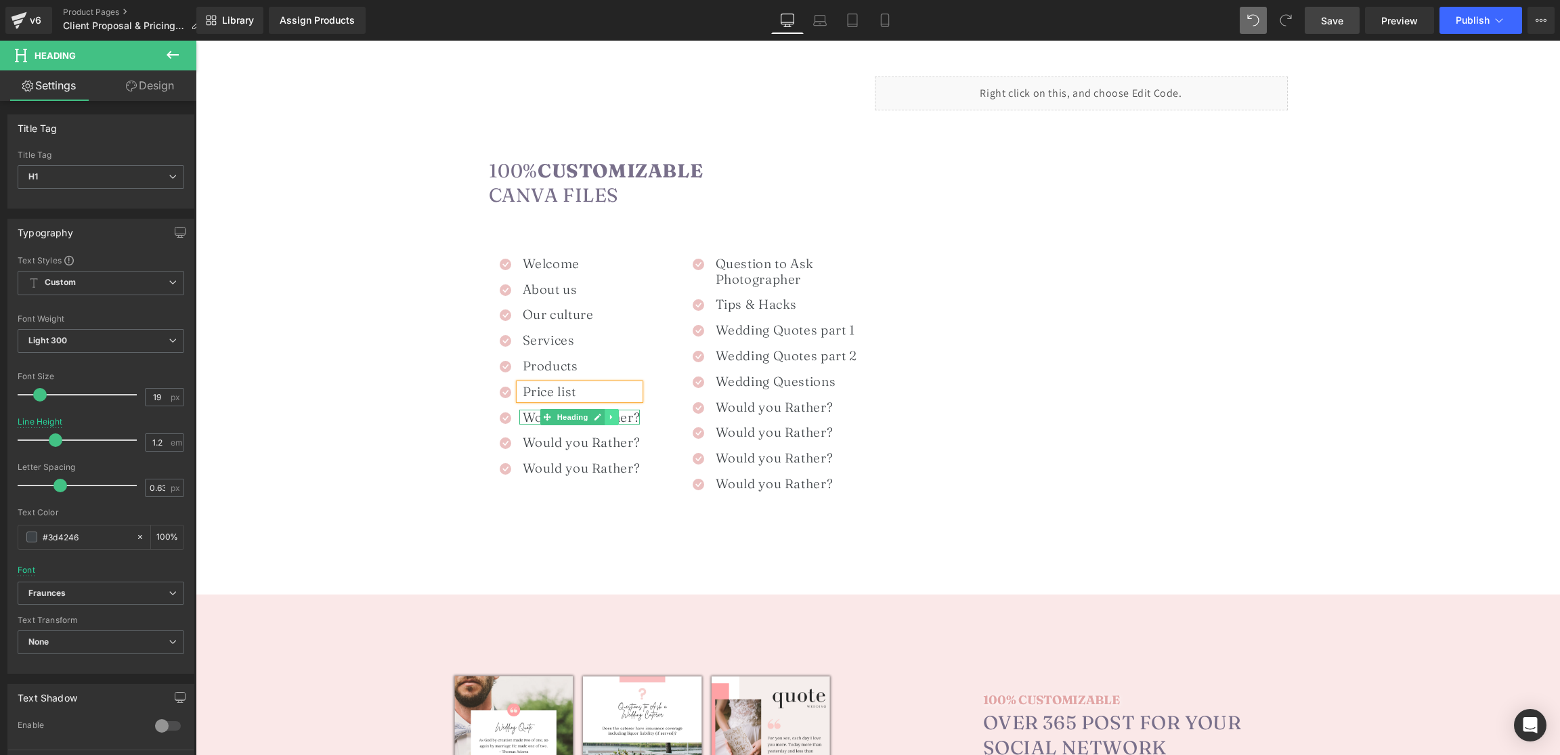
click at [611, 420] on link at bounding box center [612, 417] width 14 height 16
click at [196, 41] on link at bounding box center [196, 41] width 0 height 0
click at [566, 429] on span "Heading" at bounding box center [573, 433] width 37 height 16
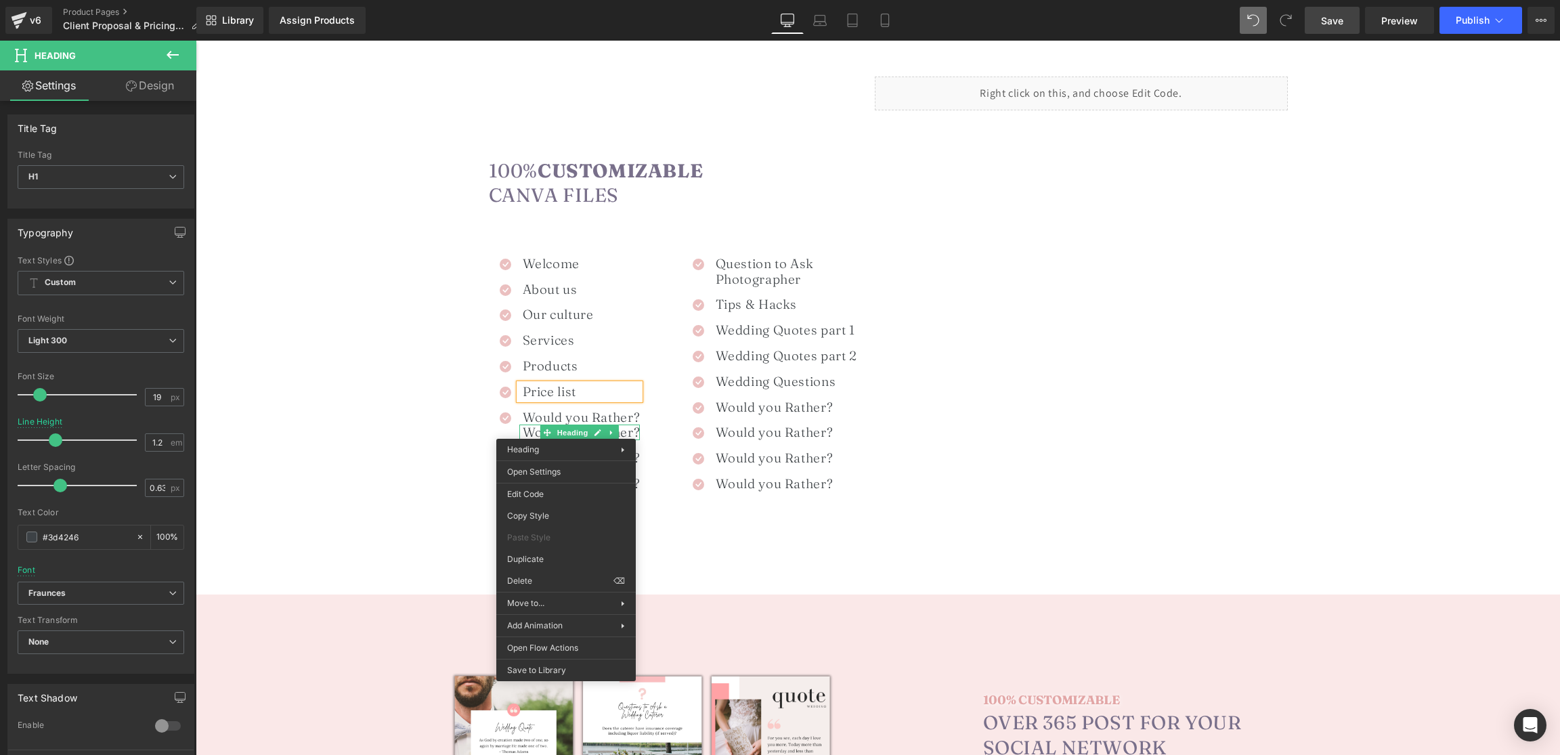
drag, startPoint x: 723, startPoint y: 620, endPoint x: 529, endPoint y: 570, distance: 200.6
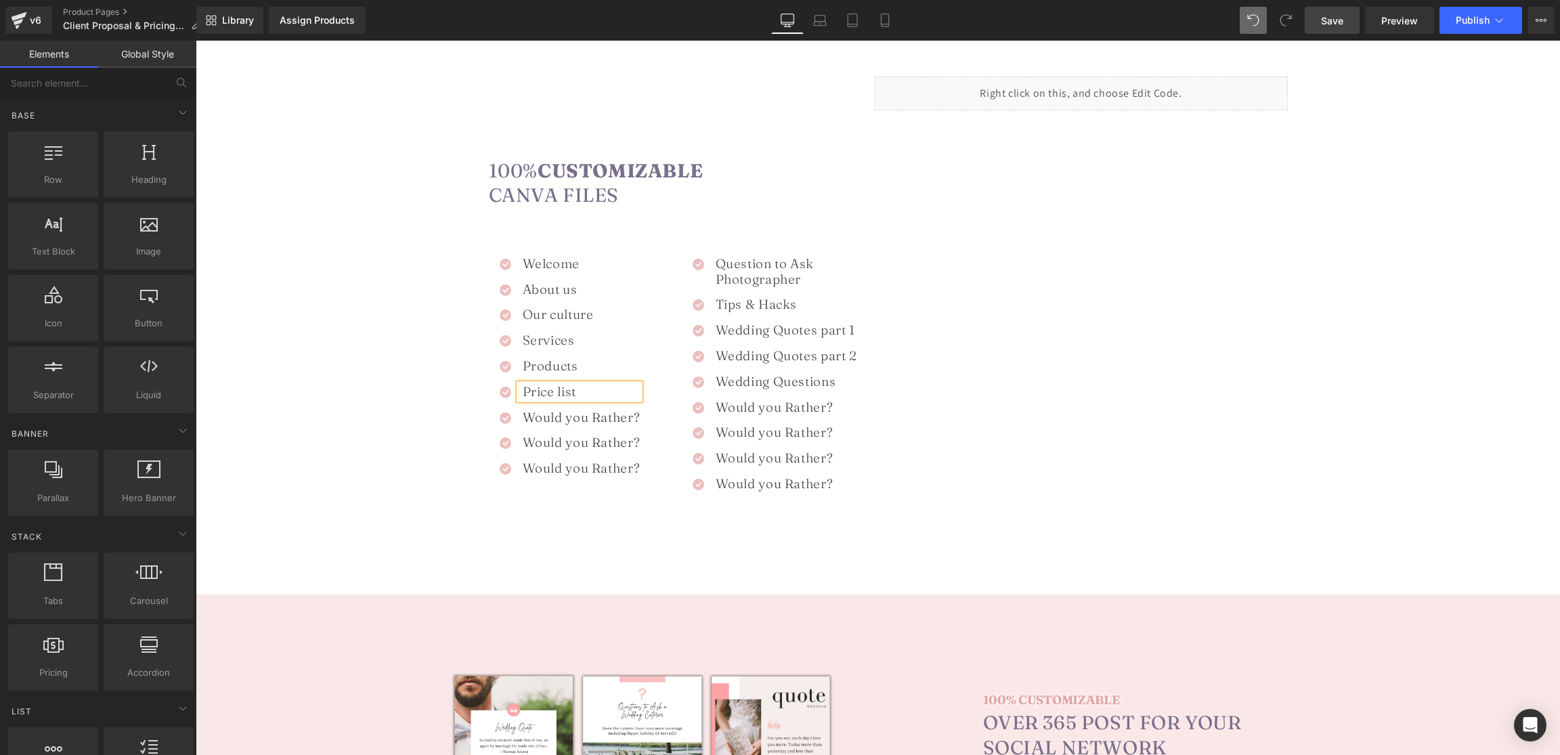
click at [537, 422] on div "Would you Rather? Heading" at bounding box center [579, 418] width 121 height 16
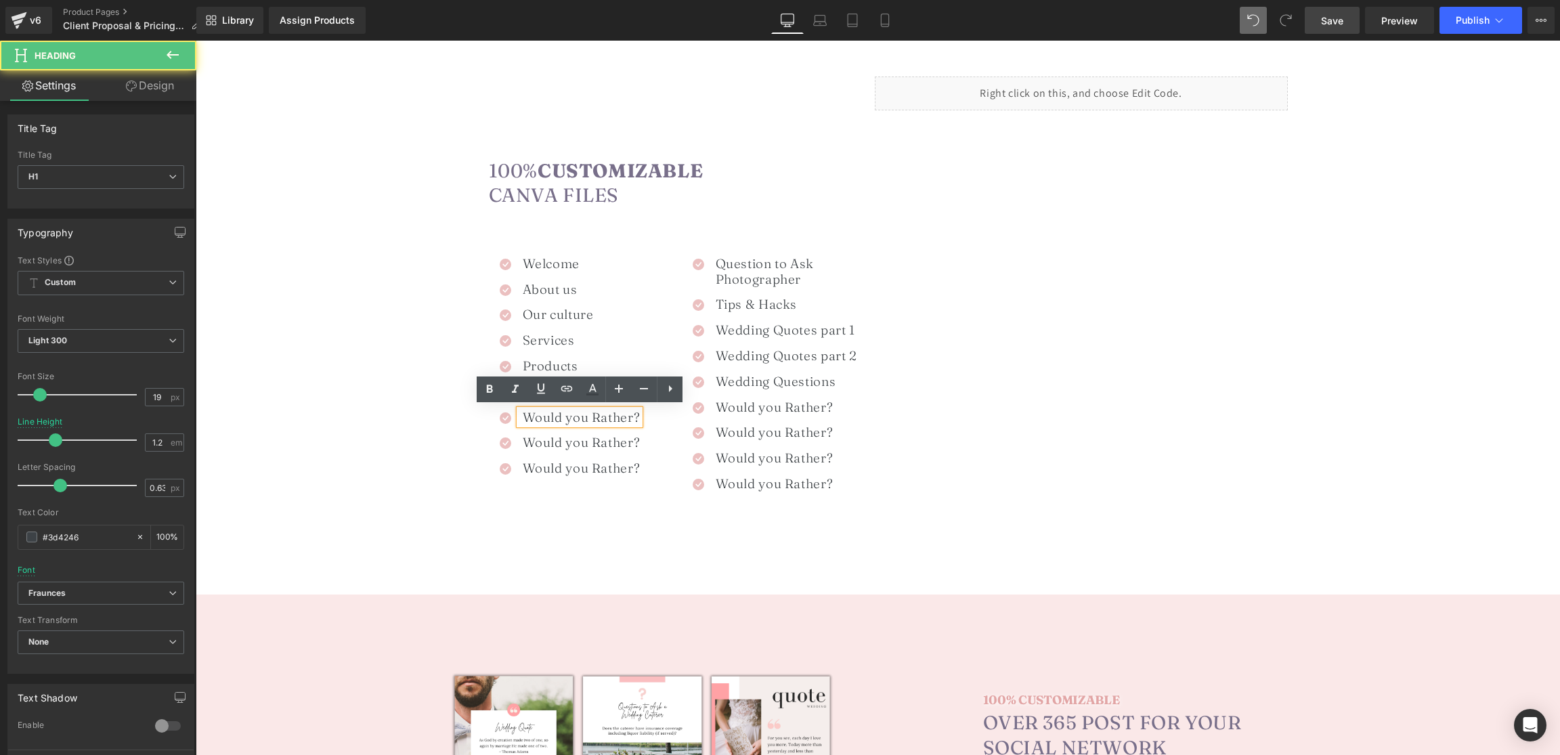
click at [530, 418] on h1 "Would you Rather?" at bounding box center [582, 418] width 118 height 16
paste div
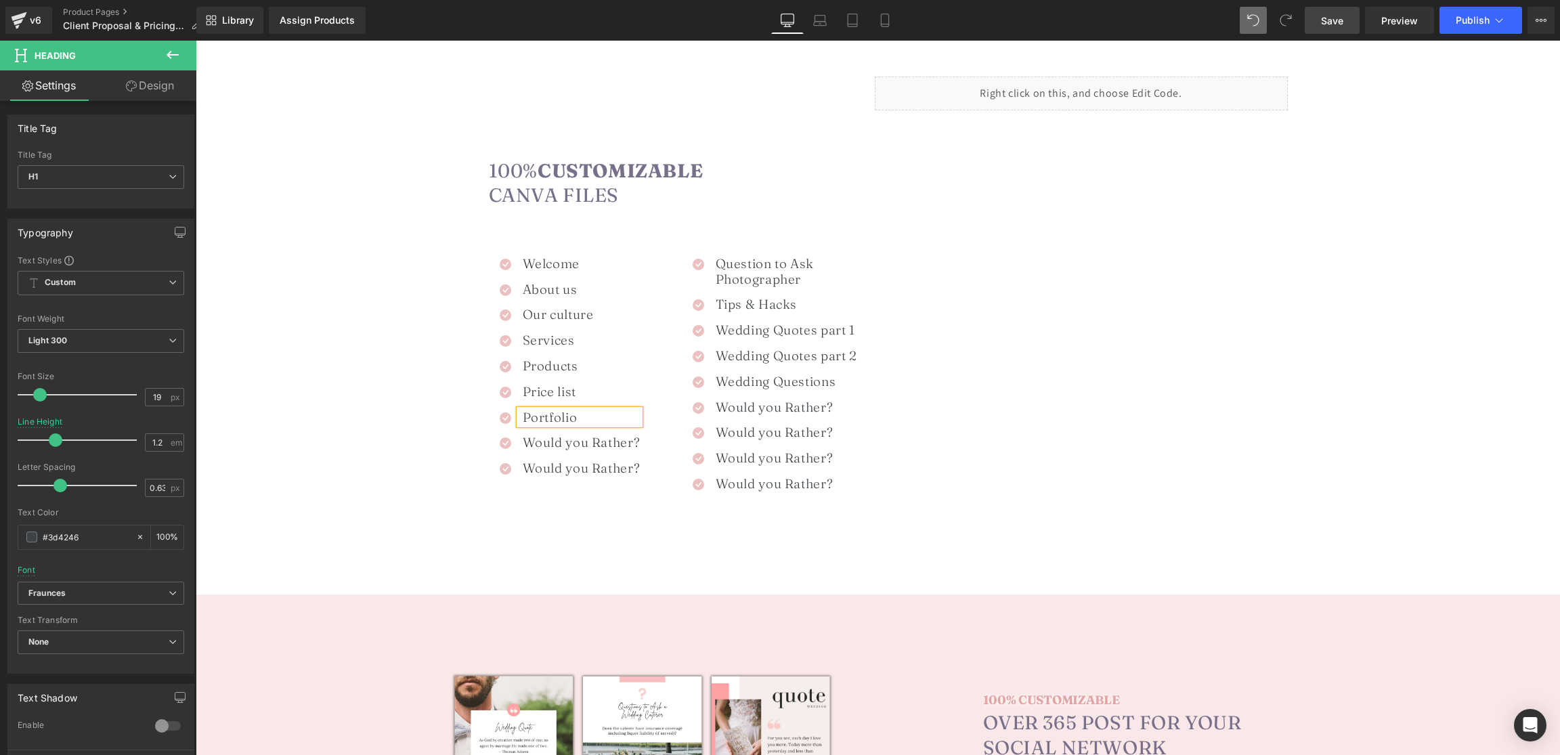
click at [531, 442] on h1 "Would you Rather?" at bounding box center [582, 443] width 118 height 16
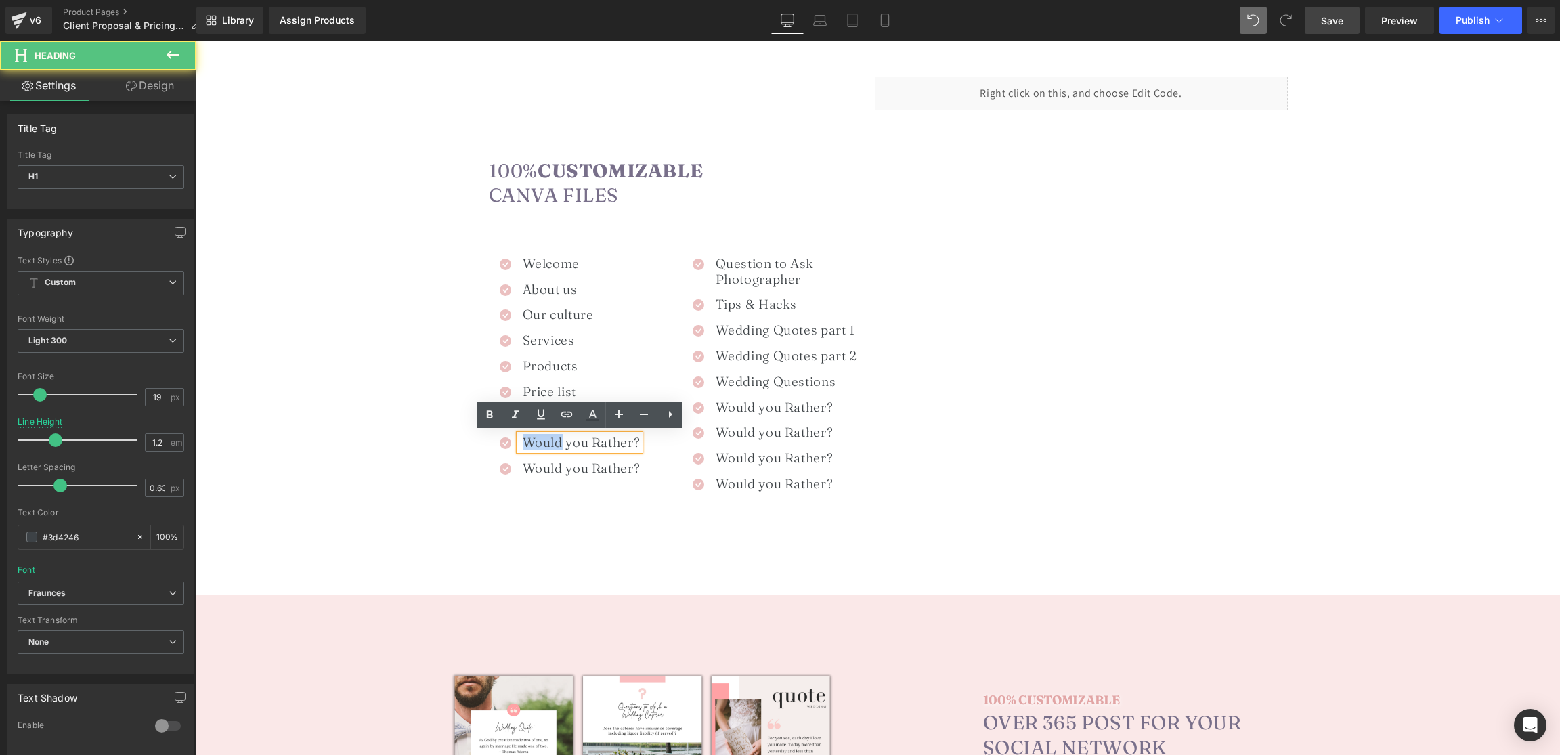
click at [531, 442] on h1 "Would you Rather?" at bounding box center [582, 443] width 118 height 16
paste div
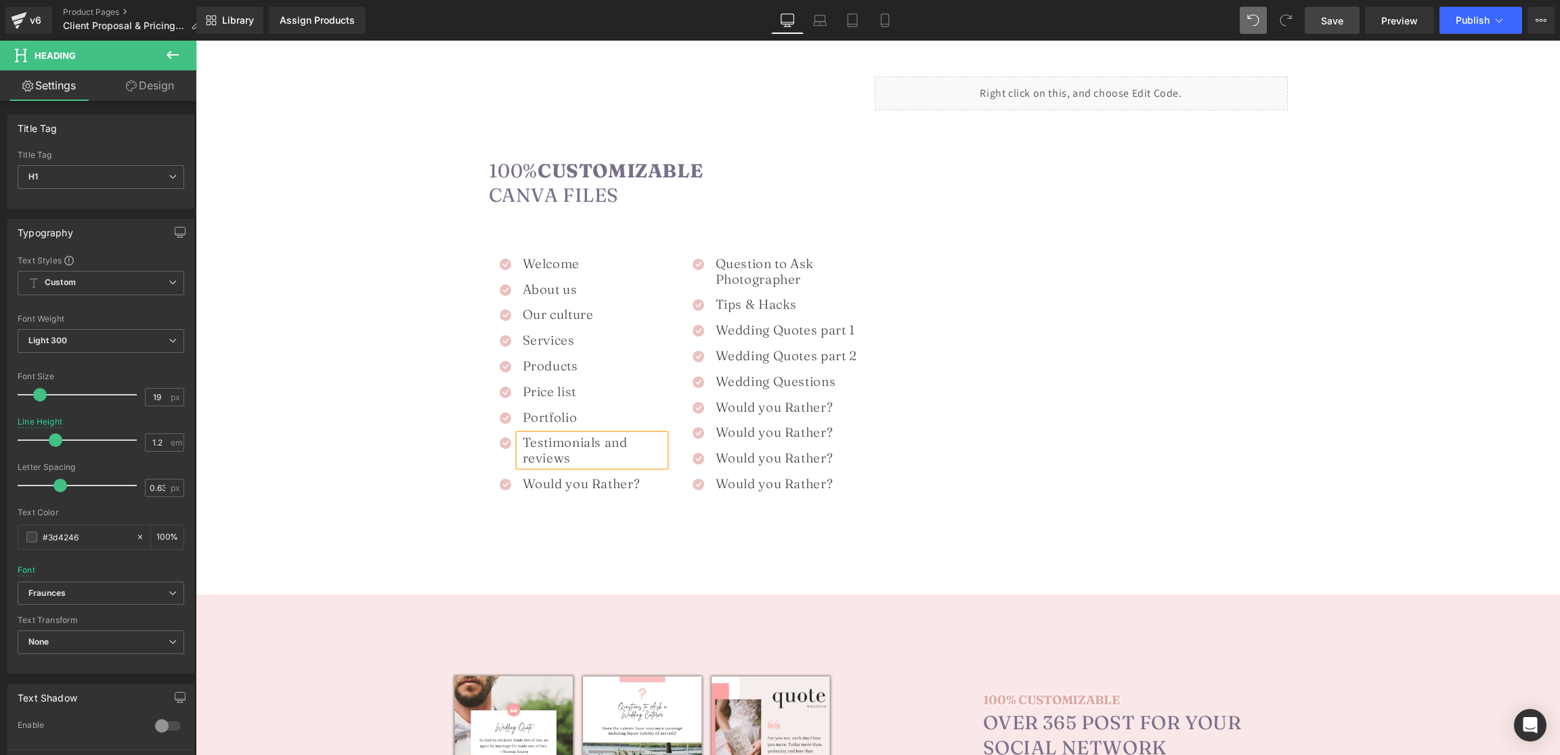
drag, startPoint x: 591, startPoint y: 482, endPoint x: 576, endPoint y: 485, distance: 15.1
click at [591, 482] on span "Heading" at bounding box center [585, 483] width 37 height 16
click at [541, 483] on h1 "Would you Rather?" at bounding box center [594, 484] width 142 height 16
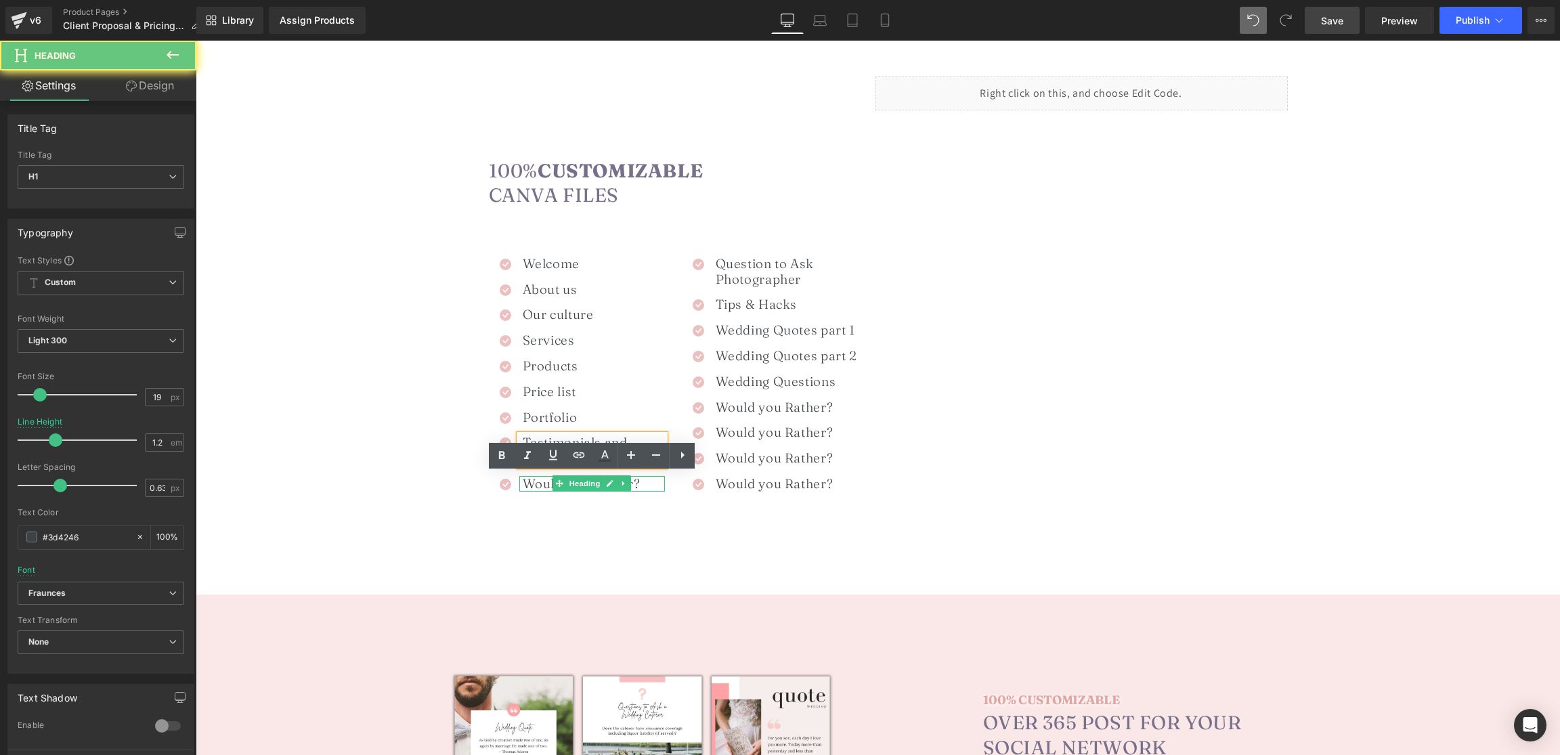
click at [541, 483] on h1 "Would you Rather?" at bounding box center [594, 484] width 142 height 16
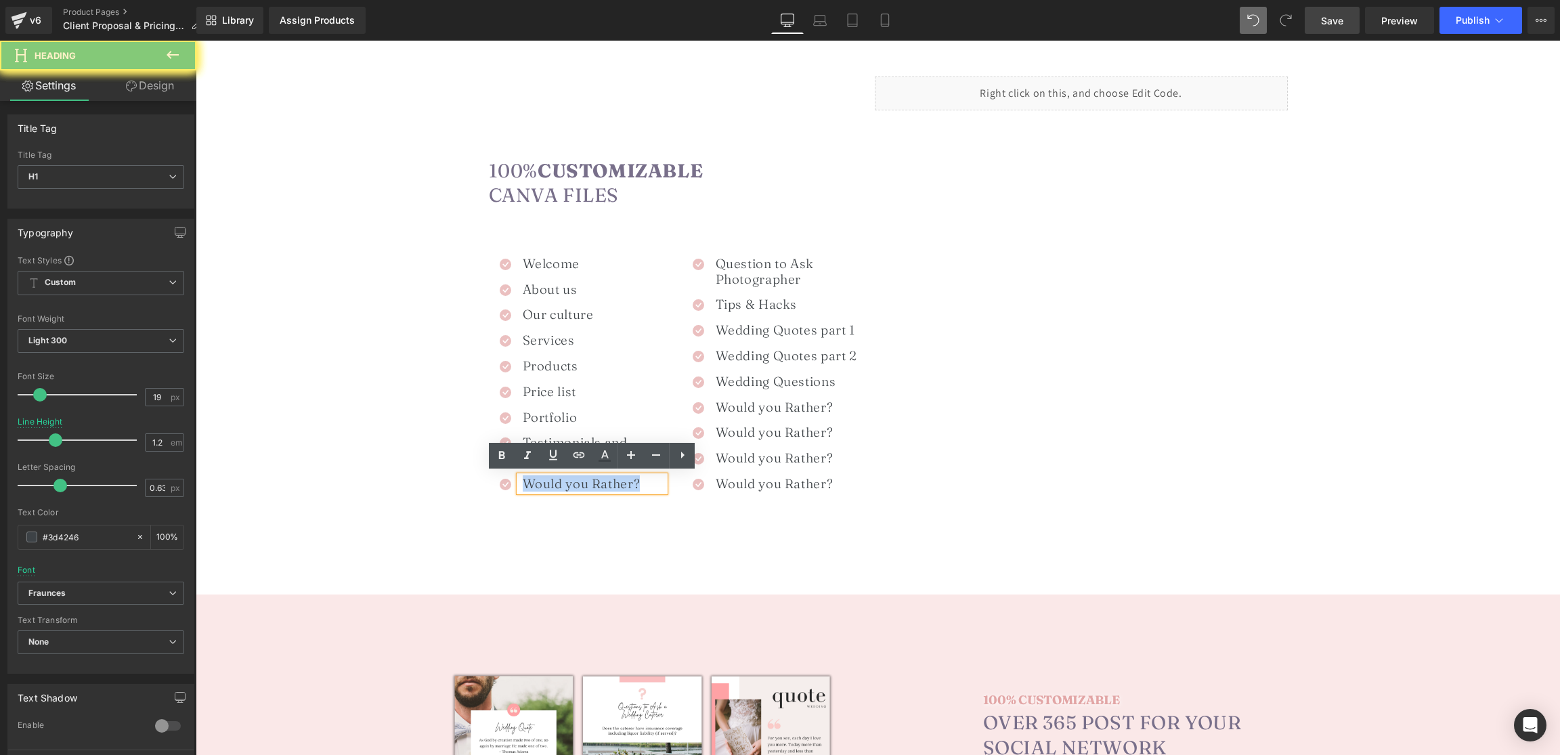
click at [541, 483] on h1 "Would you Rather?" at bounding box center [594, 484] width 142 height 16
paste div
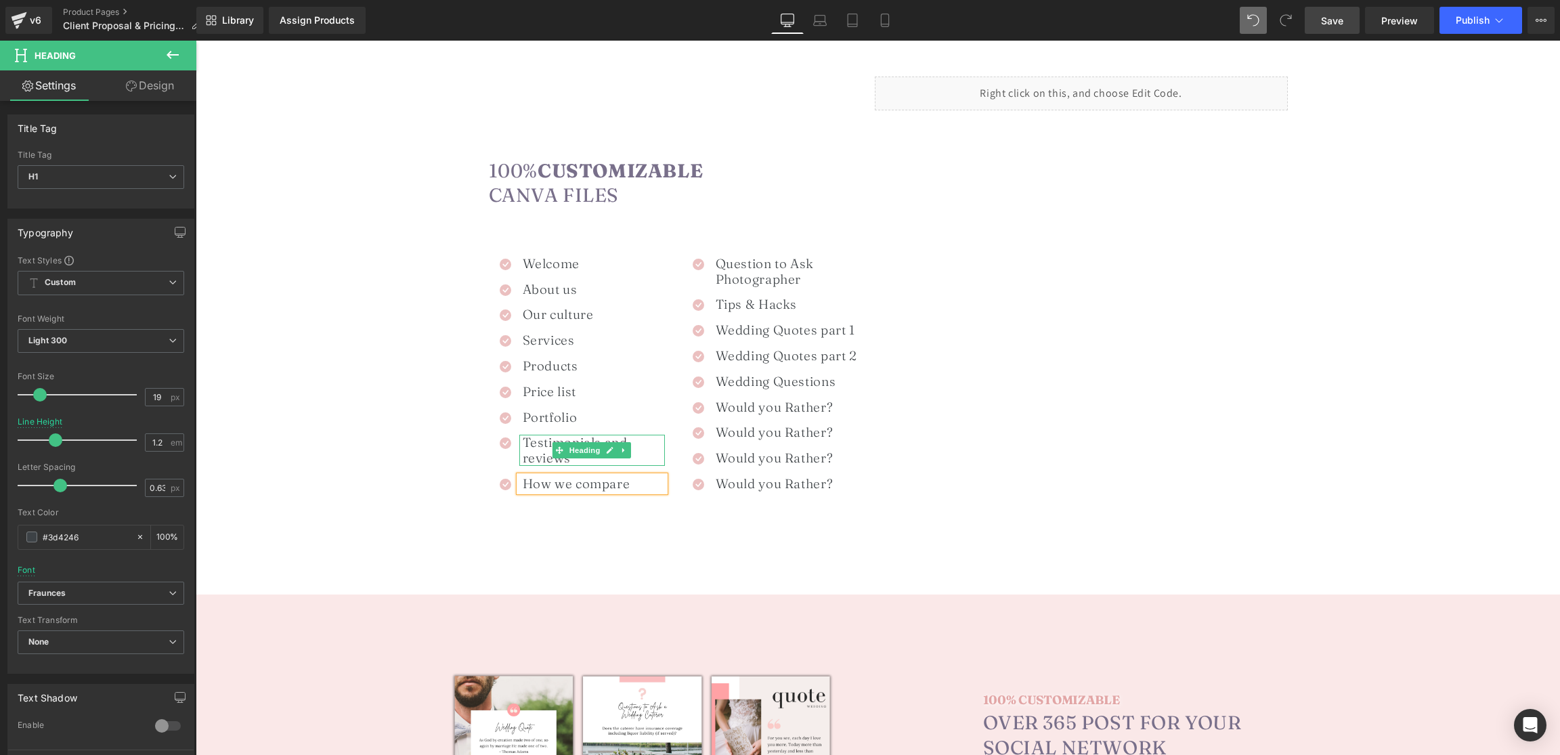
click at [530, 452] on h1 "Testimonials and reviews" at bounding box center [594, 450] width 142 height 31
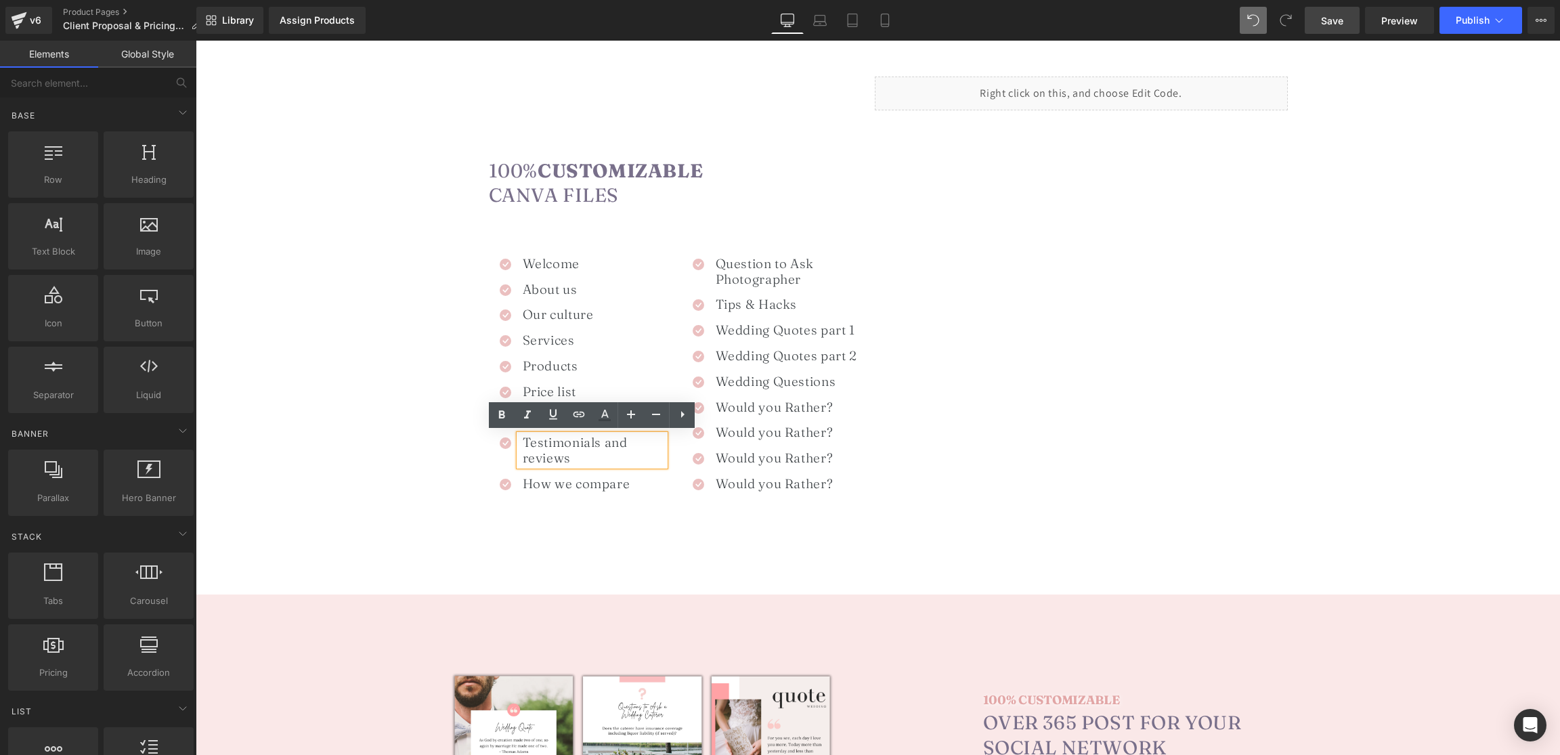
click at [608, 558] on div "Image €25,00 €59,00 (P) Price Icon Icon Icon" at bounding box center [878, 660] width 1365 height 2930
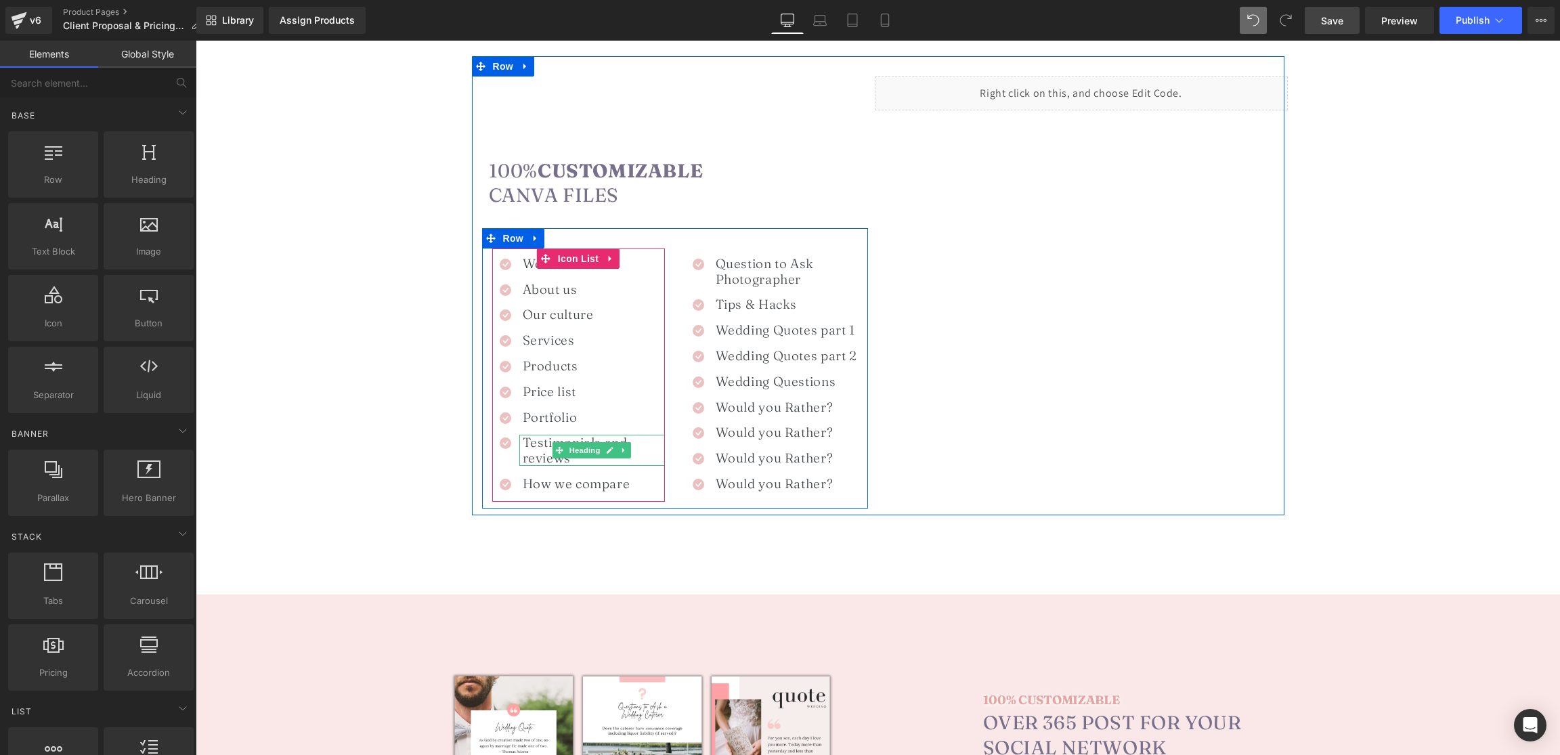
click at [531, 449] on h1 "Testimonials and reviews" at bounding box center [594, 450] width 142 height 31
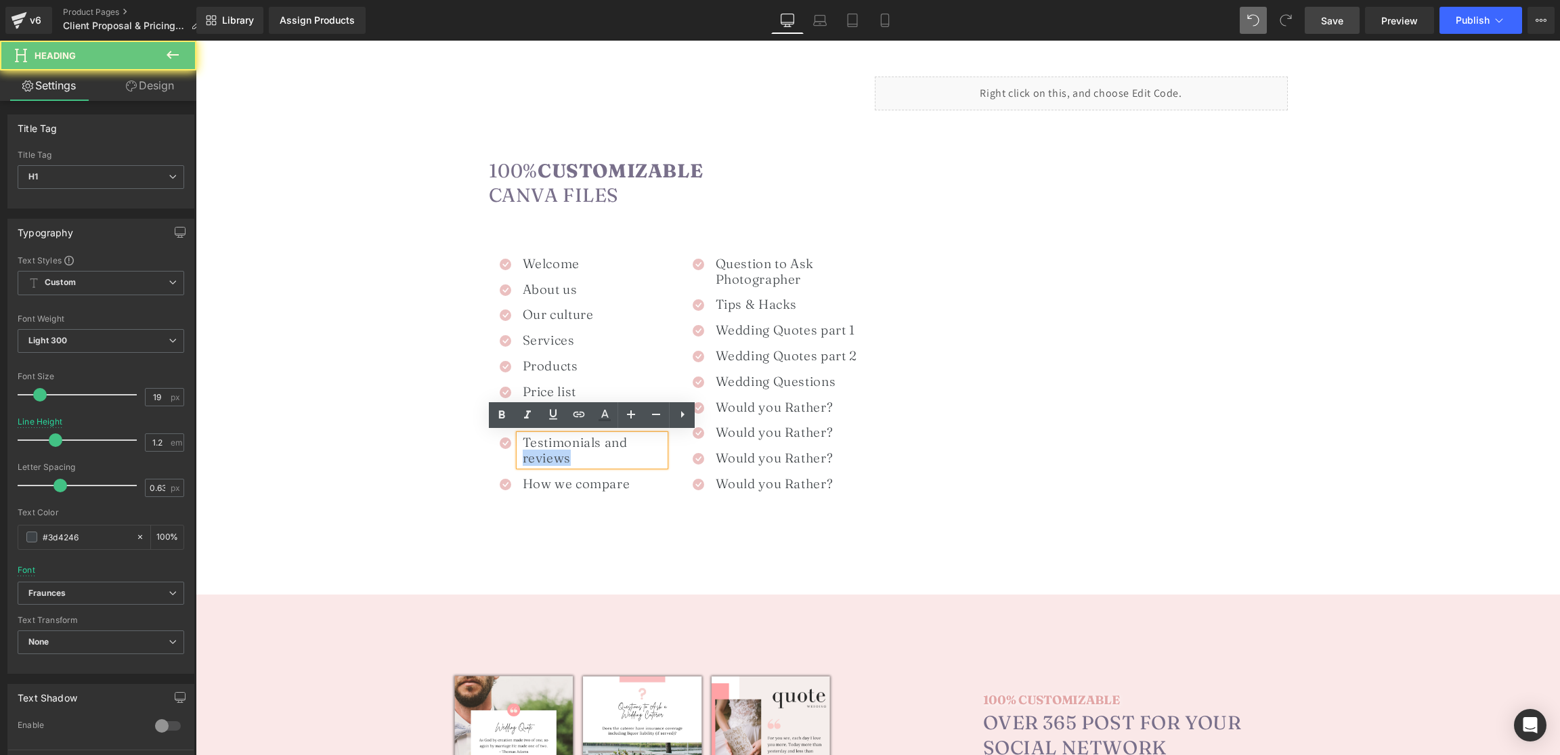
click at [531, 449] on h1 "Testimonials and reviews" at bounding box center [594, 450] width 142 height 31
copy h1 "Testimonials and reviews"
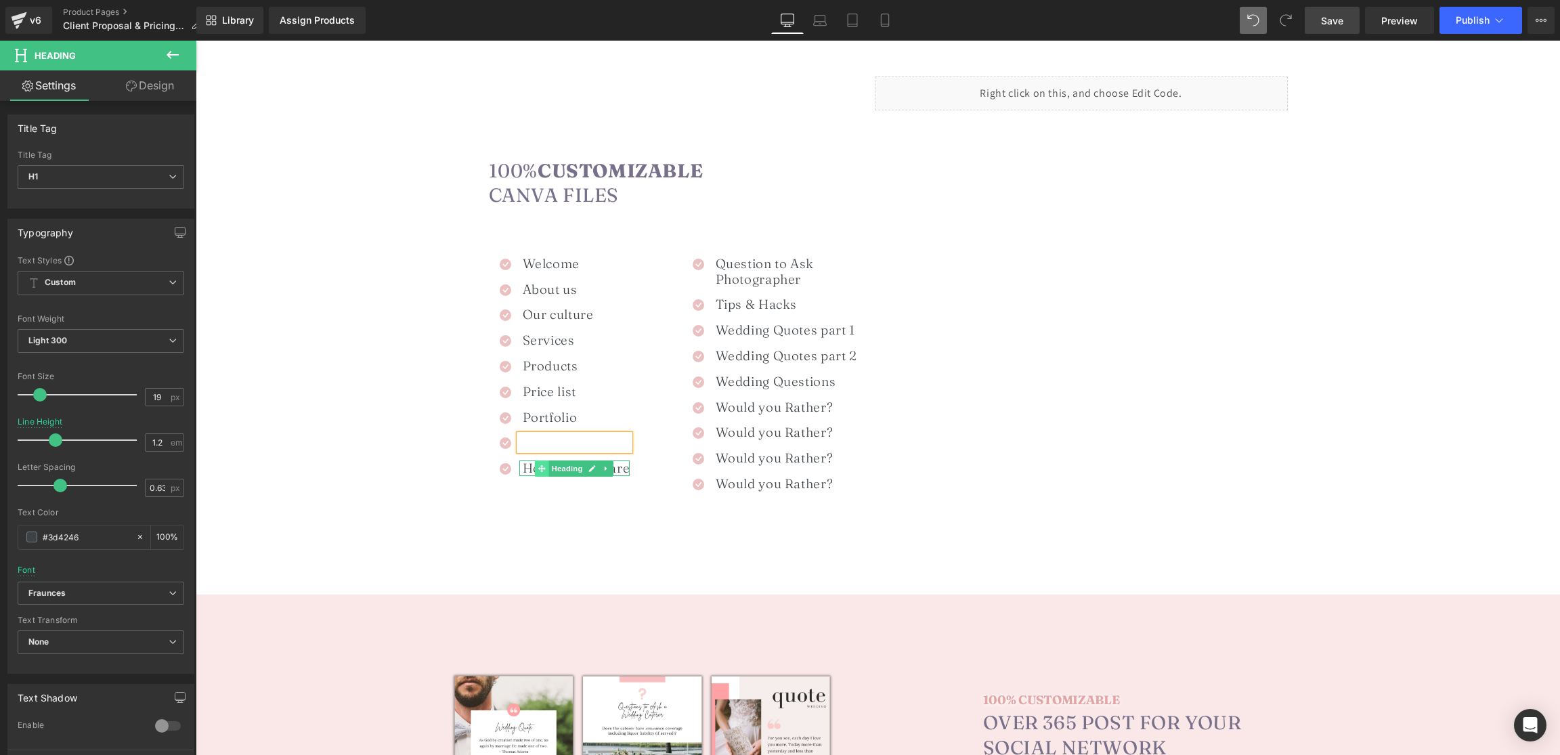
click at [543, 469] on icon at bounding box center [541, 468] width 7 height 7
click at [534, 467] on h1 "How we compare" at bounding box center [577, 469] width 108 height 16
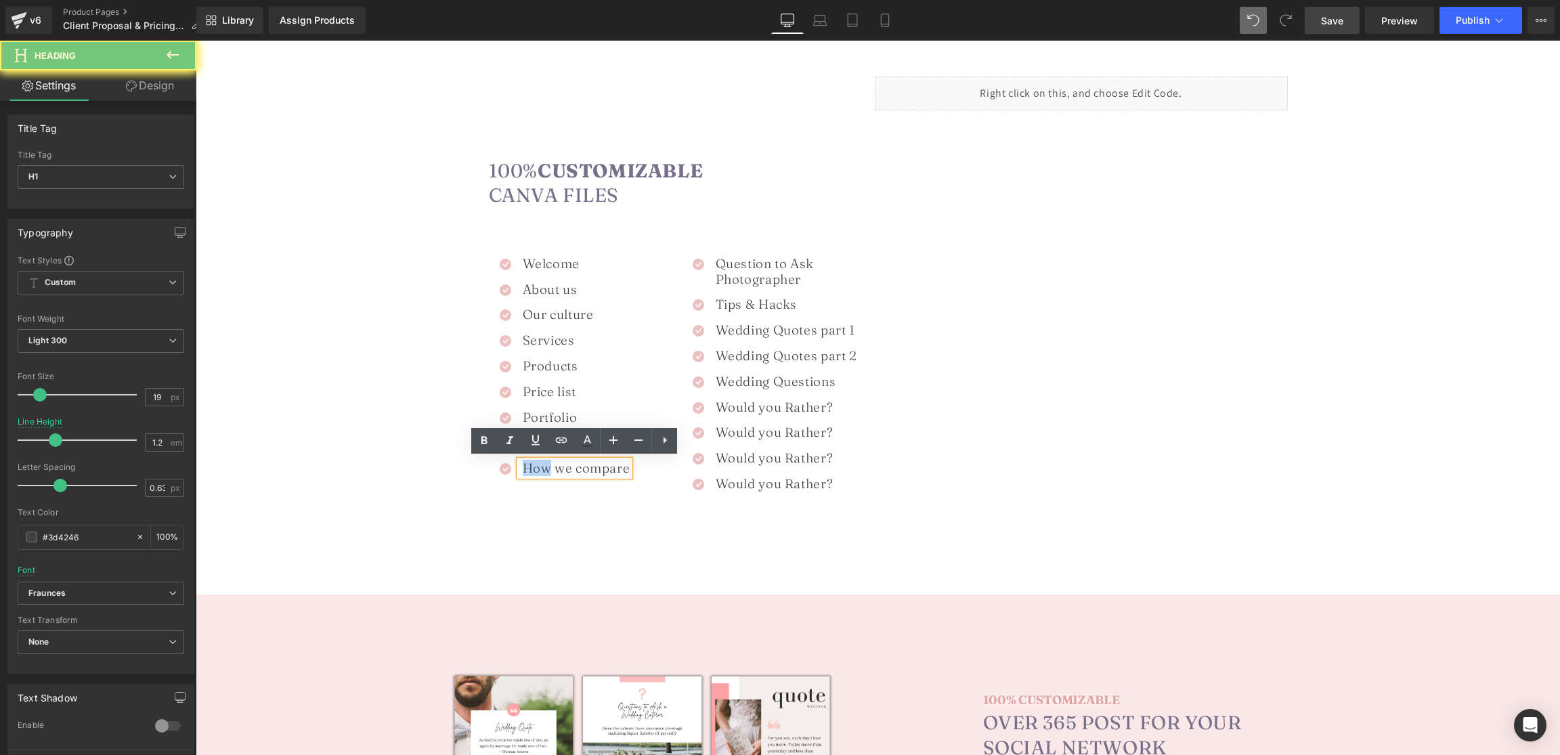
click at [534, 467] on h1 "How we compare" at bounding box center [577, 469] width 108 height 16
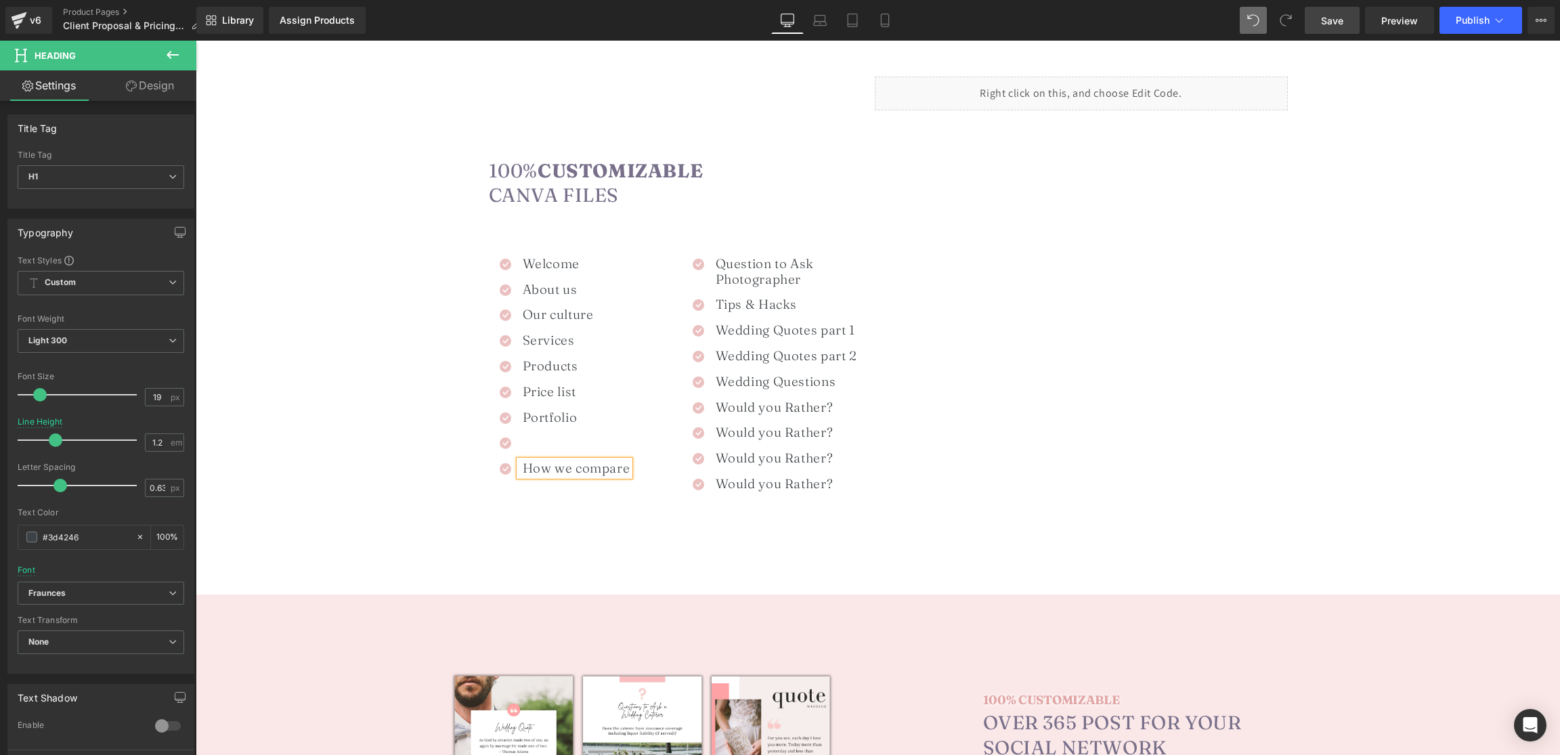
click at [544, 461] on div "How we compare" at bounding box center [574, 469] width 111 height 16
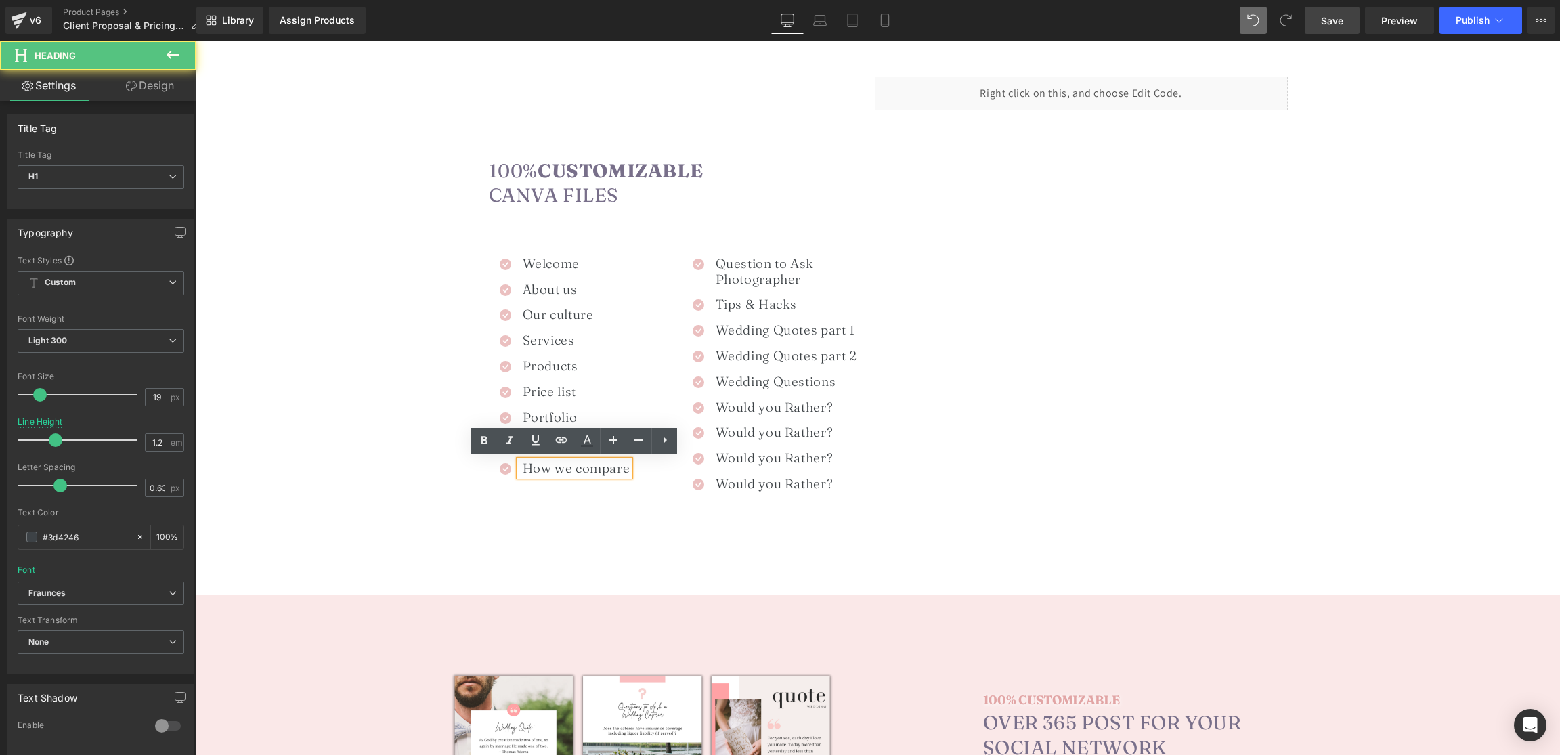
click at [542, 461] on h1 "How we compare" at bounding box center [577, 469] width 108 height 16
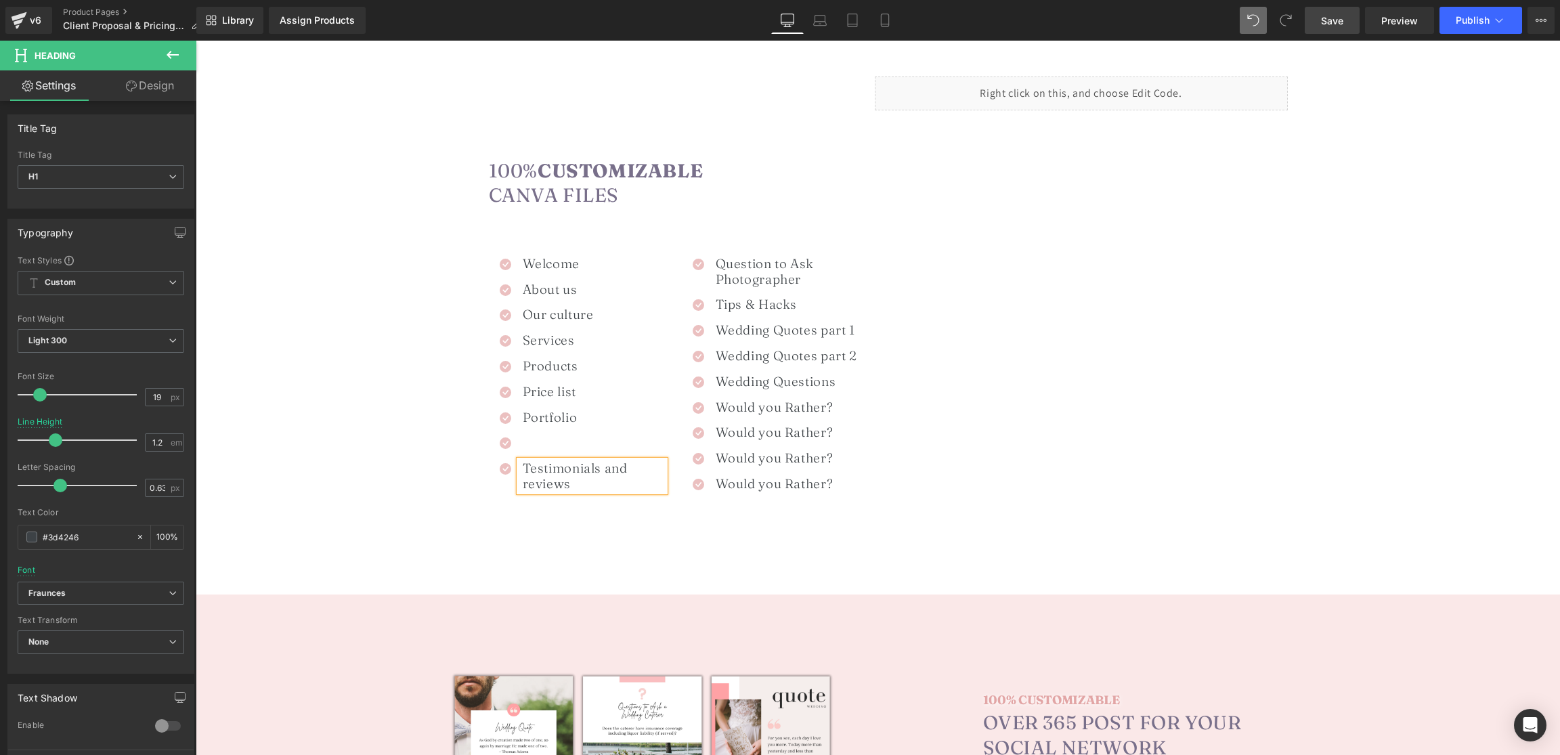
drag, startPoint x: 571, startPoint y: 443, endPoint x: 562, endPoint y: 442, distance: 8.8
click at [571, 443] on div "Heading" at bounding box center [592, 443] width 146 height 16
click at [738, 264] on span at bounding box center [739, 259] width 18 height 20
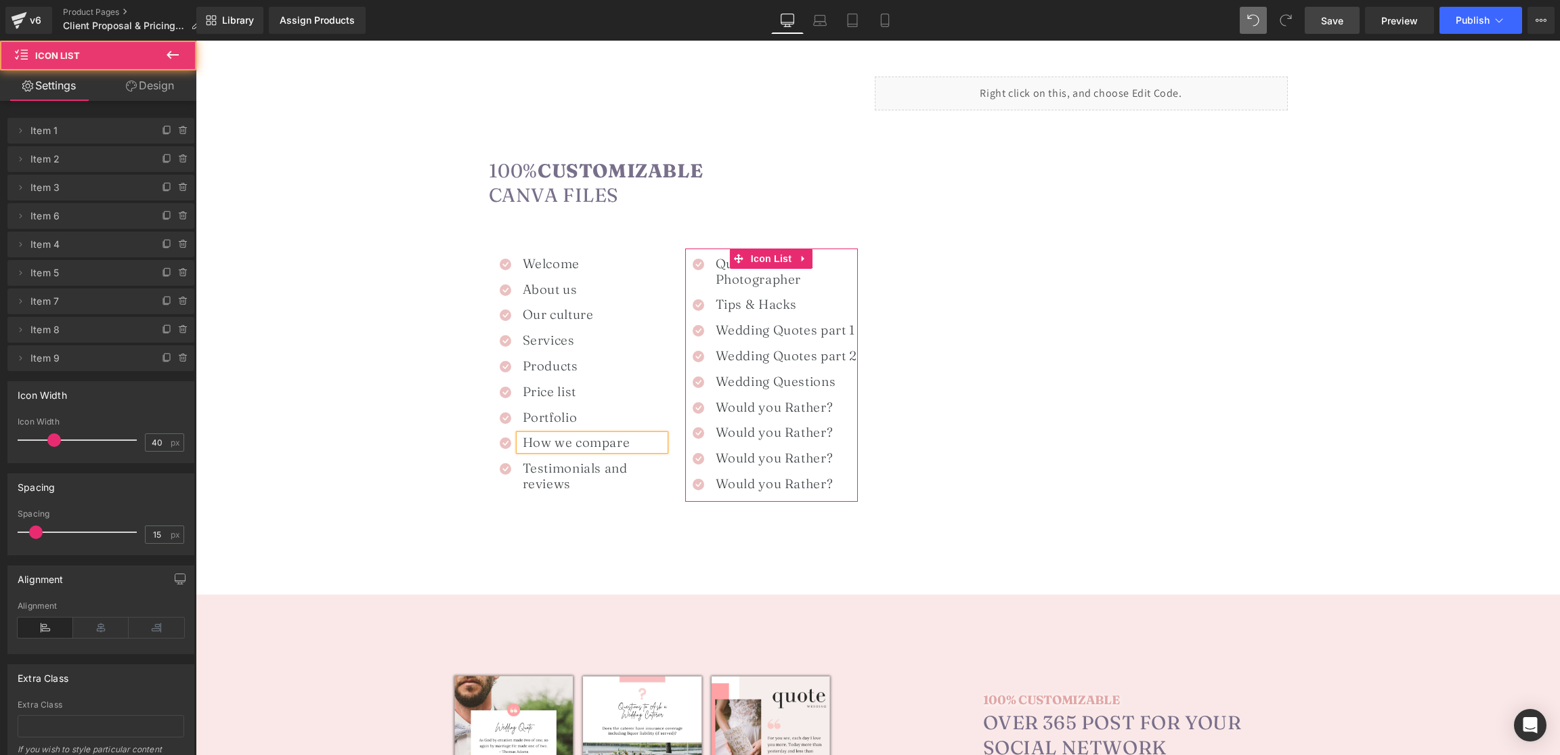
click at [716, 276] on h1 "Question to Ask Photographer" at bounding box center [787, 271] width 142 height 31
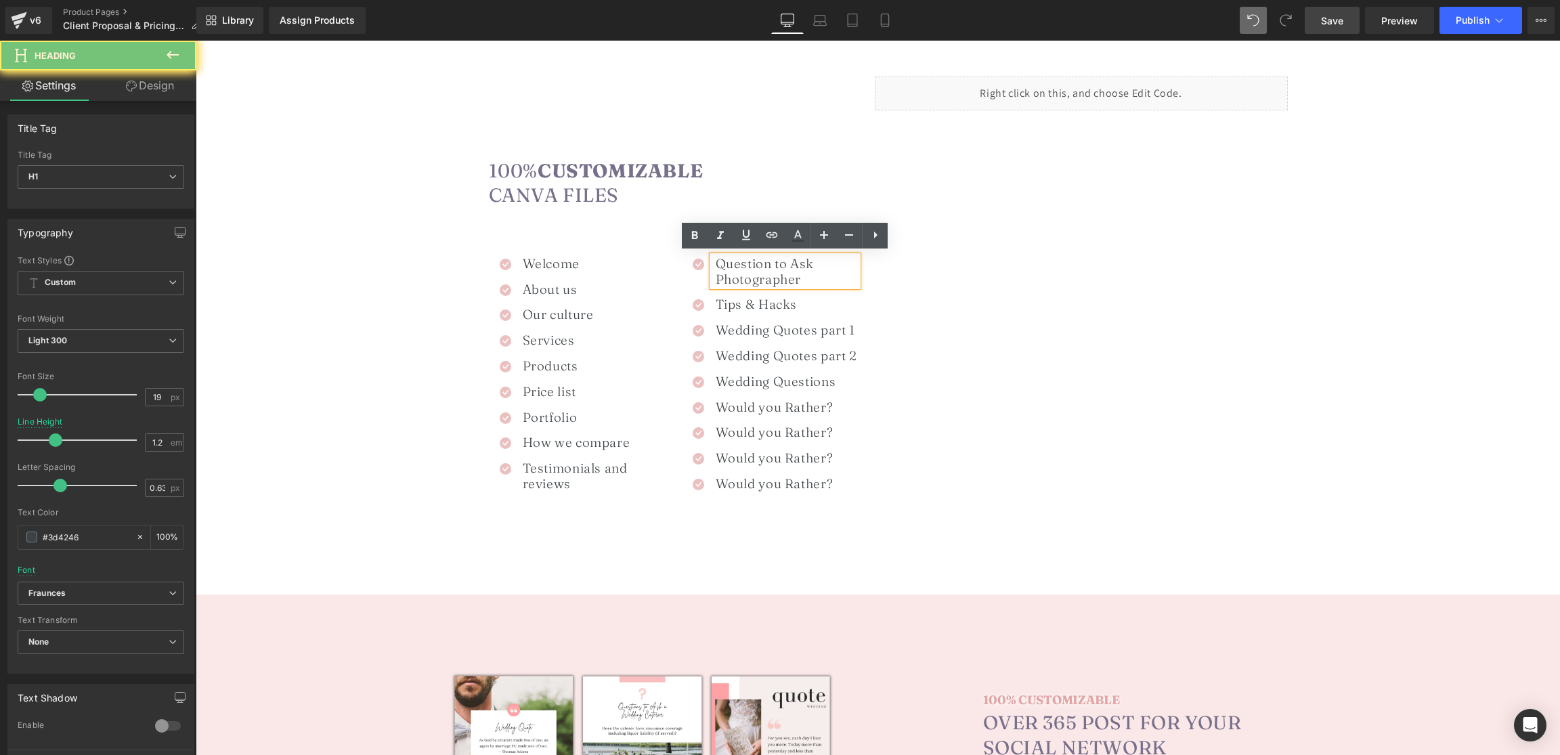
click at [717, 276] on h1 "Question to Ask Photographer" at bounding box center [787, 271] width 142 height 31
paste div
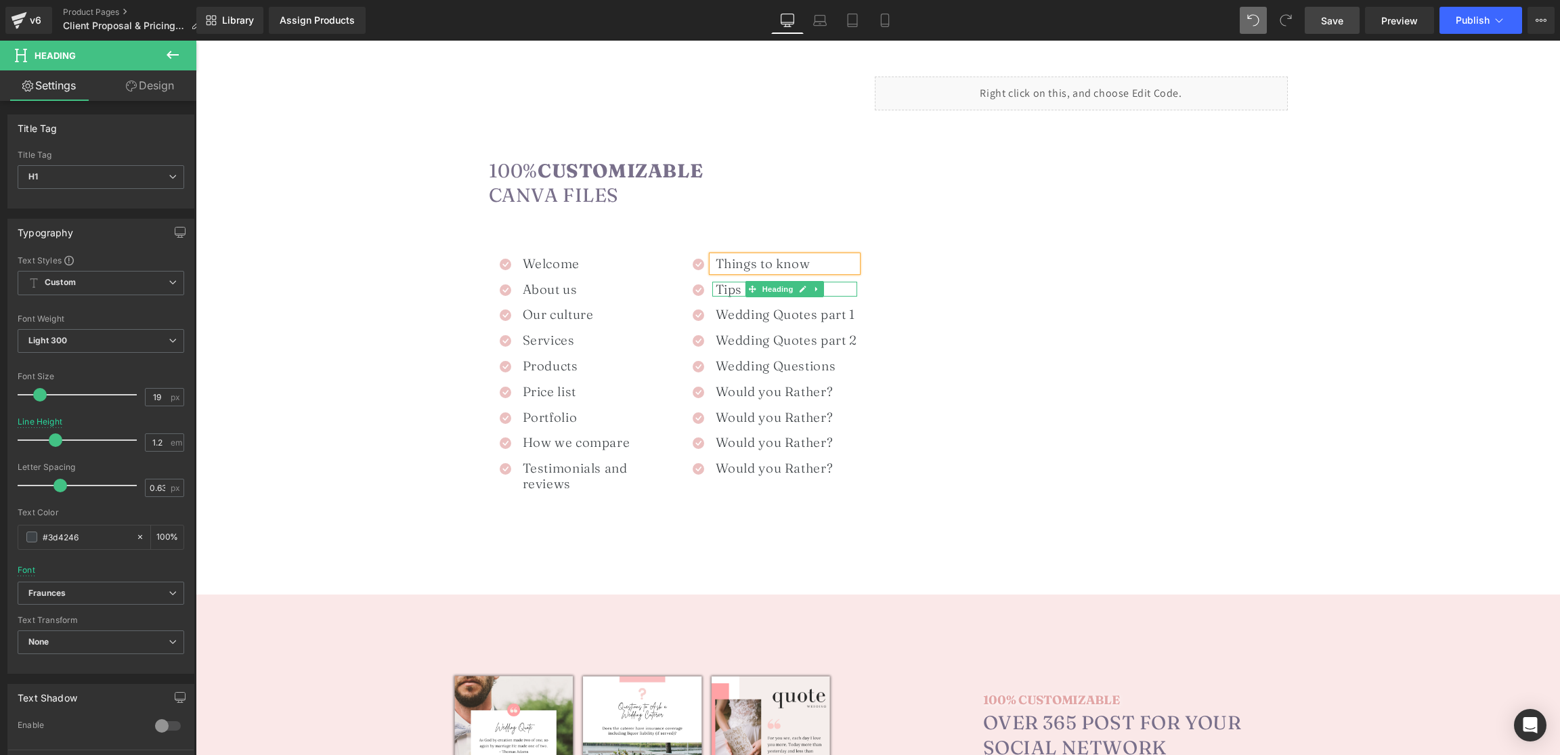
click at [733, 291] on h1 "⁠Tips & Hacks" at bounding box center [787, 290] width 142 height 16
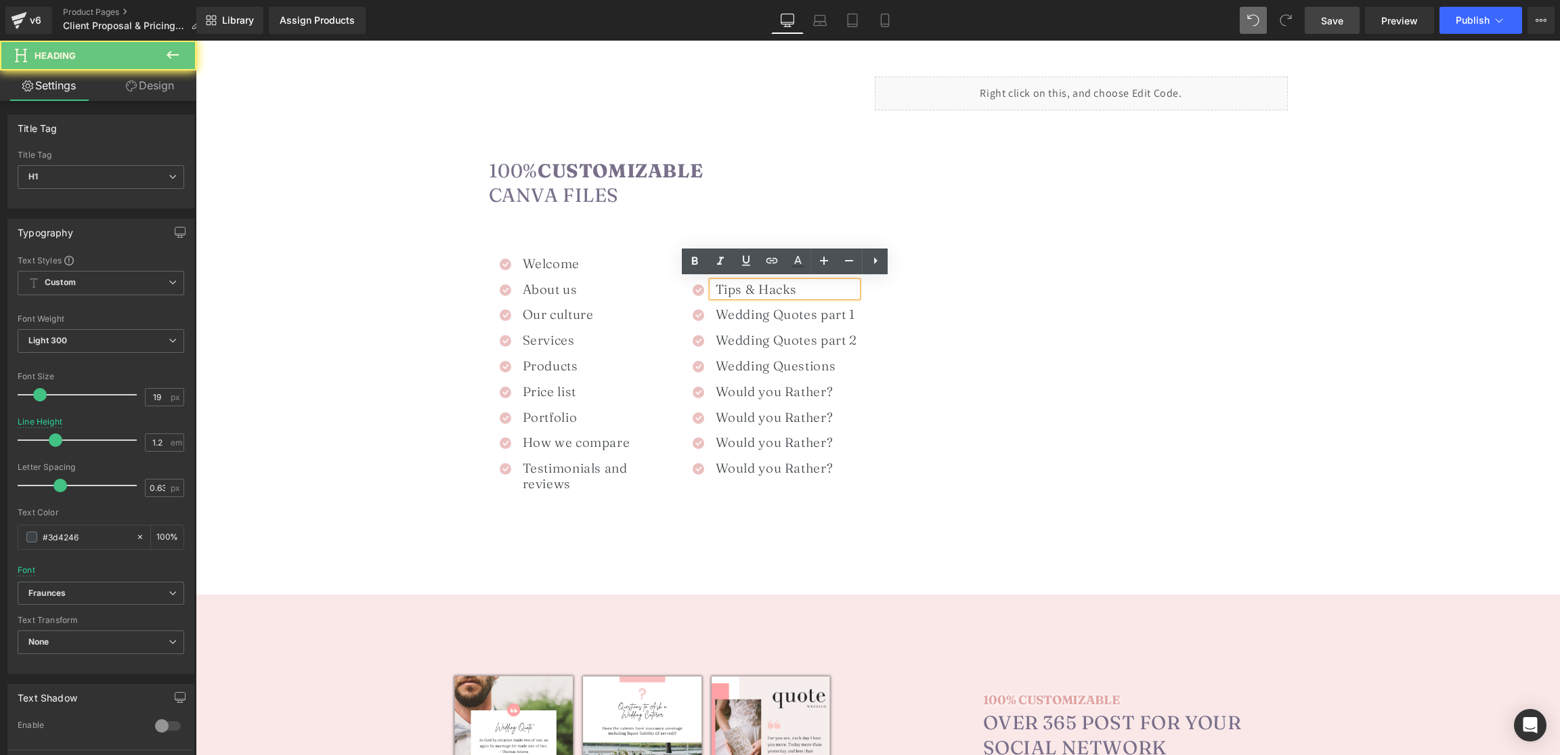
click at [733, 291] on h1 "⁠Tips & Hacks" at bounding box center [787, 290] width 142 height 16
paste div
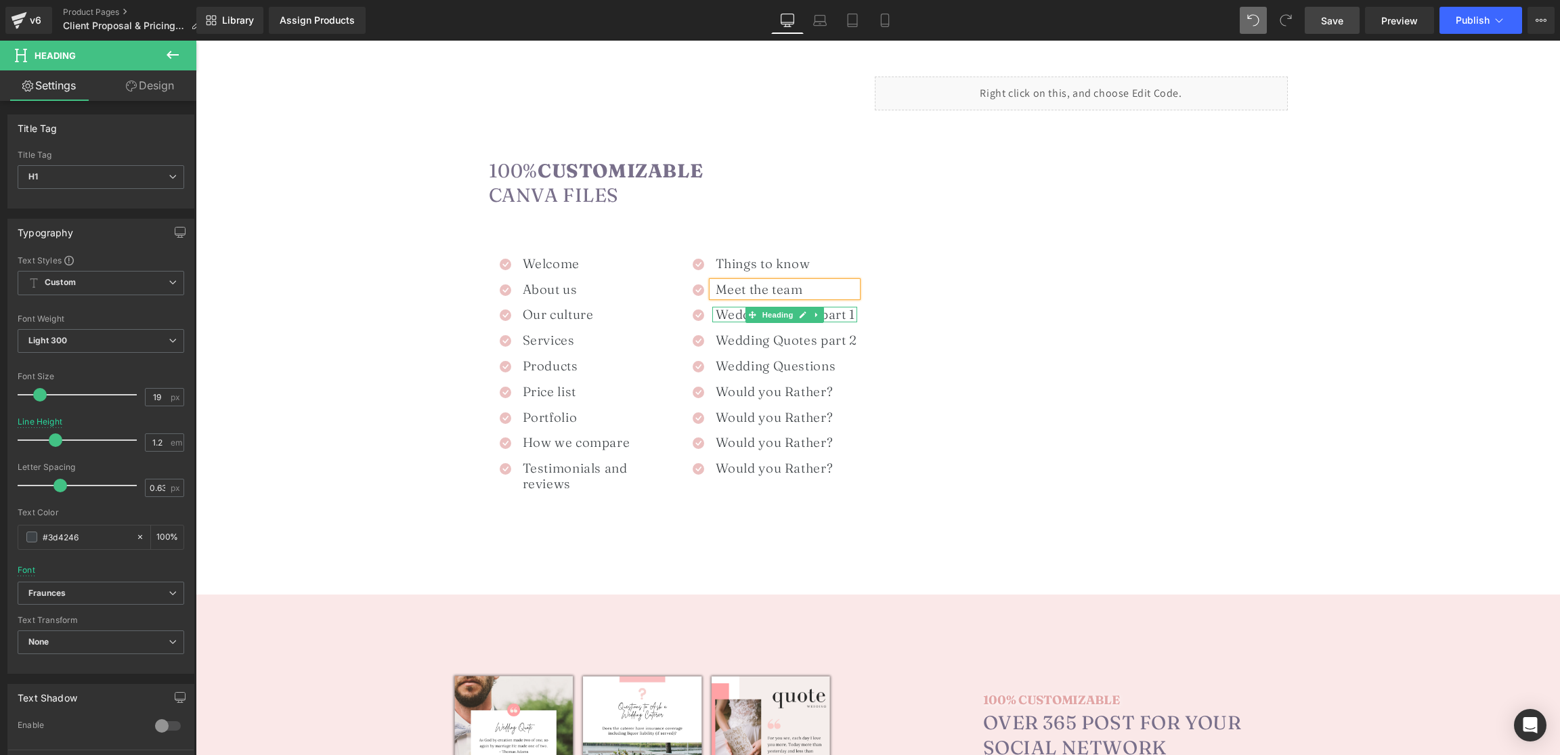
click at [736, 310] on h1 "Wedding Quotes part 1" at bounding box center [787, 315] width 142 height 16
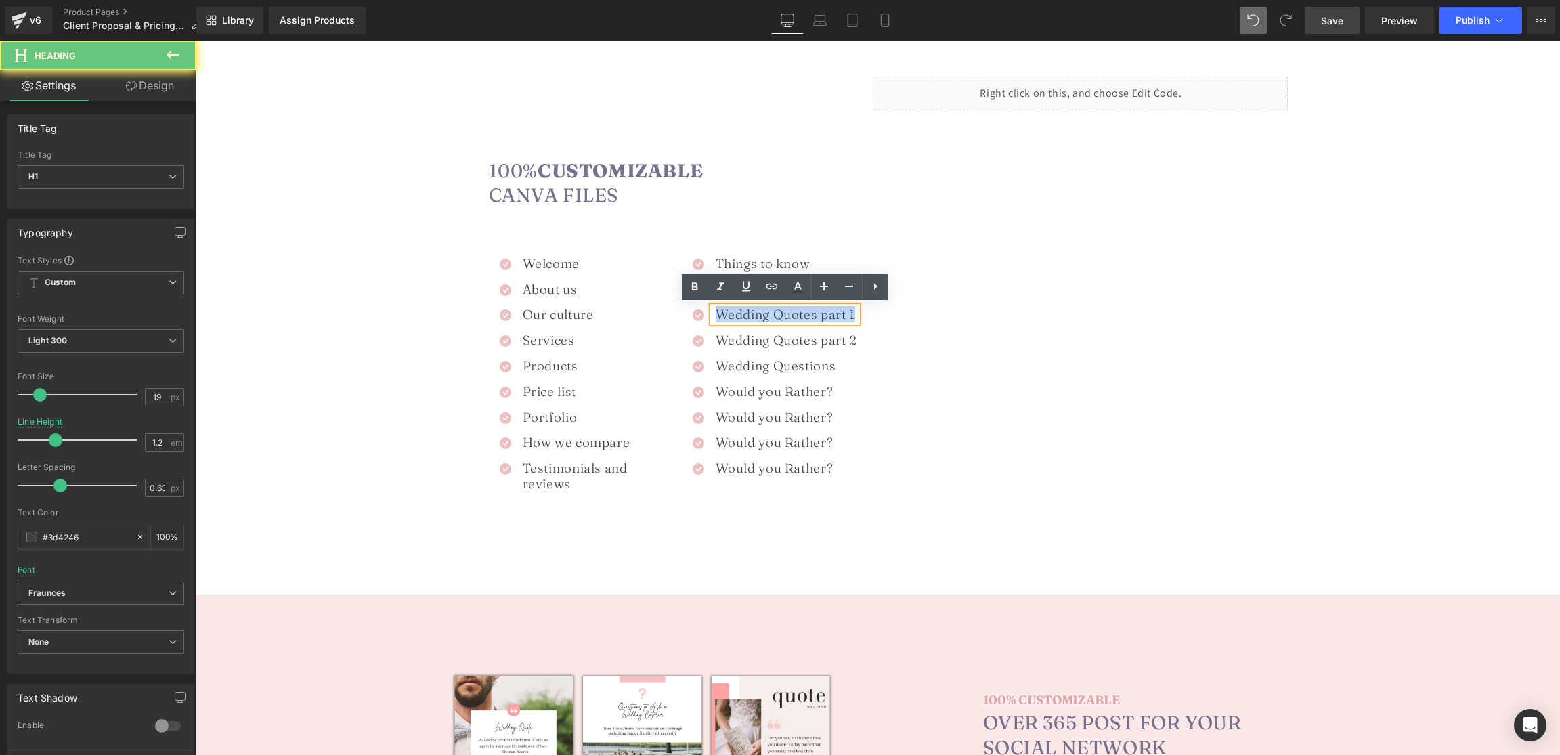
click at [736, 310] on h1 "Wedding Quotes part 1" at bounding box center [787, 315] width 142 height 16
paste div
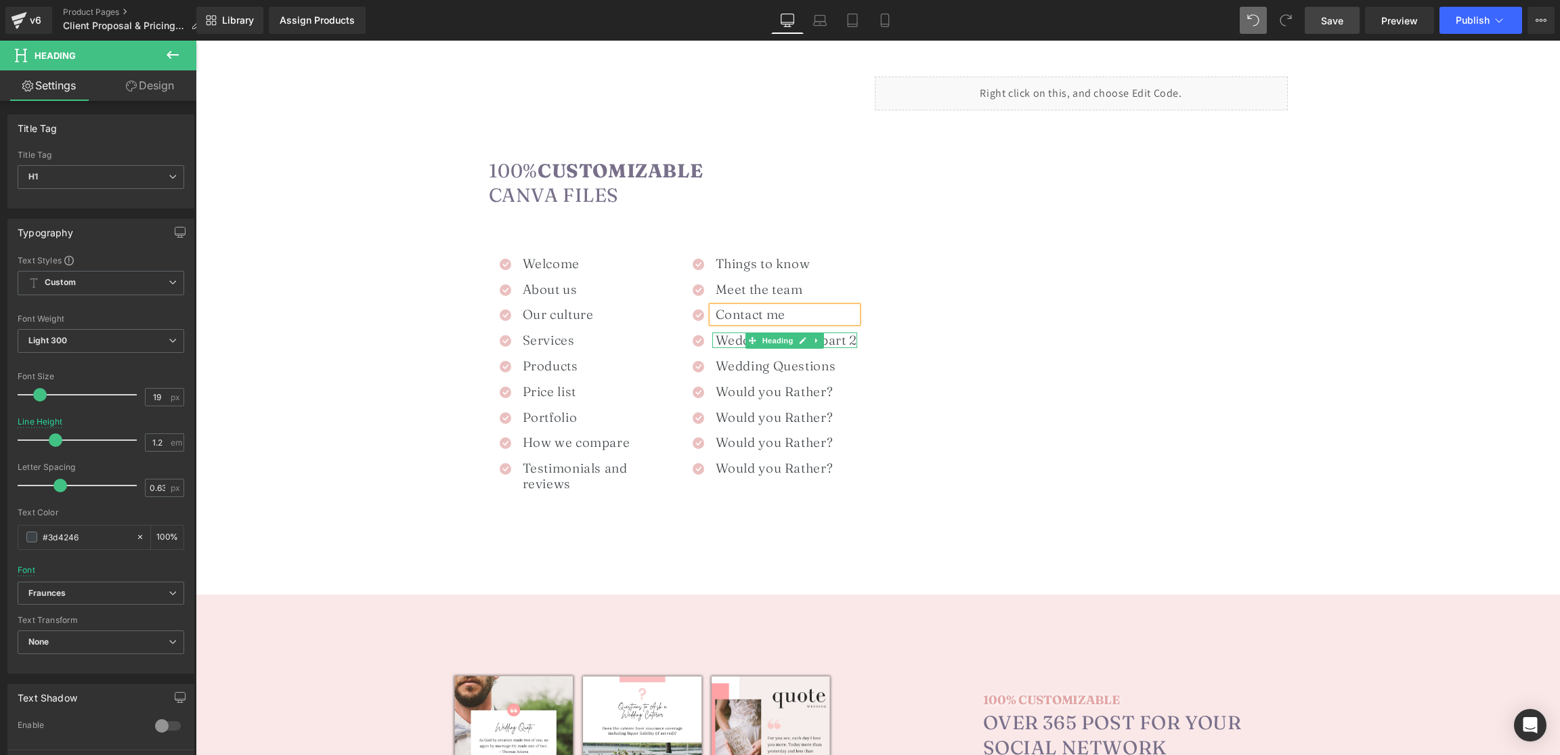
click at [736, 340] on h1 "Wedding Quotes part 2" at bounding box center [787, 341] width 142 height 16
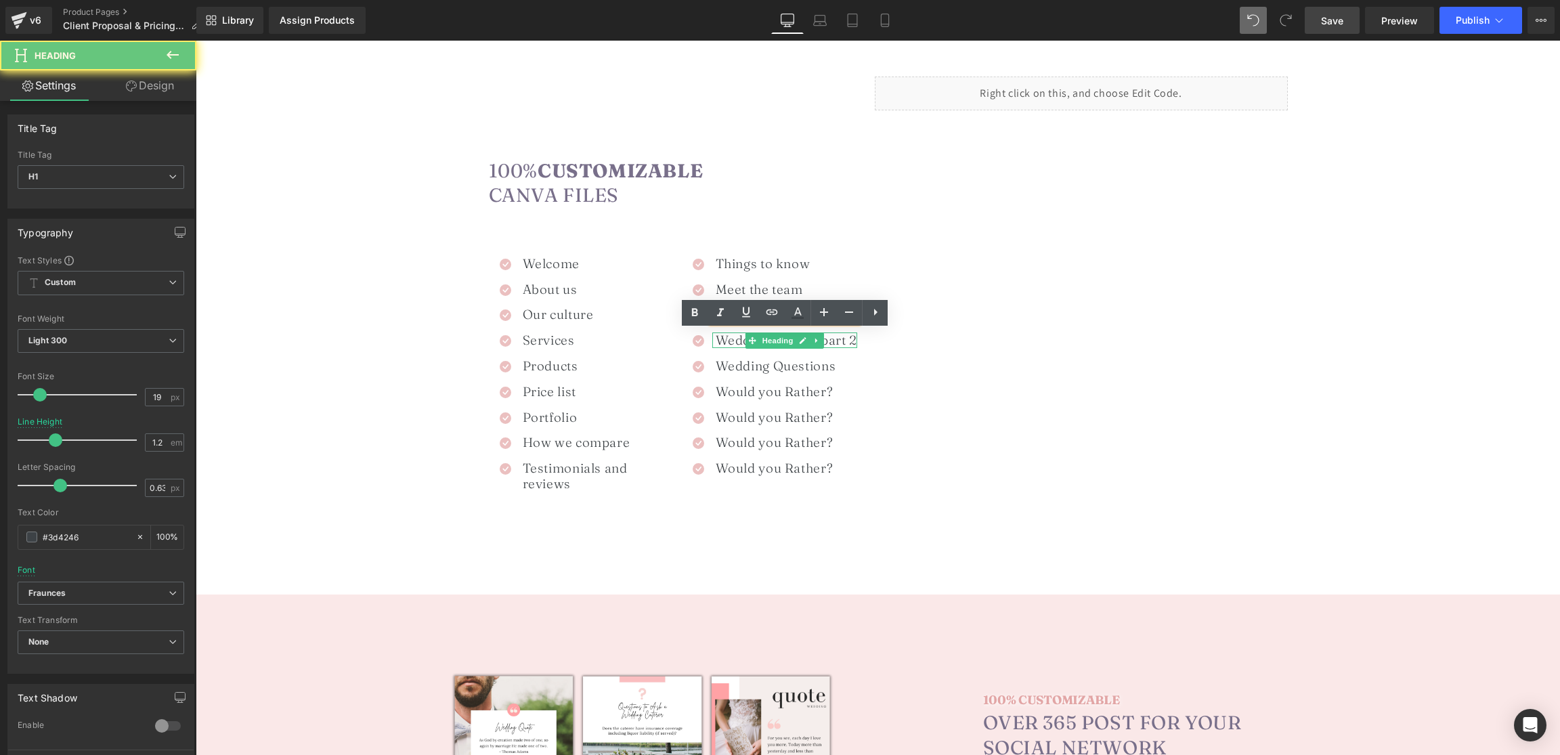
click at [736, 340] on h1 "Wedding Quotes part 2" at bounding box center [787, 341] width 142 height 16
paste div
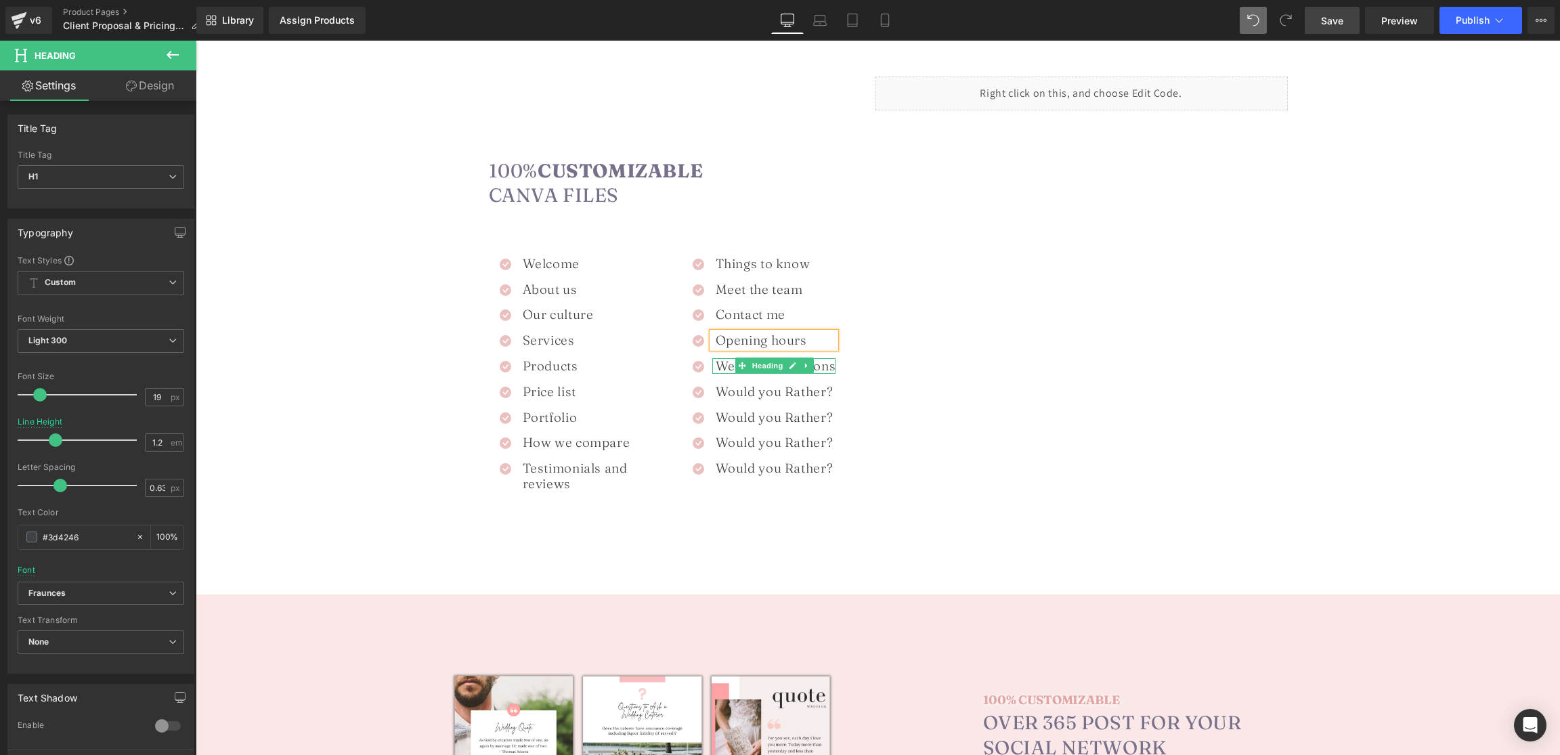
click at [732, 366] on h1 "Wedding Questions" at bounding box center [776, 366] width 121 height 16
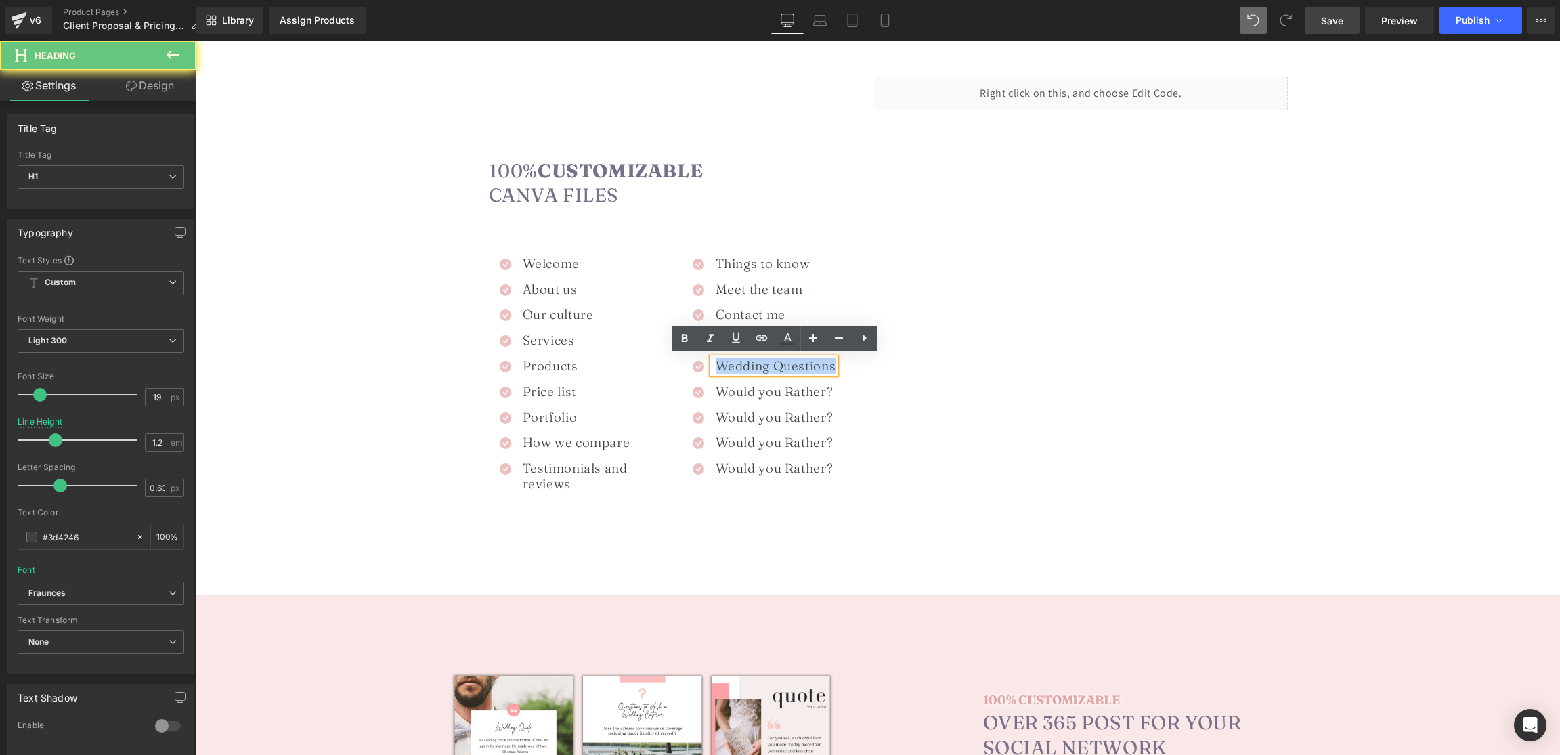
click at [732, 366] on h1 "Wedding Questions" at bounding box center [776, 366] width 121 height 16
paste div
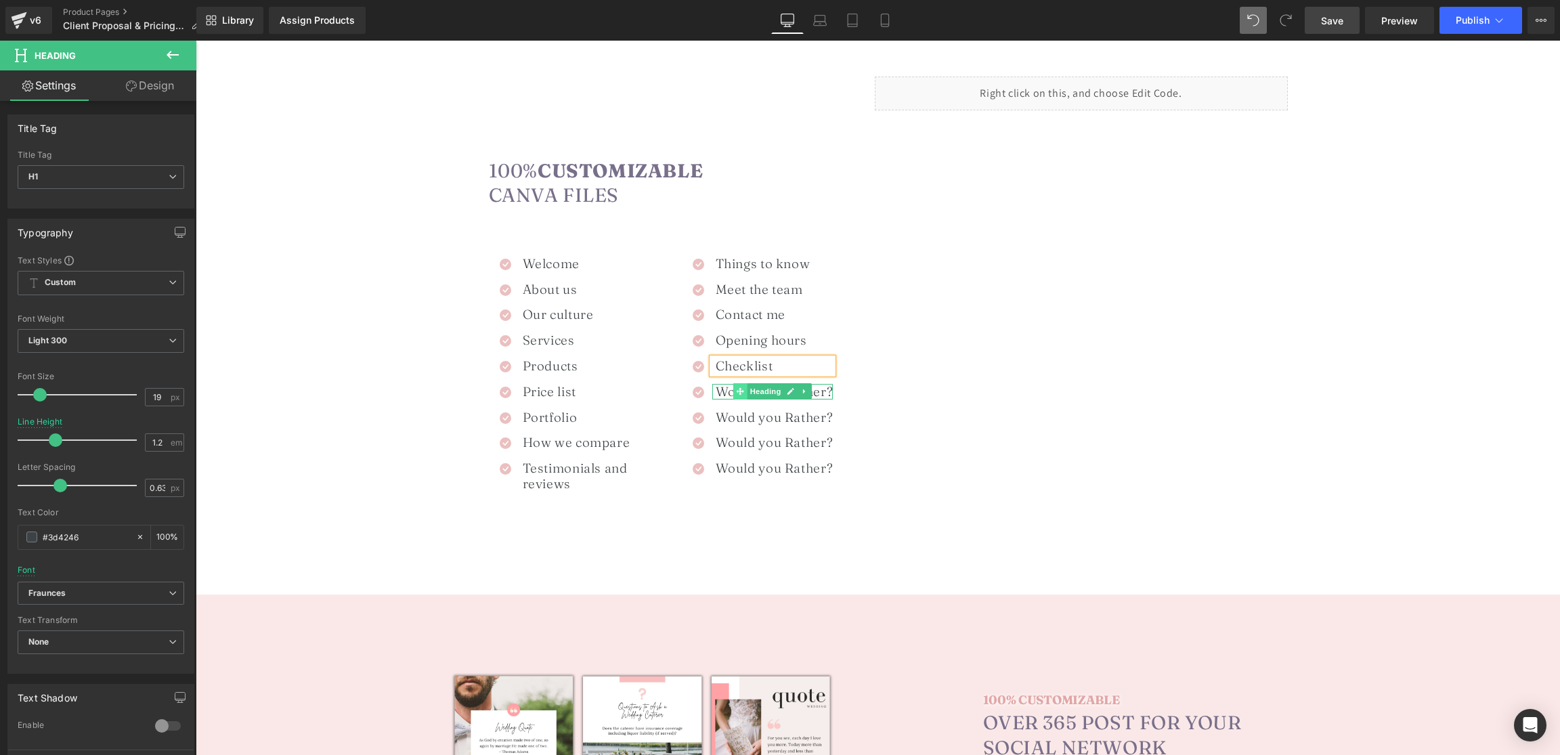
click at [733, 389] on span at bounding box center [740, 391] width 14 height 16
click at [727, 389] on h1 "Would you Rather?" at bounding box center [775, 392] width 118 height 16
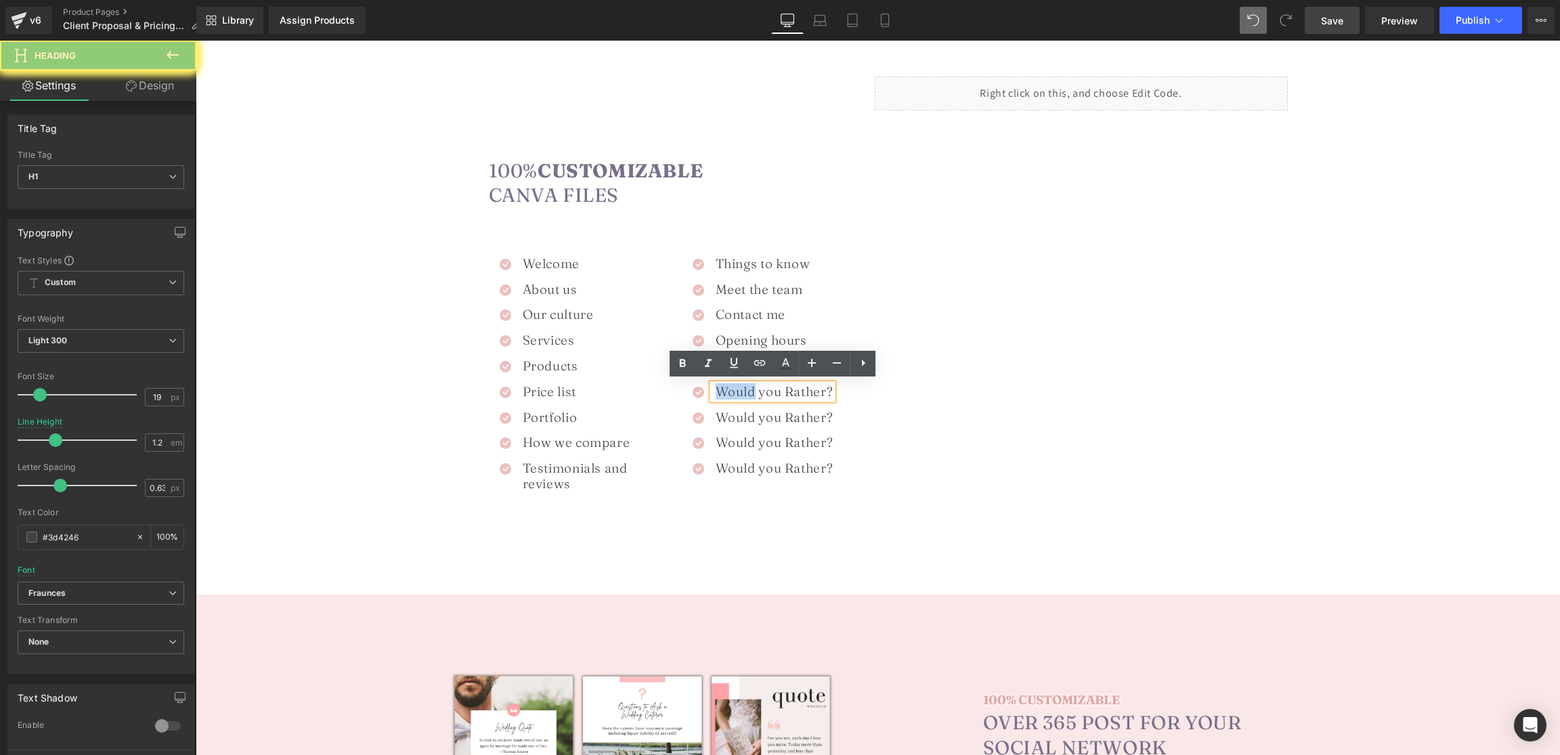
click at [727, 389] on h1 "Would you Rather?" at bounding box center [775, 392] width 118 height 16
paste div
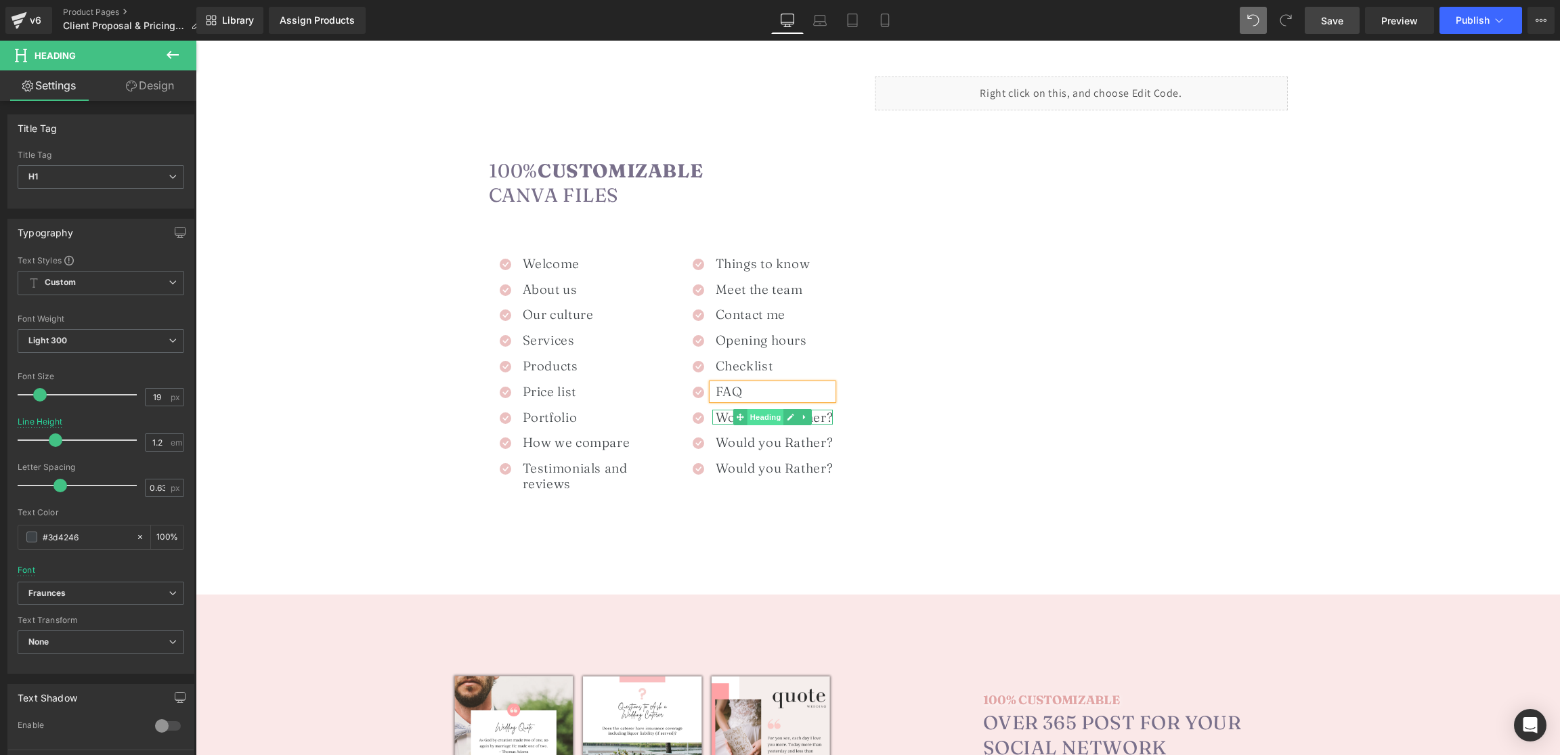
click at [758, 414] on span "Heading" at bounding box center [766, 417] width 37 height 16
click at [758, 414] on span "Heading" at bounding box center [766, 418] width 37 height 16
click at [731, 413] on h1 "Would you Rather?" at bounding box center [775, 418] width 118 height 16
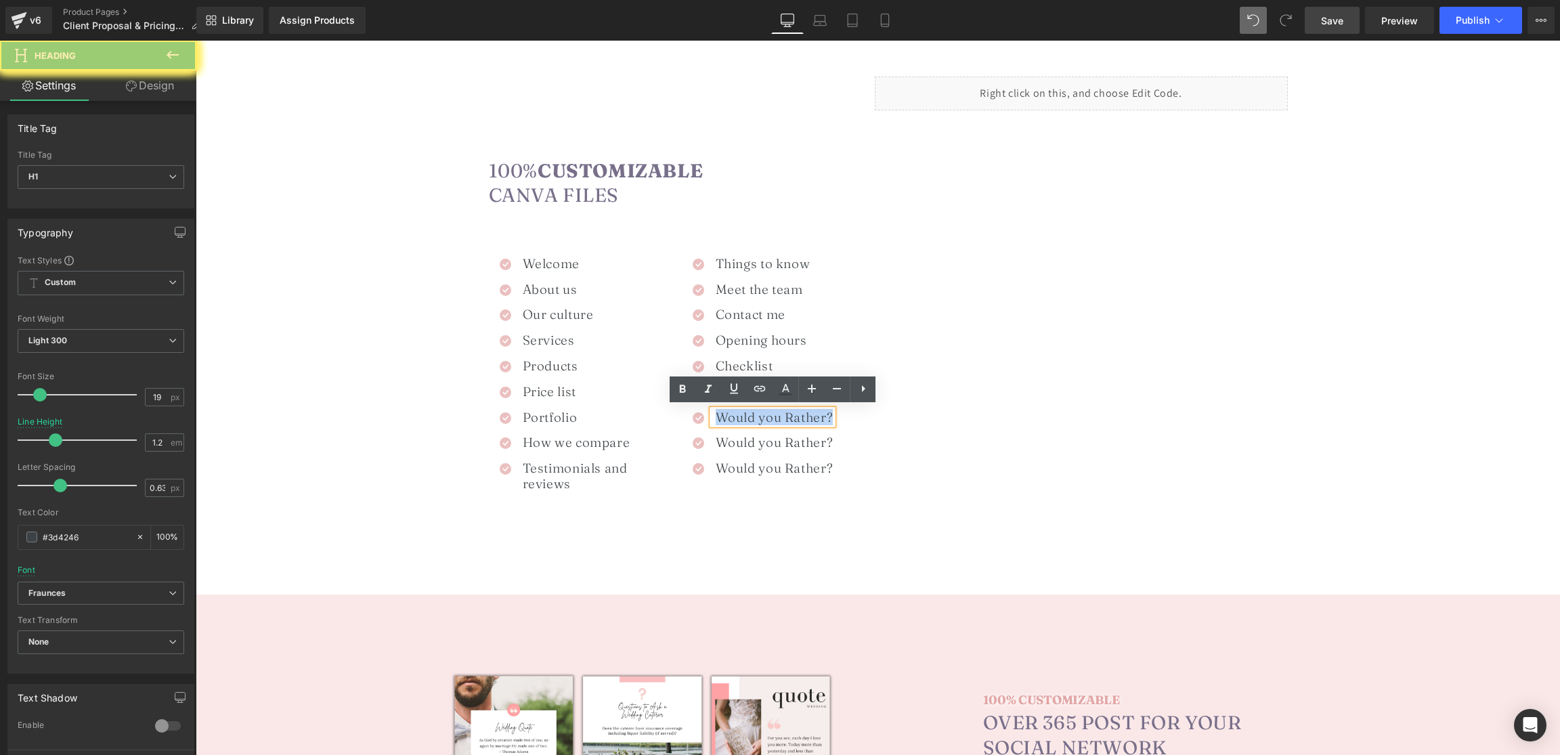
click at [731, 413] on h1 "Would you Rather?" at bounding box center [775, 418] width 118 height 16
paste div
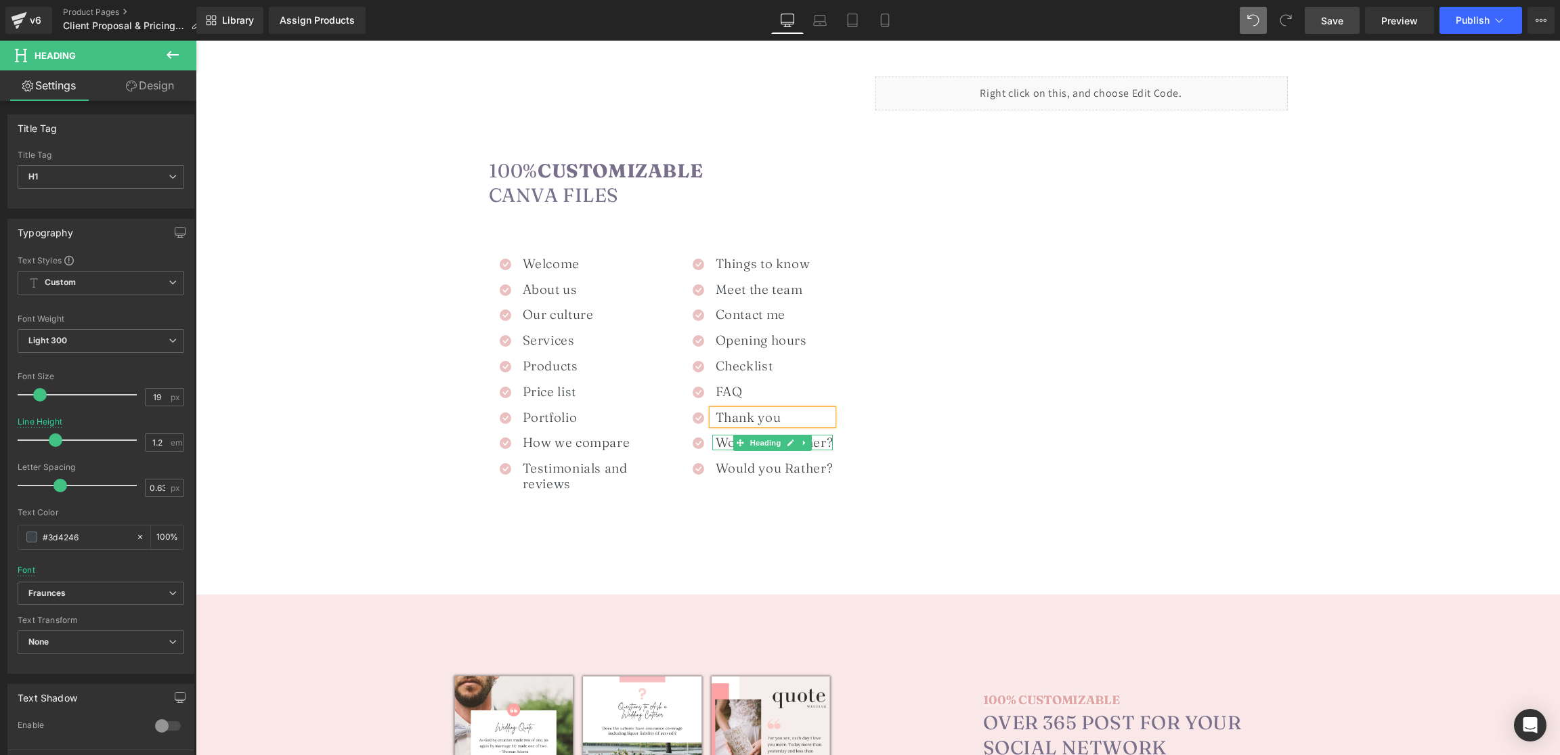
click at [721, 439] on h1 "Would you Rather?" at bounding box center [775, 443] width 118 height 16
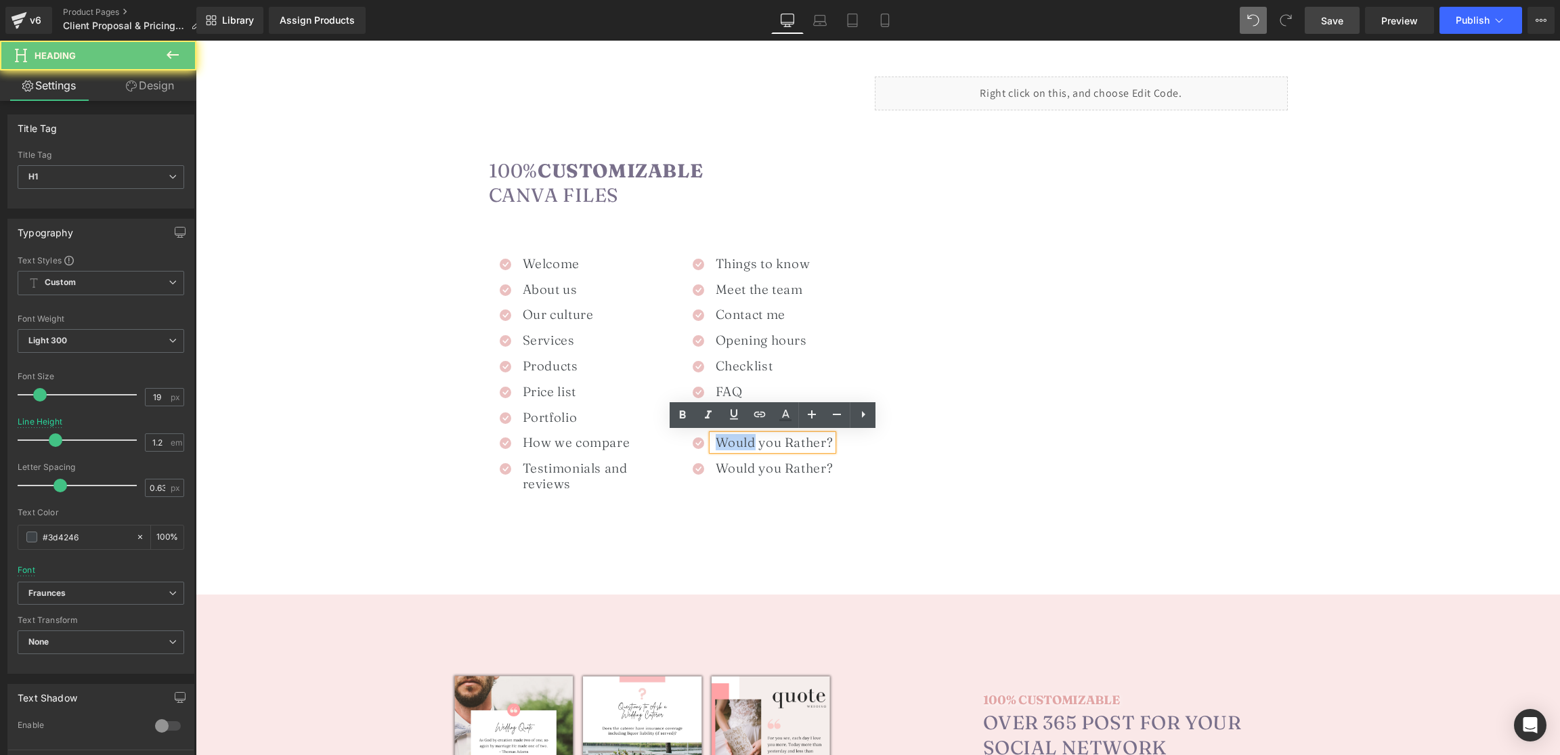
click at [721, 439] on h1 "Would you Rather?" at bounding box center [775, 443] width 118 height 16
paste div
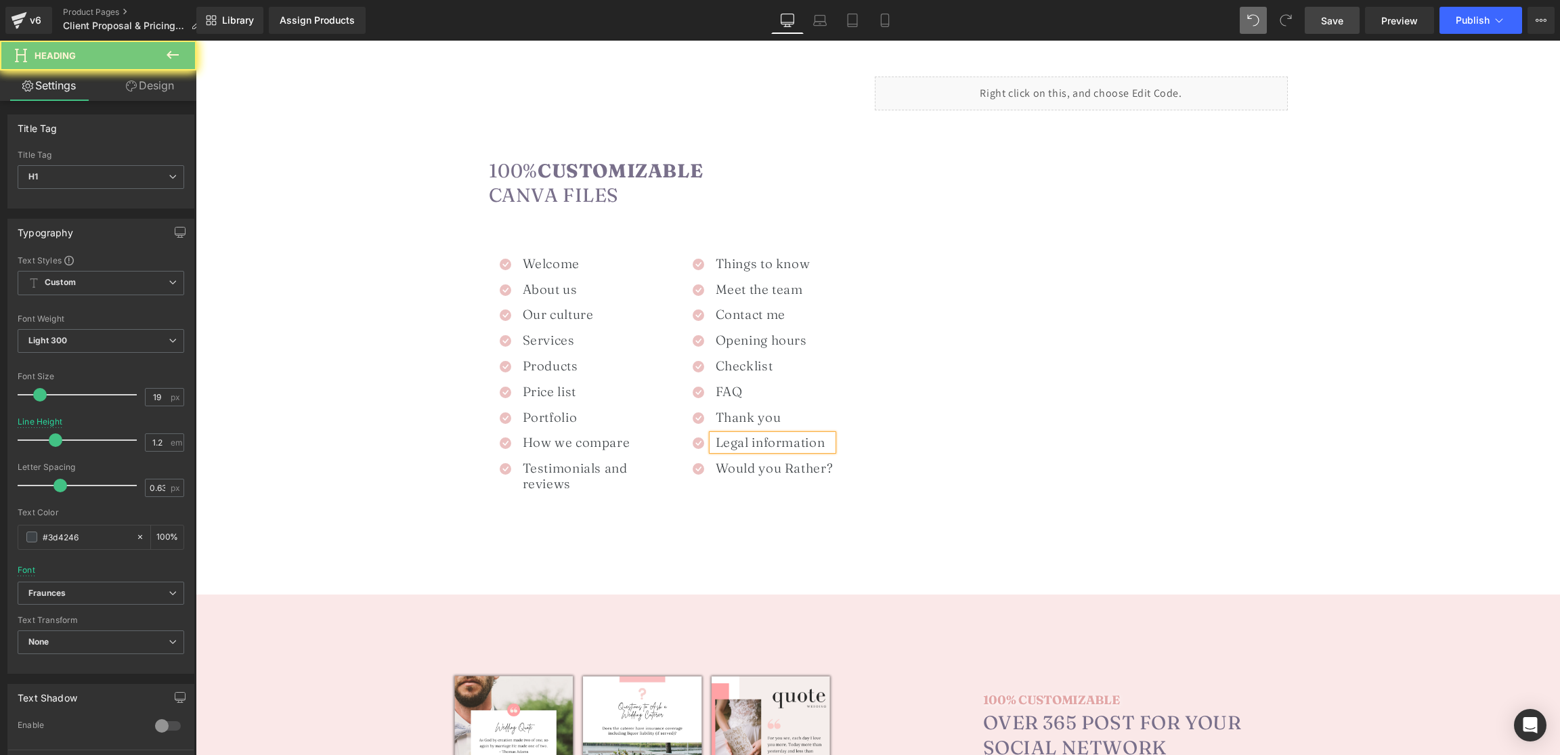
click at [754, 513] on div "100% Customizable Canva Files Heading Icon Welcome Heading Icon About us Headin…" at bounding box center [878, 285] width 813 height 459
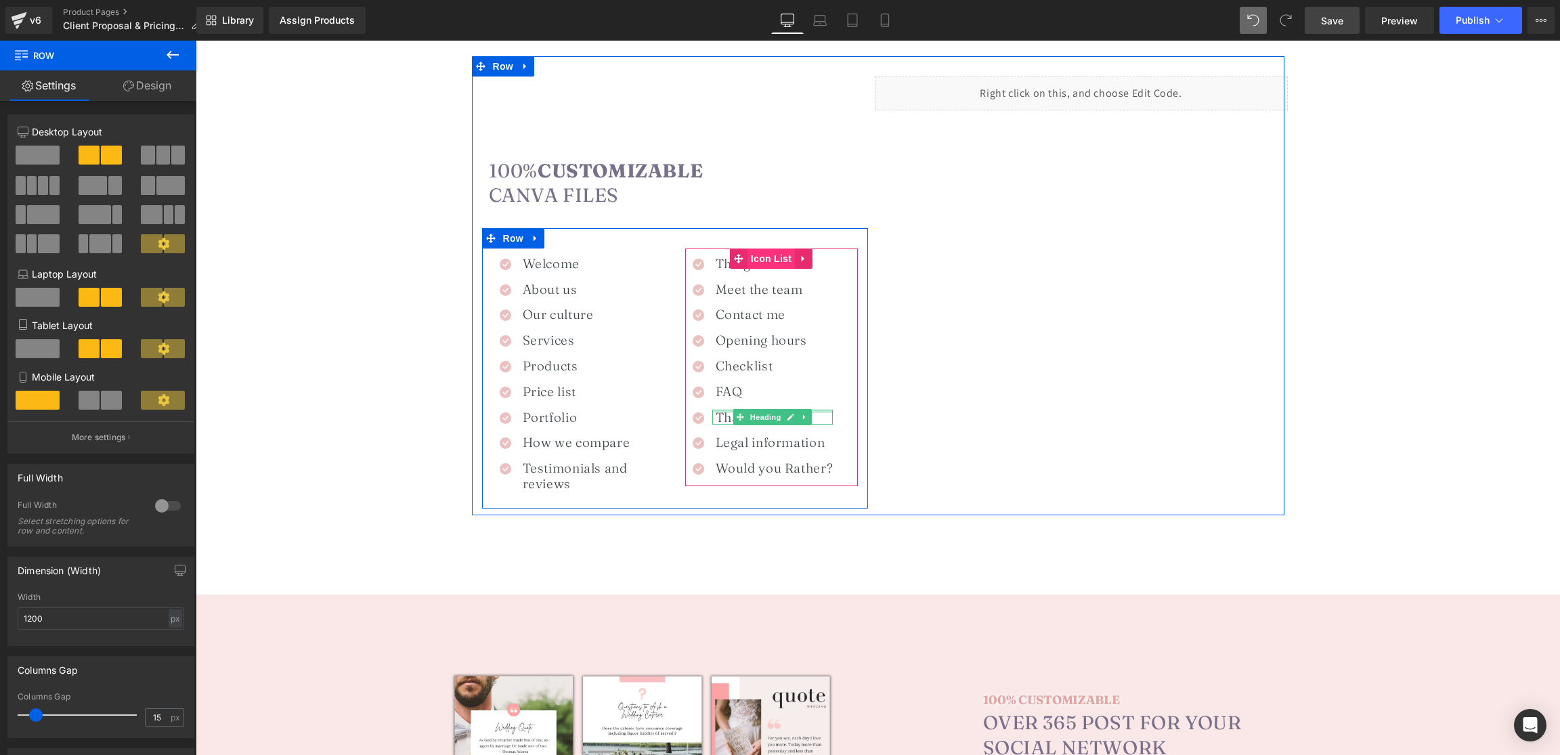
scroll to position [903, 0]
click at [759, 248] on span "Icon List" at bounding box center [771, 258] width 47 height 20
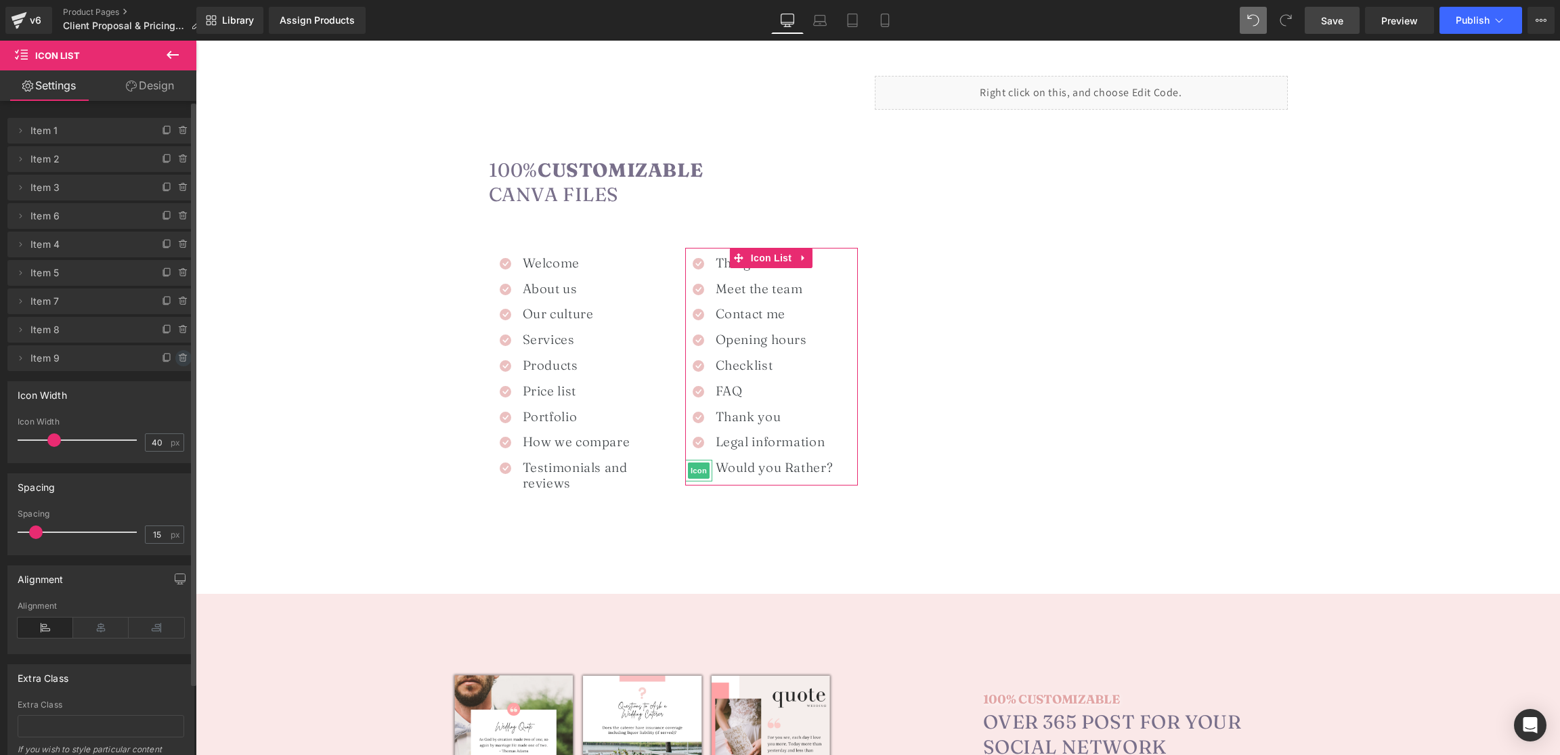
click at [180, 357] on icon at bounding box center [183, 358] width 11 height 11
click at [175, 358] on button "Delete" at bounding box center [169, 356] width 43 height 18
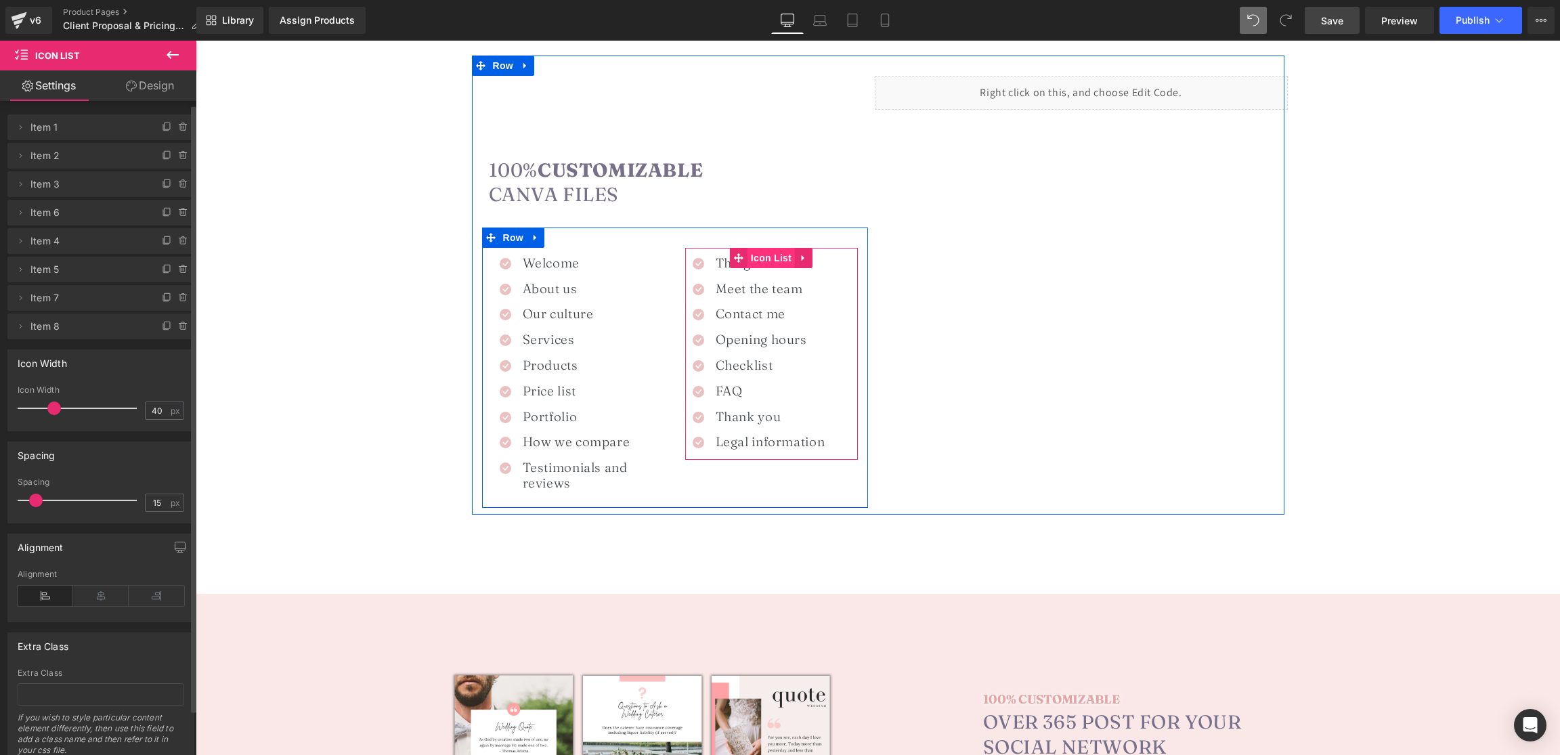
click at [754, 257] on span "Icon List" at bounding box center [771, 258] width 47 height 20
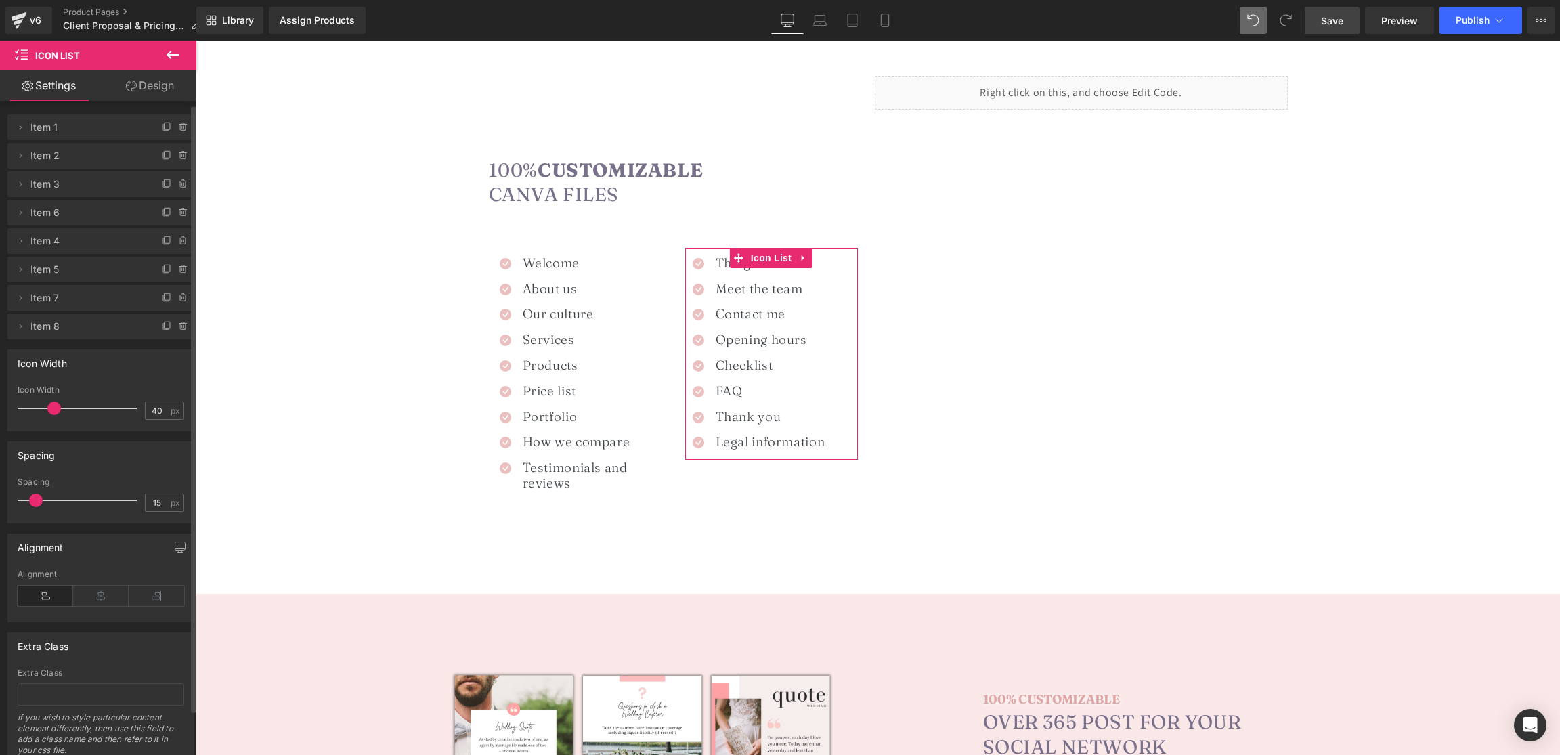
drag, startPoint x: 152, startPoint y: 97, endPoint x: 83, endPoint y: 152, distance: 88.6
click at [152, 97] on link "Design" at bounding box center [150, 85] width 98 height 30
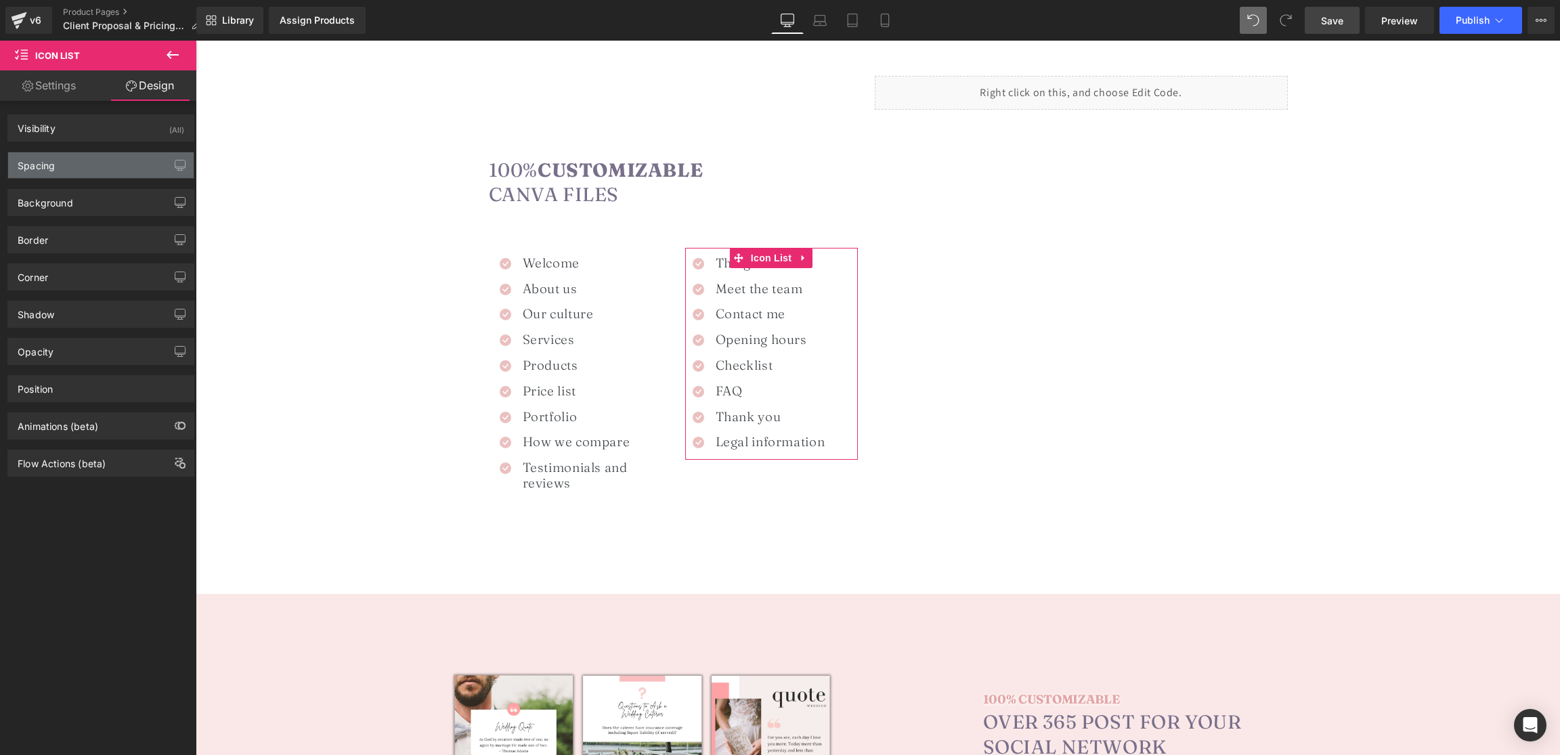
type input "0"
type input "11"
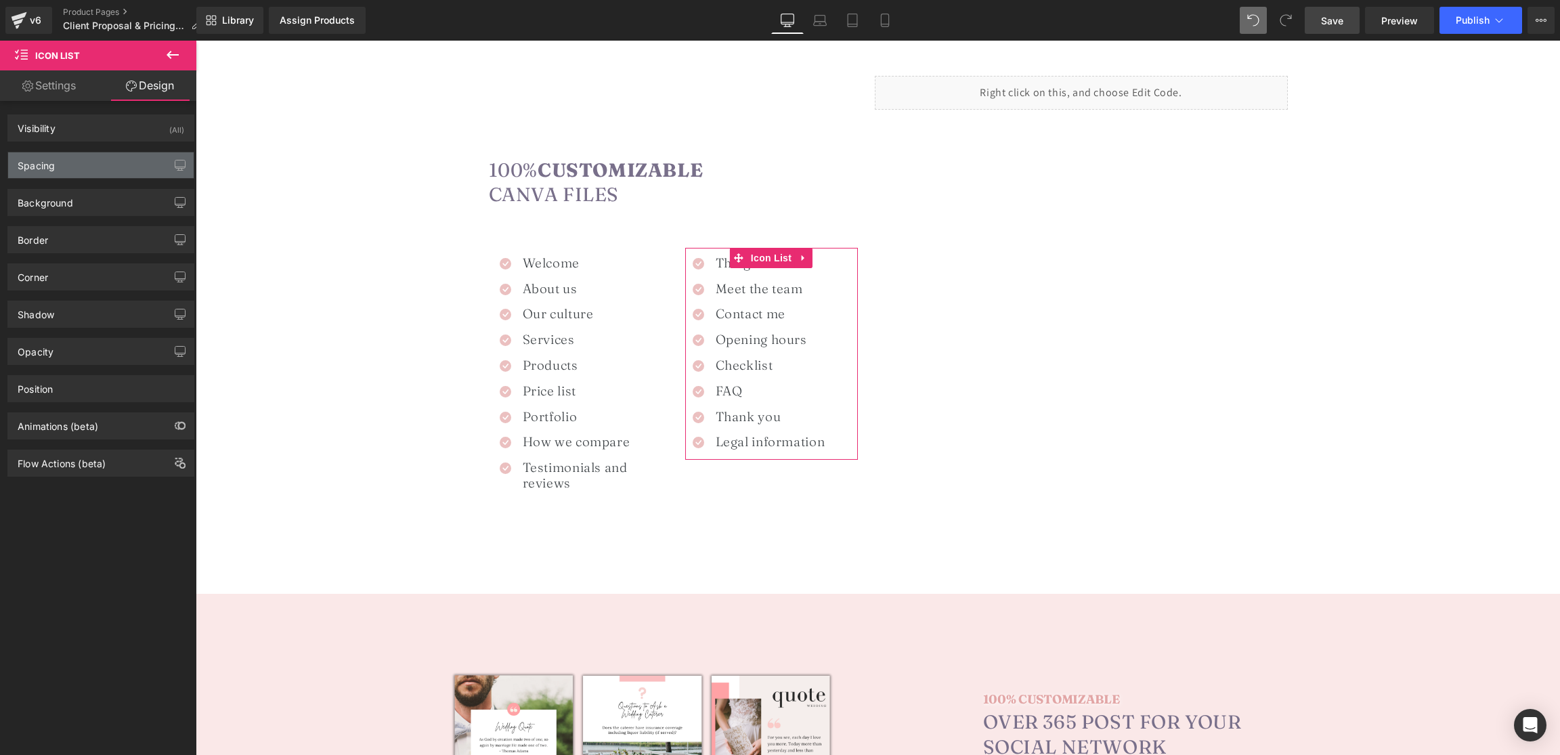
type input "0"
click at [81, 154] on div "Spacing" at bounding box center [101, 165] width 186 height 26
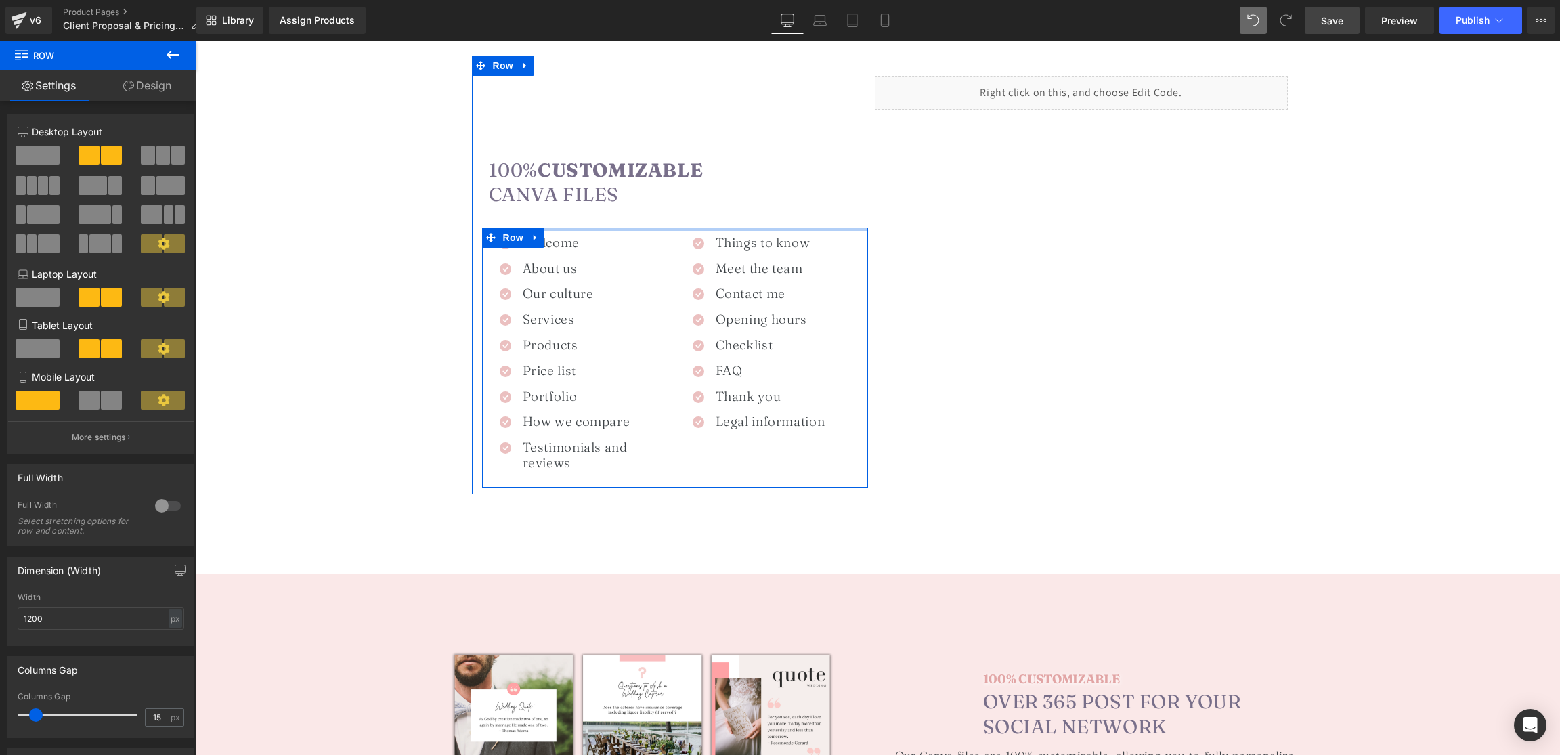
drag, startPoint x: 673, startPoint y: 235, endPoint x: 675, endPoint y: 211, distance: 24.5
click at [675, 211] on div "100% Customizable Canva Files Heading Icon Welcome Heading Icon About us Headin…" at bounding box center [675, 282] width 406 height 412
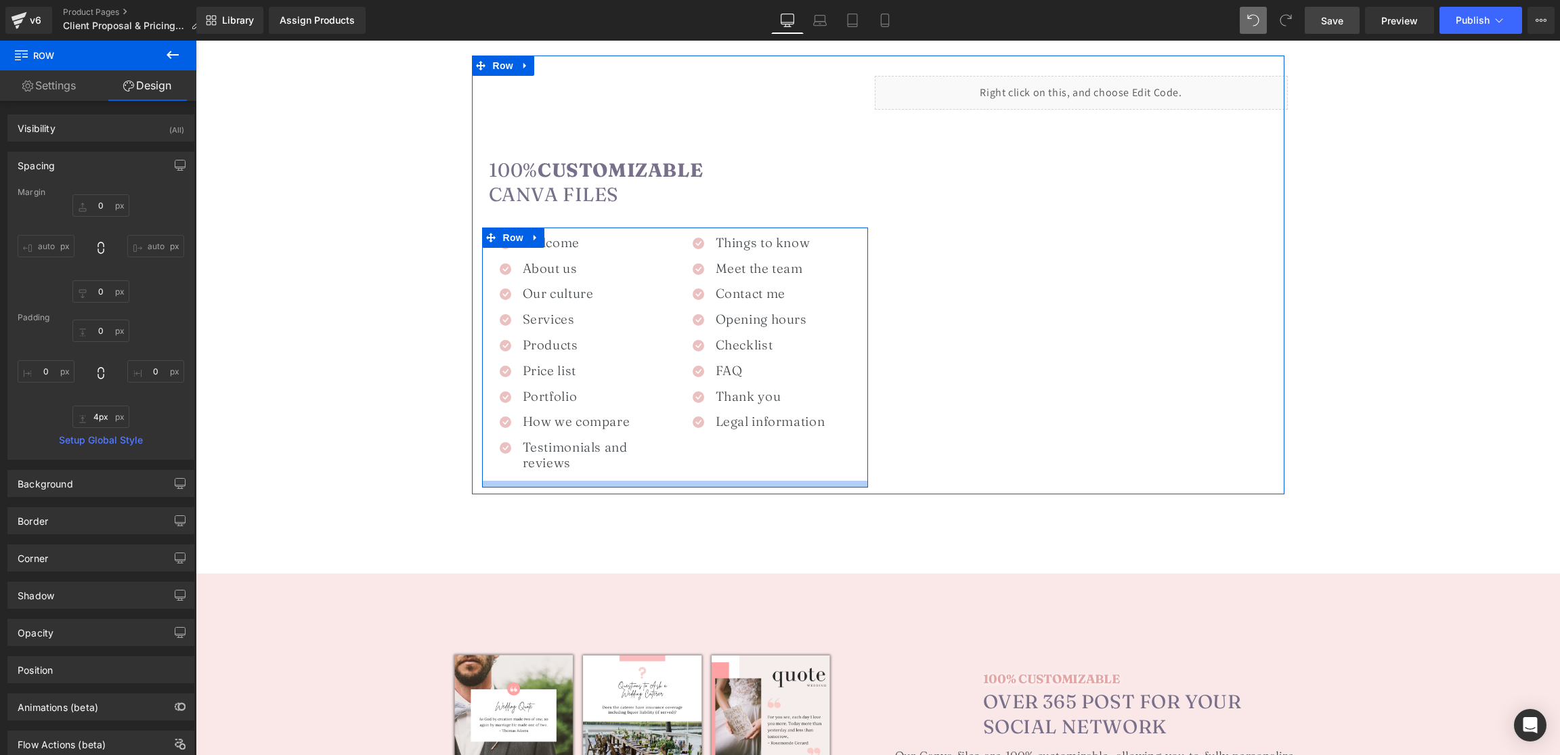
type input "0px"
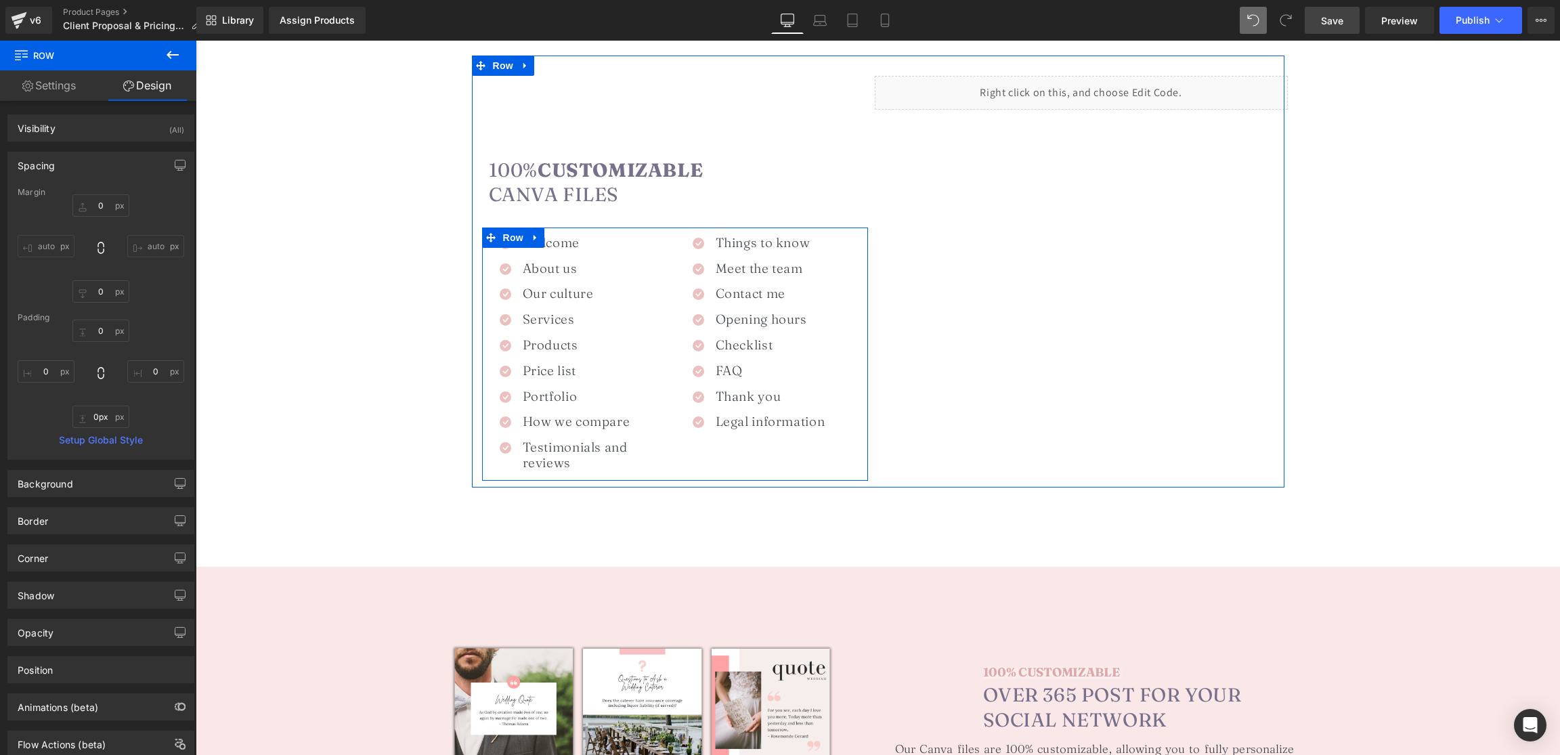
drag, startPoint x: 634, startPoint y: 484, endPoint x: 637, endPoint y: 468, distance: 15.9
click at [637, 468] on div "Icon Welcome Heading Icon About us Heading Icon Our culture Heading" at bounding box center [675, 354] width 386 height 253
type input "0px"
drag, startPoint x: 482, startPoint y: 271, endPoint x: 475, endPoint y: 263, distance: 10.6
click at [465, 272] on div "Image €25,00 €59,00 (P) Price Icon Icon Icon" at bounding box center [878, 645] width 1365 height 2903
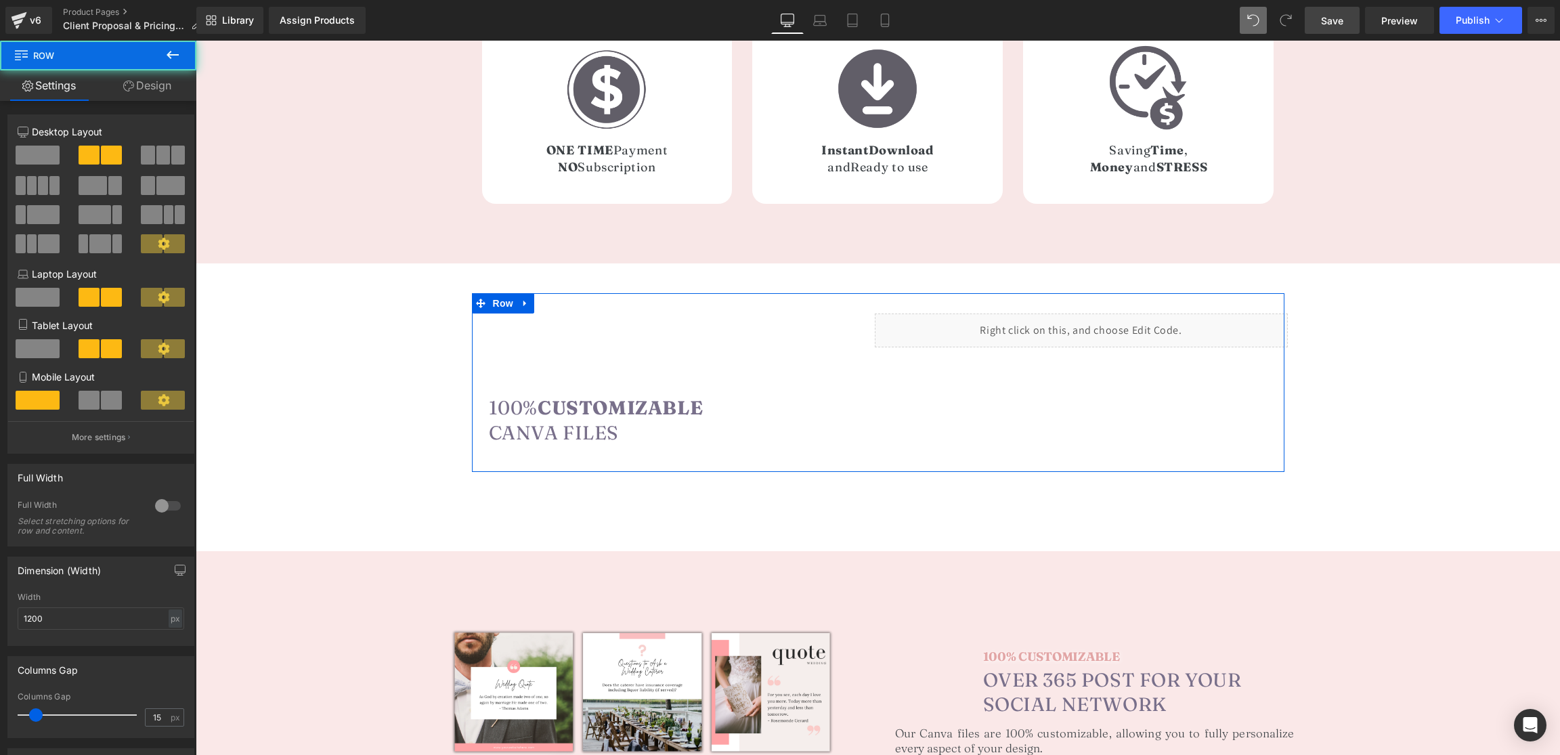
scroll to position [1141, 0]
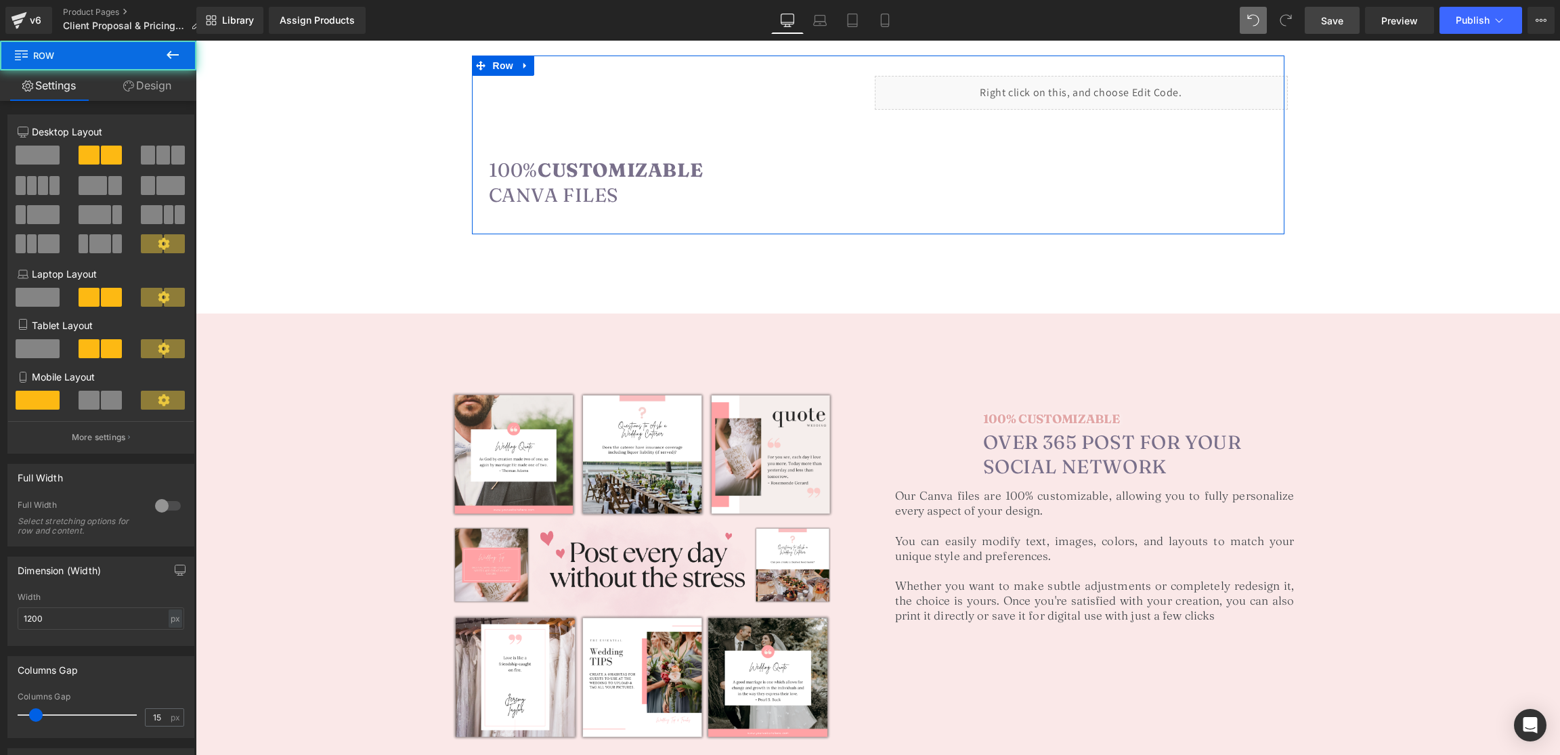
click at [143, 87] on link "Design" at bounding box center [147, 85] width 98 height 30
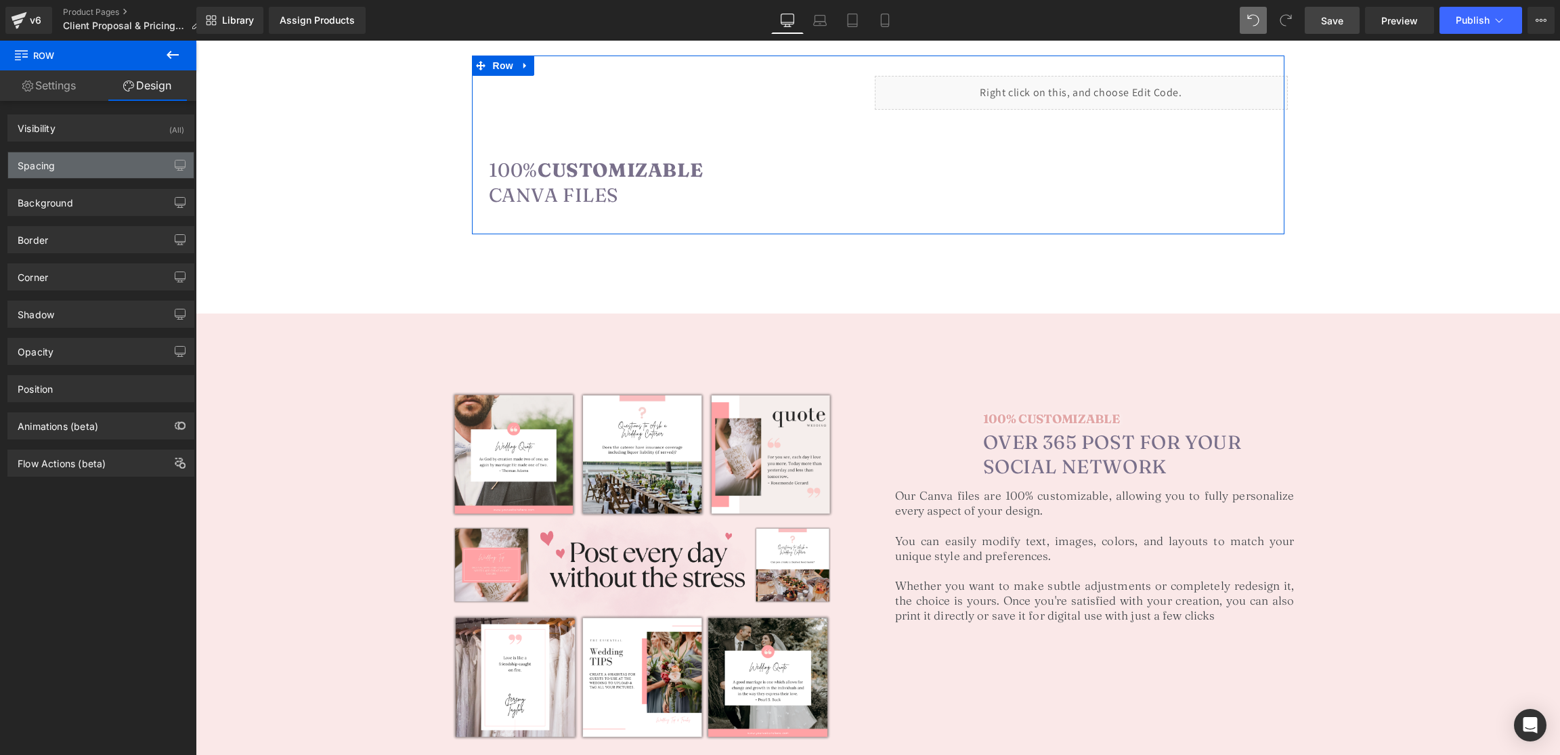
click at [43, 169] on div "Spacing" at bounding box center [36, 161] width 37 height 19
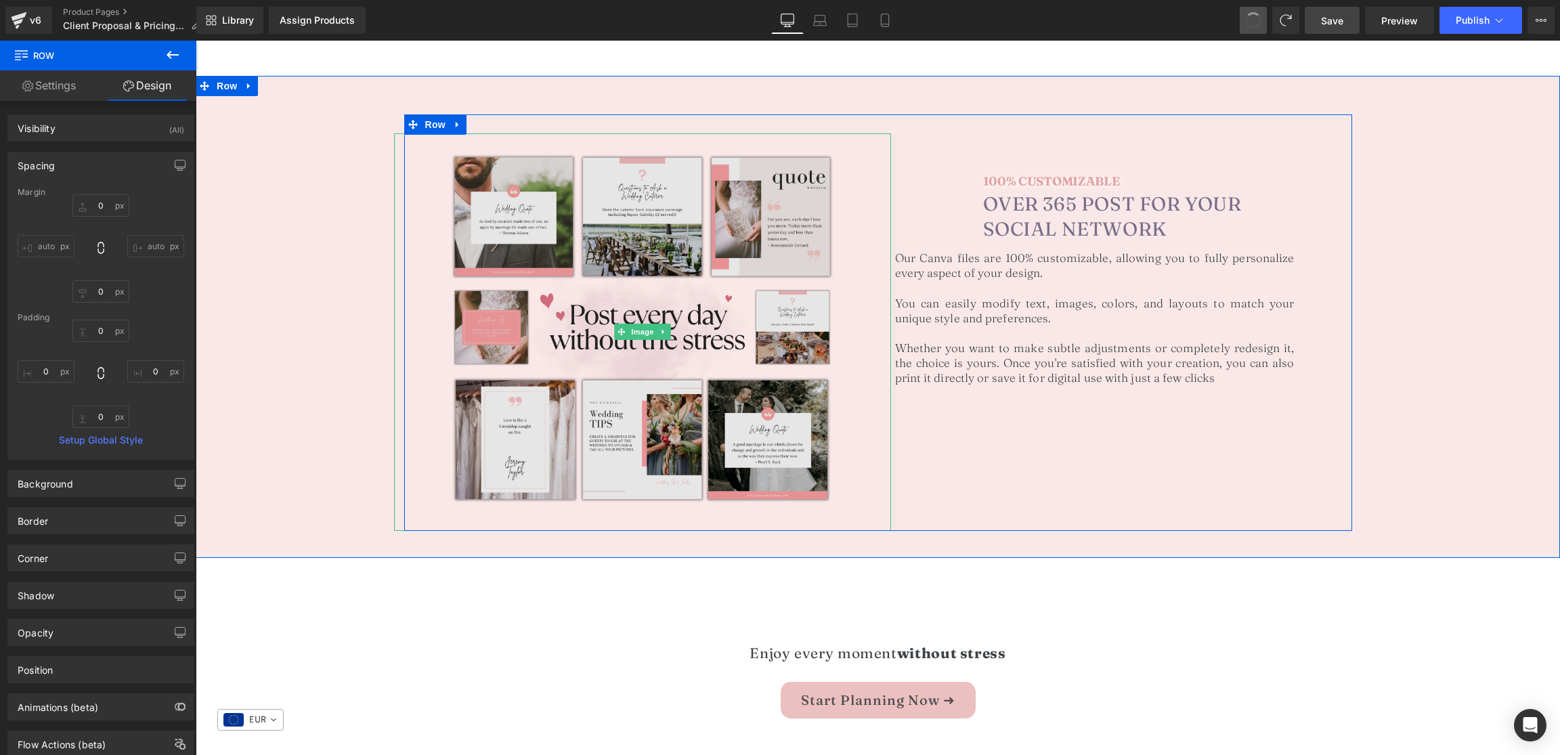
scroll to position [903, 0]
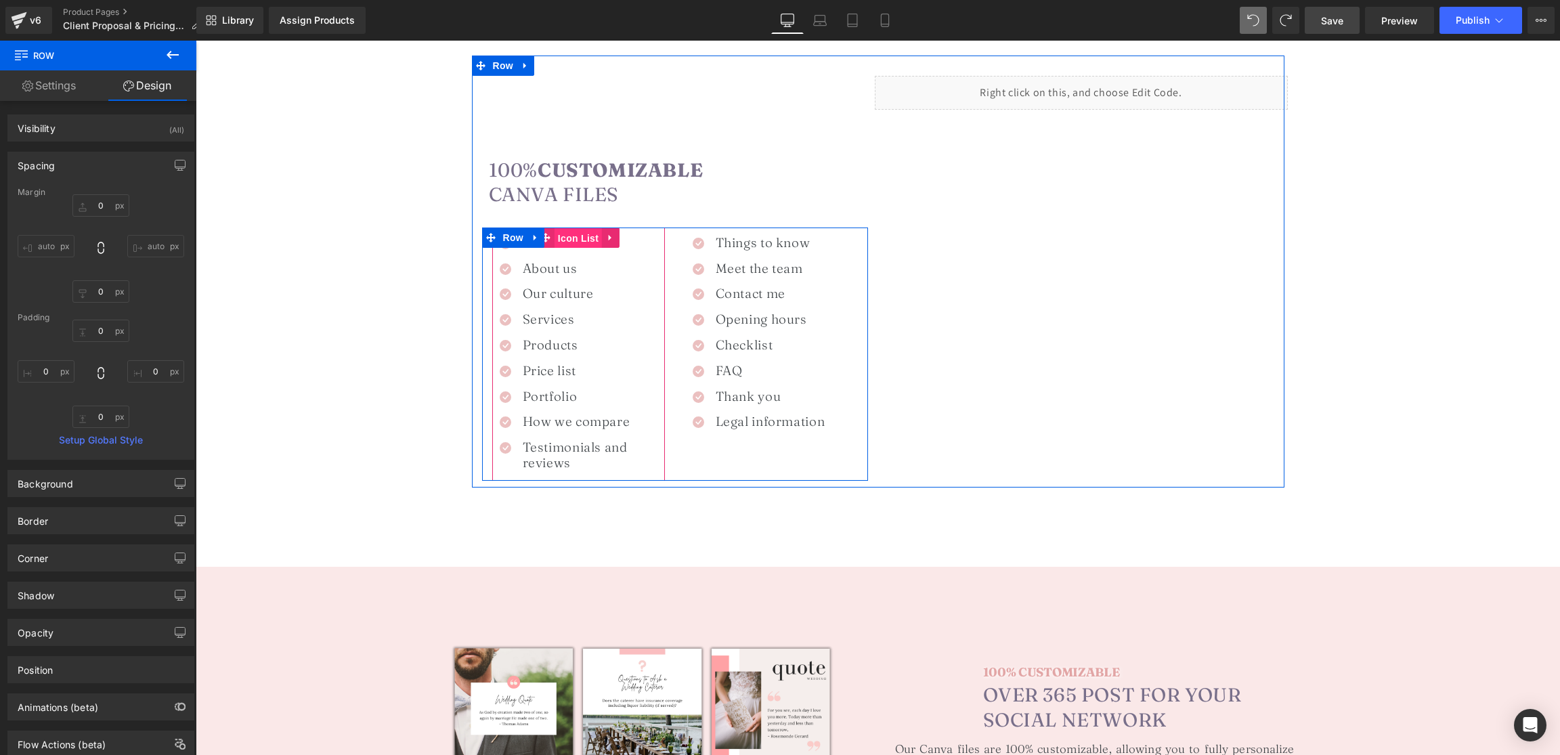
click at [583, 234] on span "Icon List" at bounding box center [578, 238] width 47 height 20
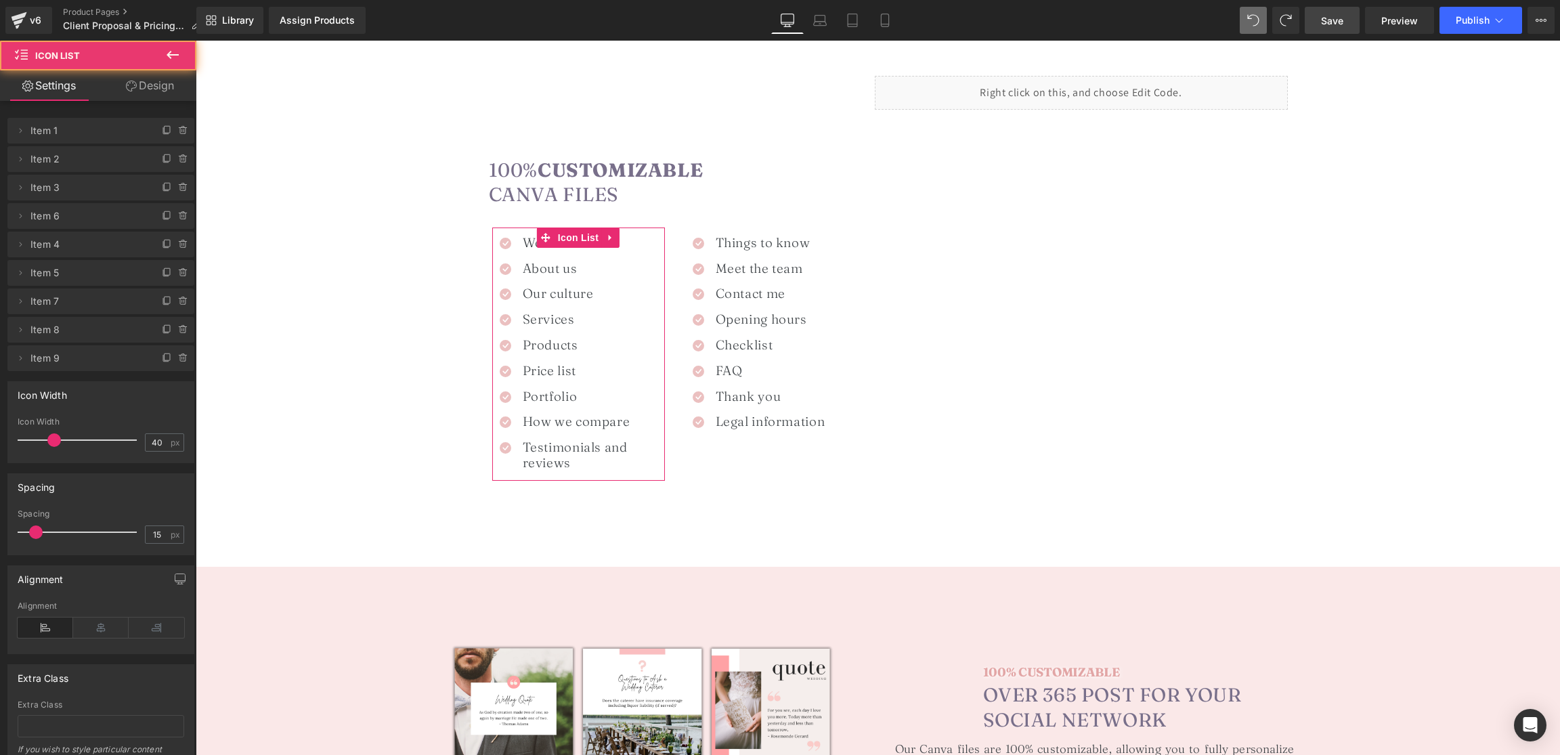
click at [154, 91] on link "Design" at bounding box center [150, 85] width 98 height 30
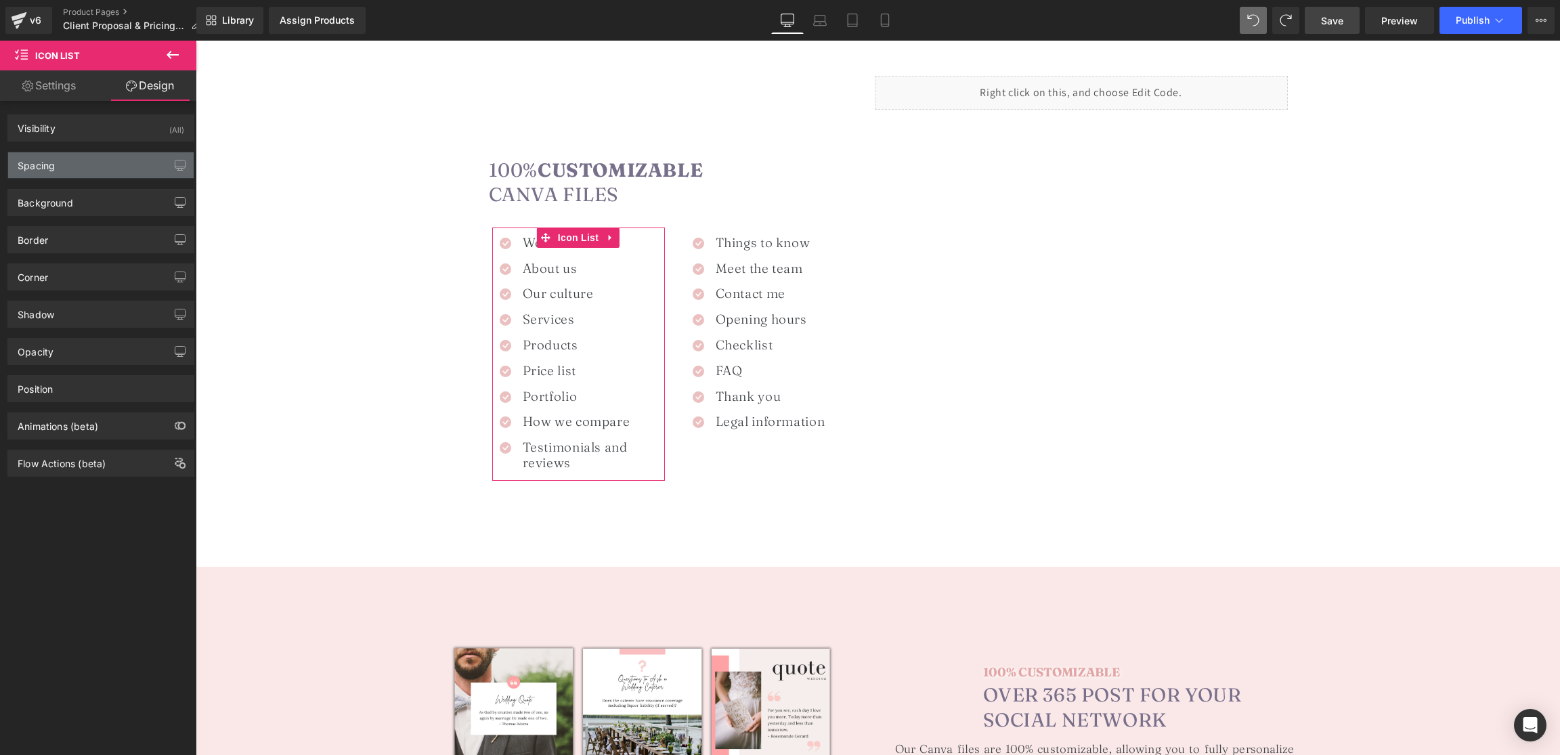
click at [70, 167] on div "Spacing" at bounding box center [101, 165] width 186 height 26
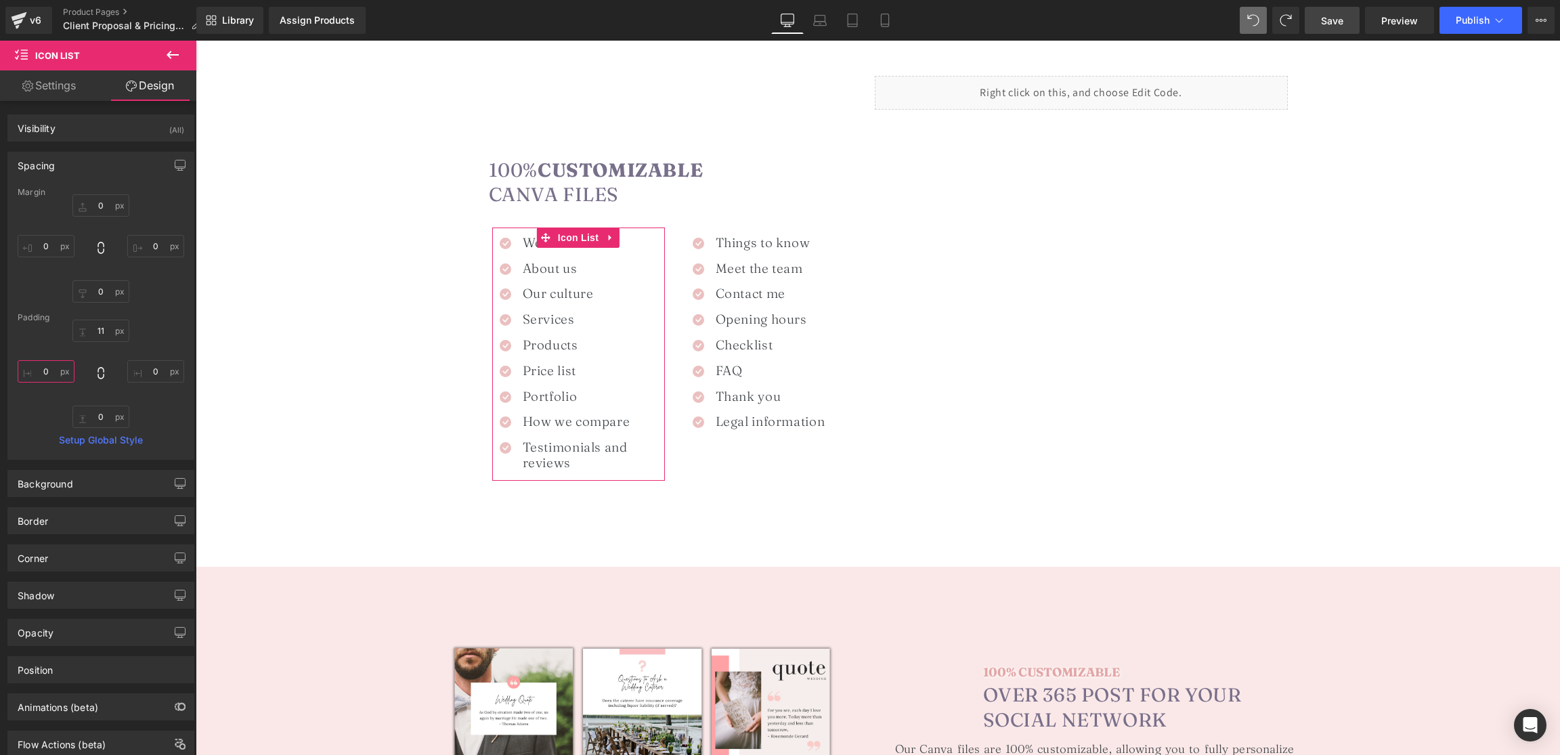
click at [48, 370] on input "0" at bounding box center [46, 371] width 57 height 22
click at [46, 239] on input "0" at bounding box center [46, 246] width 57 height 22
type input "-15"
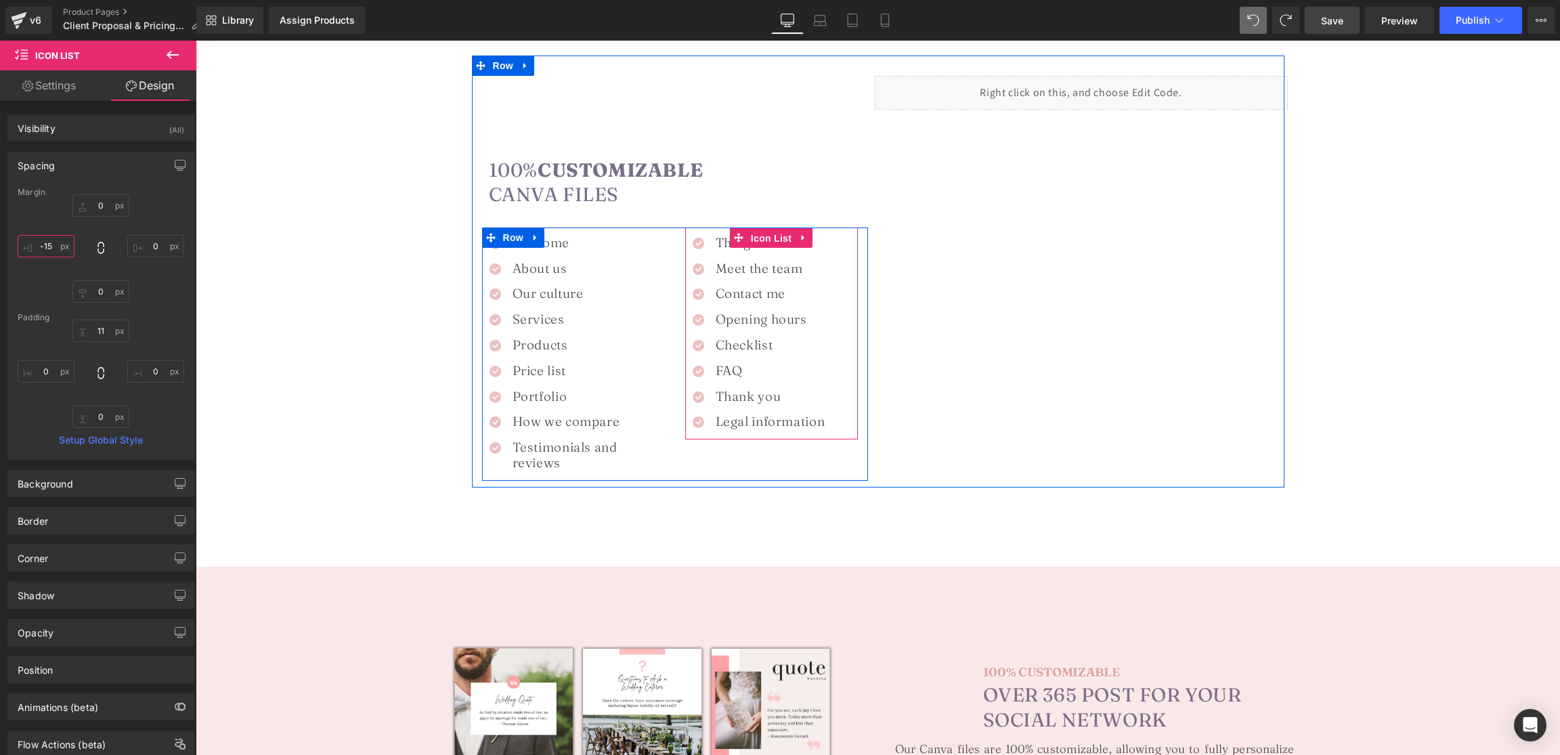
drag, startPoint x: 752, startPoint y: 236, endPoint x: 245, endPoint y: 193, distance: 508.4
click at [751, 236] on span "Icon List" at bounding box center [771, 238] width 47 height 20
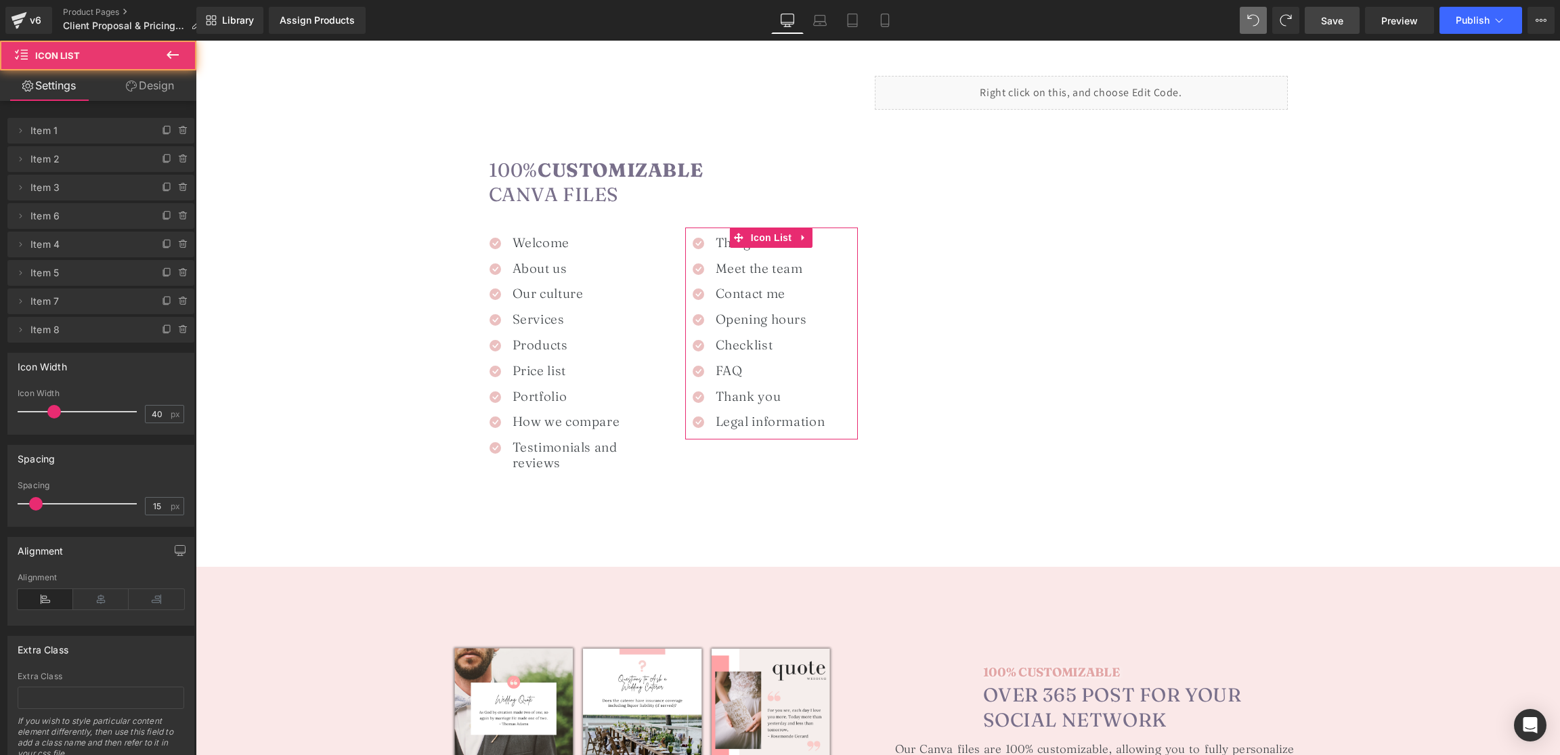
drag, startPoint x: 156, startPoint y: 93, endPoint x: 112, endPoint y: 161, distance: 80.2
click at [156, 93] on link "Design" at bounding box center [150, 85] width 98 height 30
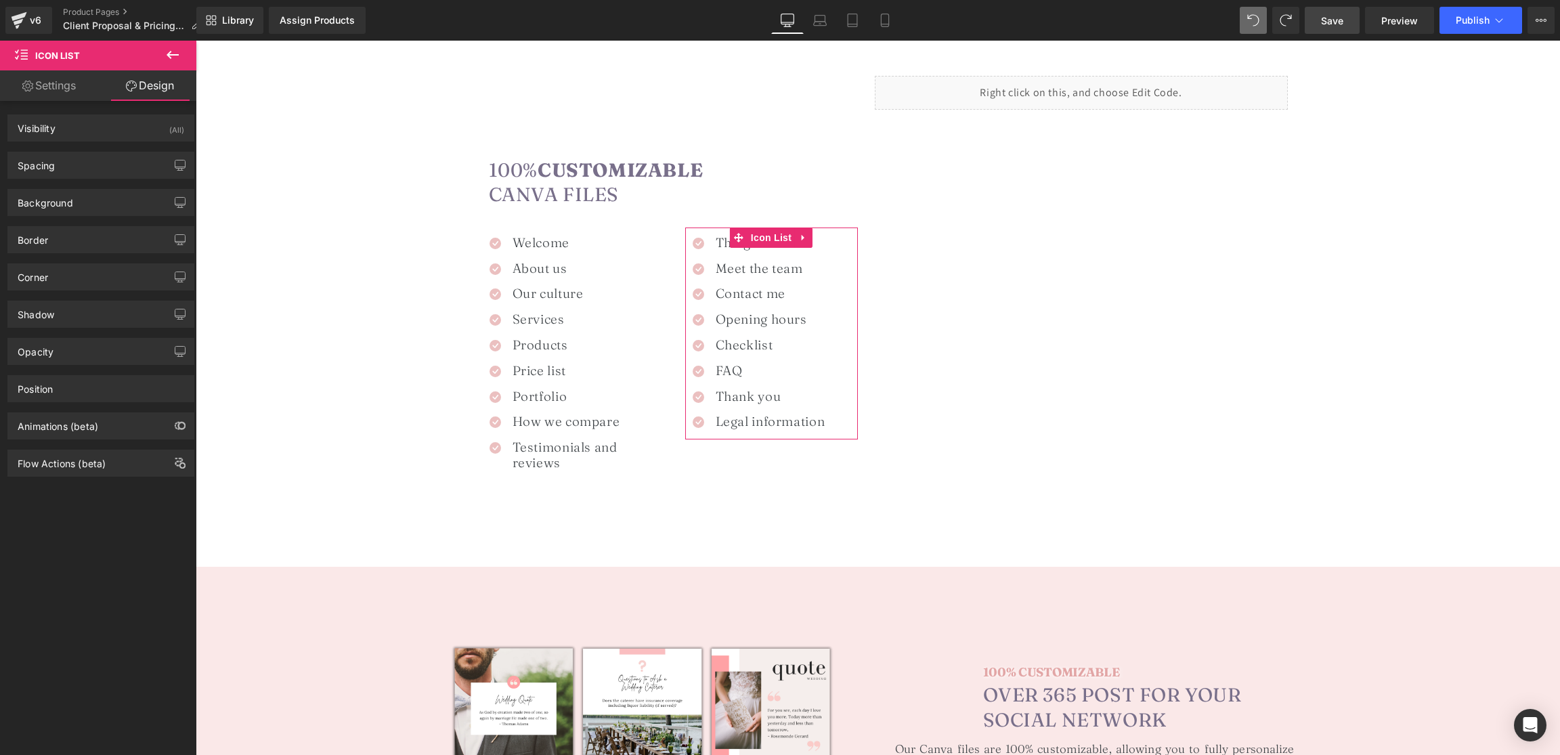
drag, startPoint x: 106, startPoint y: 163, endPoint x: 108, endPoint y: 181, distance: 17.7
click at [106, 163] on div "Spacing" at bounding box center [101, 165] width 186 height 26
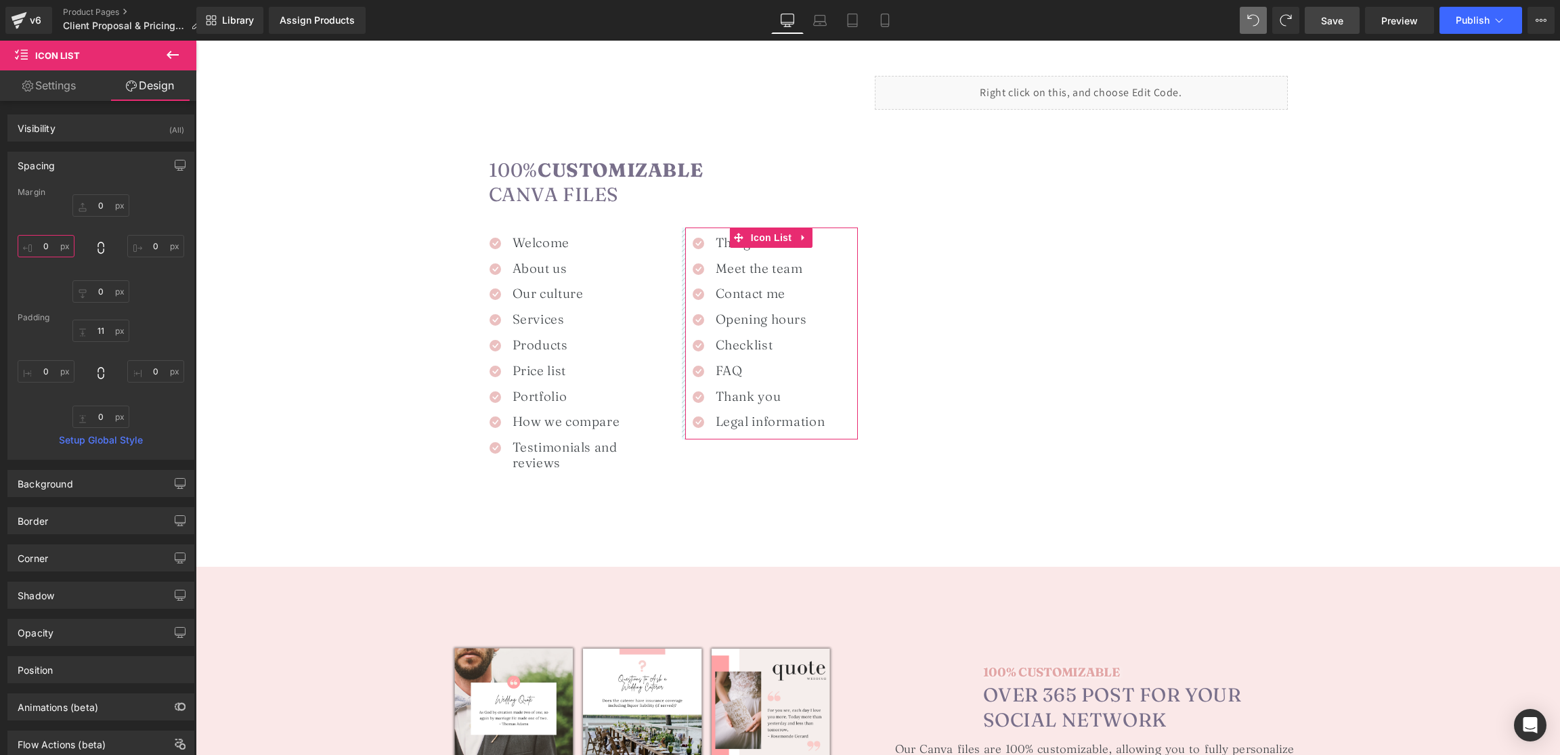
click at [54, 247] on input "0" at bounding box center [46, 246] width 57 height 22
type input "-40"
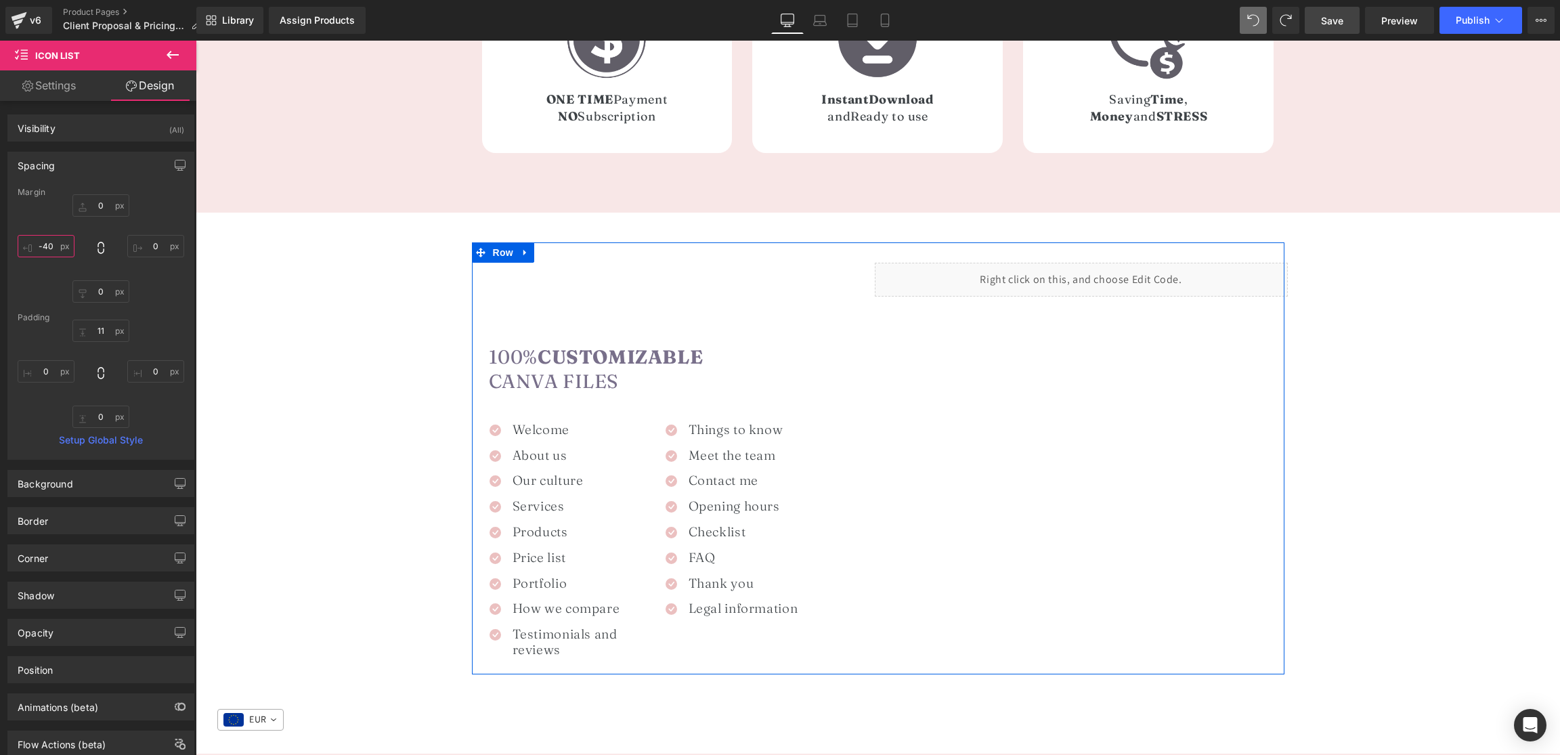
scroll to position [716, 0]
click at [619, 384] on h1 "100% Customizable Canva Files" at bounding box center [678, 369] width 379 height 49
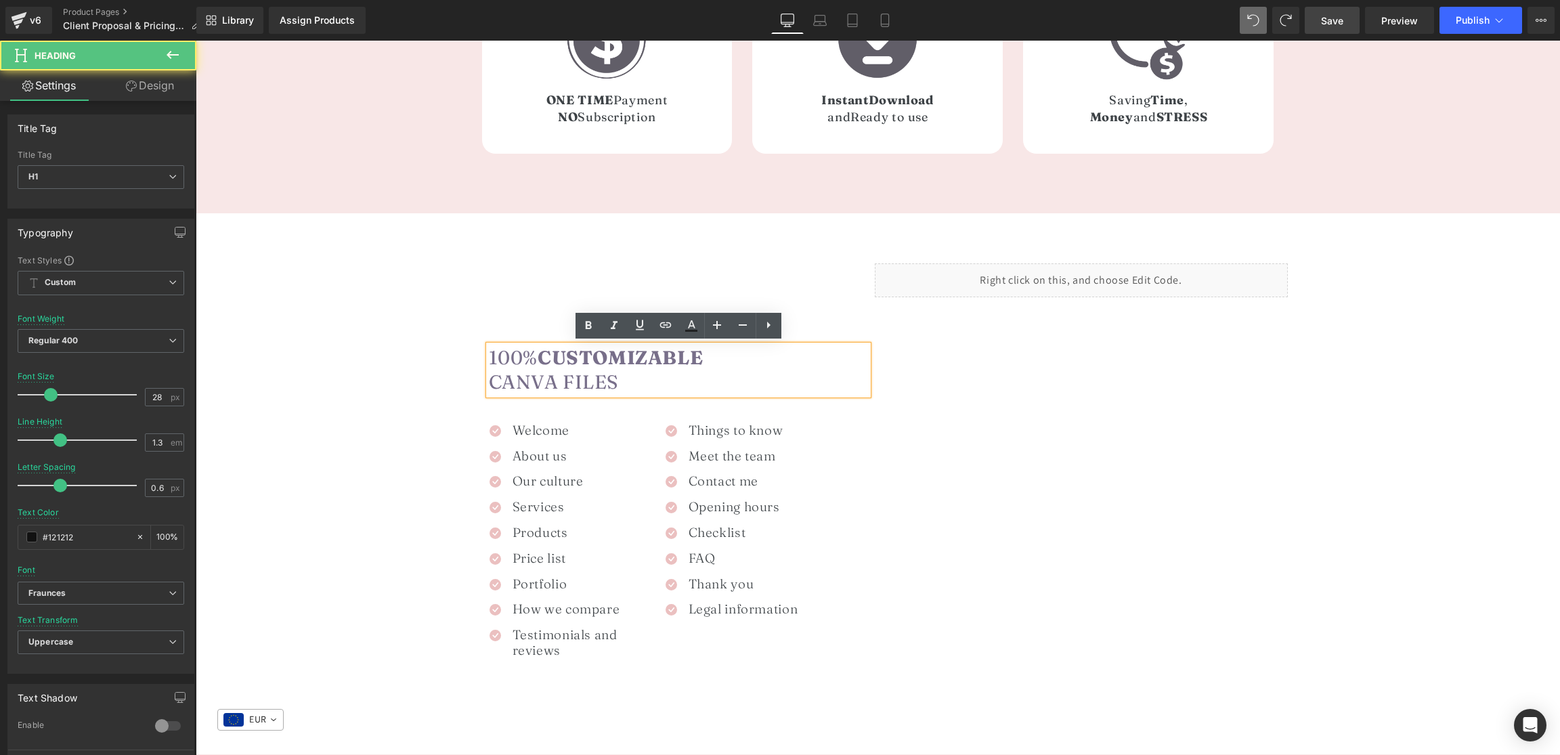
click at [642, 381] on h1 "100% Customizable Canva Files" at bounding box center [678, 369] width 379 height 49
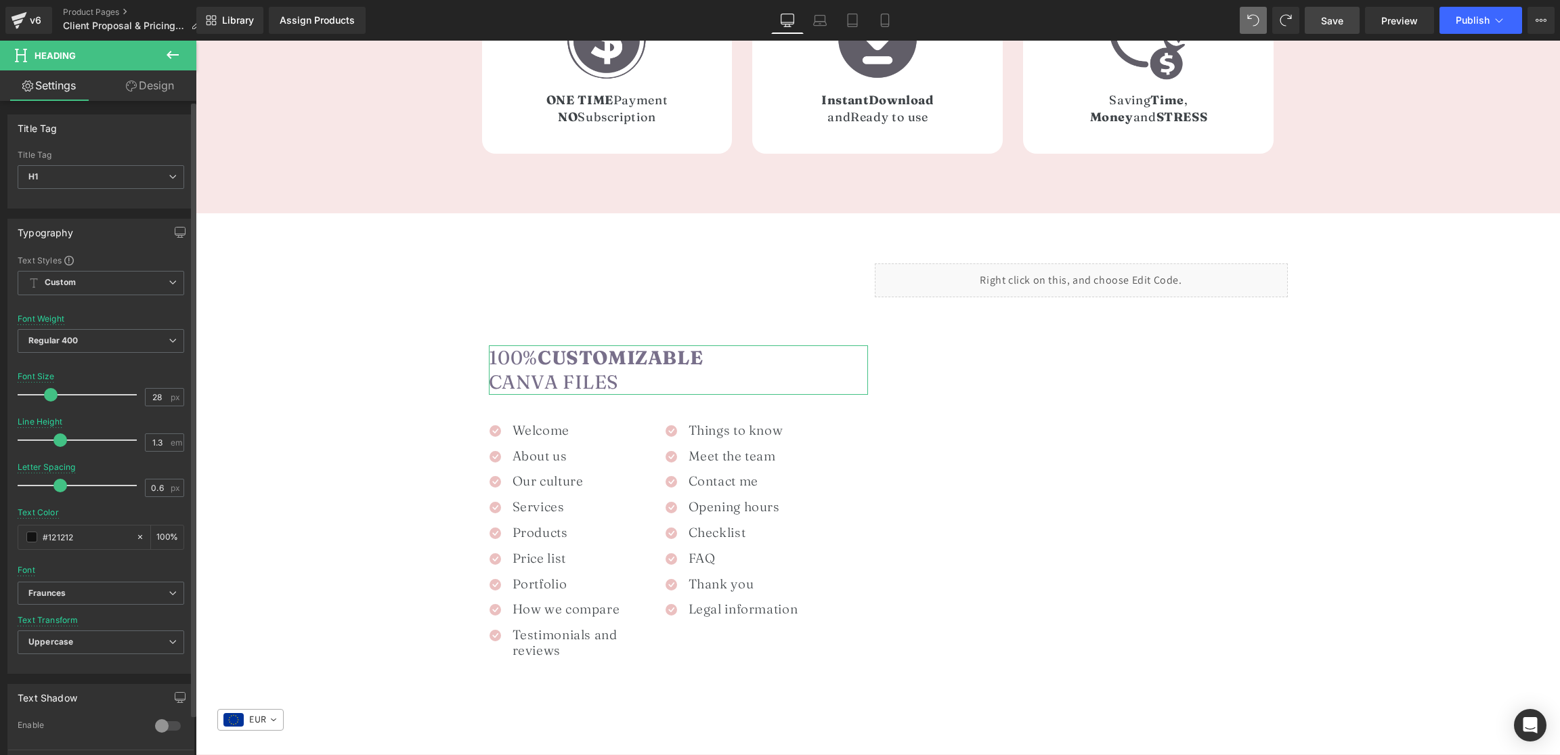
click at [154, 318] on div "Font Weight Regular 400 Thin 100 Semi Thin 200 Light 300 Regular 400 Medium 500…" at bounding box center [101, 341] width 167 height 54
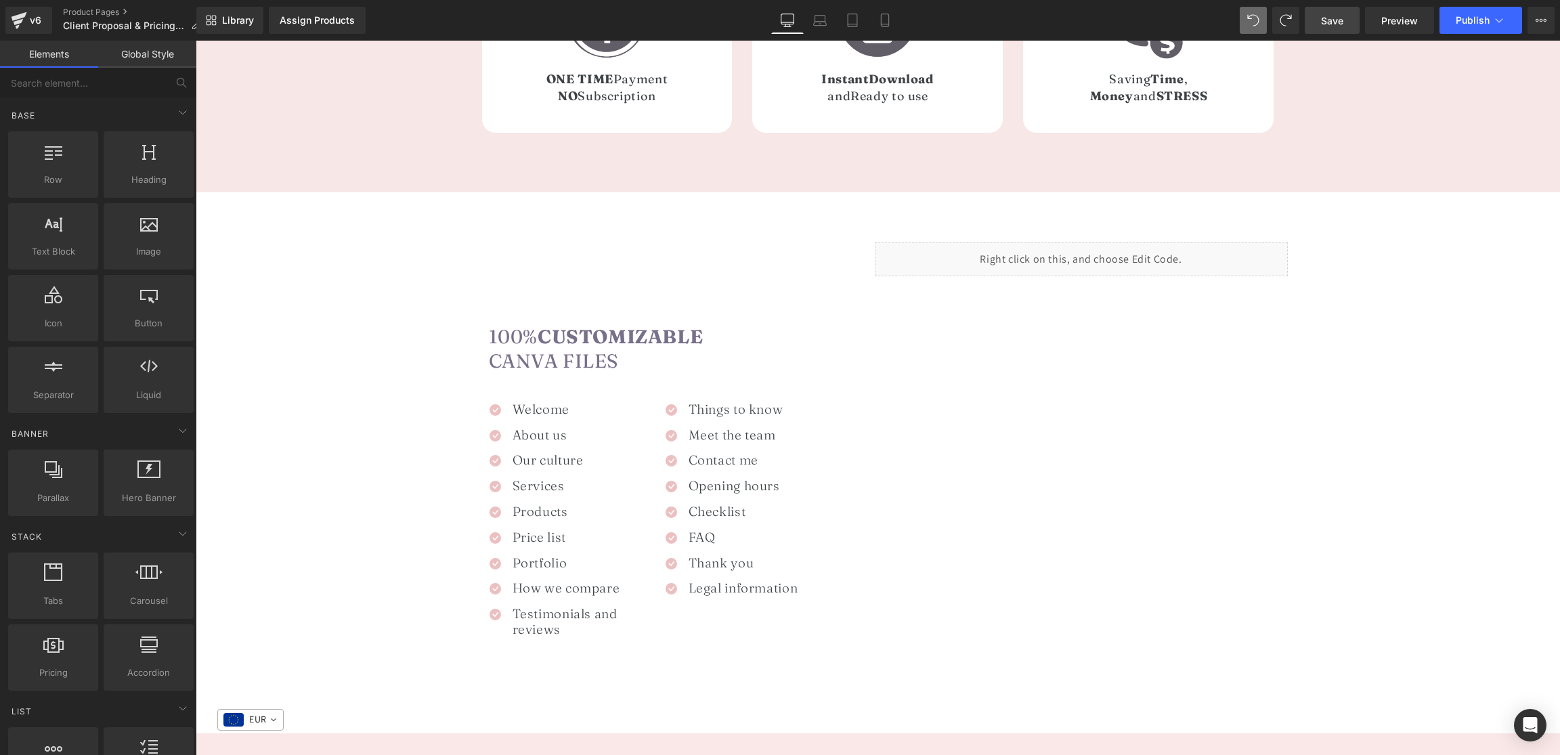
scroll to position [736, 0]
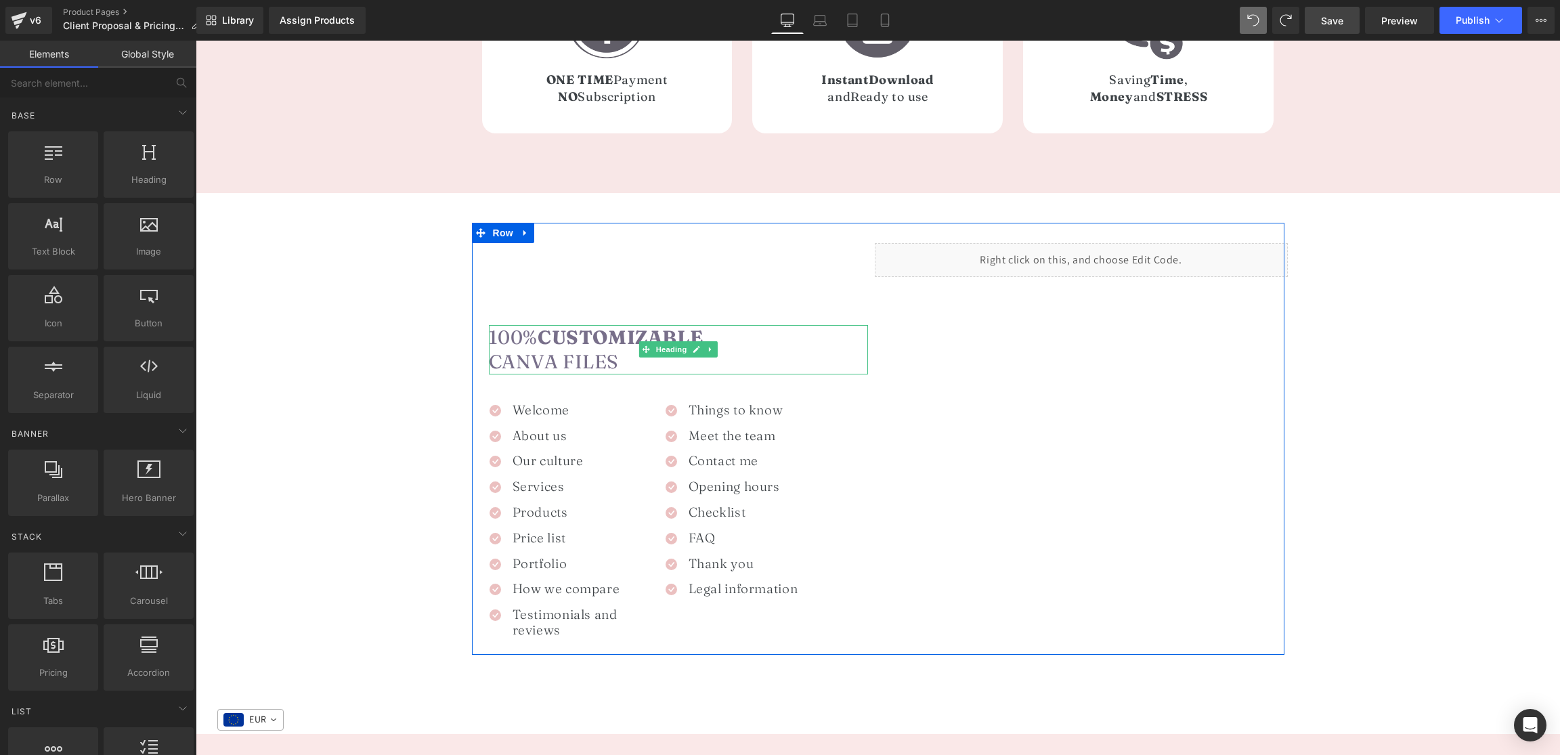
click at [655, 365] on h1 "100% Customizable Canva Files" at bounding box center [678, 349] width 379 height 49
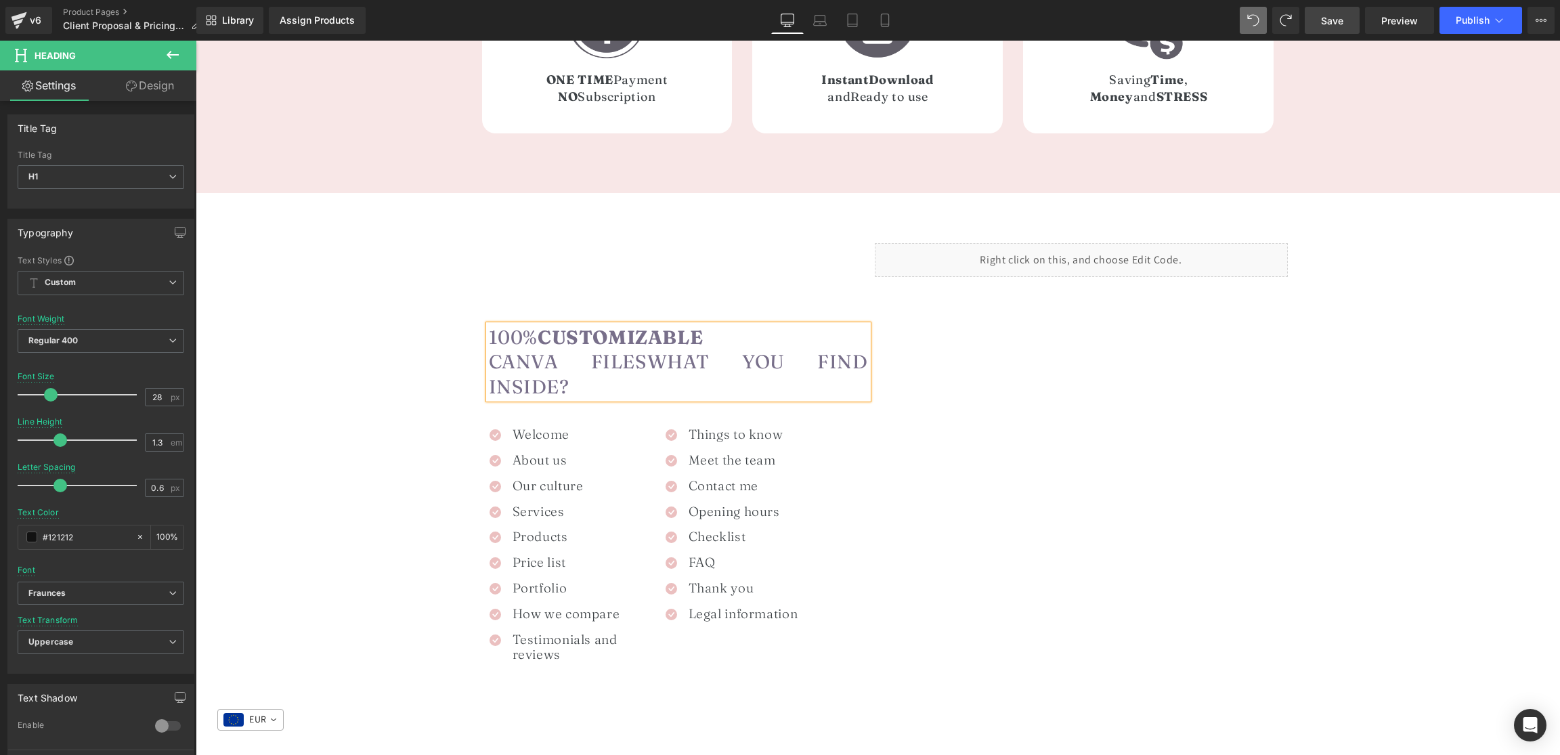
click at [614, 362] on font "100% Customizable Canva FilesWhat you find inside?" at bounding box center [678, 362] width 379 height 72
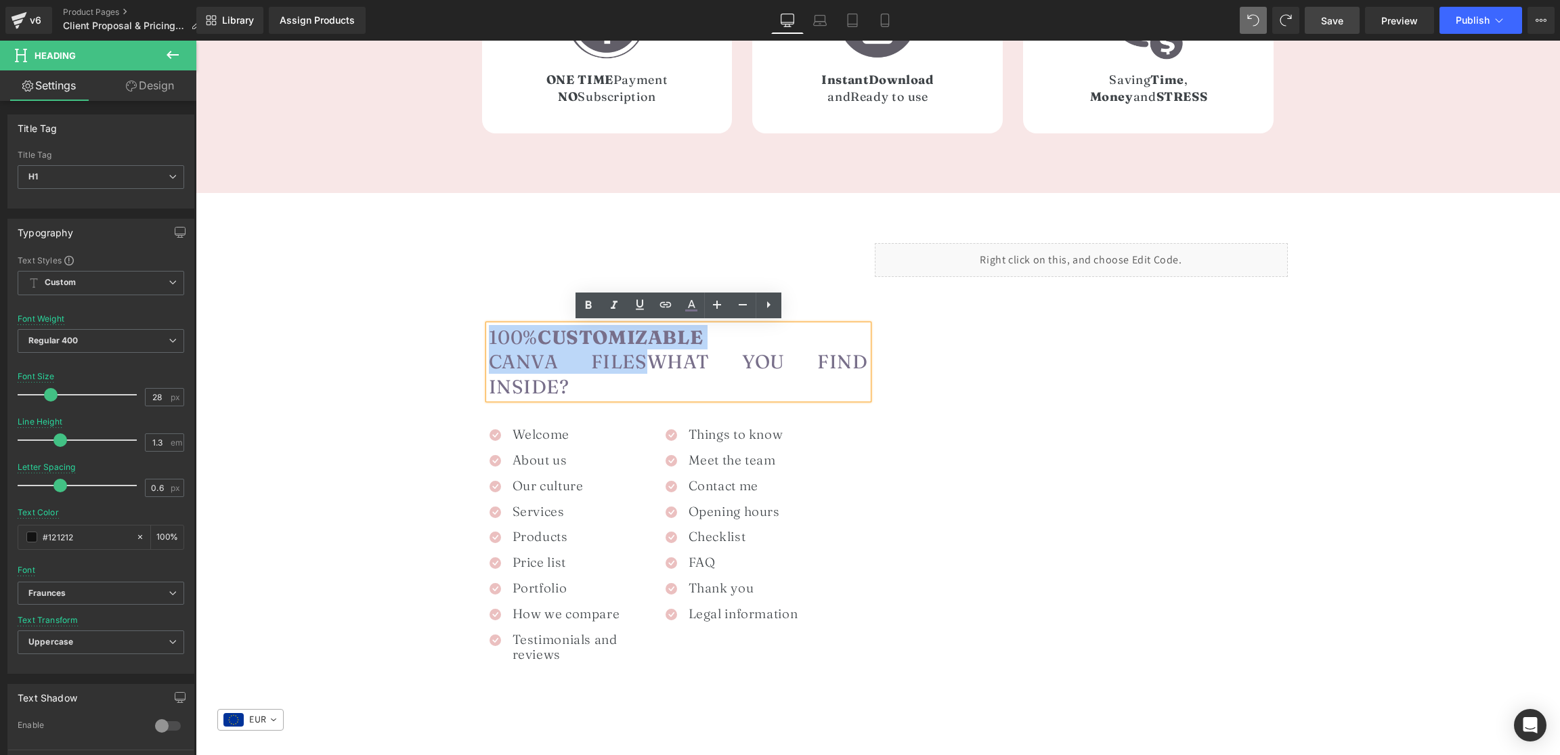
drag, startPoint x: 616, startPoint y: 363, endPoint x: 481, endPoint y: 338, distance: 137.8
click at [481, 338] on div "100% Customizable Canva FilesWhat you find inside? Heading Icon Welcome Heading…" at bounding box center [675, 457] width 406 height 429
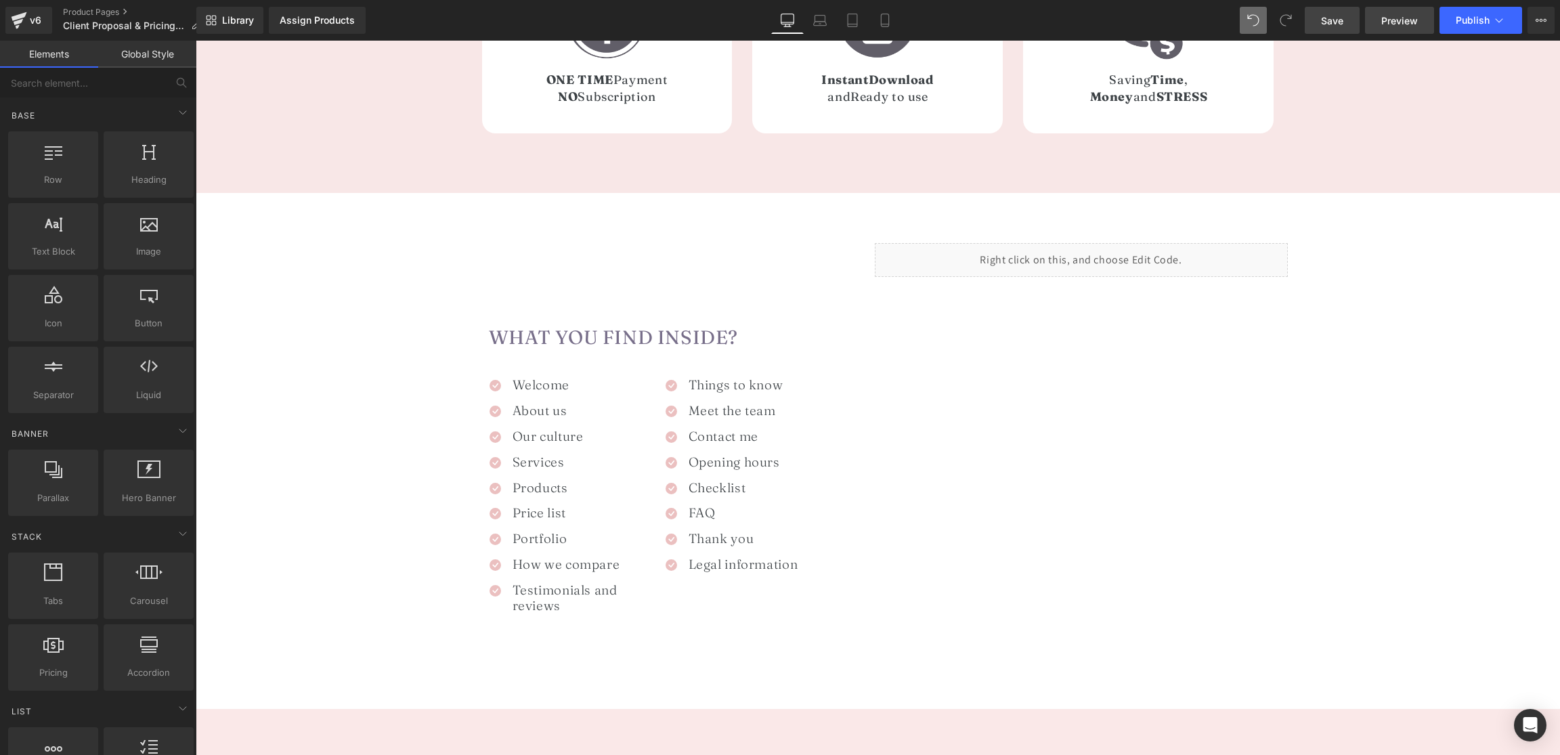
click at [1403, 26] on span "Preview" at bounding box center [1400, 21] width 37 height 14
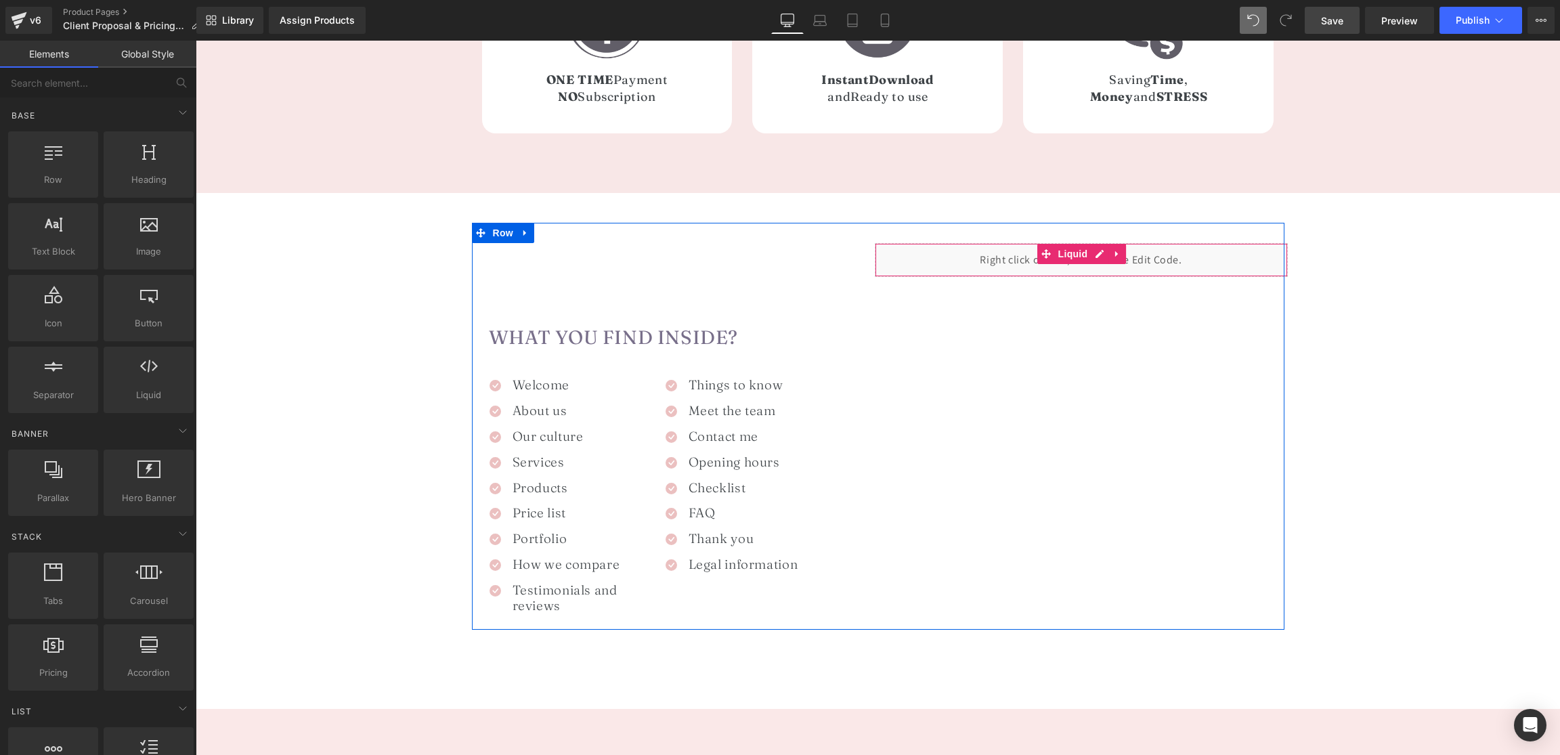
click at [1022, 259] on div "Liquid" at bounding box center [1081, 260] width 413 height 34
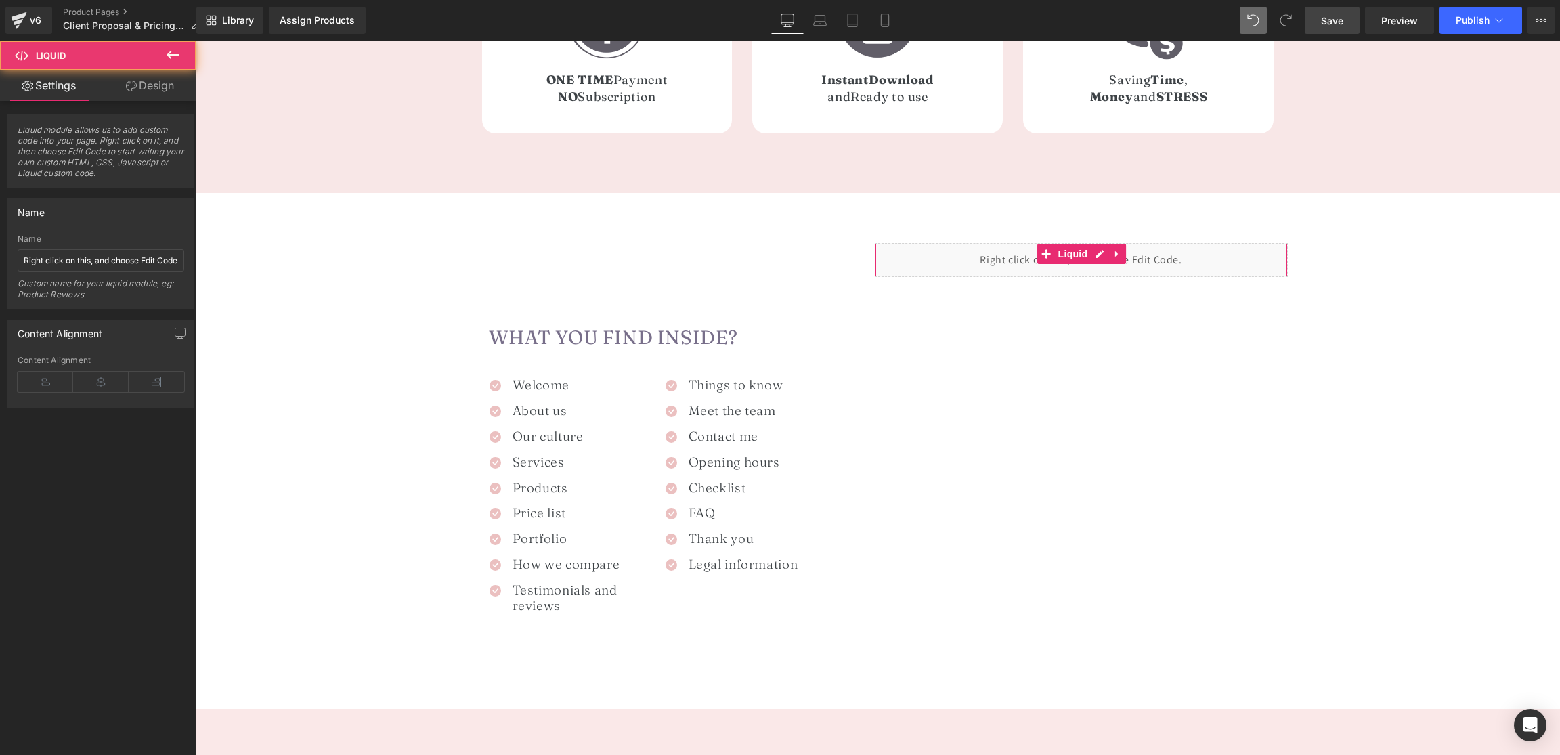
click at [163, 82] on link "Design" at bounding box center [150, 85] width 98 height 30
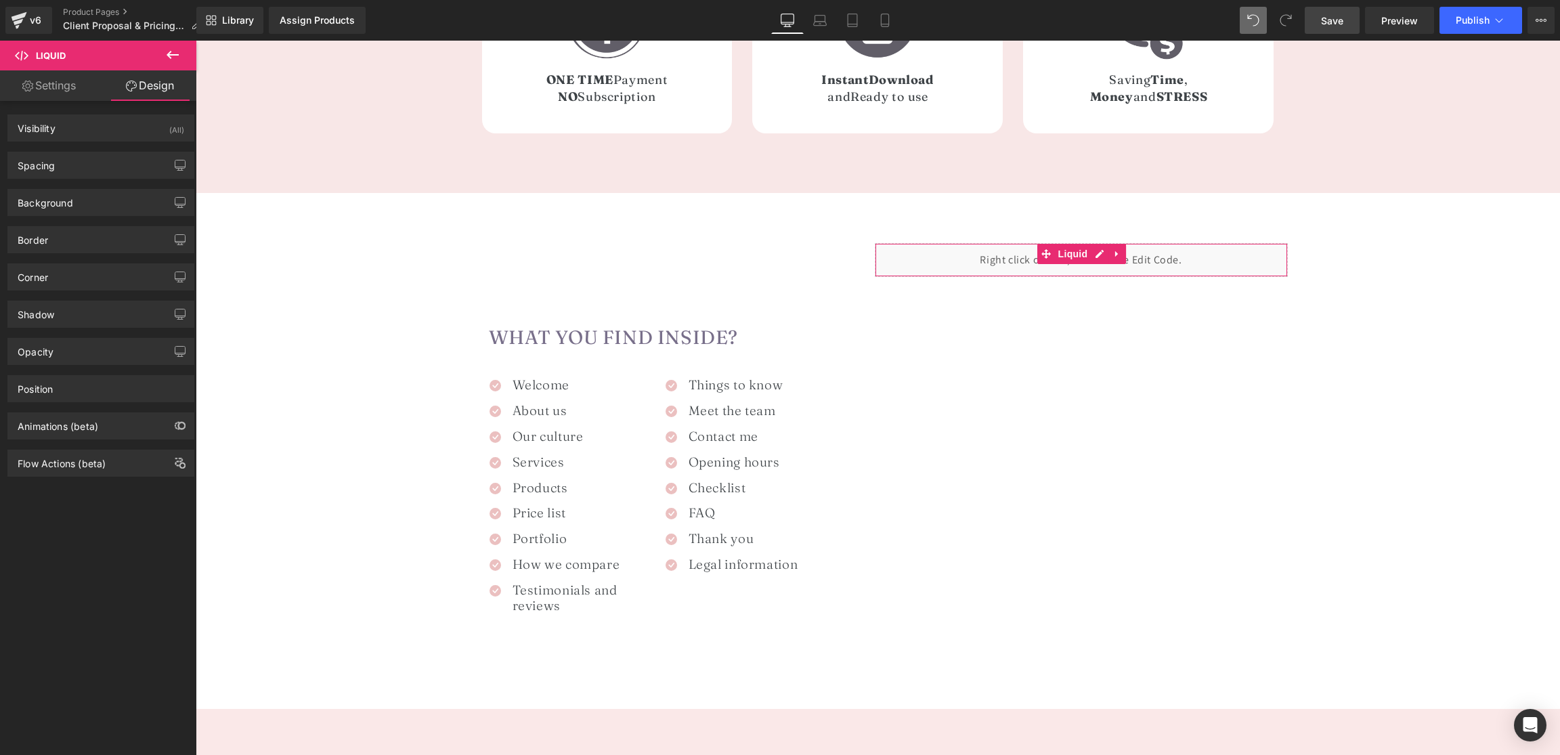
drag, startPoint x: 68, startPoint y: 179, endPoint x: 74, endPoint y: 178, distance: 6.8
click at [68, 179] on div "Background Color & Image color rgba(247, 247, 247, 0.7) Color #f7f7f7 70 % Imag…" at bounding box center [101, 197] width 203 height 37
click at [63, 166] on div "Spacing" at bounding box center [101, 165] width 186 height 26
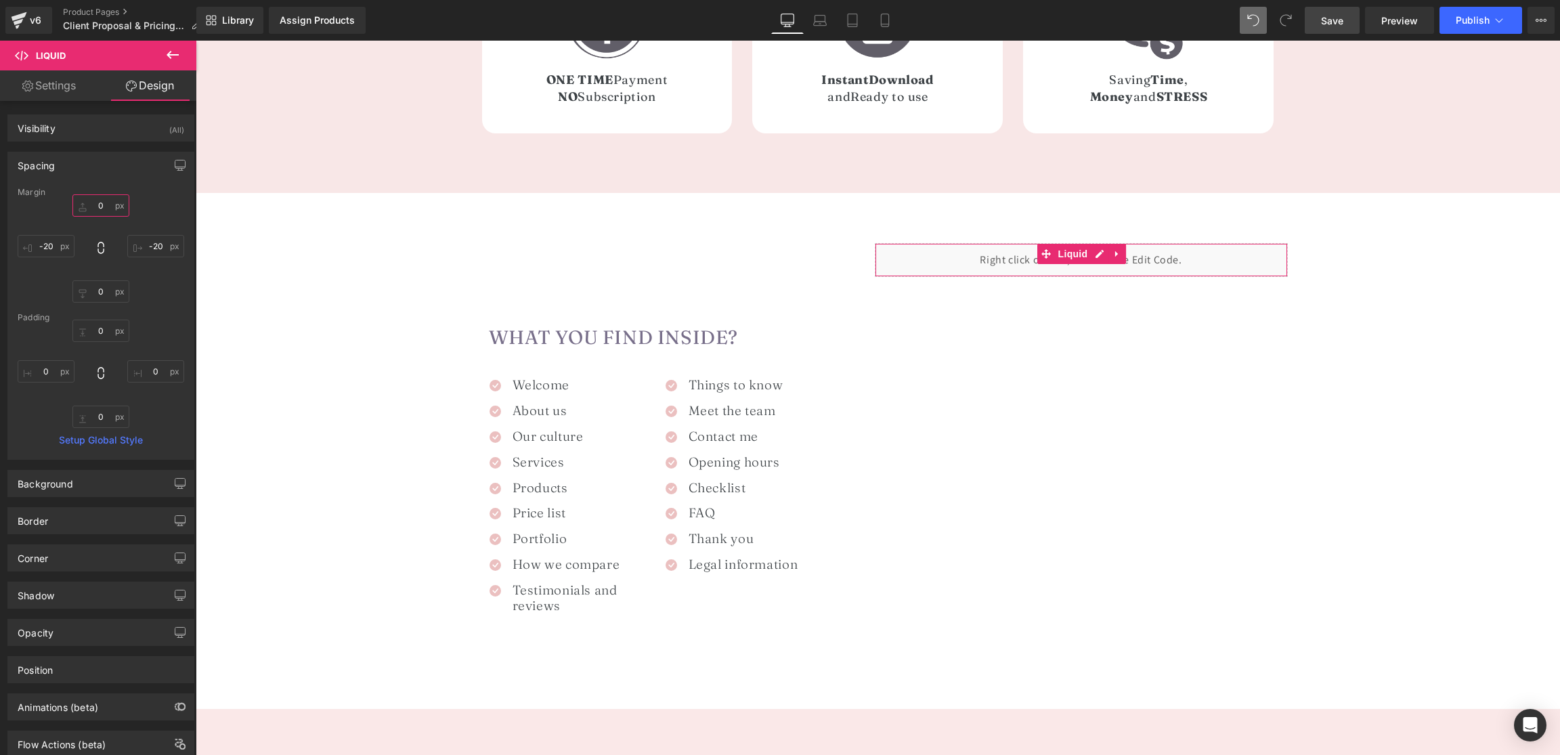
click at [97, 208] on input "0" at bounding box center [100, 205] width 57 height 22
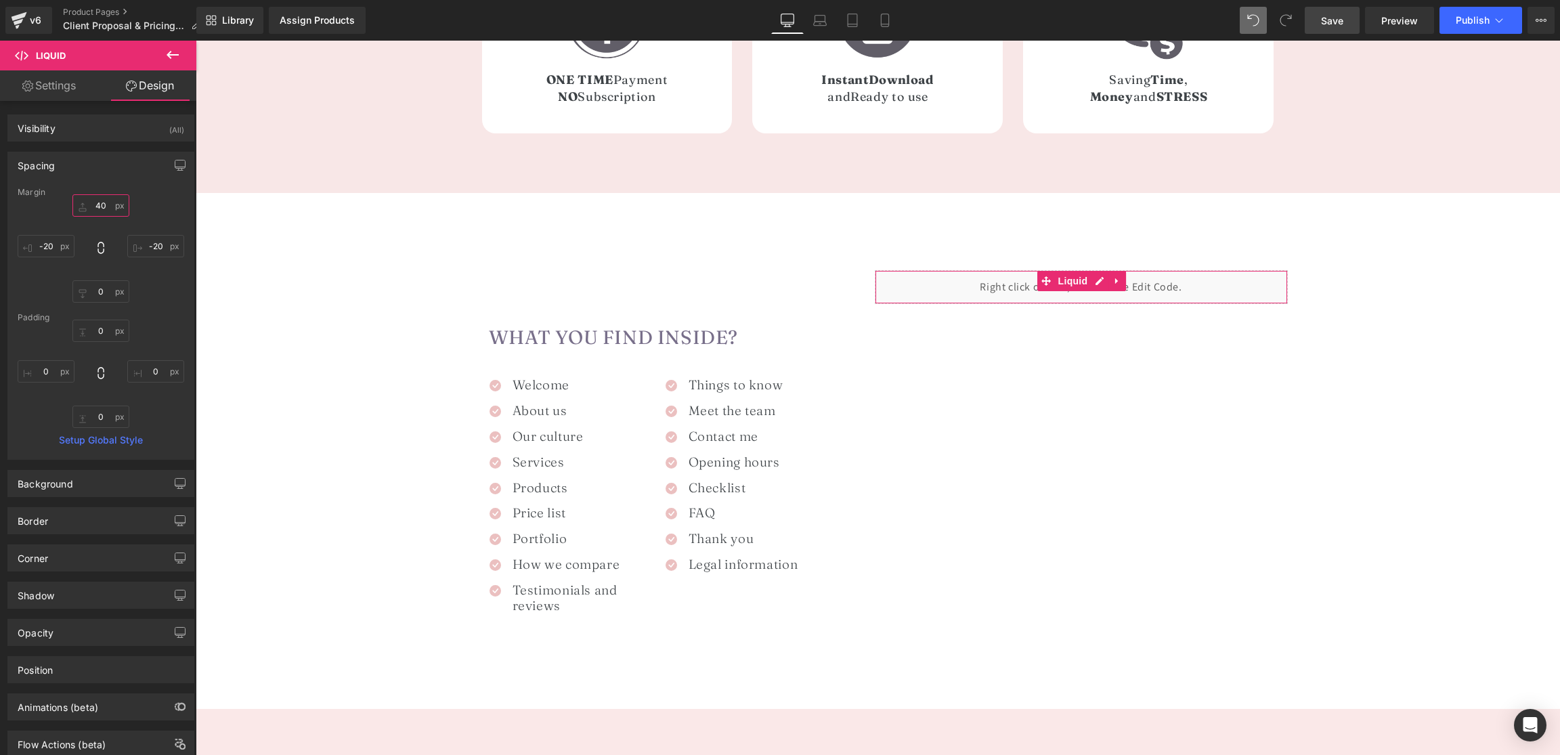
type input "4"
type input "50"
click at [1313, 24] on link "Save" at bounding box center [1332, 20] width 55 height 27
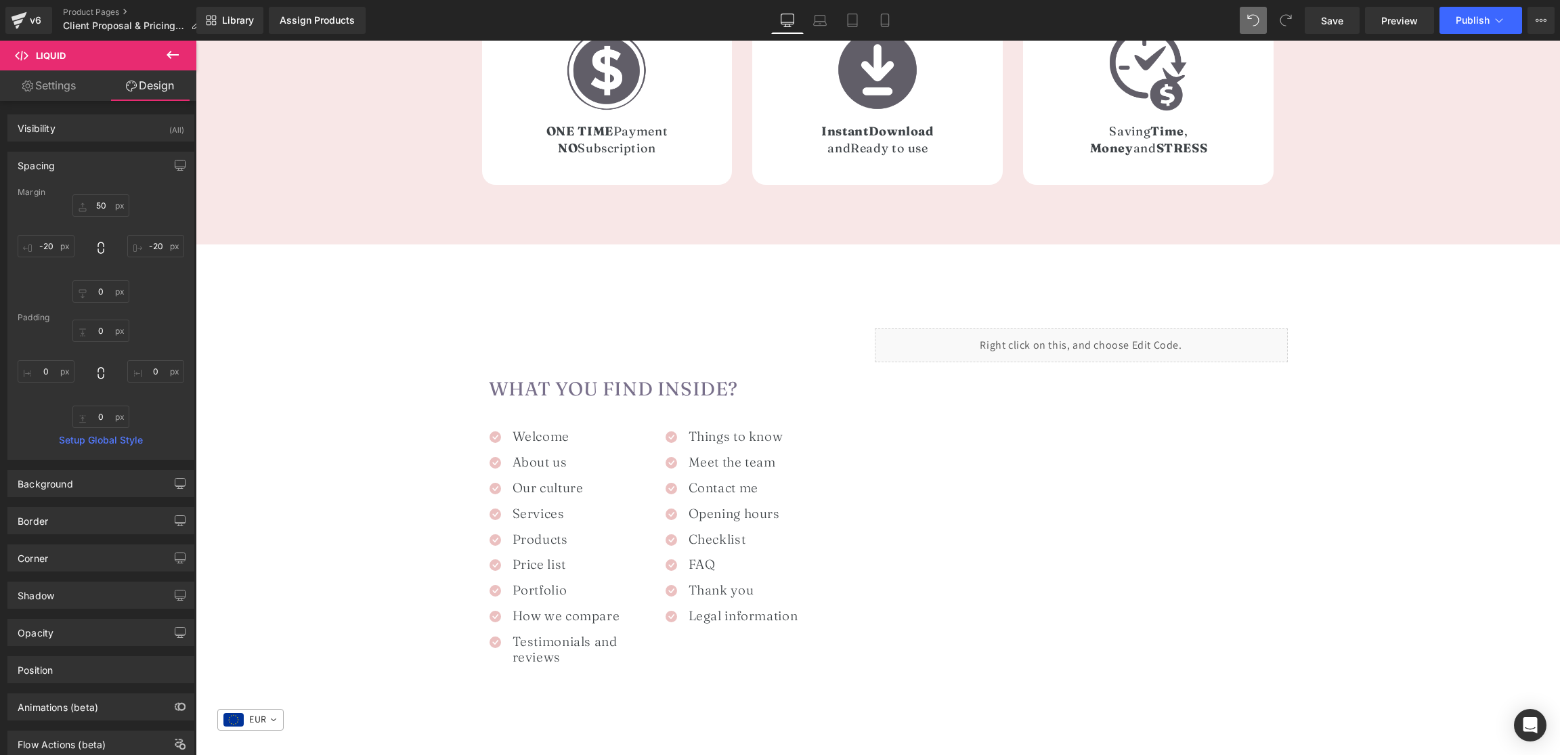
scroll to position [746, 0]
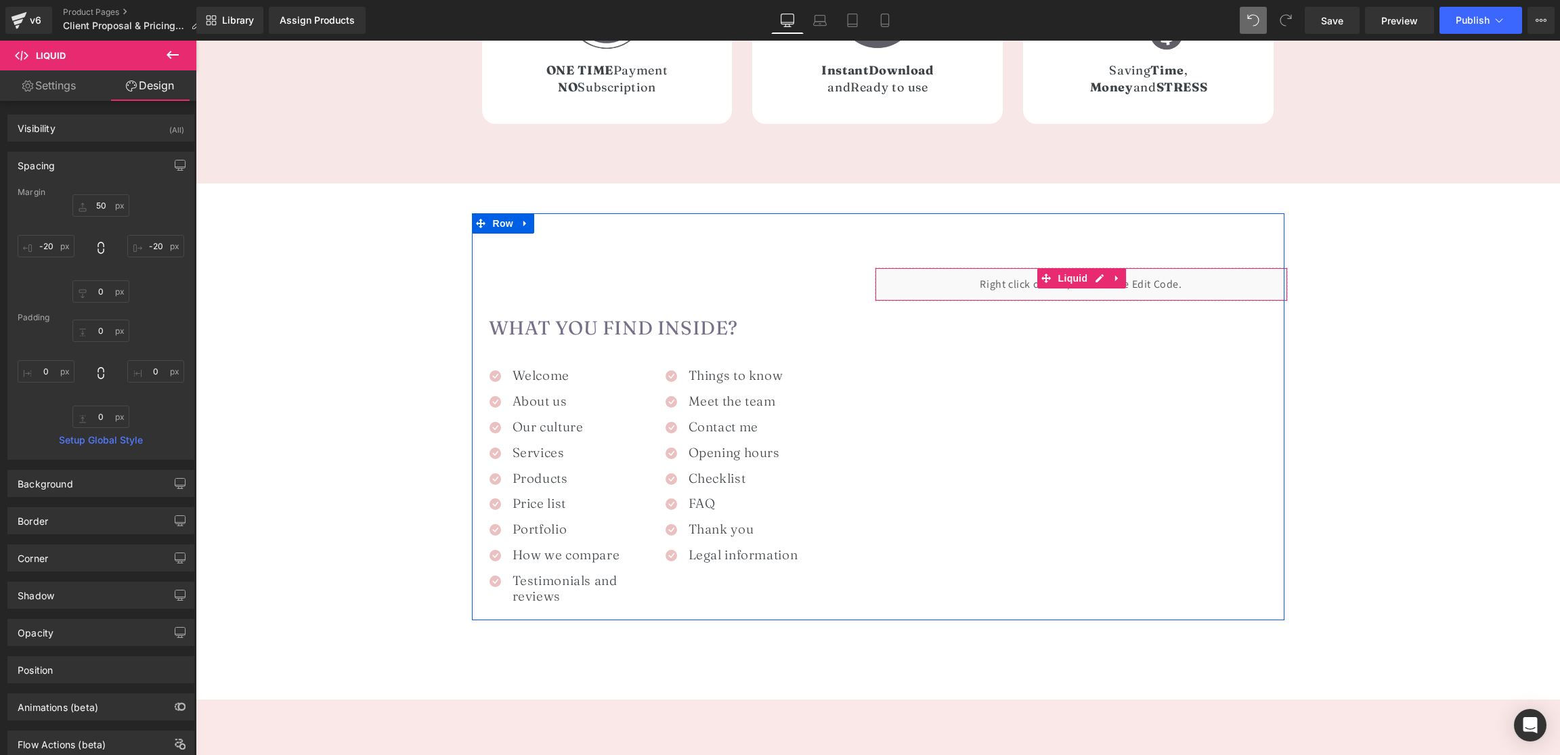
click at [1037, 295] on div "Liquid" at bounding box center [1081, 285] width 413 height 34
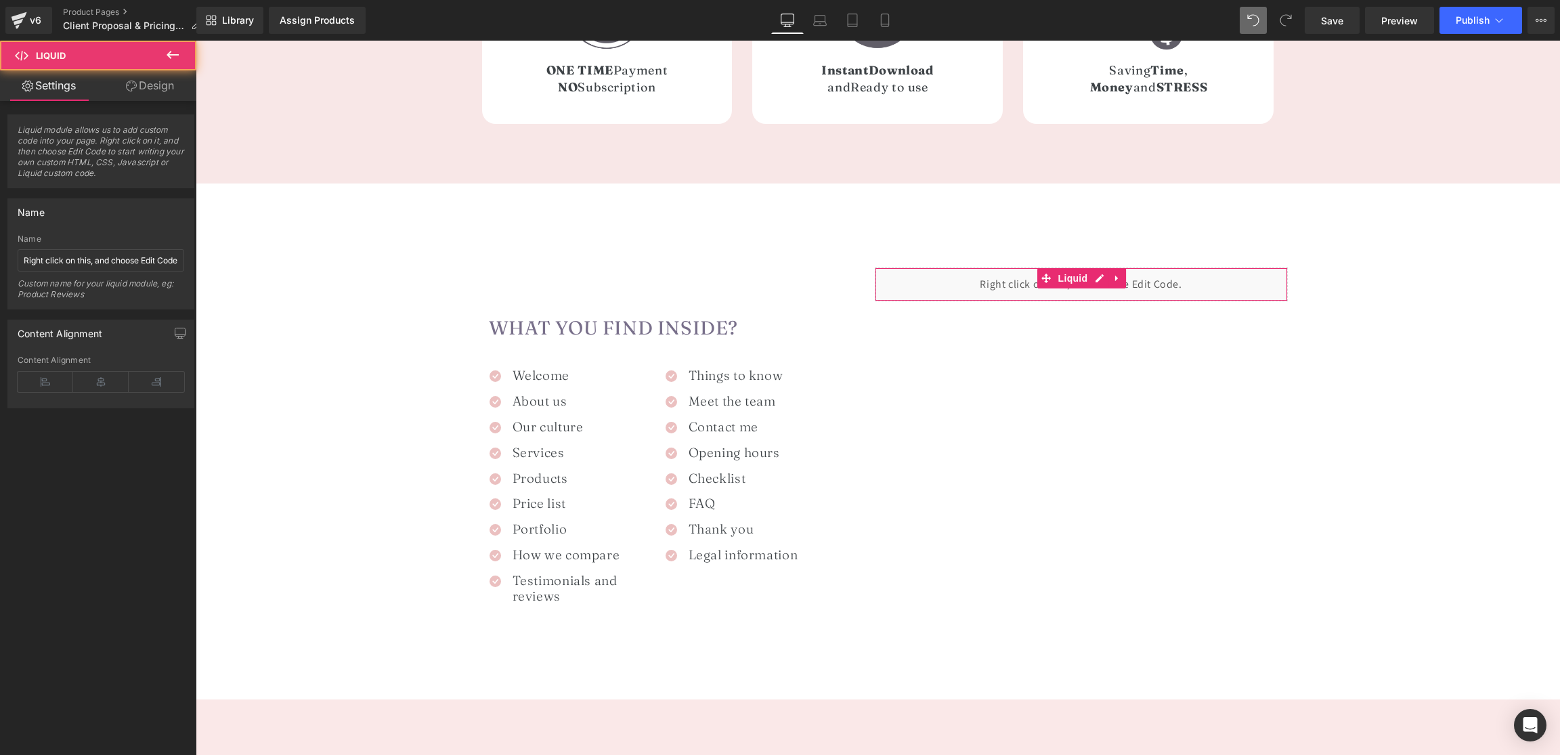
drag, startPoint x: 134, startPoint y: 79, endPoint x: 79, endPoint y: 163, distance: 100.7
click at [133, 79] on link "Design" at bounding box center [150, 85] width 98 height 30
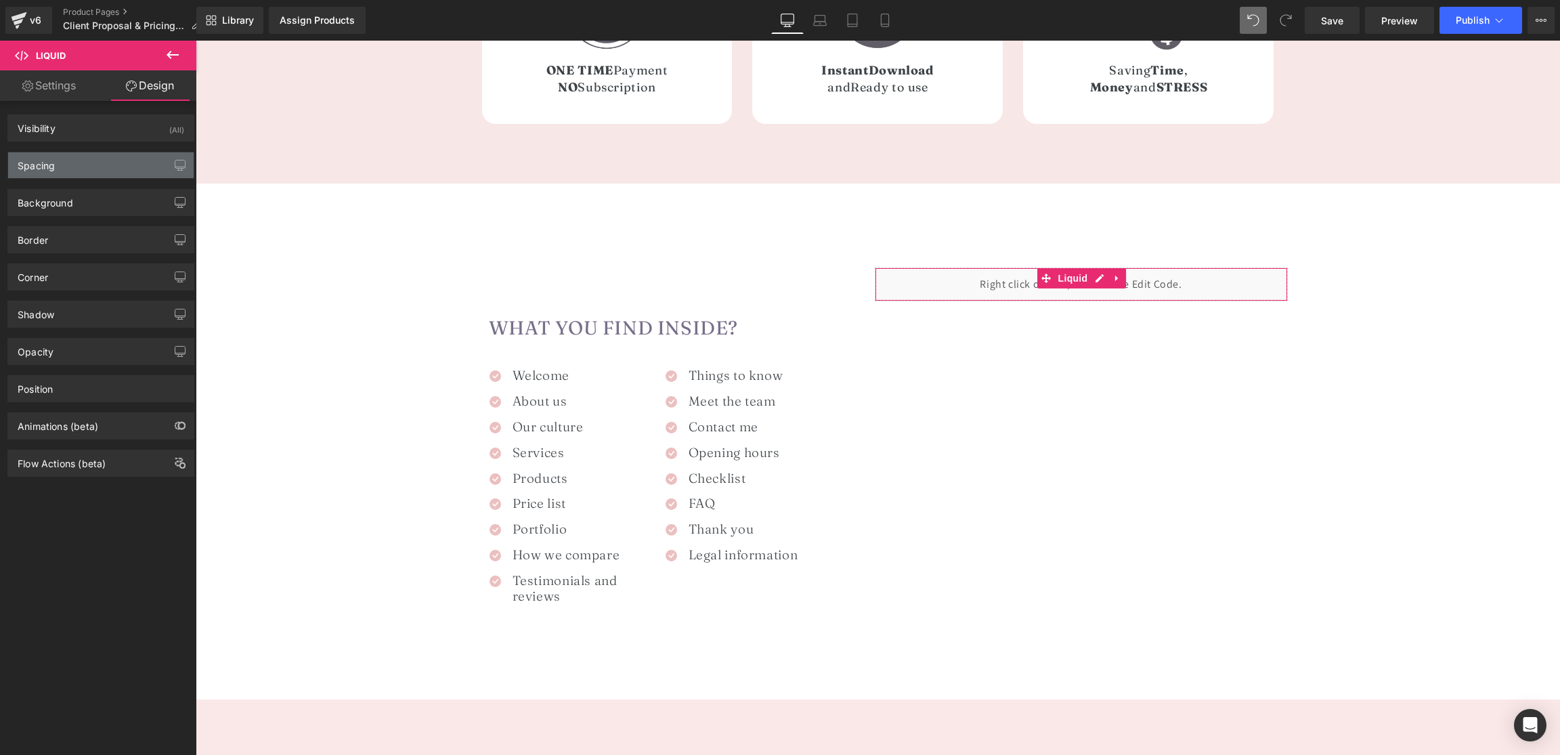
click at [75, 163] on div "Spacing" at bounding box center [101, 165] width 186 height 26
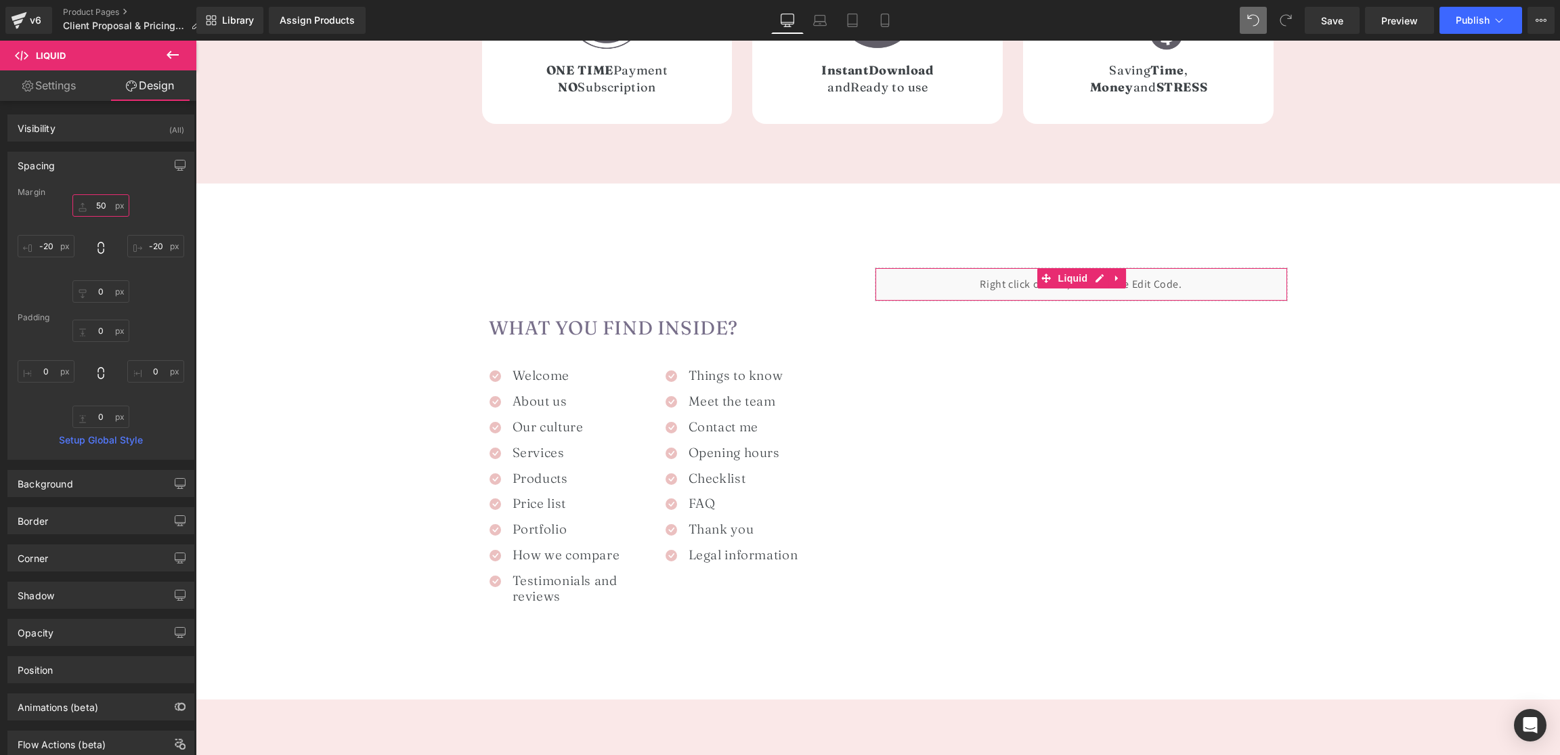
drag, startPoint x: 98, startPoint y: 204, endPoint x: 114, endPoint y: 233, distance: 33.4
click at [98, 204] on input "50" at bounding box center [100, 205] width 57 height 22
type input "30"
click at [49, 247] on input "-20" at bounding box center [46, 246] width 57 height 22
click at [152, 240] on input "-20" at bounding box center [155, 246] width 57 height 22
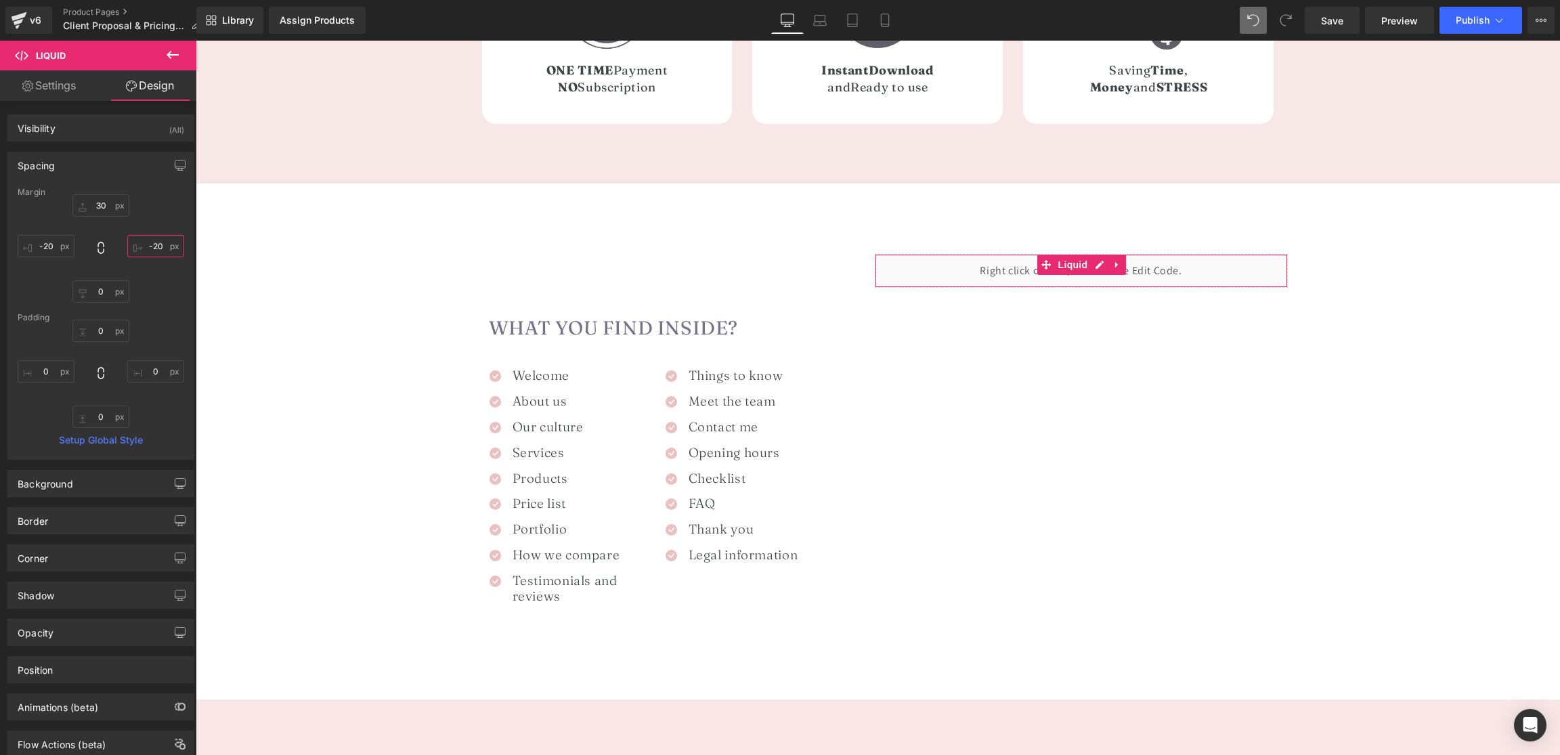
click at [150, 251] on input "-20" at bounding box center [155, 246] width 57 height 22
click at [151, 245] on input "-20" at bounding box center [155, 246] width 57 height 22
type input "-30"
click at [47, 242] on input "-20" at bounding box center [46, 246] width 57 height 22
click at [46, 249] on input "-20" at bounding box center [46, 246] width 57 height 22
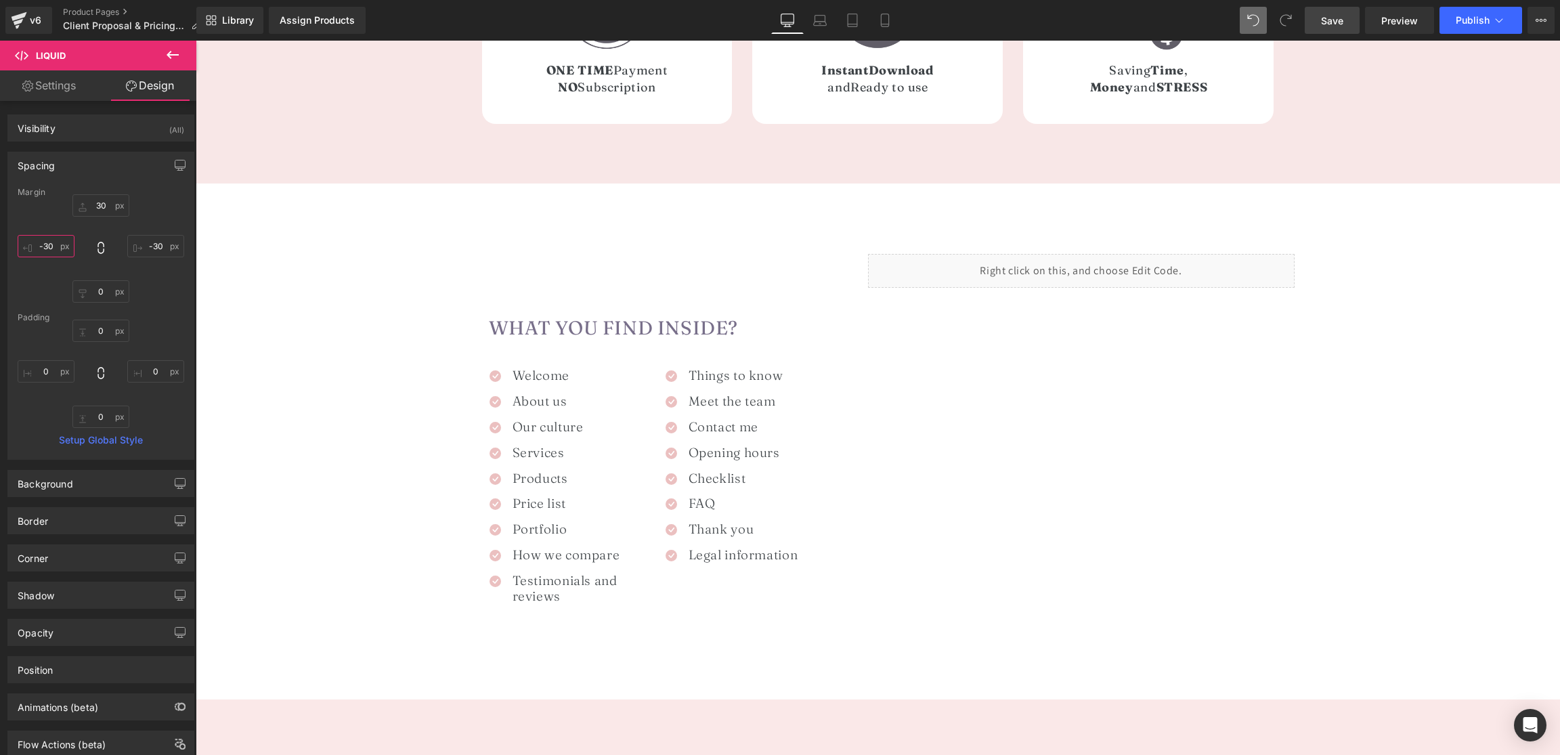
type input "-30"
click at [1344, 22] on span "Save" at bounding box center [1332, 21] width 22 height 14
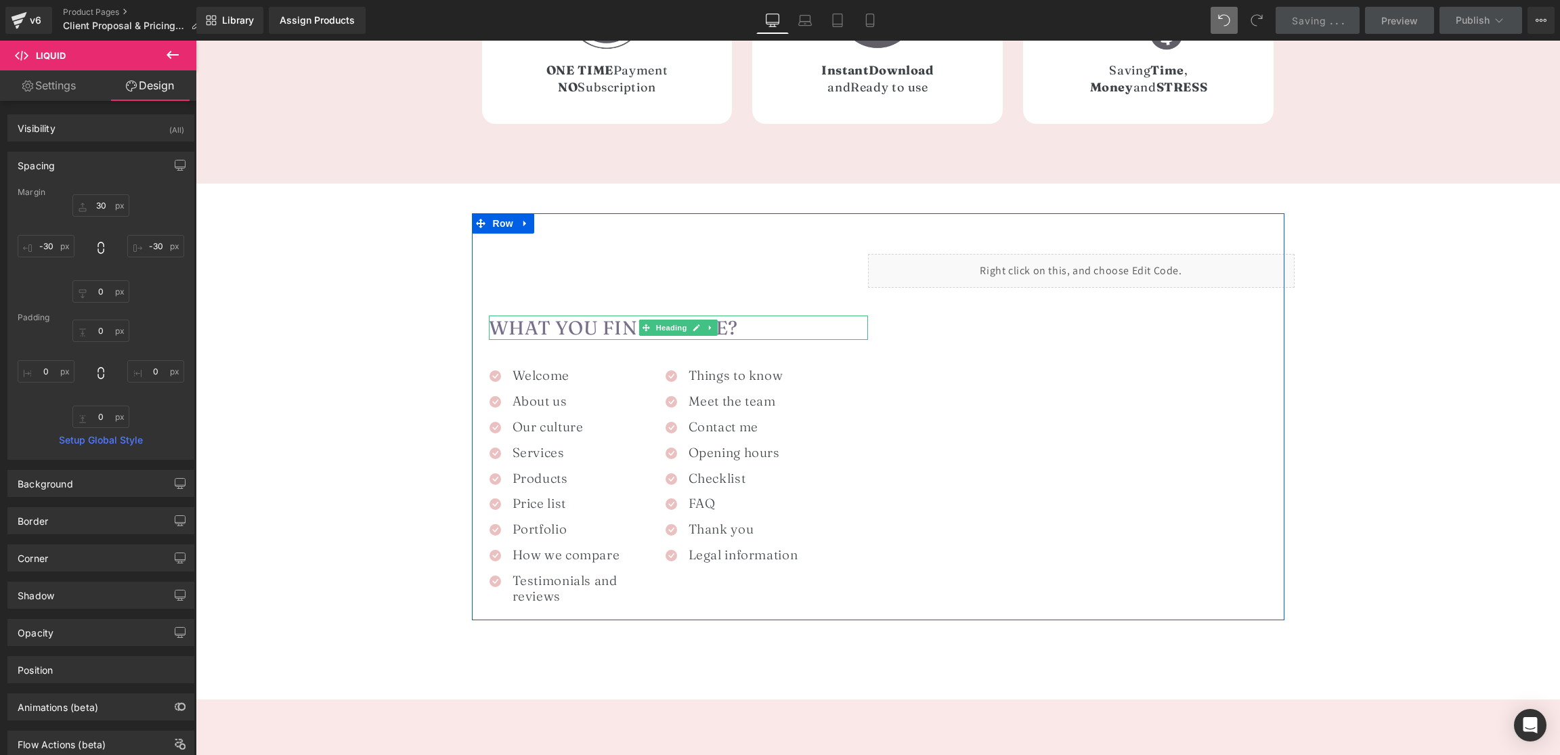
click at [524, 321] on font "What you find inside?" at bounding box center [614, 327] width 250 height 23
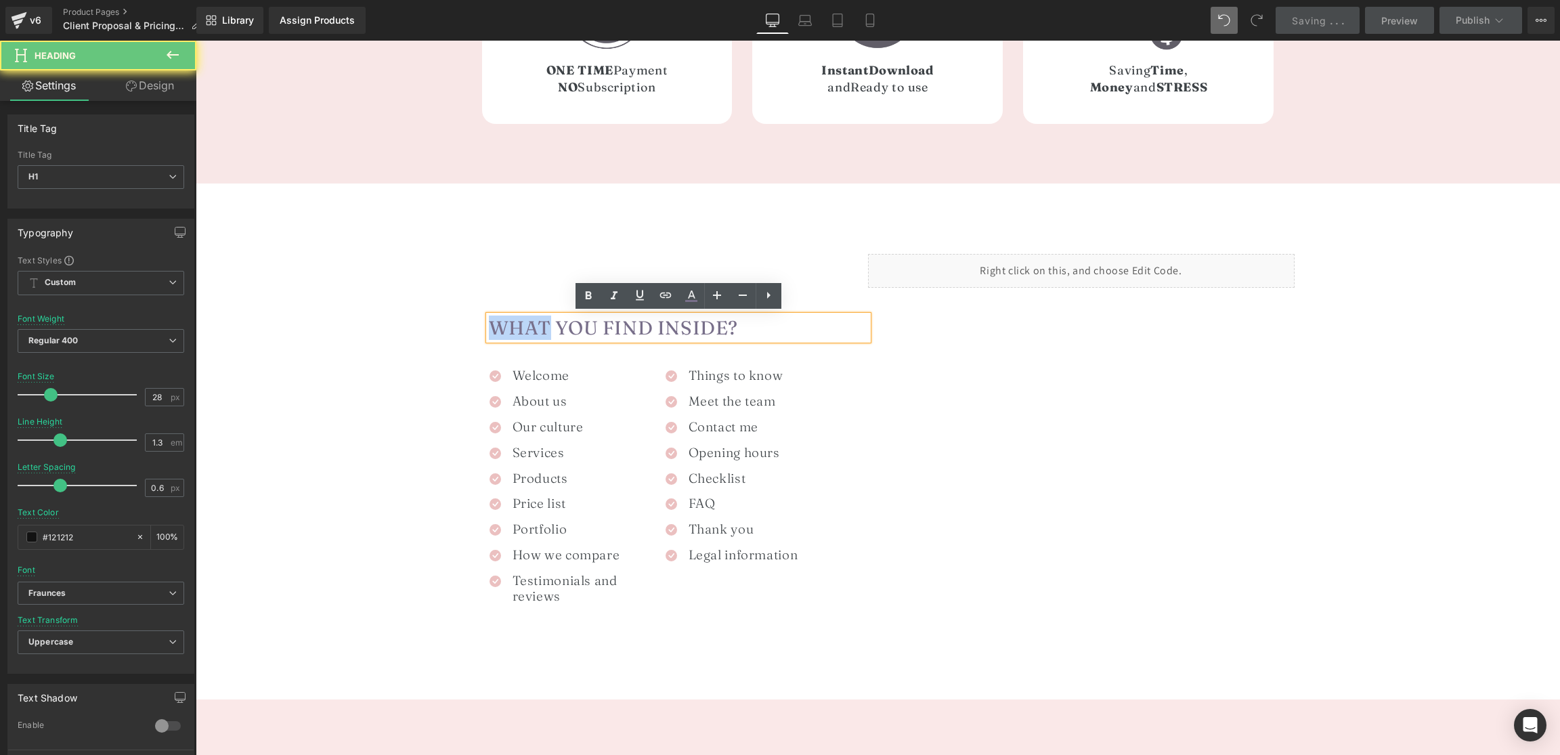
click at [524, 321] on font "What you find inside?" at bounding box center [614, 327] width 250 height 23
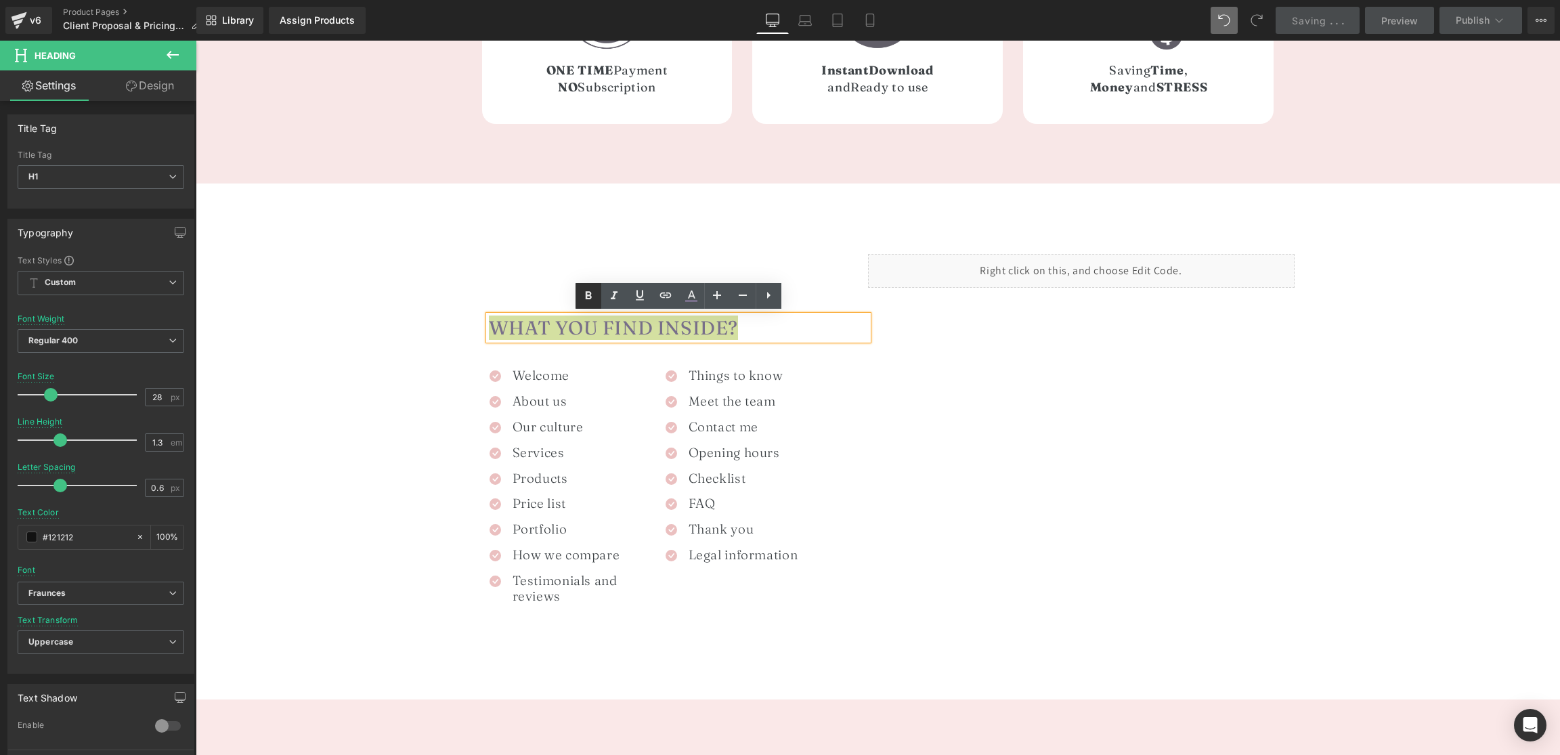
click at [593, 296] on icon at bounding box center [588, 296] width 16 height 16
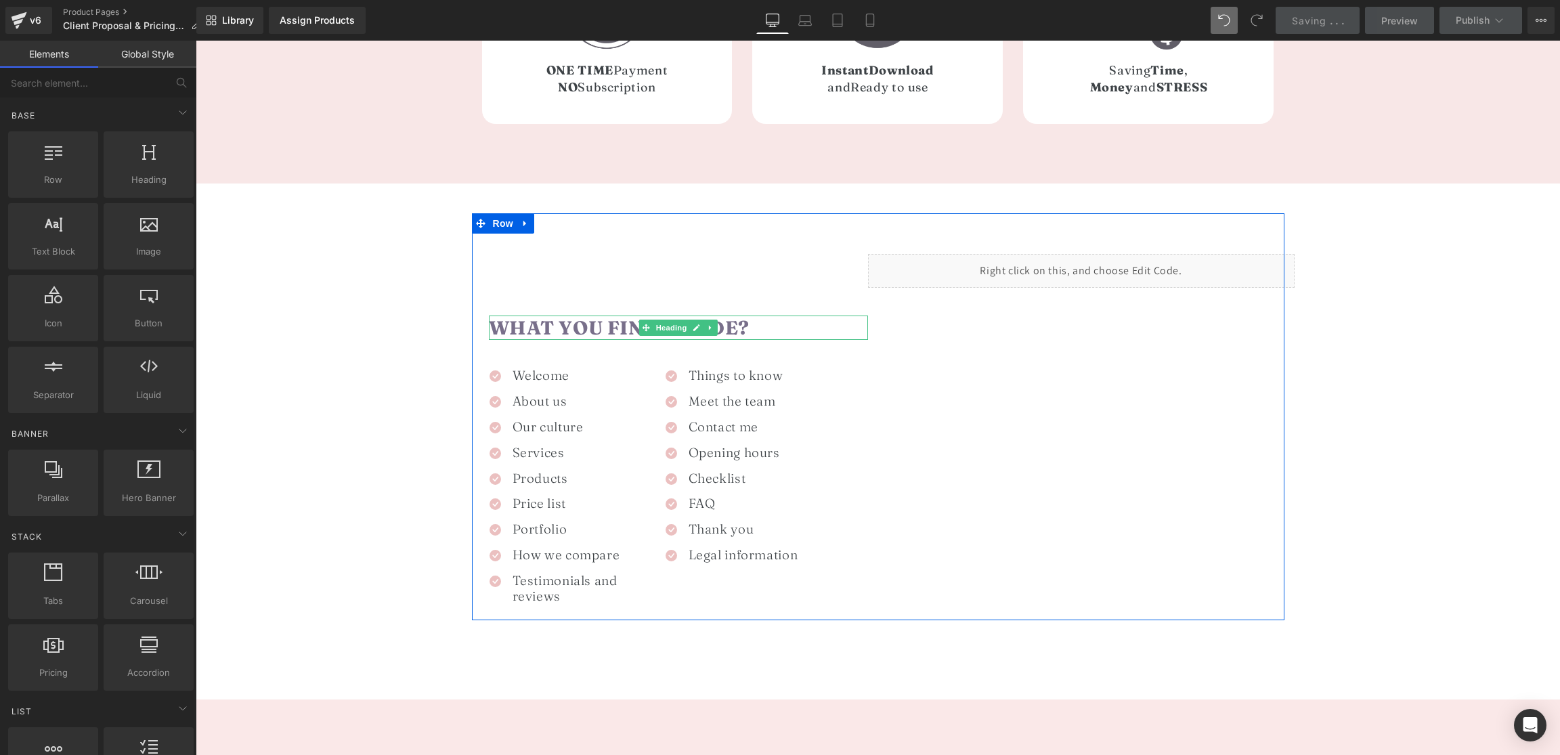
click at [547, 326] on strong "What you find inside?" at bounding box center [619, 327] width 261 height 23
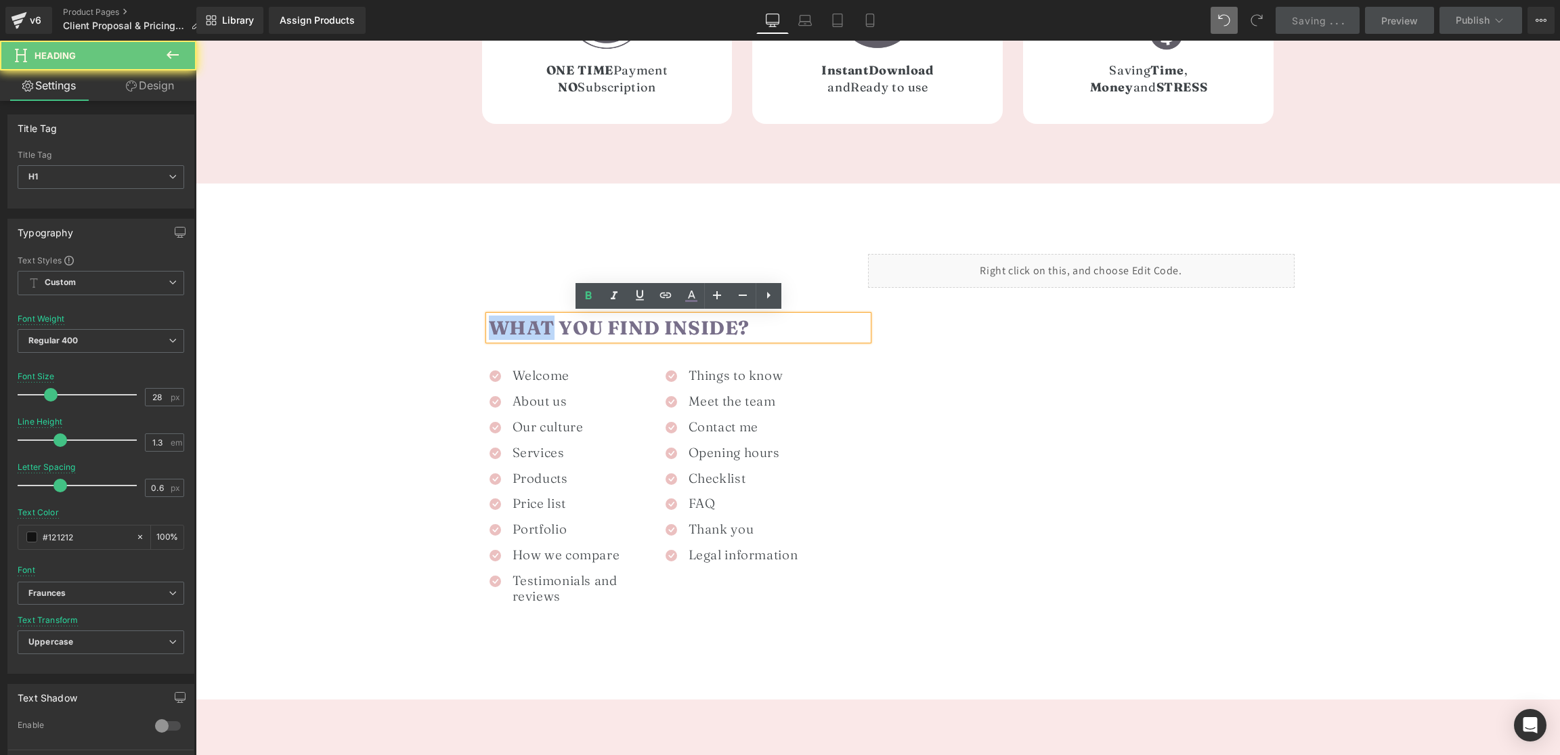
click at [547, 326] on strong "What you find inside?" at bounding box center [619, 327] width 261 height 23
drag, startPoint x: 591, startPoint y: 298, endPoint x: 584, endPoint y: 299, distance: 6.8
click at [591, 298] on icon at bounding box center [588, 296] width 16 height 16
click at [501, 292] on div "What you find inside? Heading Icon Welcome Heading Icon About us Heading Icon O…" at bounding box center [675, 424] width 406 height 380
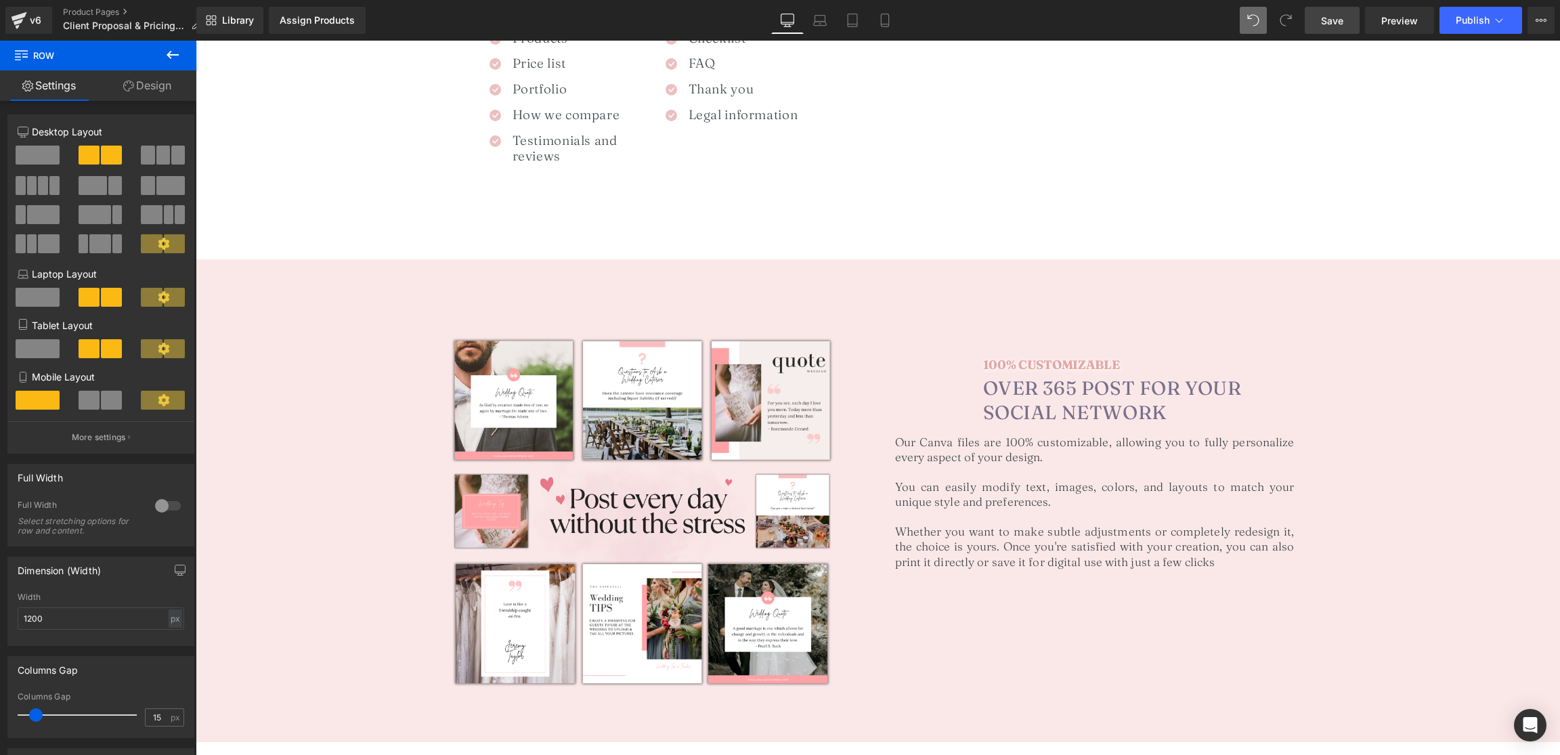
scroll to position [1195, 0]
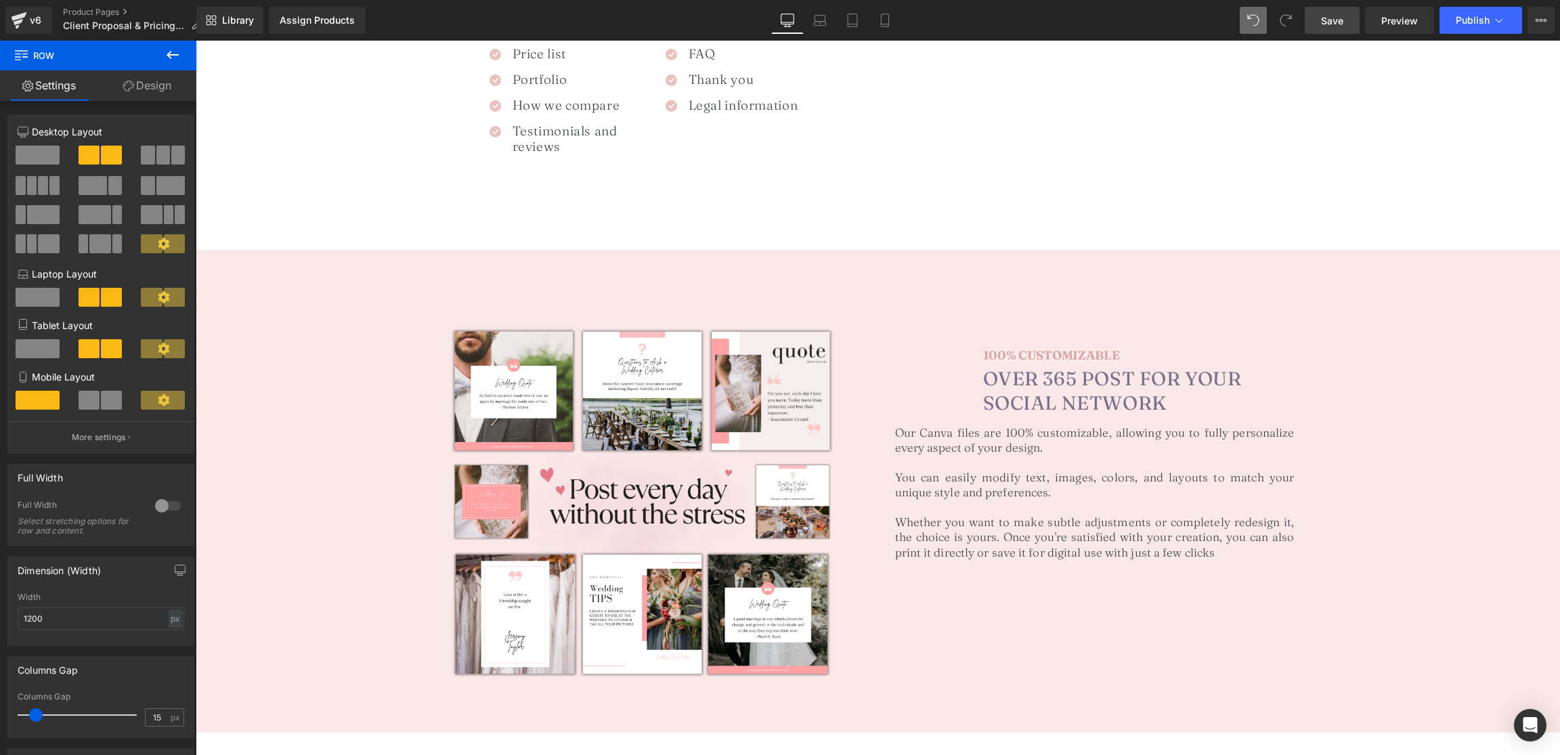
click at [977, 503] on h1 at bounding box center [1095, 507] width 400 height 15
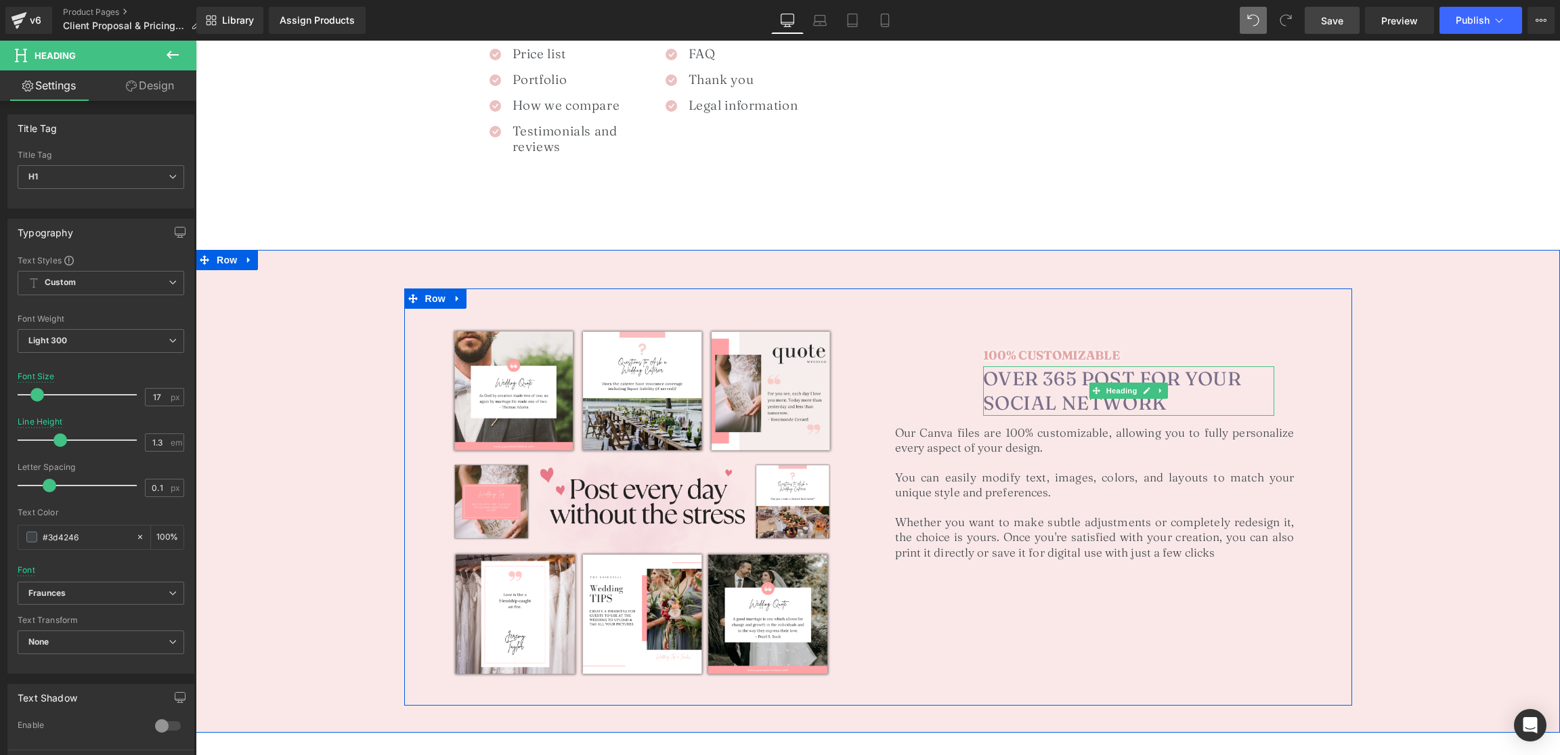
click at [998, 380] on font "OVER 365 POST FOR YOUR SOCIAL NETWORK" at bounding box center [1112, 390] width 259 height 47
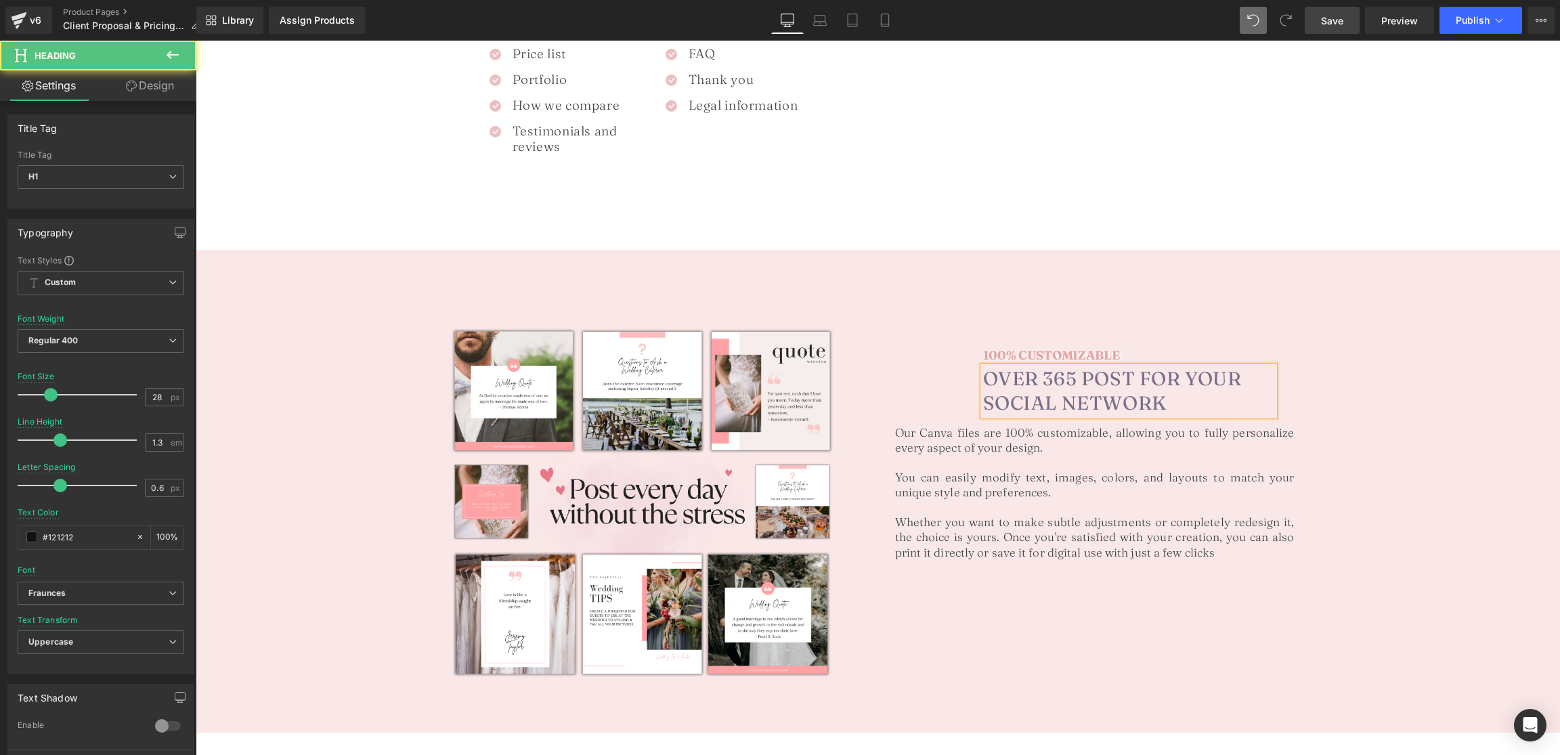
click at [131, 89] on icon at bounding box center [131, 86] width 11 height 11
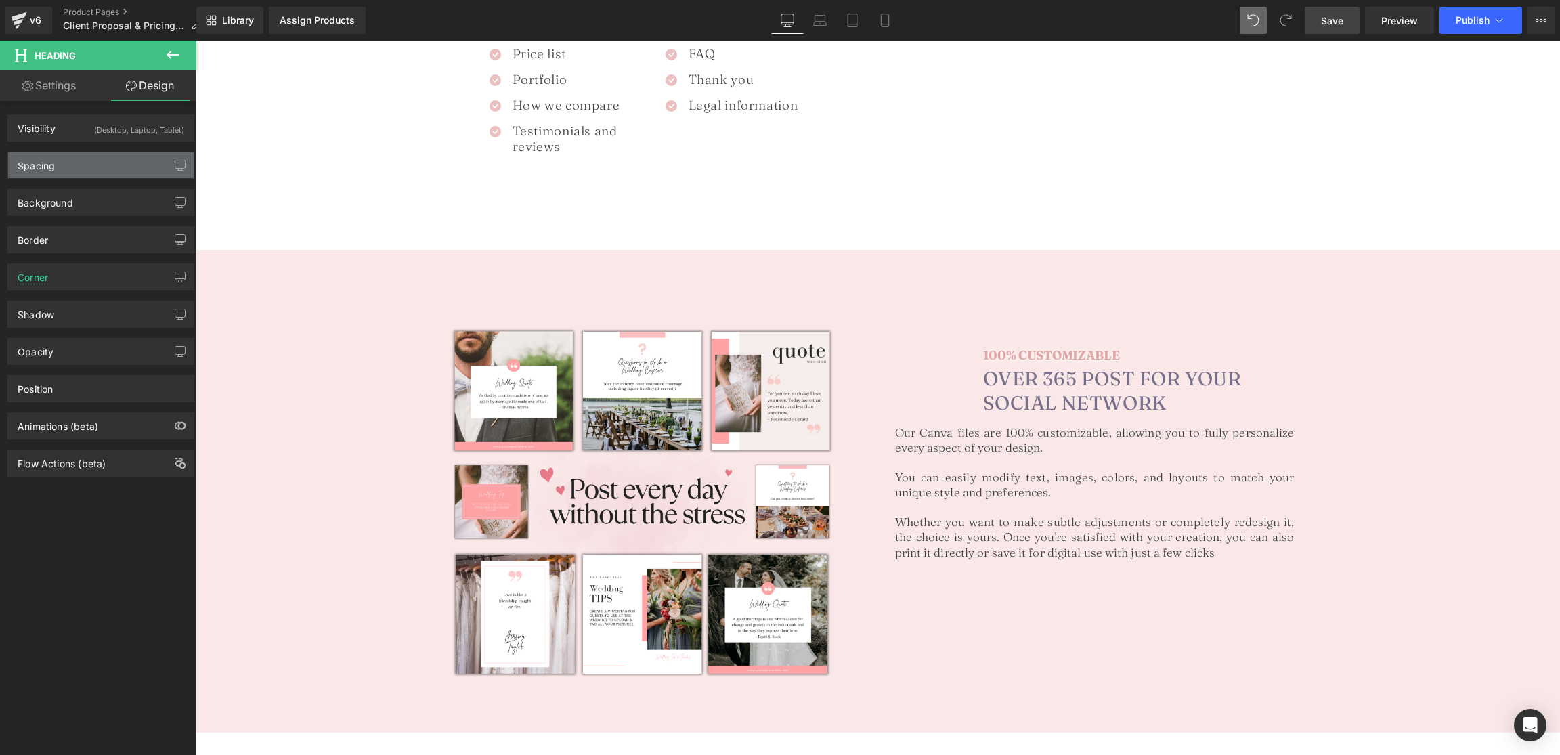
click at [46, 171] on div "Spacing" at bounding box center [36, 161] width 37 height 19
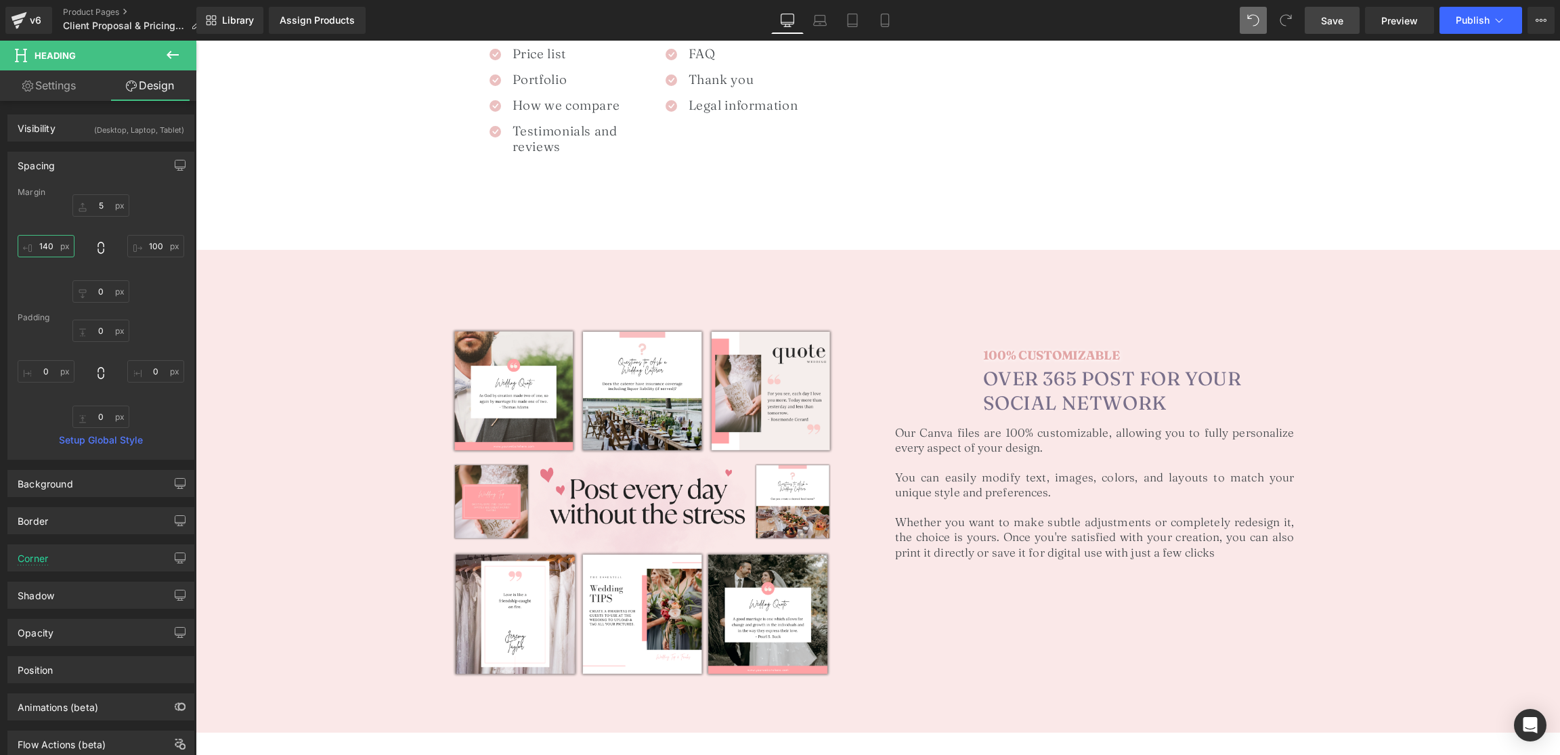
click at [48, 253] on input "140" at bounding box center [46, 246] width 57 height 22
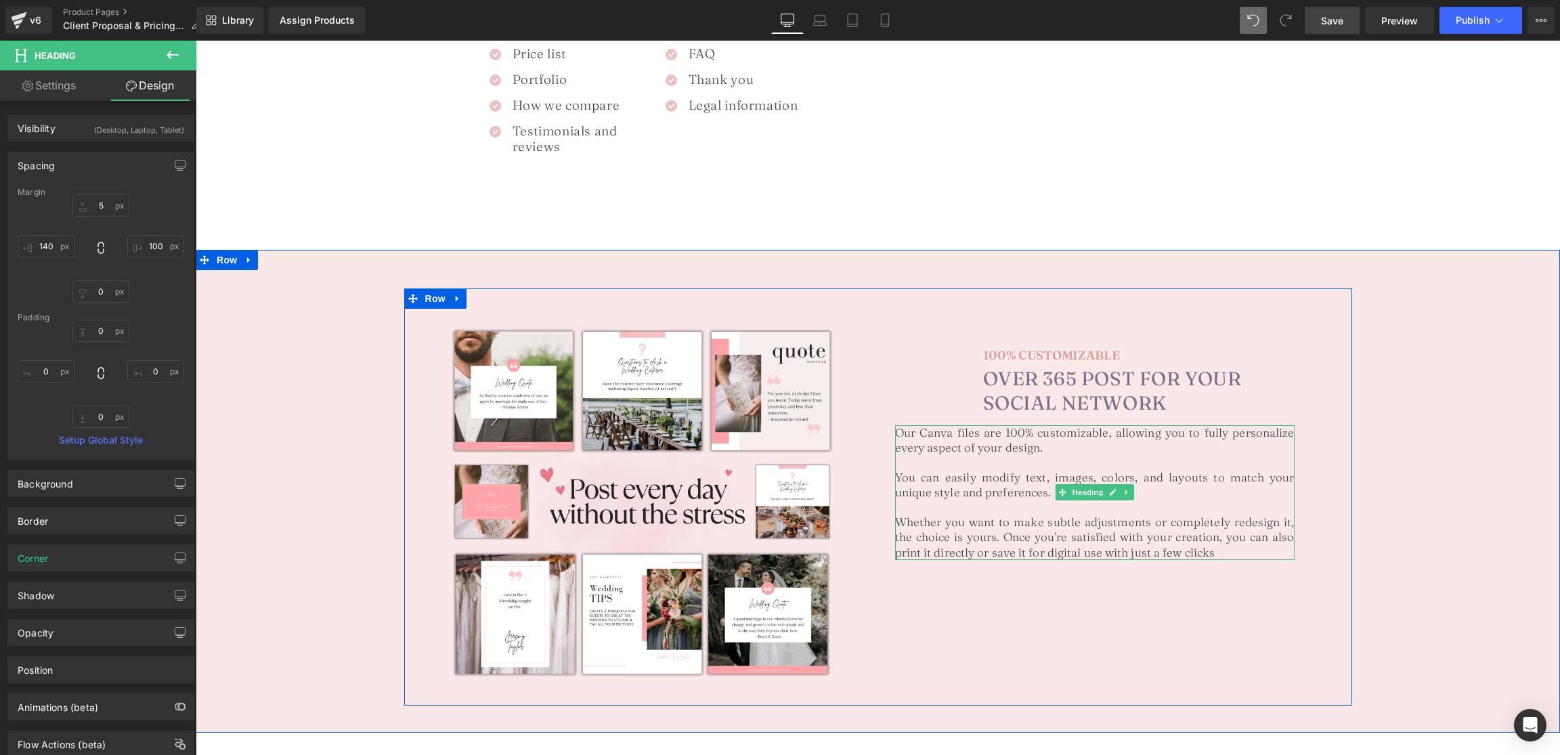
click at [1168, 475] on h1 "You can easily modify text, images, colors, and layouts to match your unique st…" at bounding box center [1095, 485] width 400 height 30
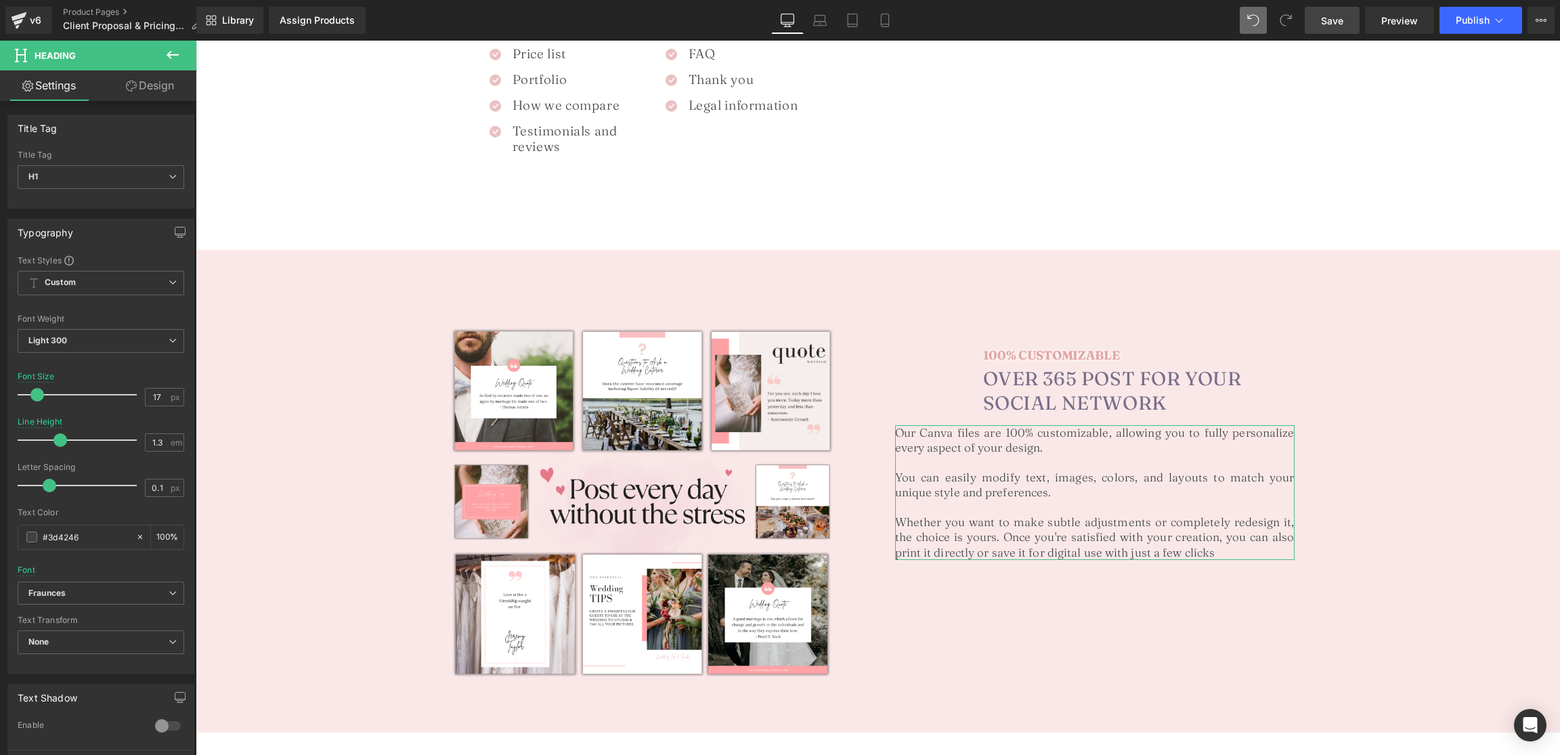
drag, startPoint x: 137, startPoint y: 77, endPoint x: 47, endPoint y: 173, distance: 132.3
click at [137, 77] on link "Design" at bounding box center [150, 85] width 98 height 30
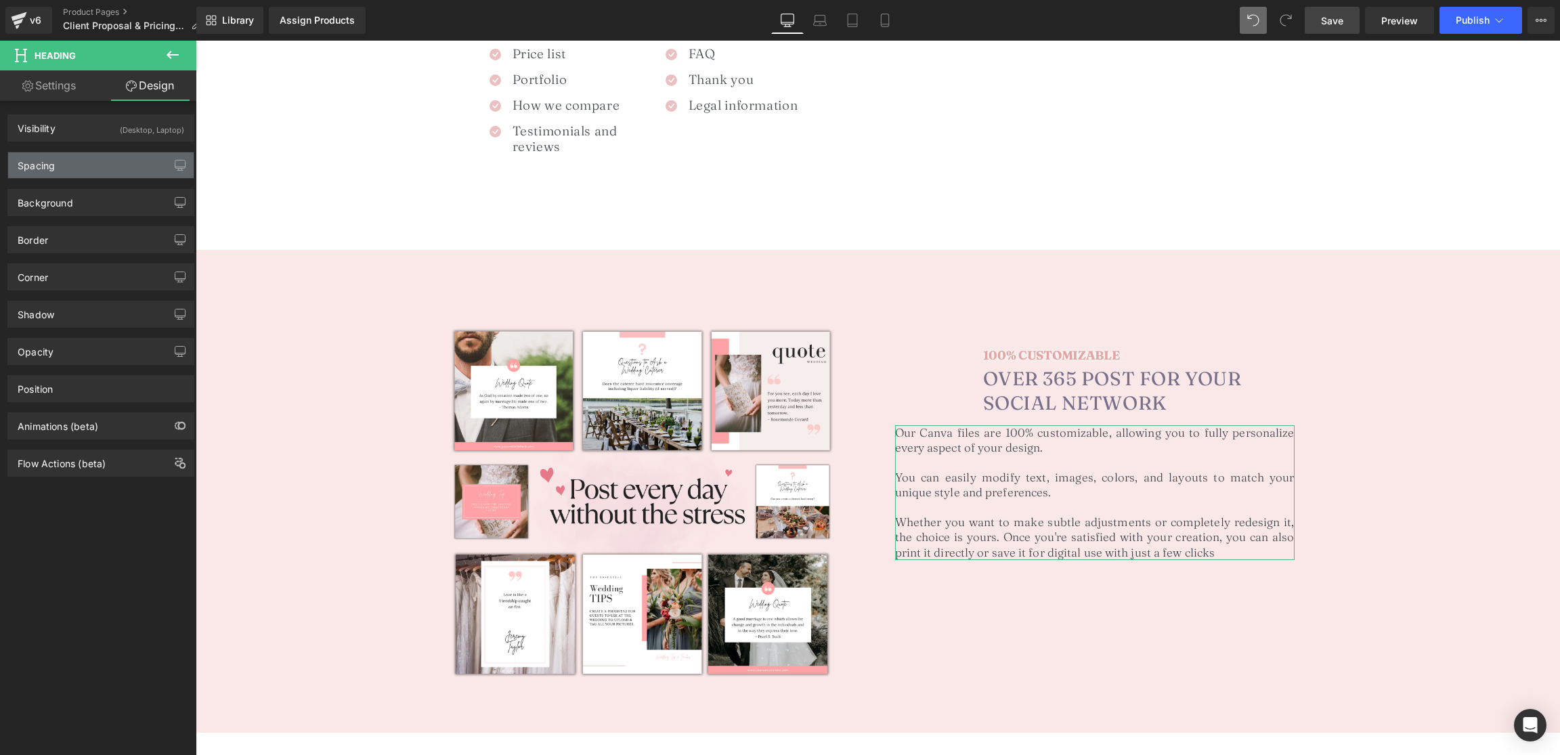
click at [47, 169] on div "Spacing" at bounding box center [36, 161] width 37 height 19
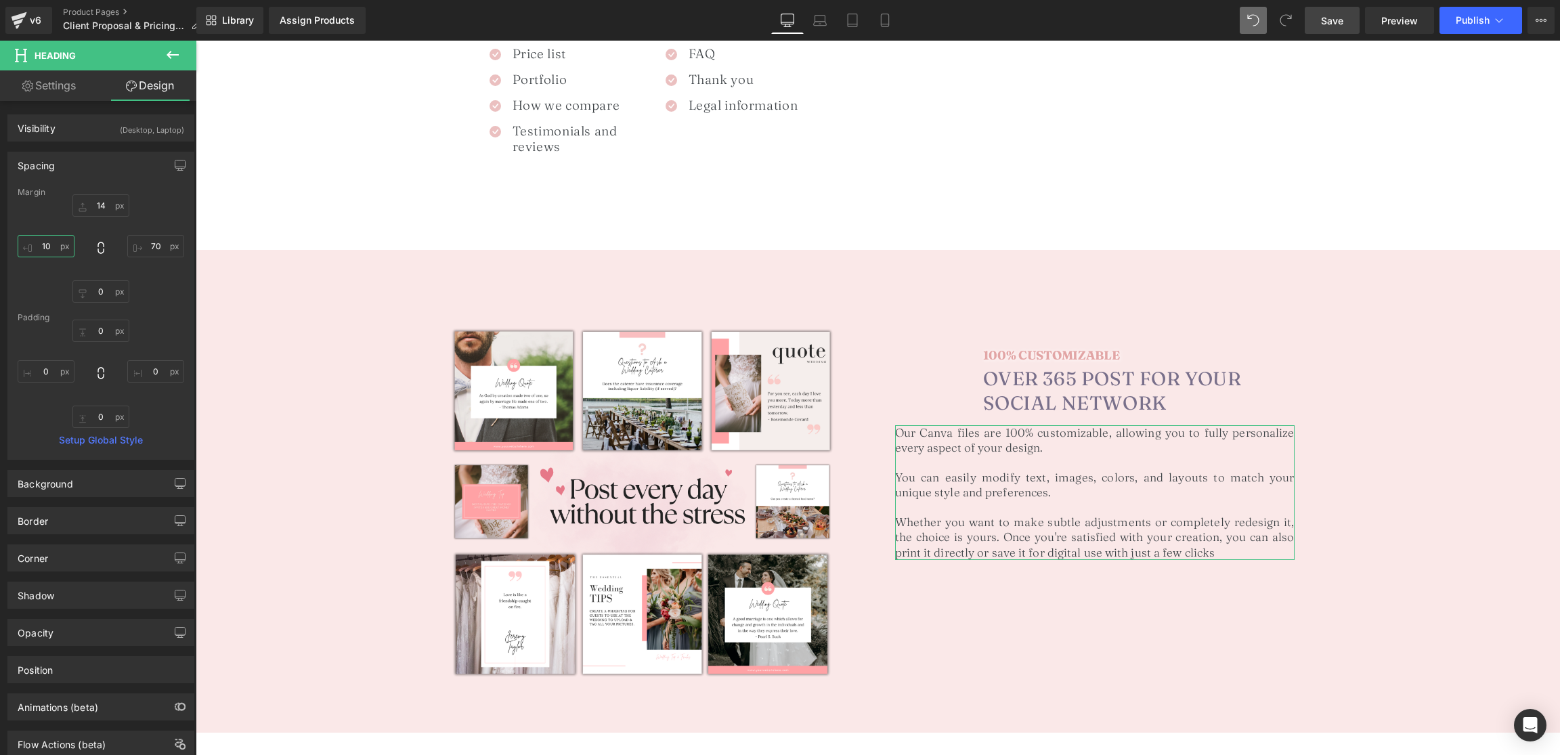
click at [47, 242] on input "10" at bounding box center [46, 246] width 57 height 22
paste input "40"
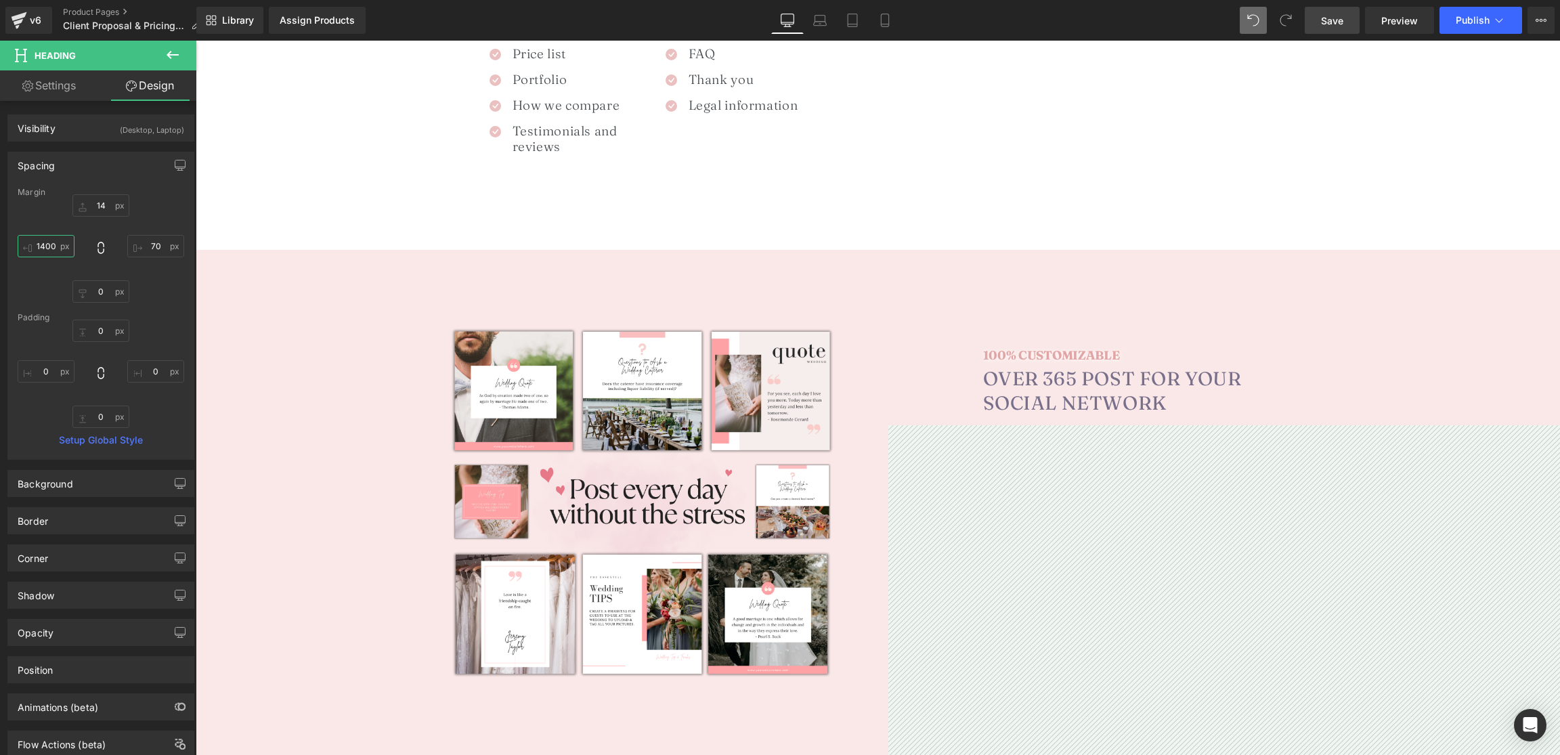
click at [58, 243] on input "1400" at bounding box center [46, 246] width 57 height 22
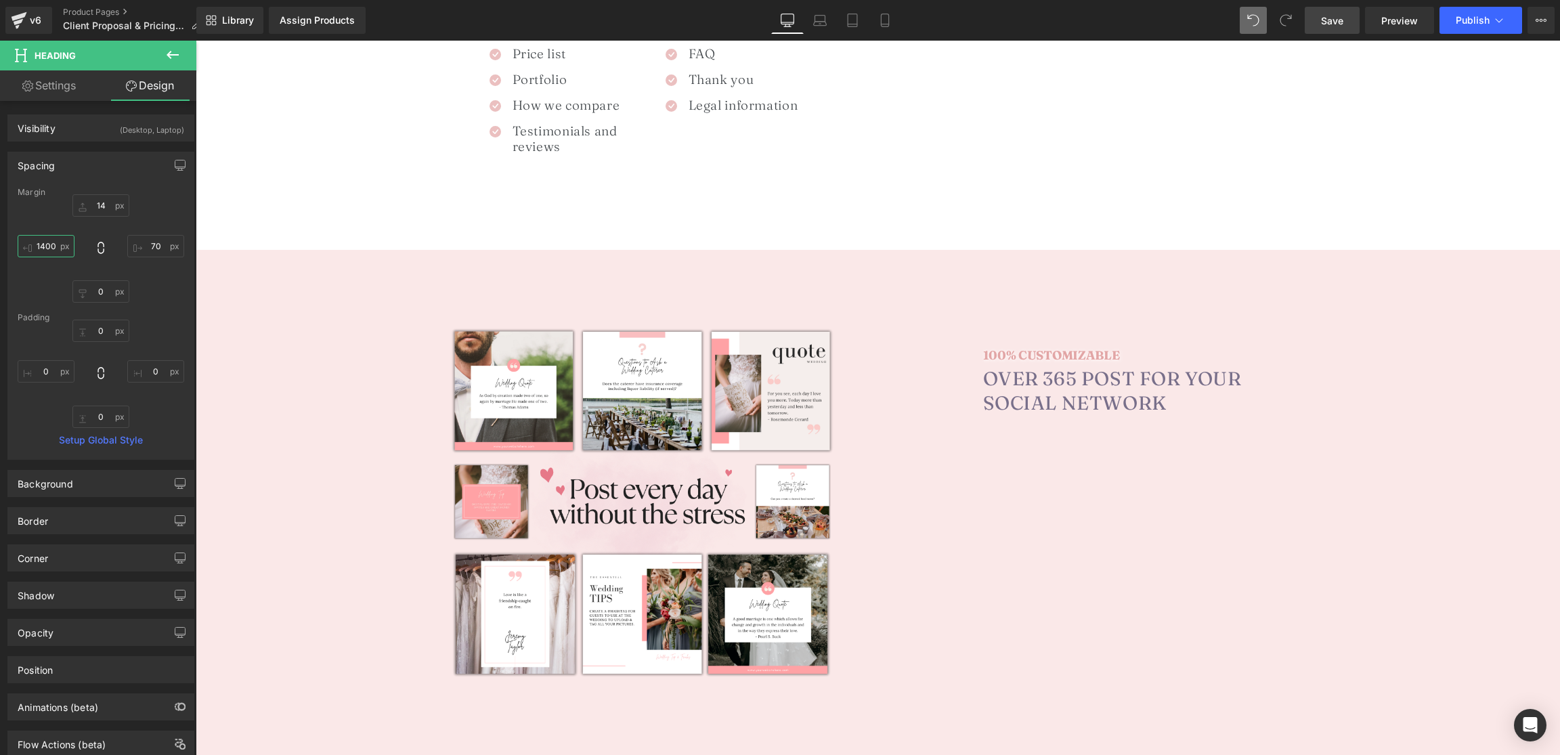
paste input "text"
type input "140"
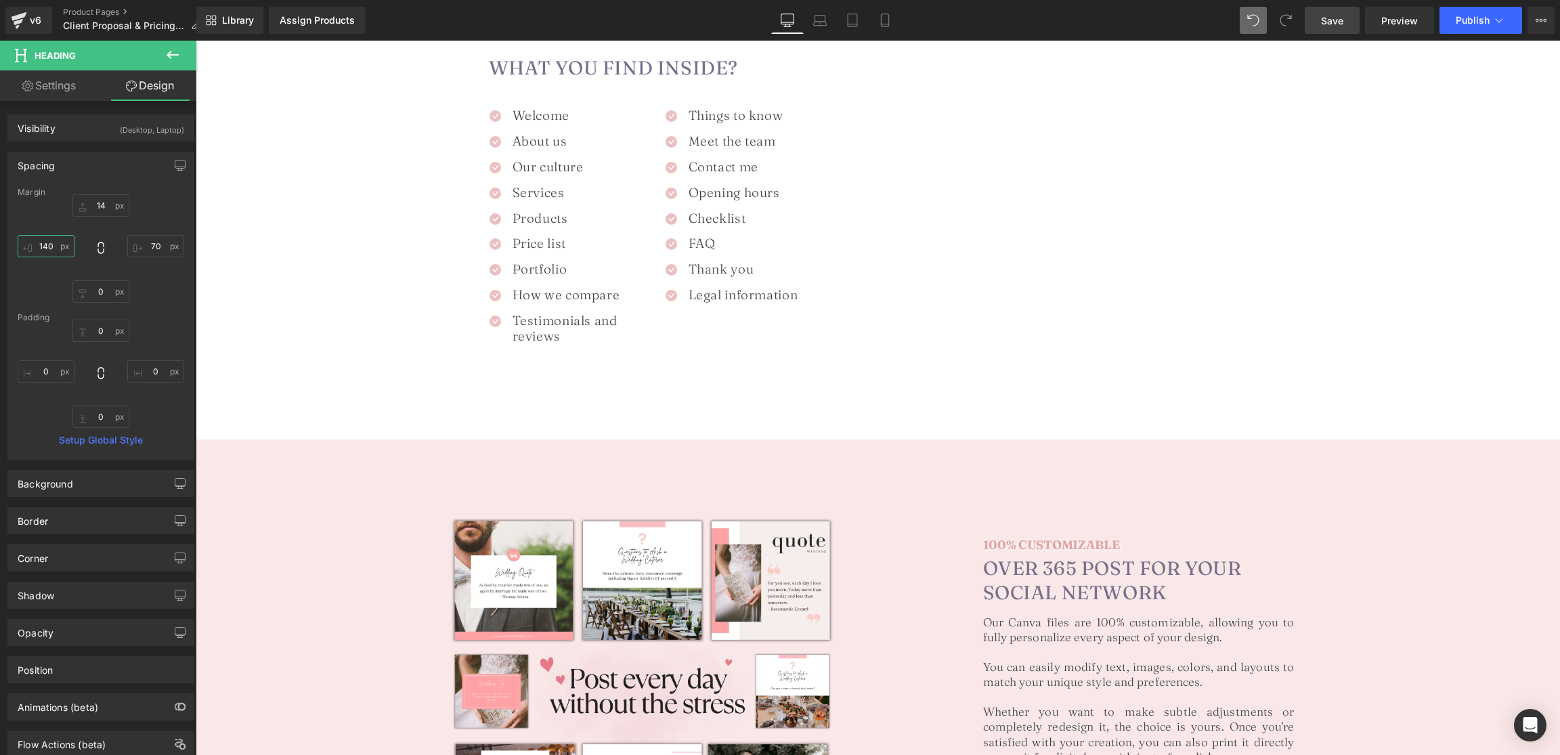
scroll to position [963, 0]
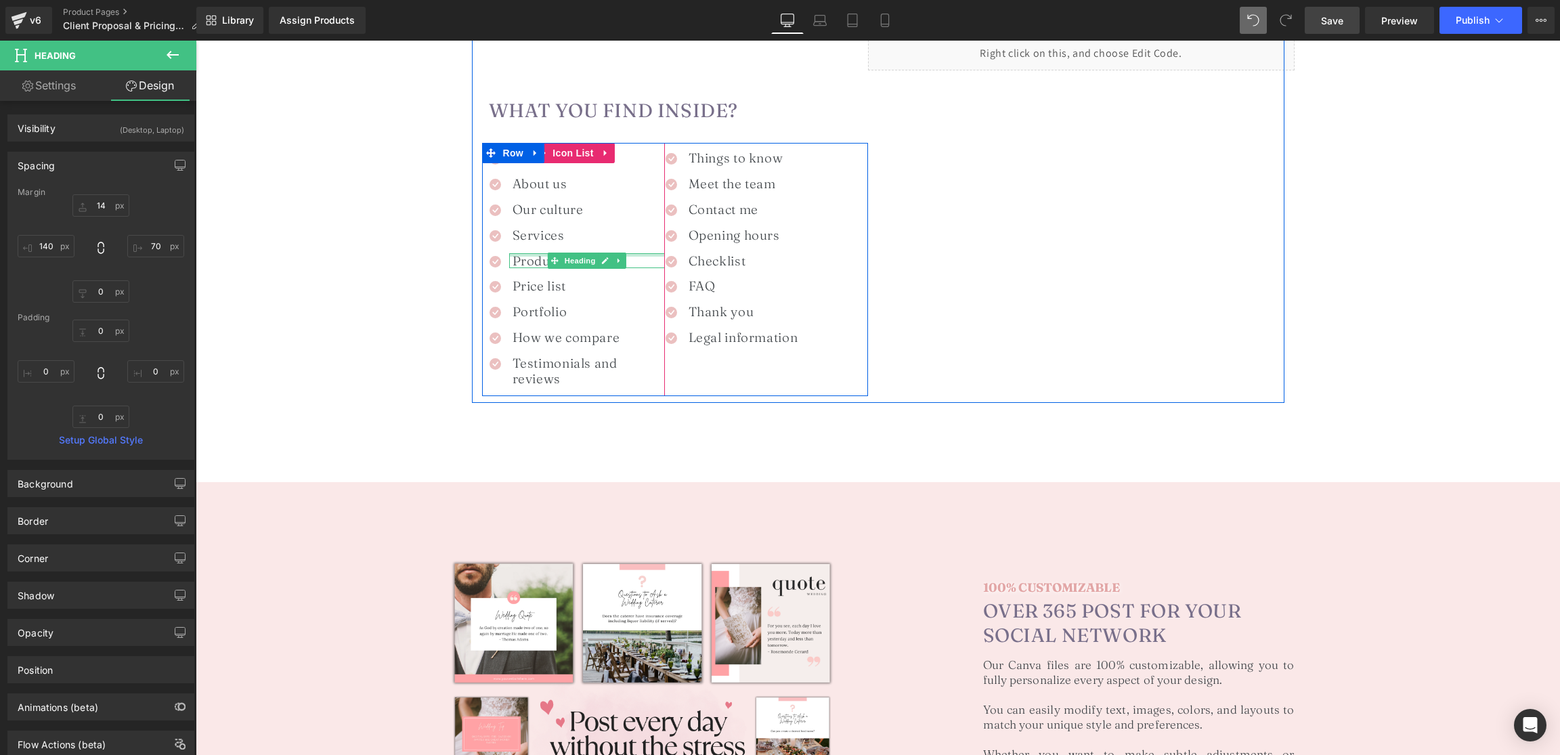
click at [528, 237] on h1 "Services" at bounding box center [589, 236] width 152 height 16
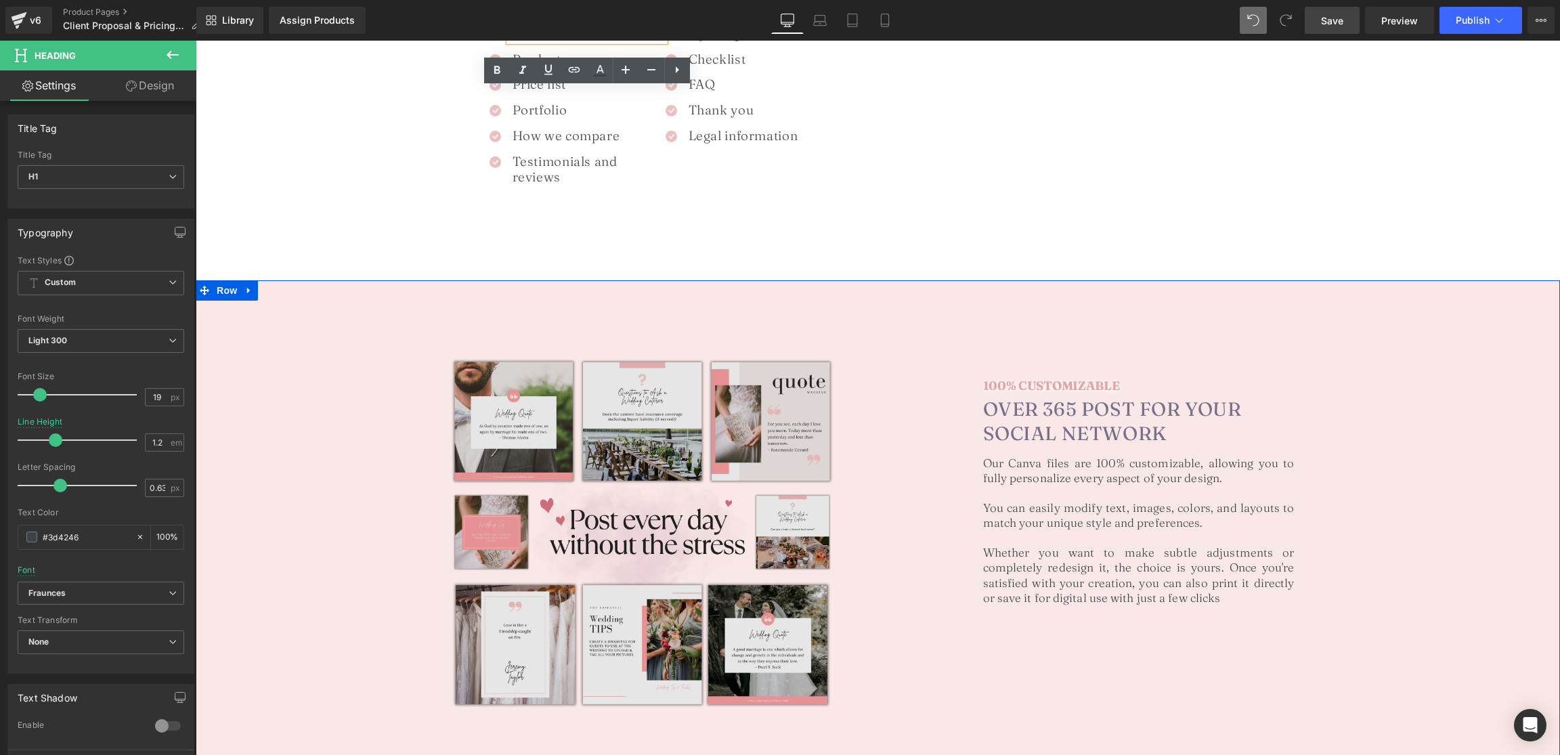
scroll to position [1168, 0]
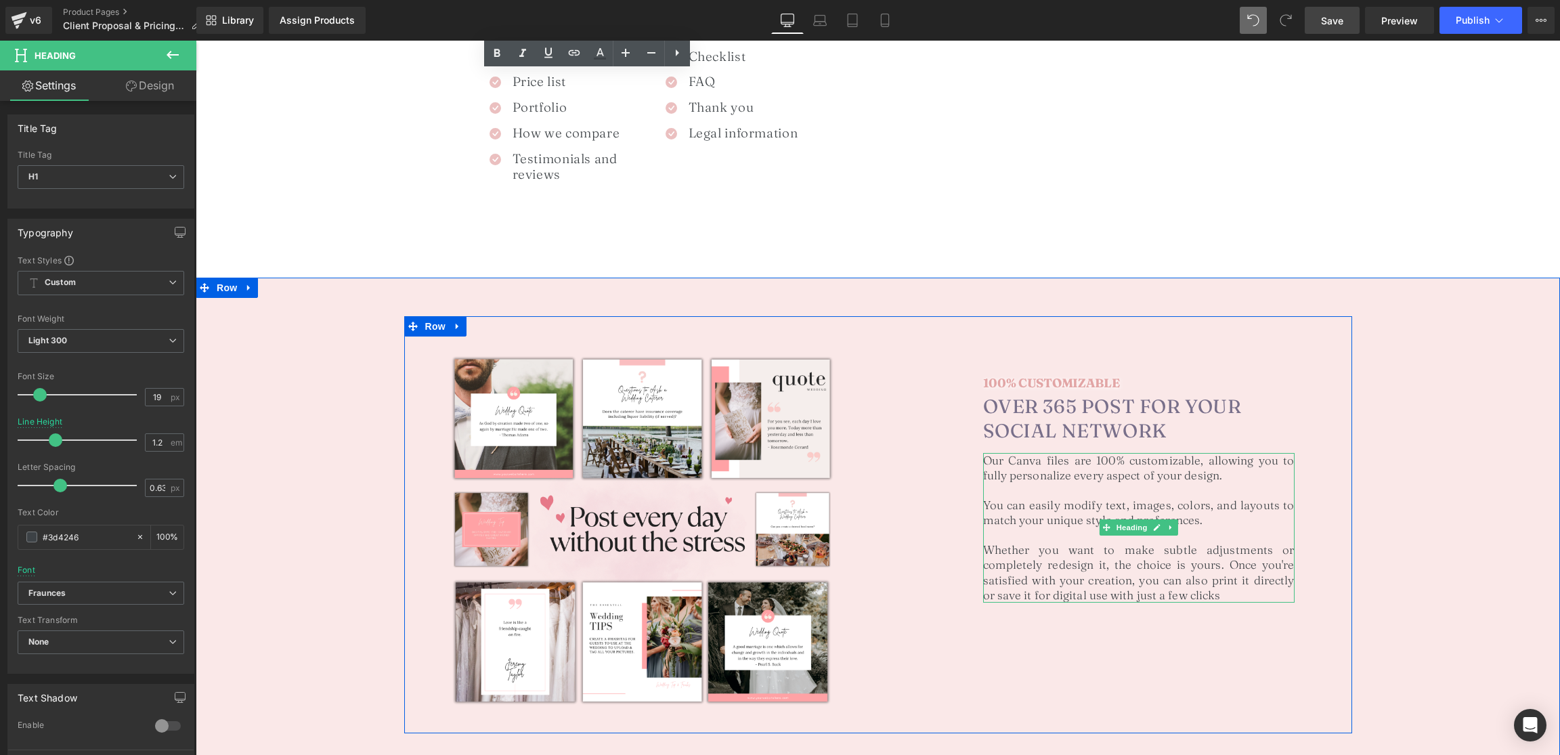
click at [1090, 512] on h1 "You can easily modify text, images, colors, and layouts to match your unique st…" at bounding box center [1139, 513] width 312 height 30
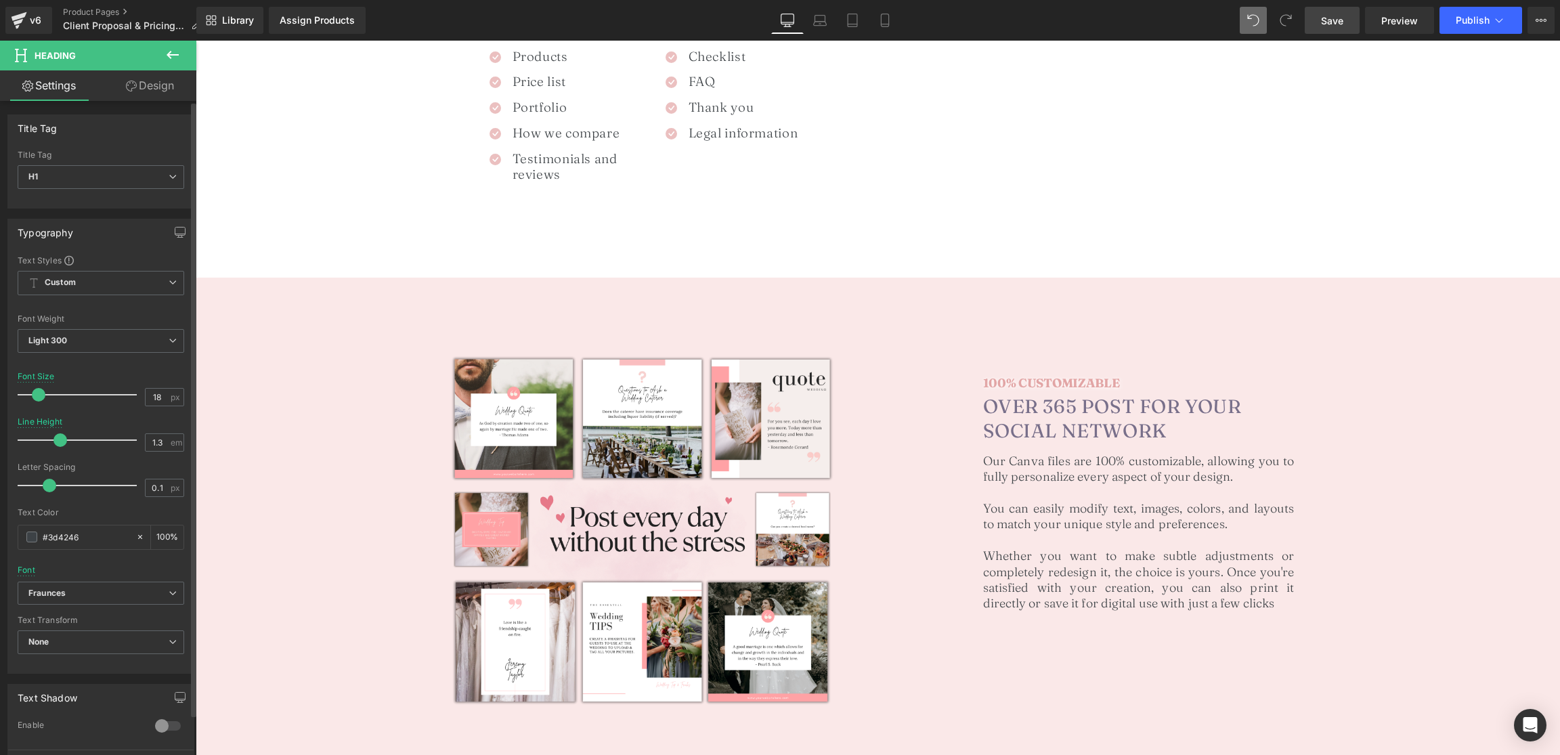
type input "19"
click at [39, 397] on span at bounding box center [40, 395] width 14 height 14
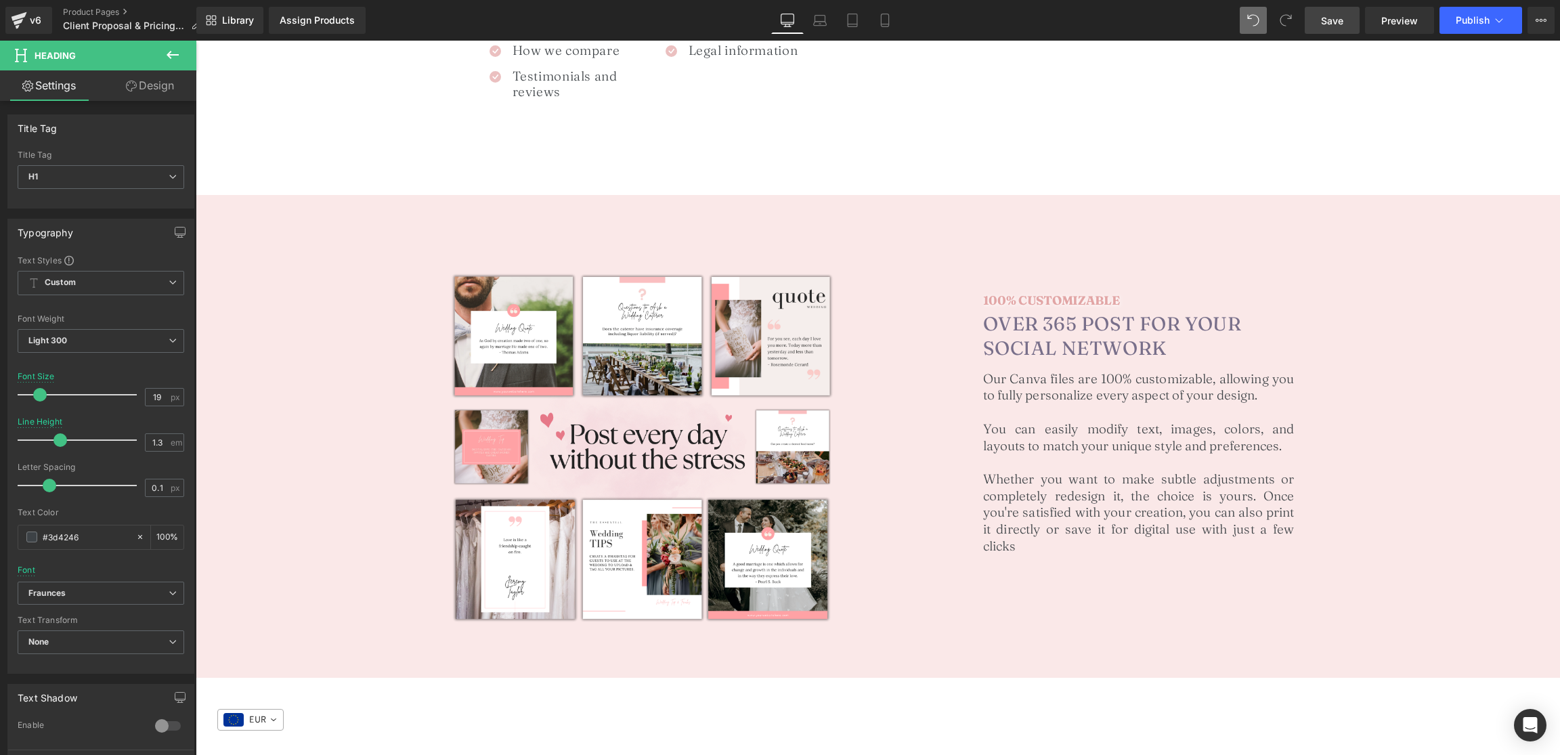
scroll to position [1254, 0]
